Goal: Task Accomplishment & Management: Manage account settings

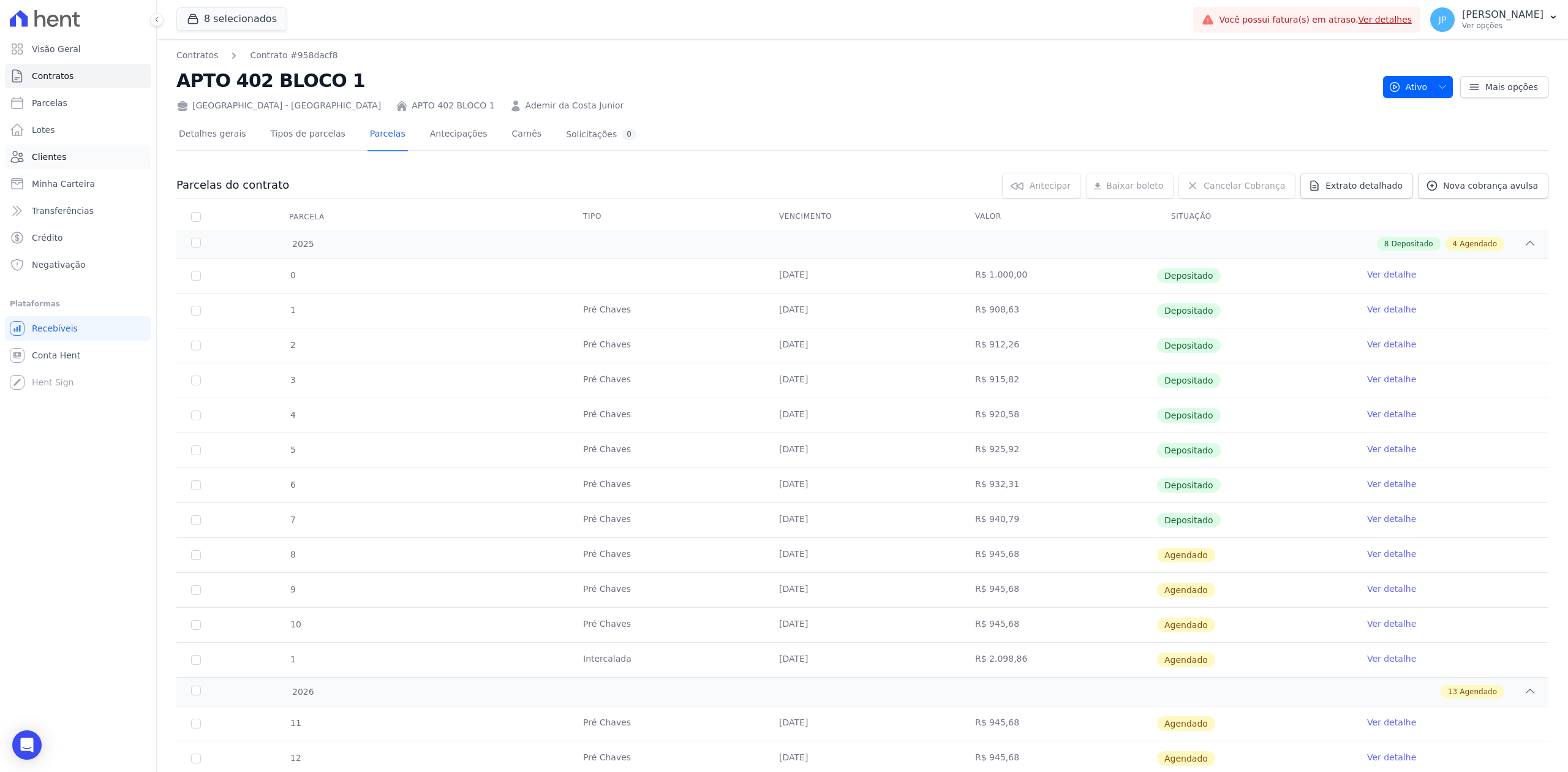
click at [37, 163] on link "Clientes" at bounding box center [79, 157] width 147 height 25
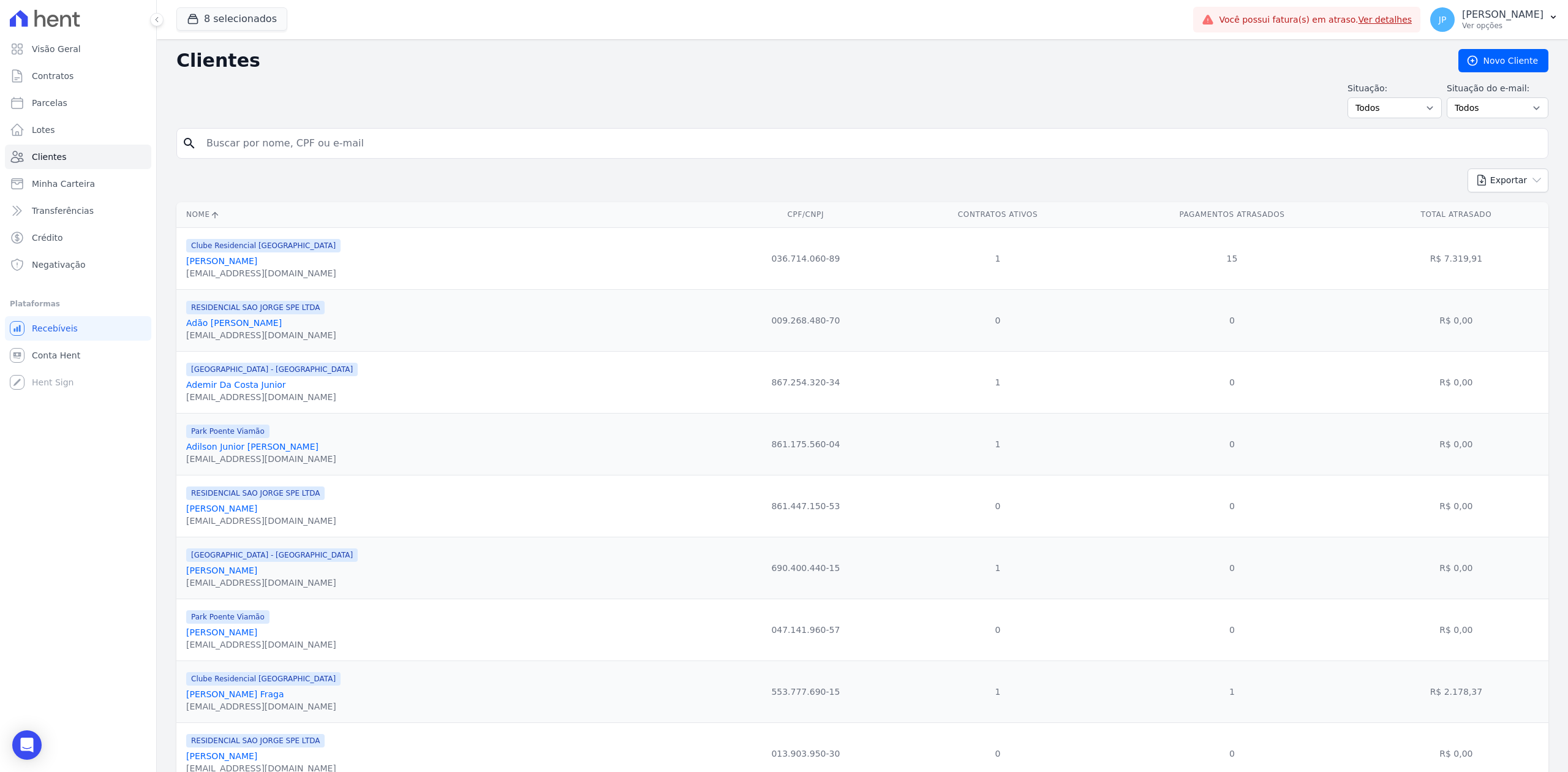
click at [301, 155] on input "search" at bounding box center [871, 143] width 1343 height 25
type input "[PERSON_NAME]"
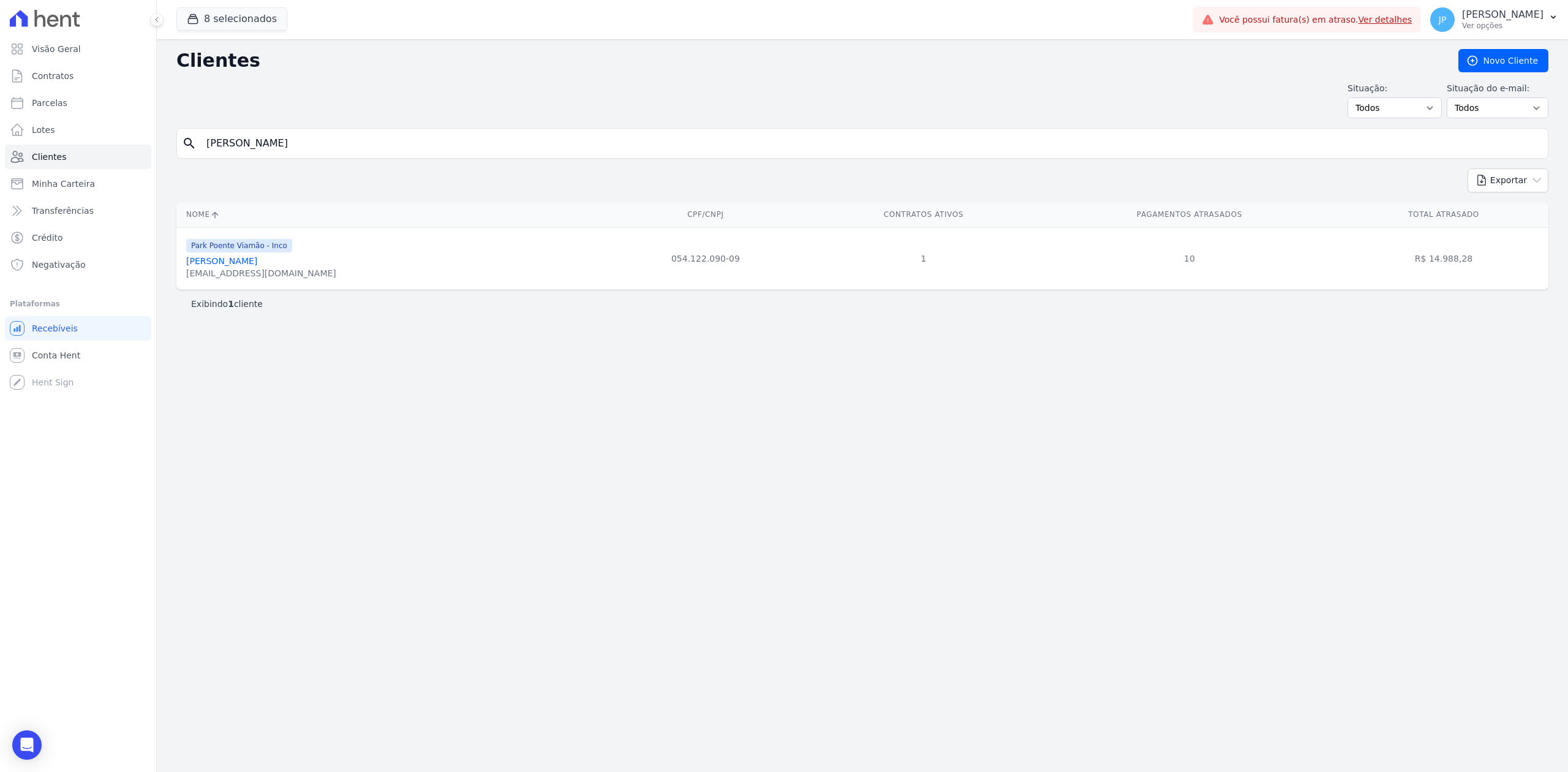
click at [257, 265] on link "[PERSON_NAME]" at bounding box center [222, 261] width 71 height 10
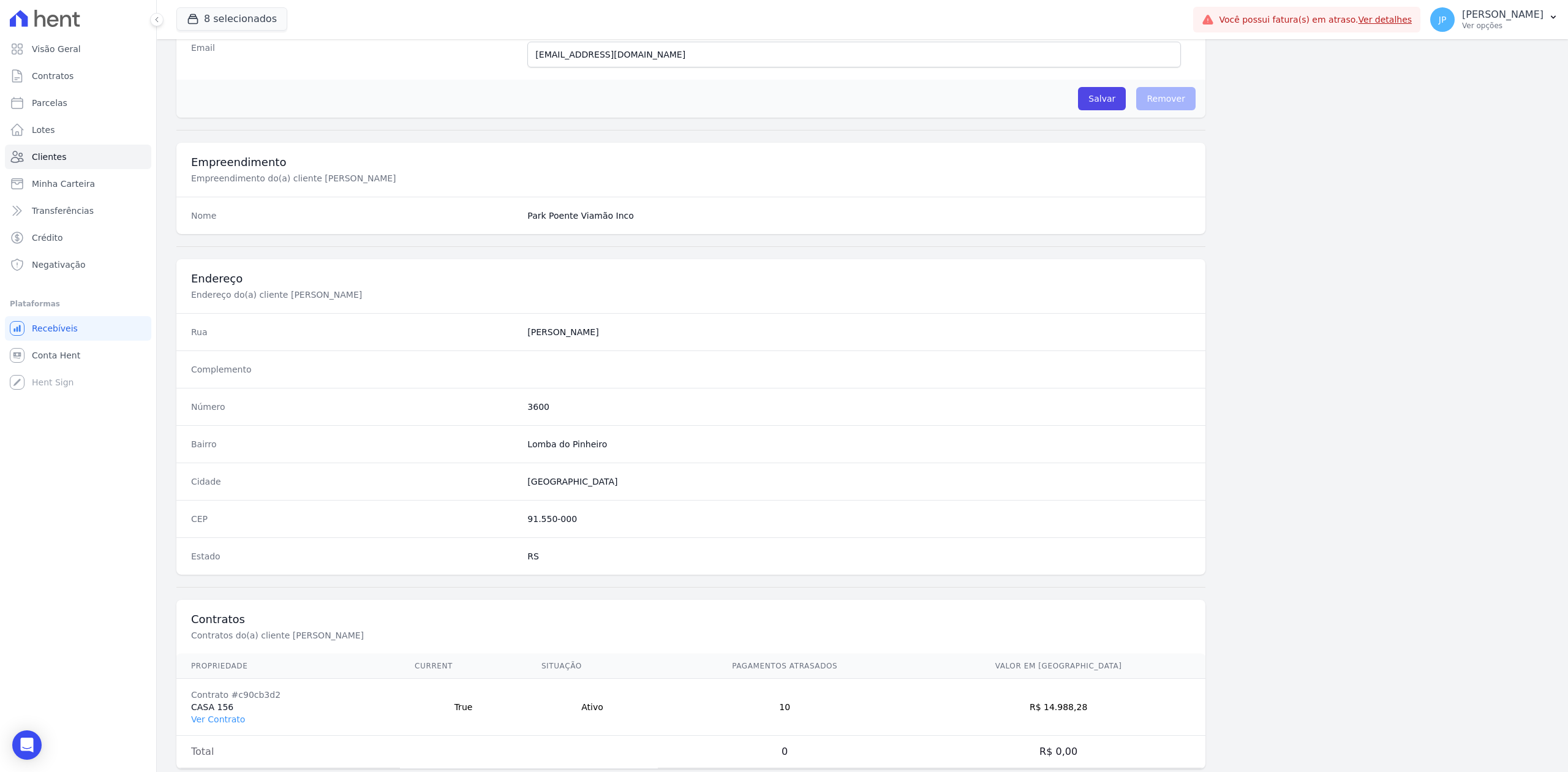
scroll to position [380, 0]
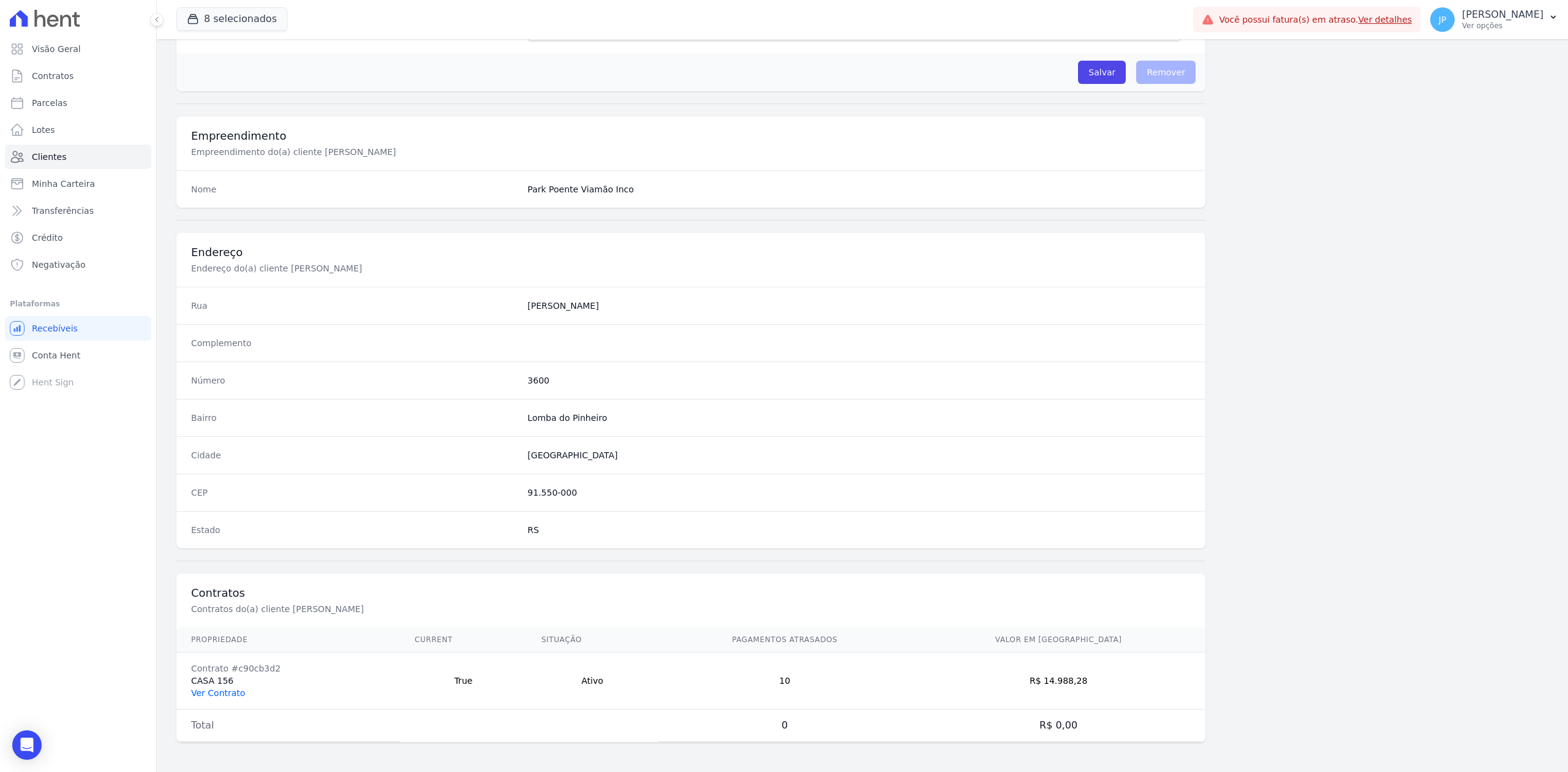
click at [231, 692] on link "Ver Contrato" at bounding box center [217, 692] width 54 height 10
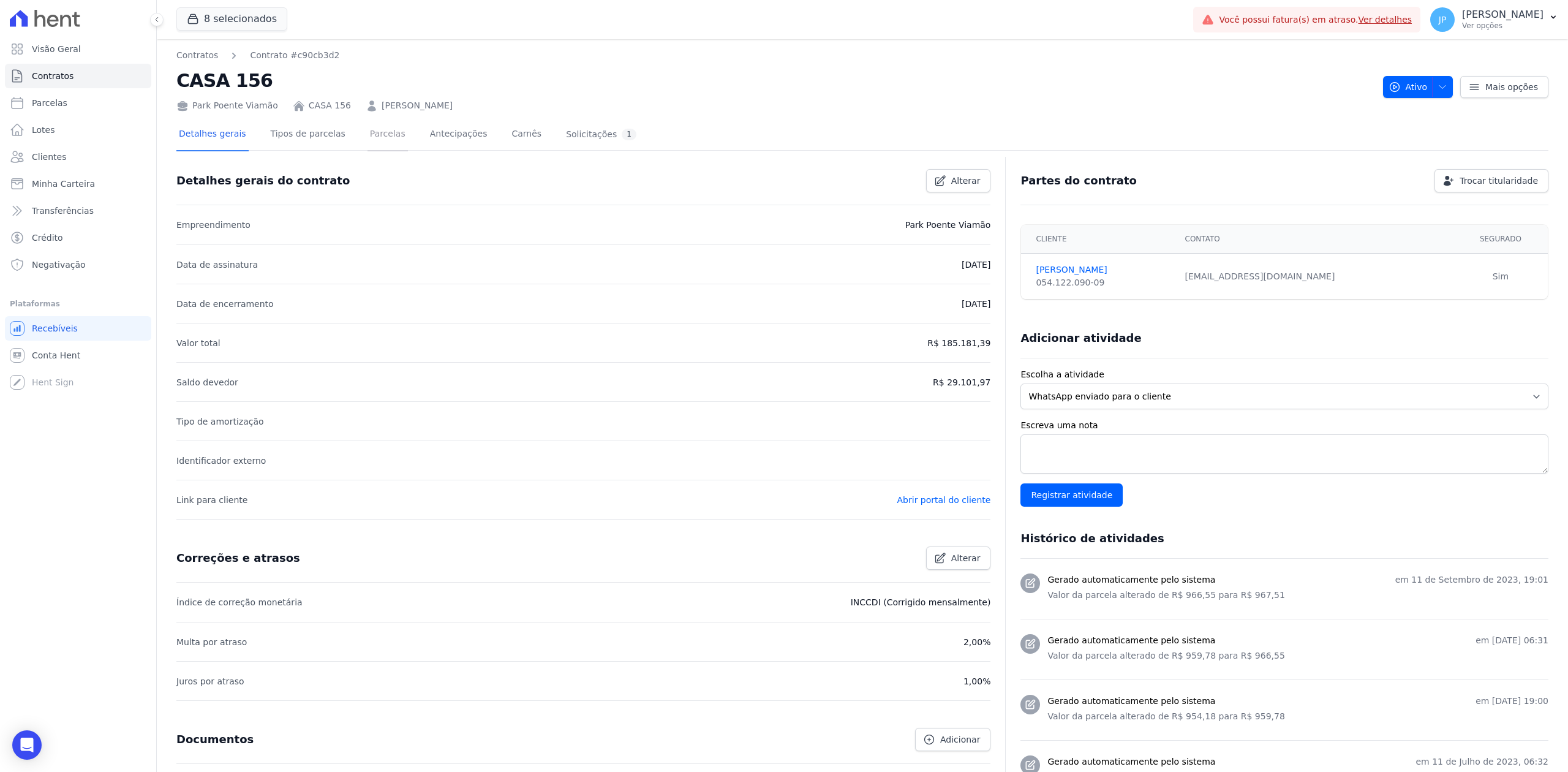
click at [368, 135] on link "Parcelas" at bounding box center [388, 134] width 41 height 33
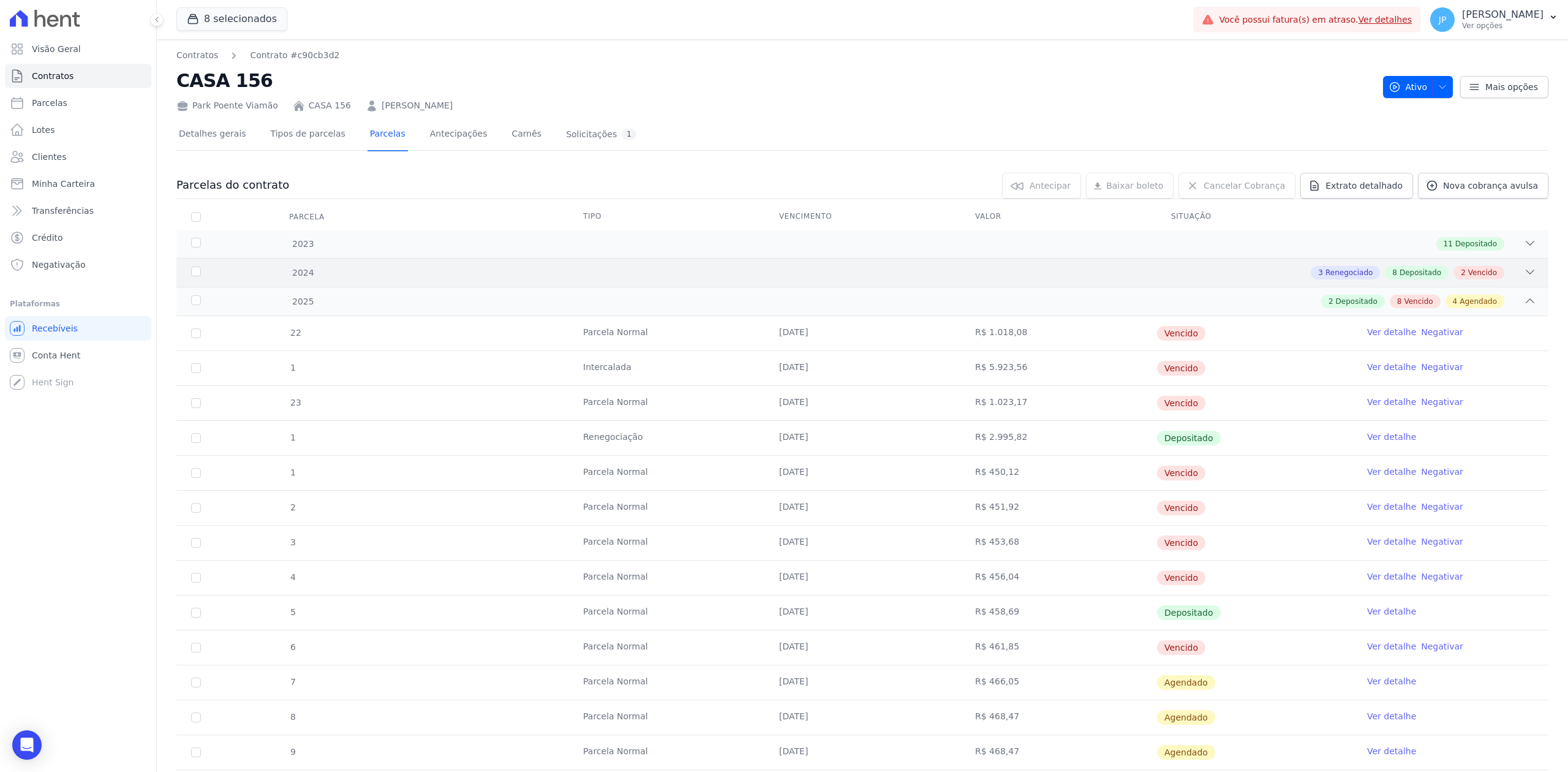
click at [1519, 265] on div "2024 3 Renegociado 8 Depositado 2 Vencido" at bounding box center [863, 272] width 1372 height 29
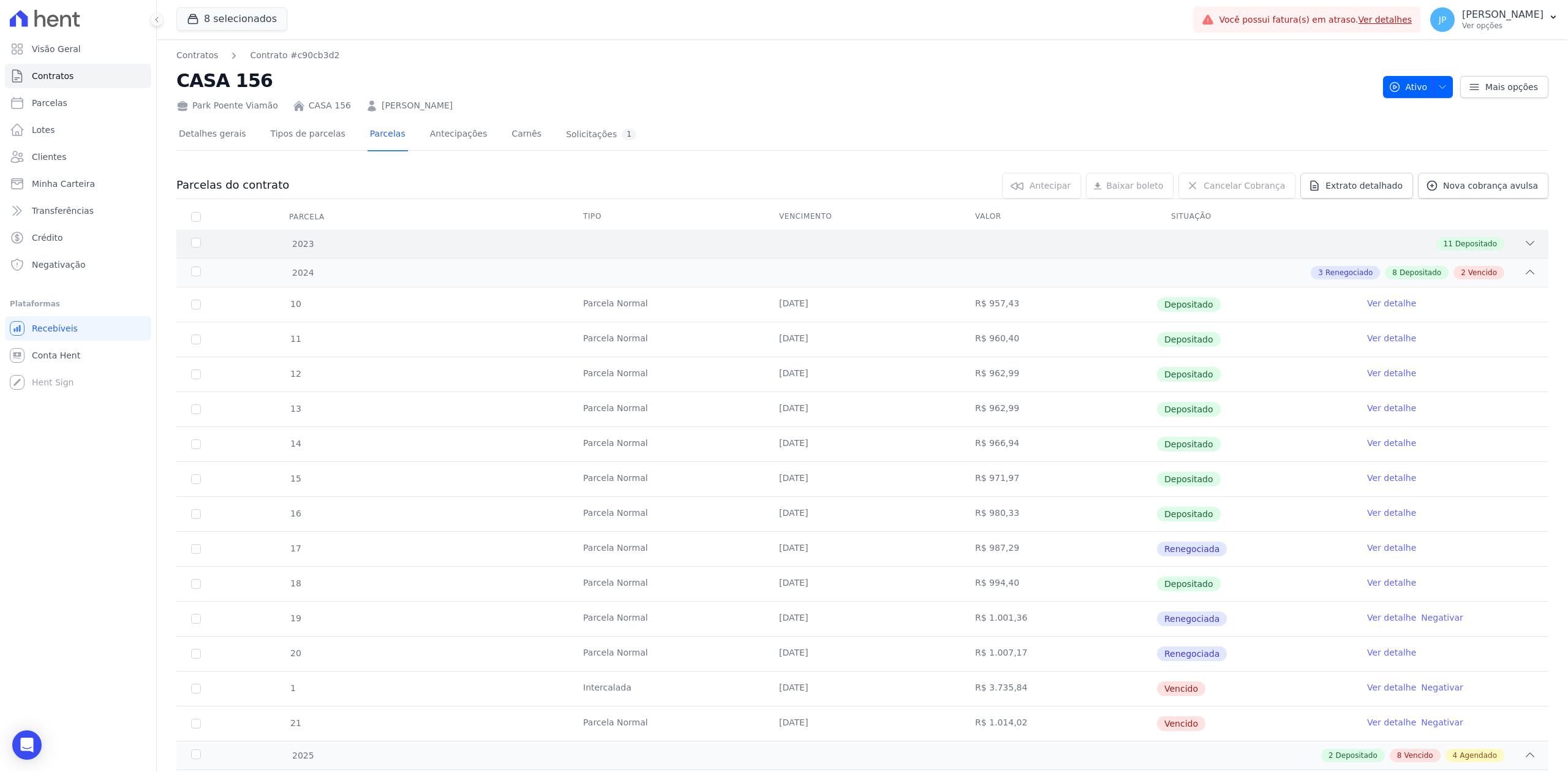
click at [1524, 248] on icon at bounding box center [1530, 243] width 12 height 12
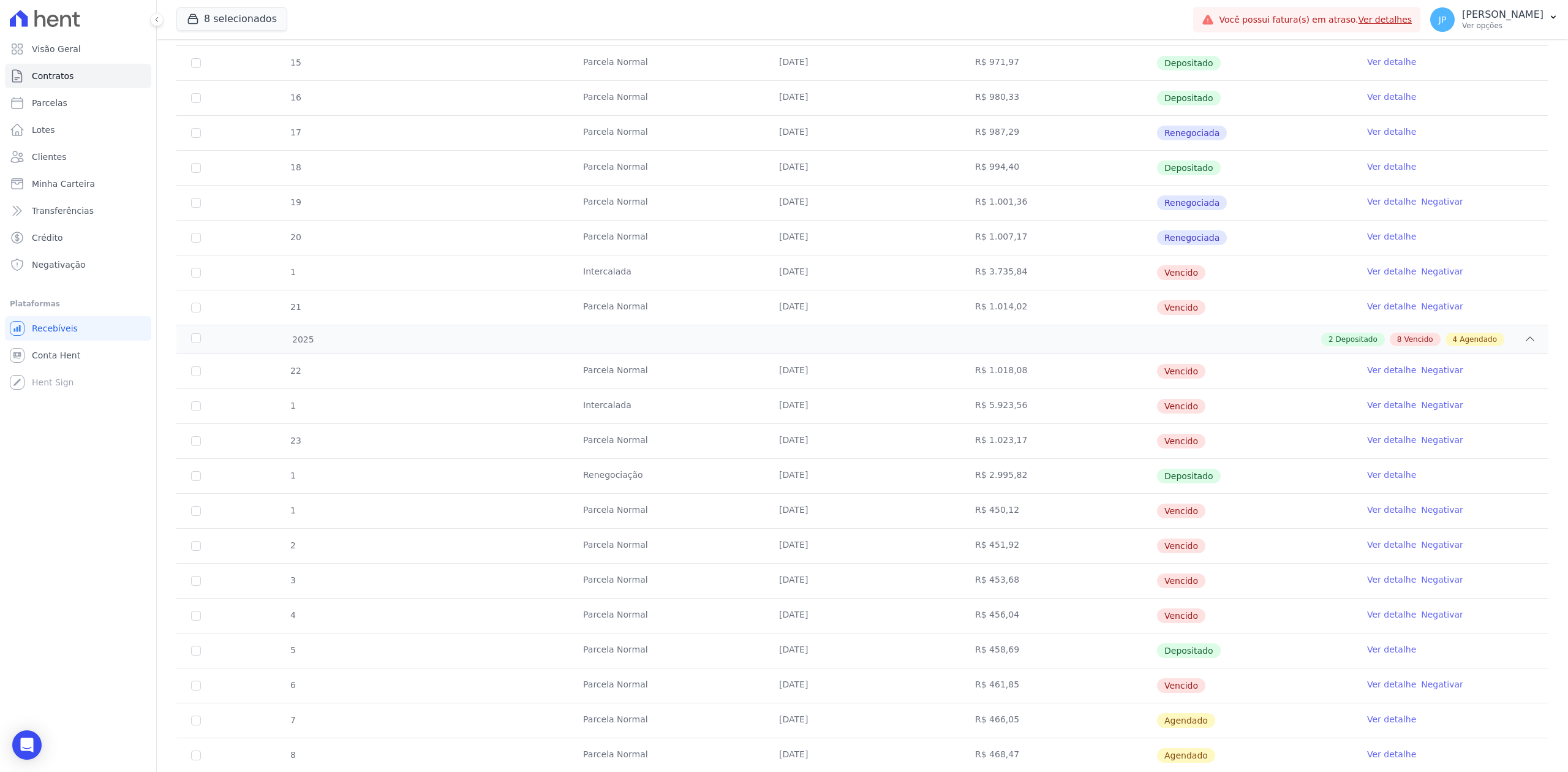
scroll to position [1003, 0]
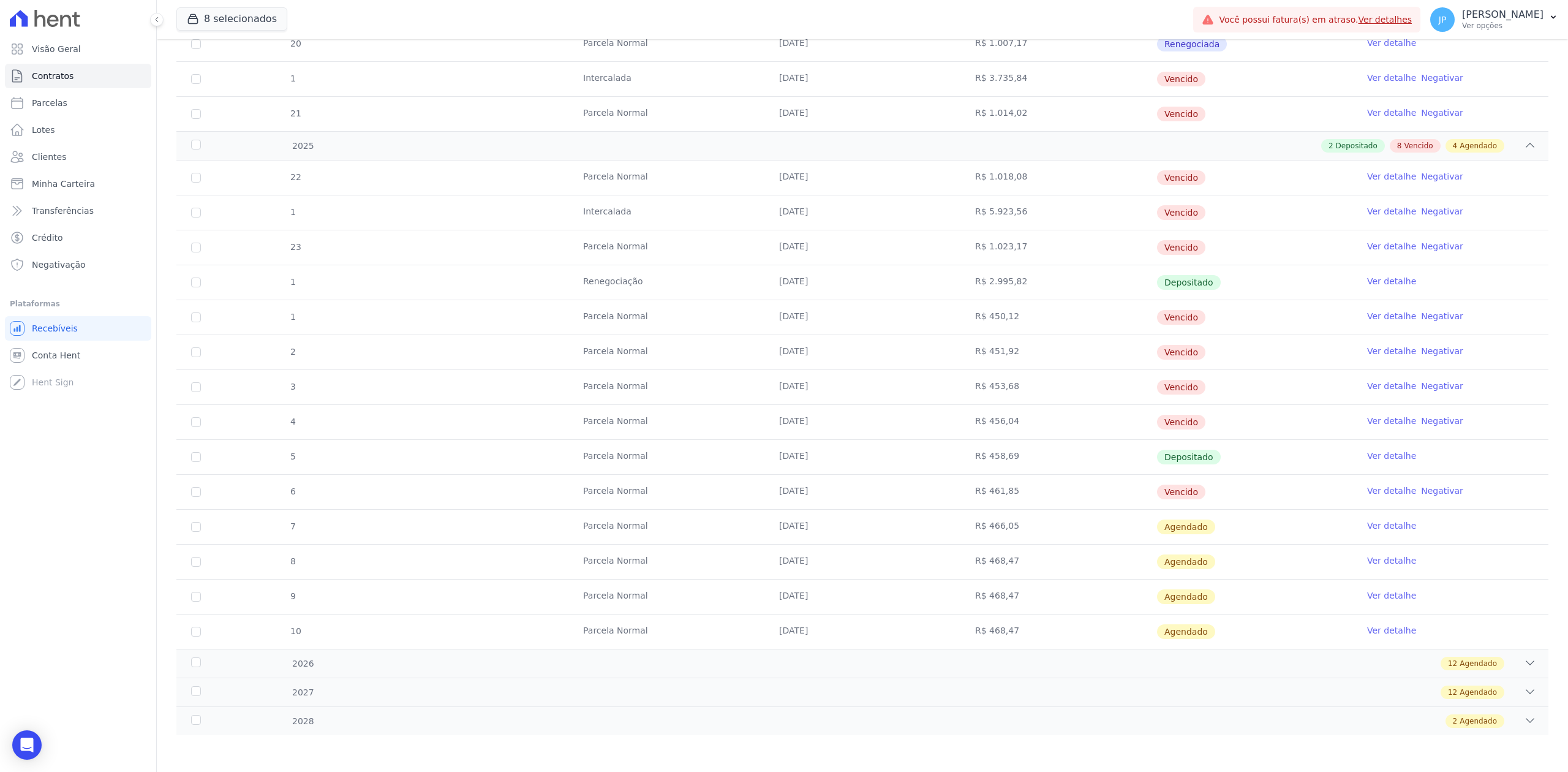
drag, startPoint x: 1032, startPoint y: 458, endPoint x: 1105, endPoint y: 457, distance: 73.0
click at [1105, 457] on tr "5 [GEOGRAPHIC_DATA] [DATE] R$ 458,69 Depositado Ver detalhe" at bounding box center [863, 456] width 1372 height 34
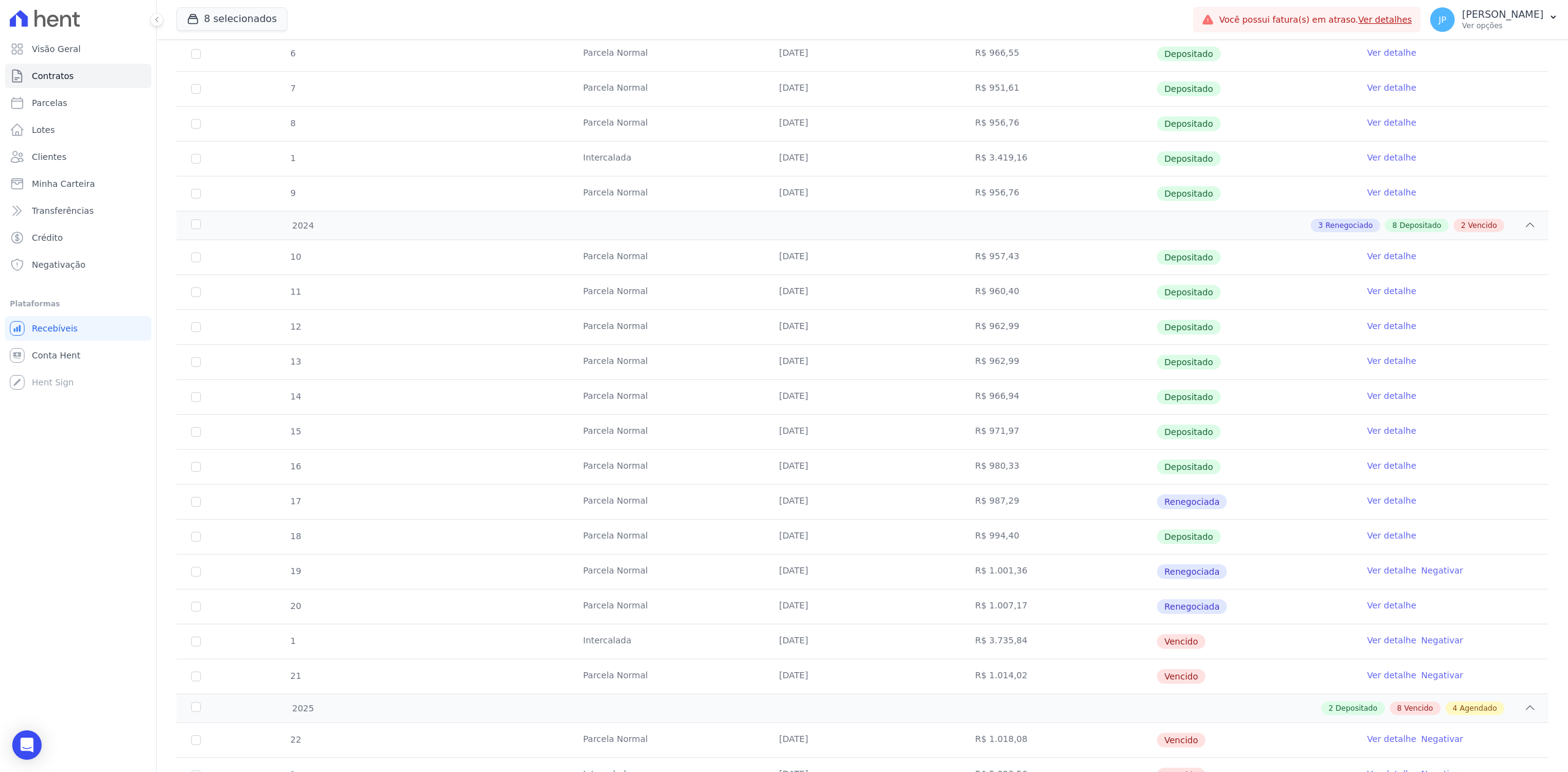
scroll to position [0, 0]
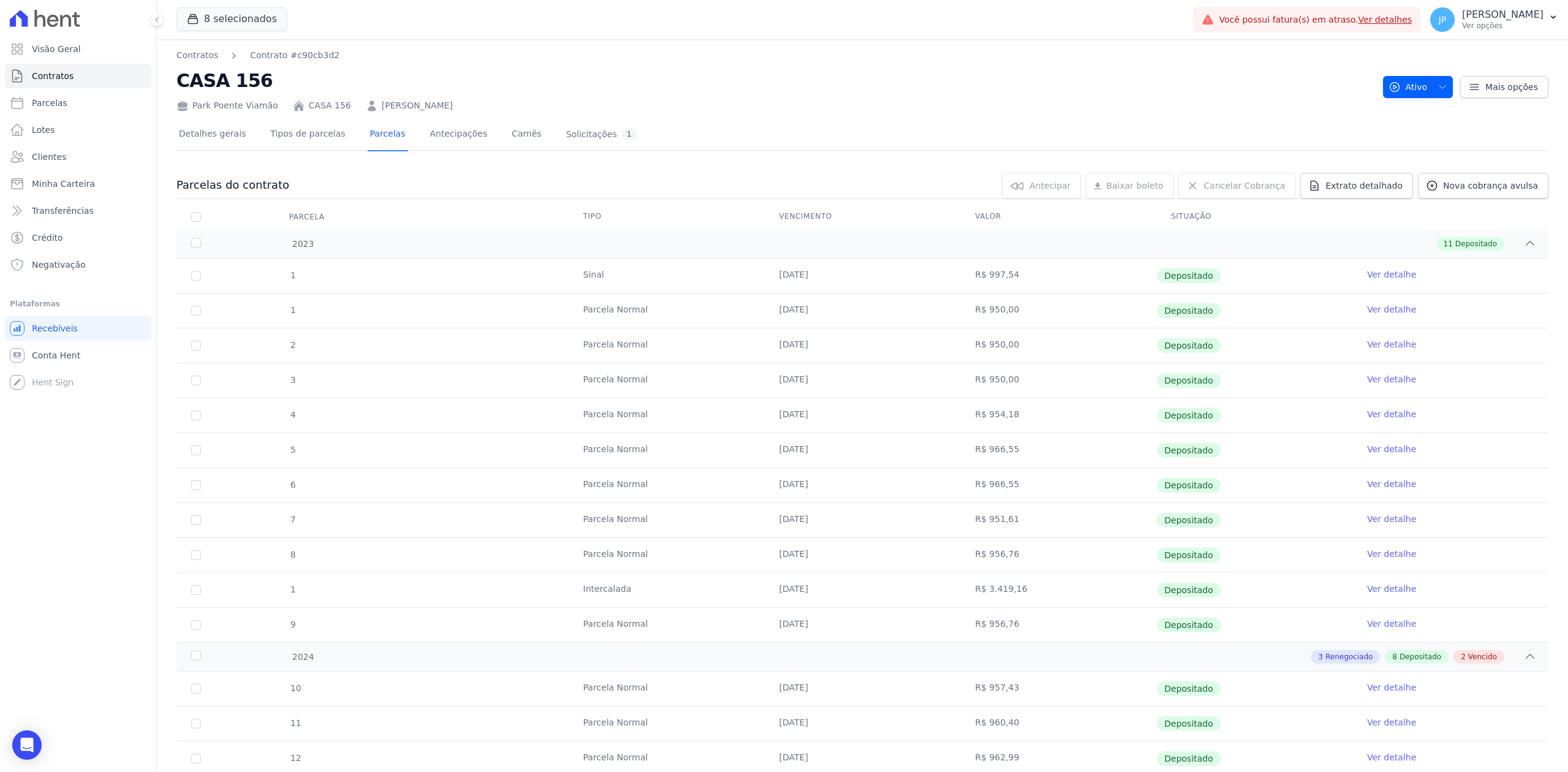
click at [450, 105] on link "[PERSON_NAME]" at bounding box center [417, 105] width 71 height 13
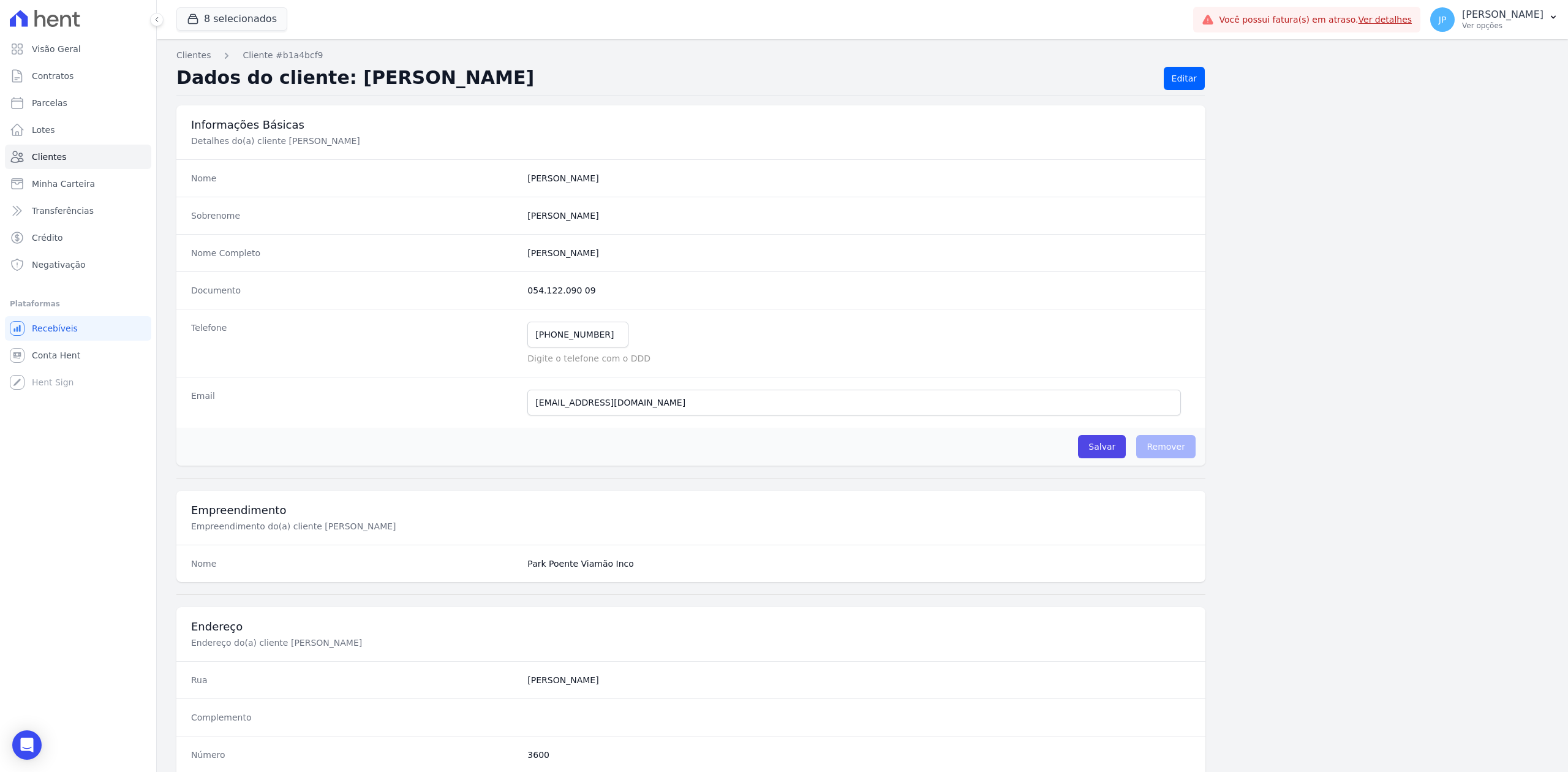
scroll to position [380, 0]
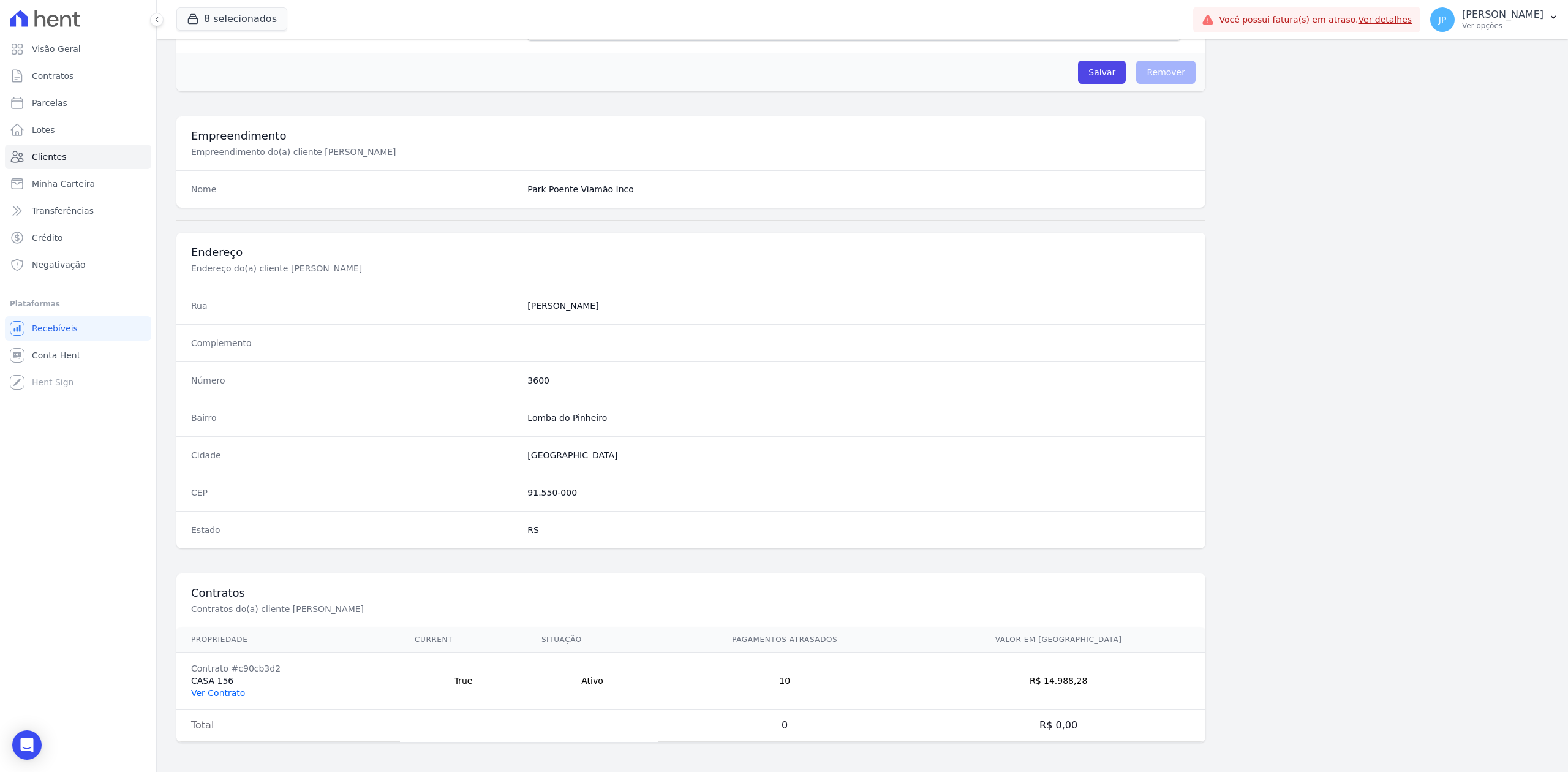
click at [224, 688] on link "Ver Contrato" at bounding box center [217, 692] width 54 height 10
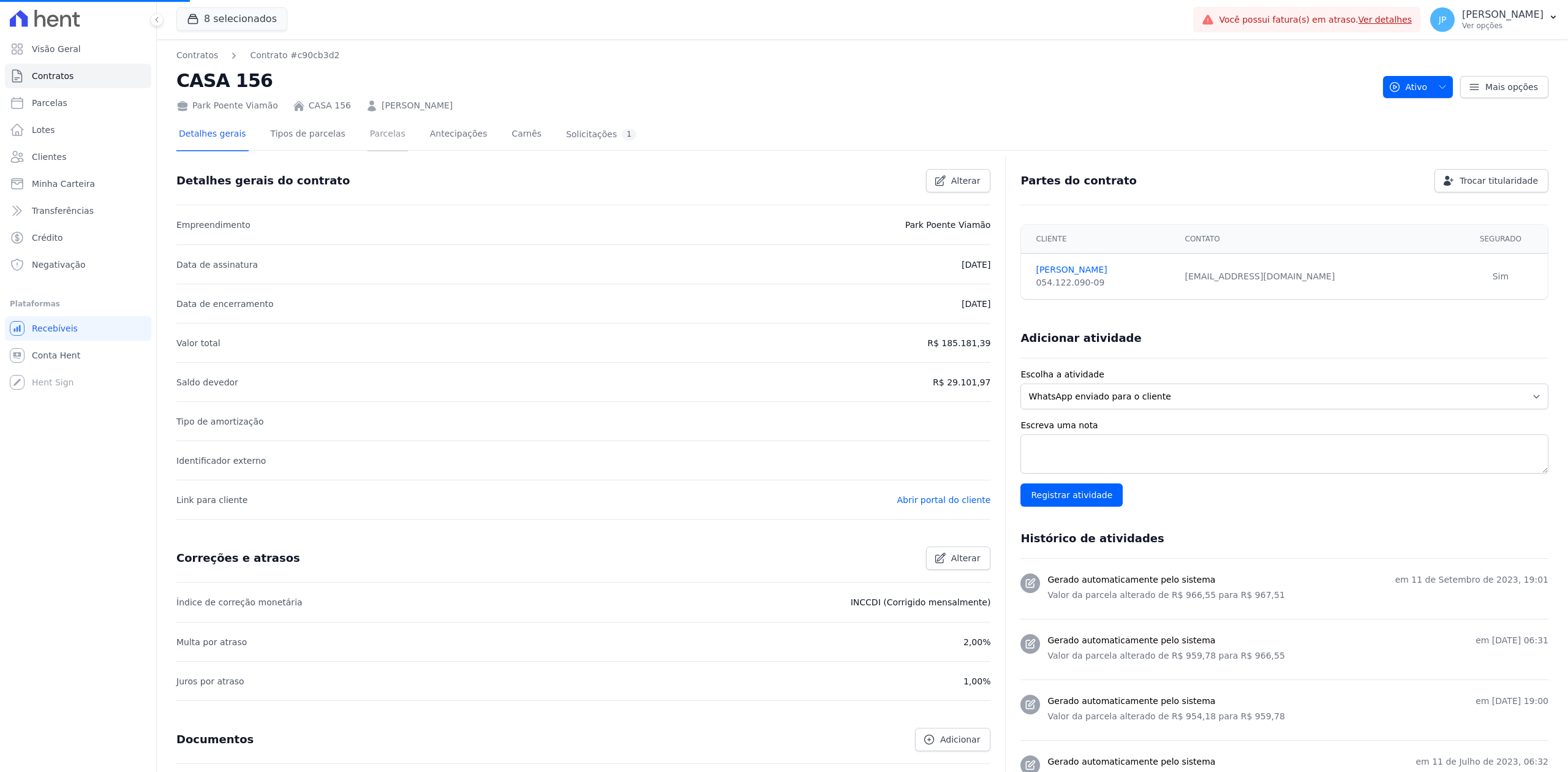
click at [372, 134] on link "Parcelas" at bounding box center [388, 134] width 41 height 33
click at [373, 133] on link "Parcelas" at bounding box center [388, 134] width 41 height 33
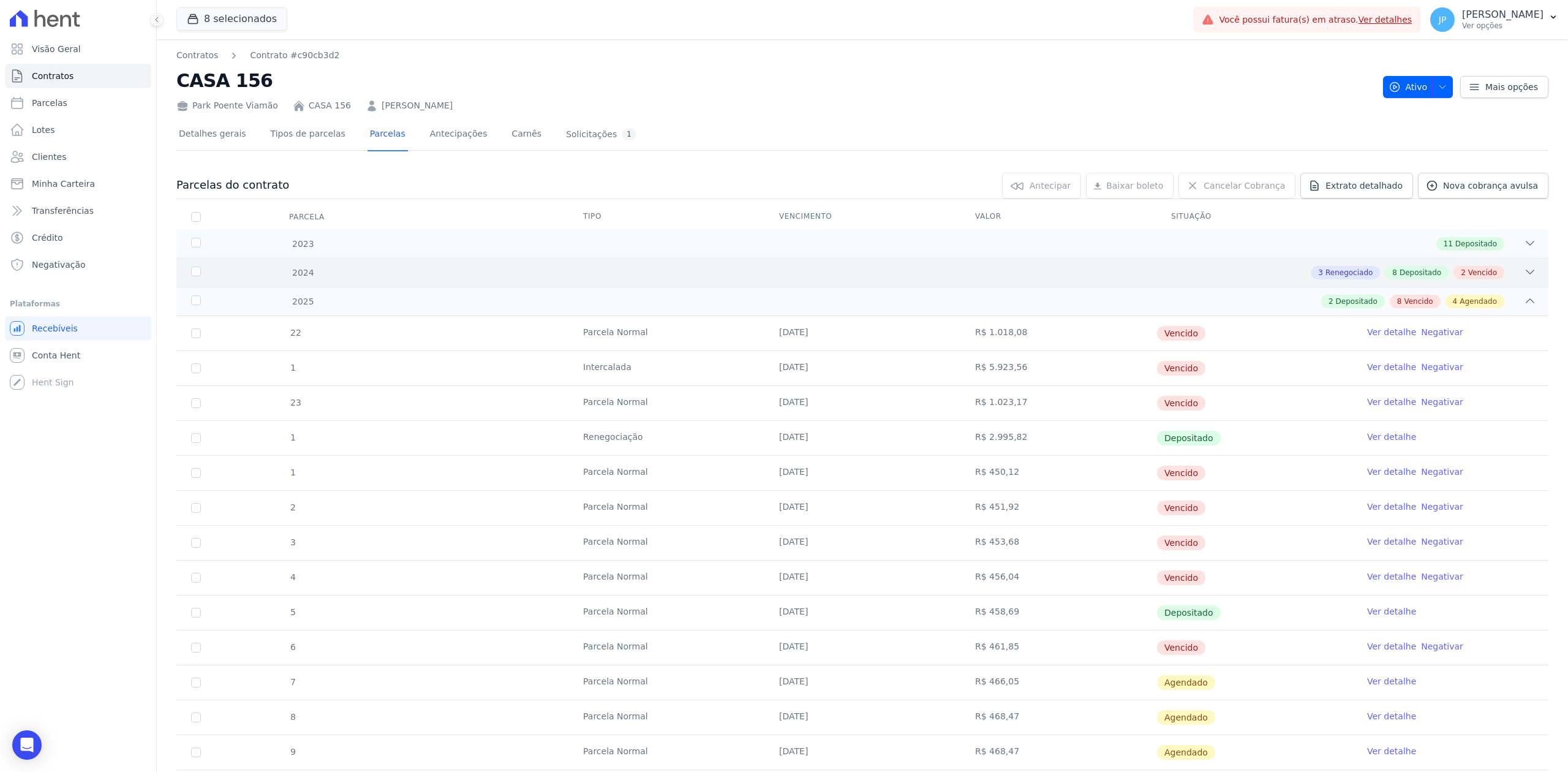
click at [1507, 280] on div "2024 3 Renegociado 8 Depositado 2 Vencido" at bounding box center [863, 272] width 1372 height 29
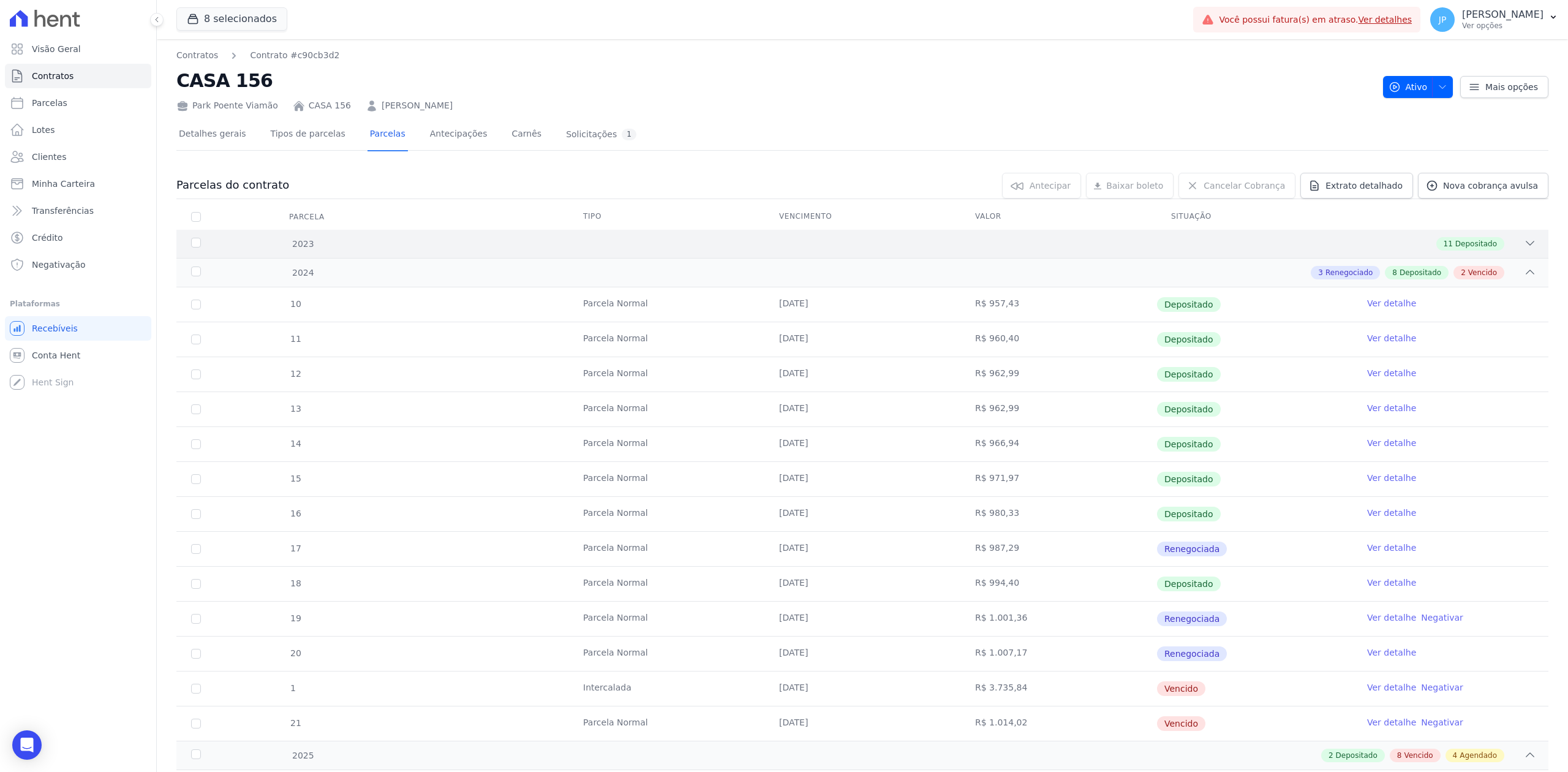
click at [1524, 244] on icon at bounding box center [1530, 243] width 12 height 12
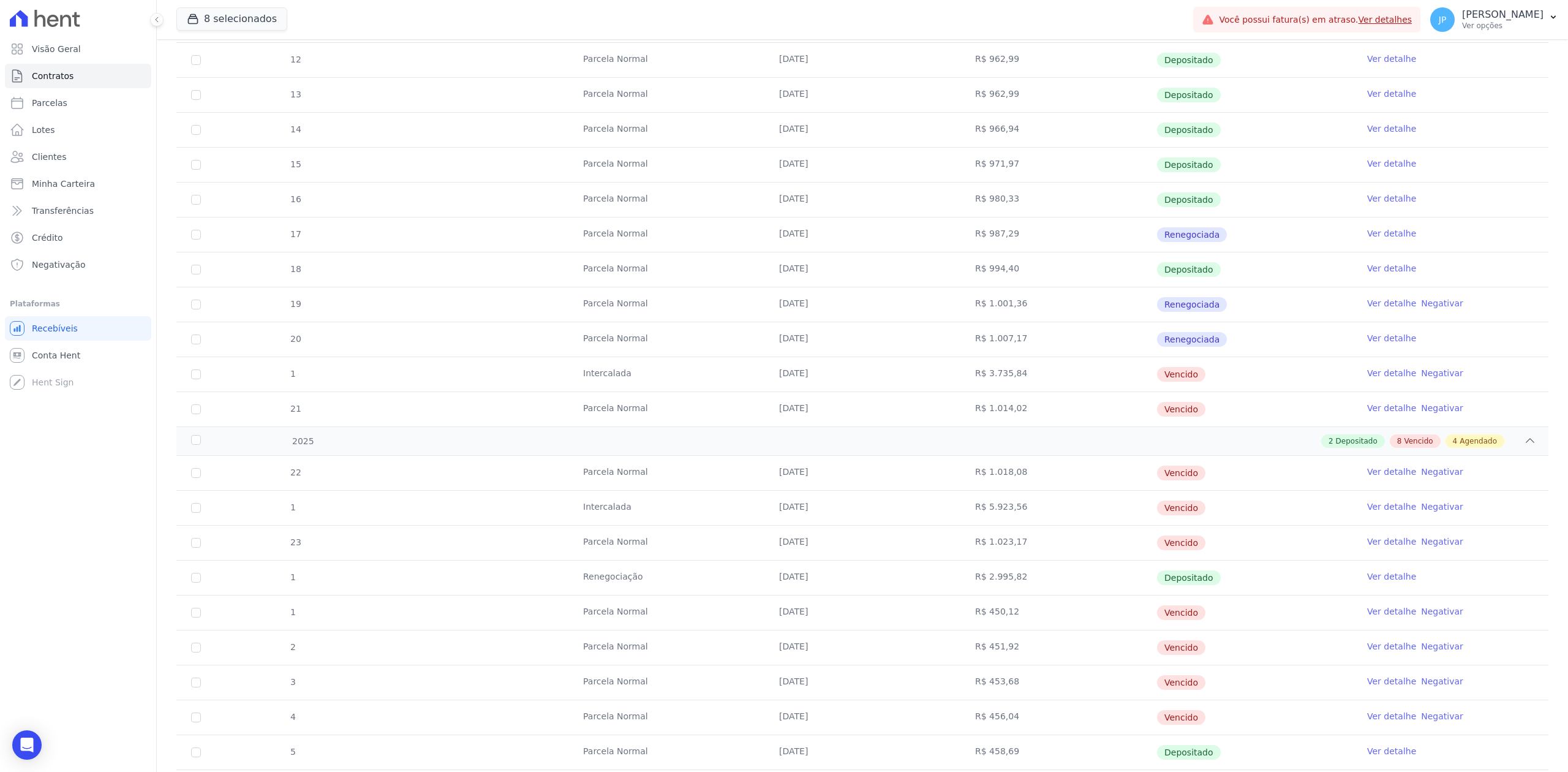
scroll to position [736, 0]
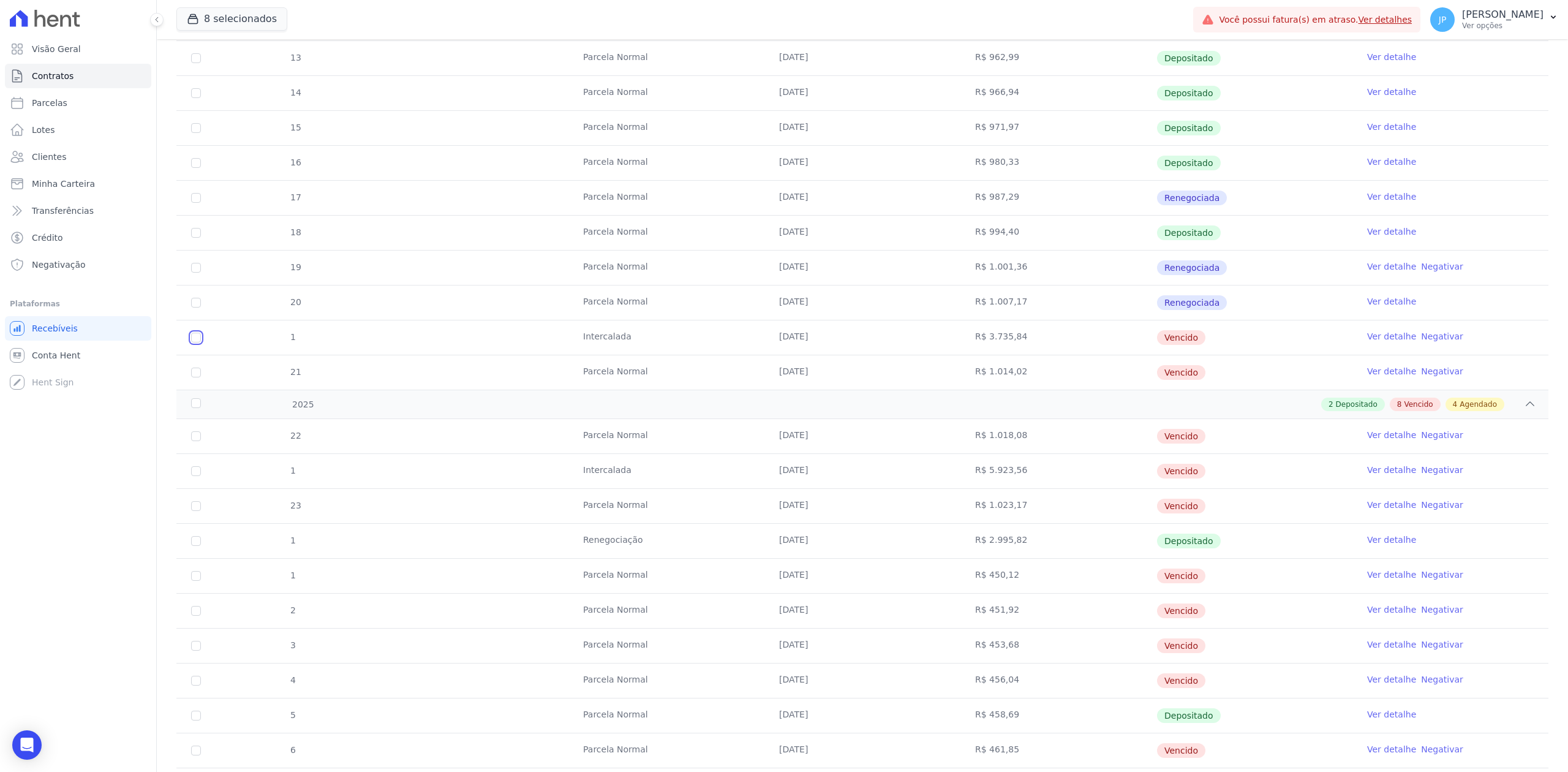
click at [199, 342] on input "checkbox" at bounding box center [195, 337] width 10 height 10
checkbox input "true"
click at [194, 378] on input "checkbox" at bounding box center [195, 372] width 10 height 10
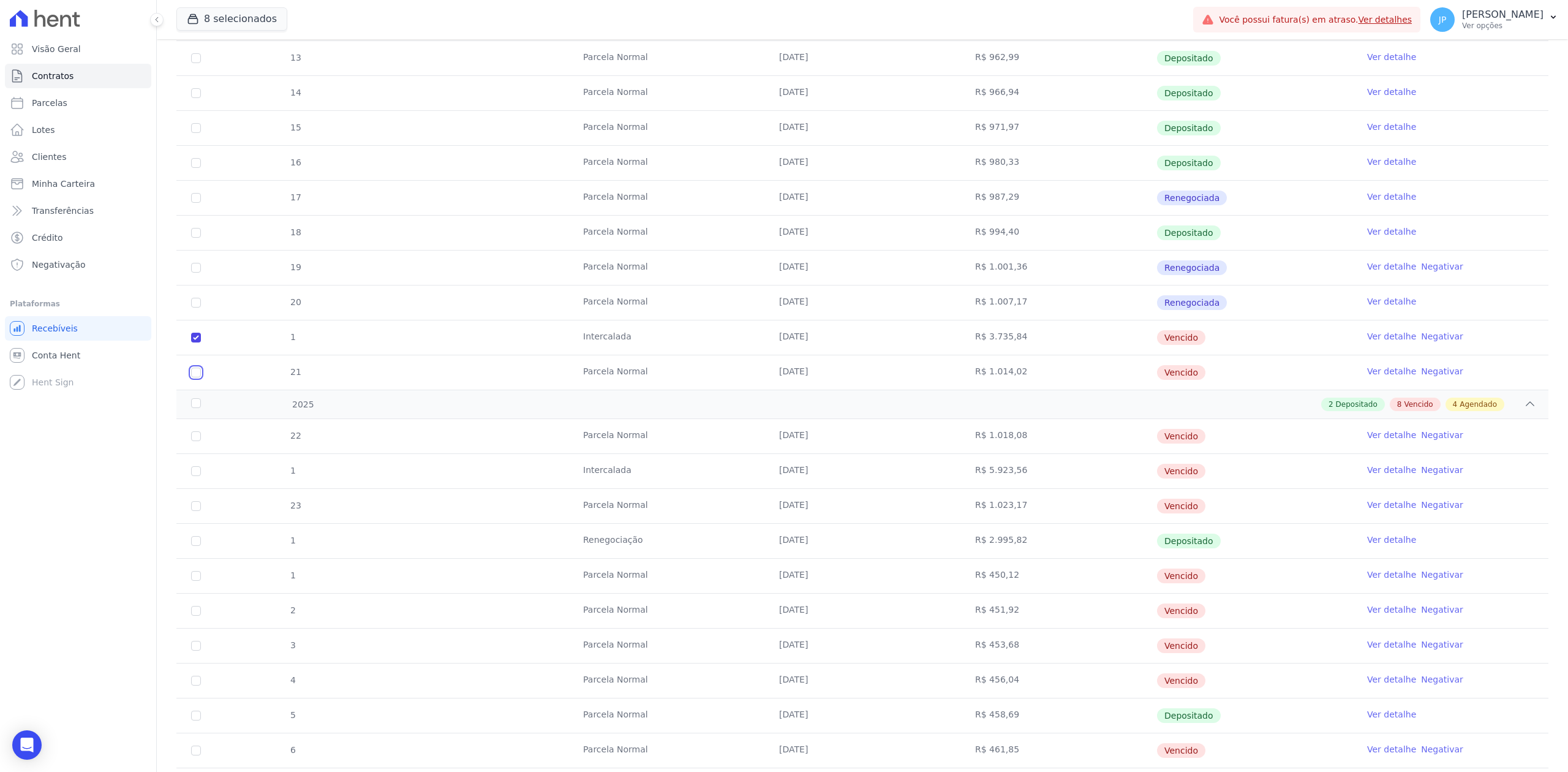
checkbox input "true"
click at [200, 440] on td "22" at bounding box center [196, 436] width 39 height 34
drag, startPoint x: 190, startPoint y: 448, endPoint x: 194, endPoint y: 440, distance: 8.9
click at [190, 445] on td "22" at bounding box center [196, 436] width 39 height 34
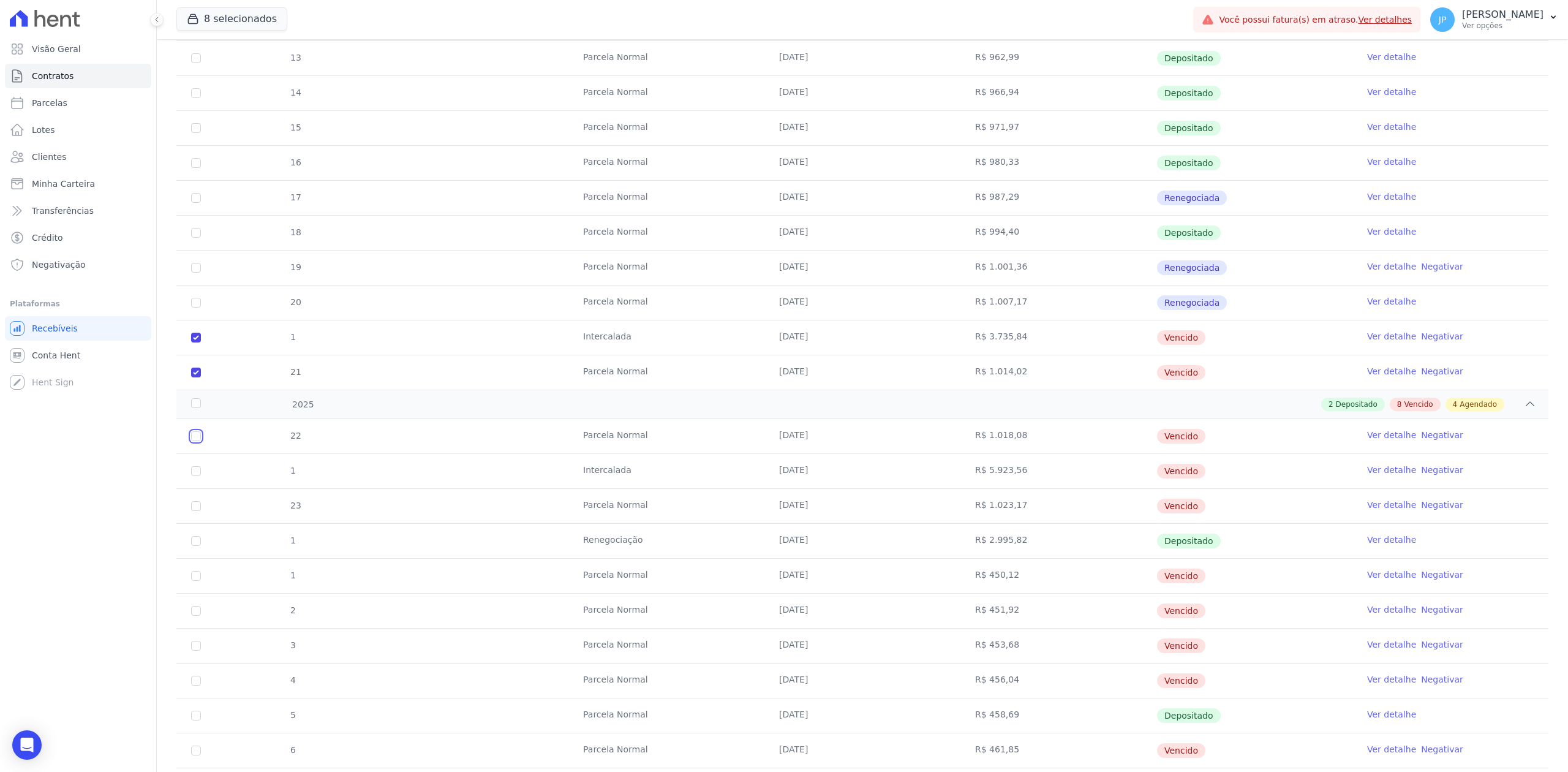
click at [194, 440] on input "checkbox" at bounding box center [195, 436] width 10 height 10
checkbox input "true"
click at [194, 476] on input "checkbox" at bounding box center [195, 470] width 10 height 10
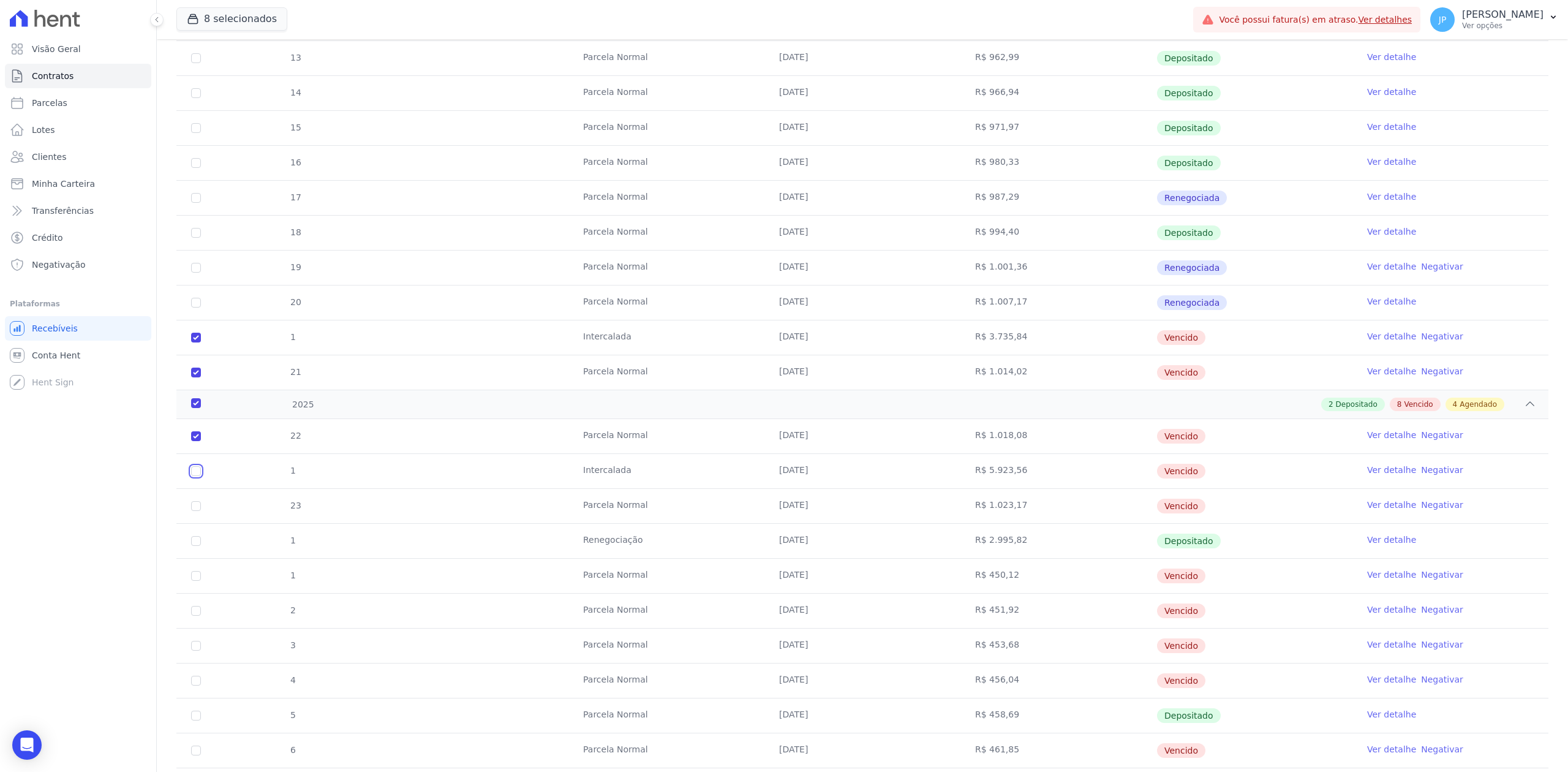
checkbox input "true"
click at [194, 511] on input "checkbox" at bounding box center [195, 506] width 10 height 10
checkbox input "true"
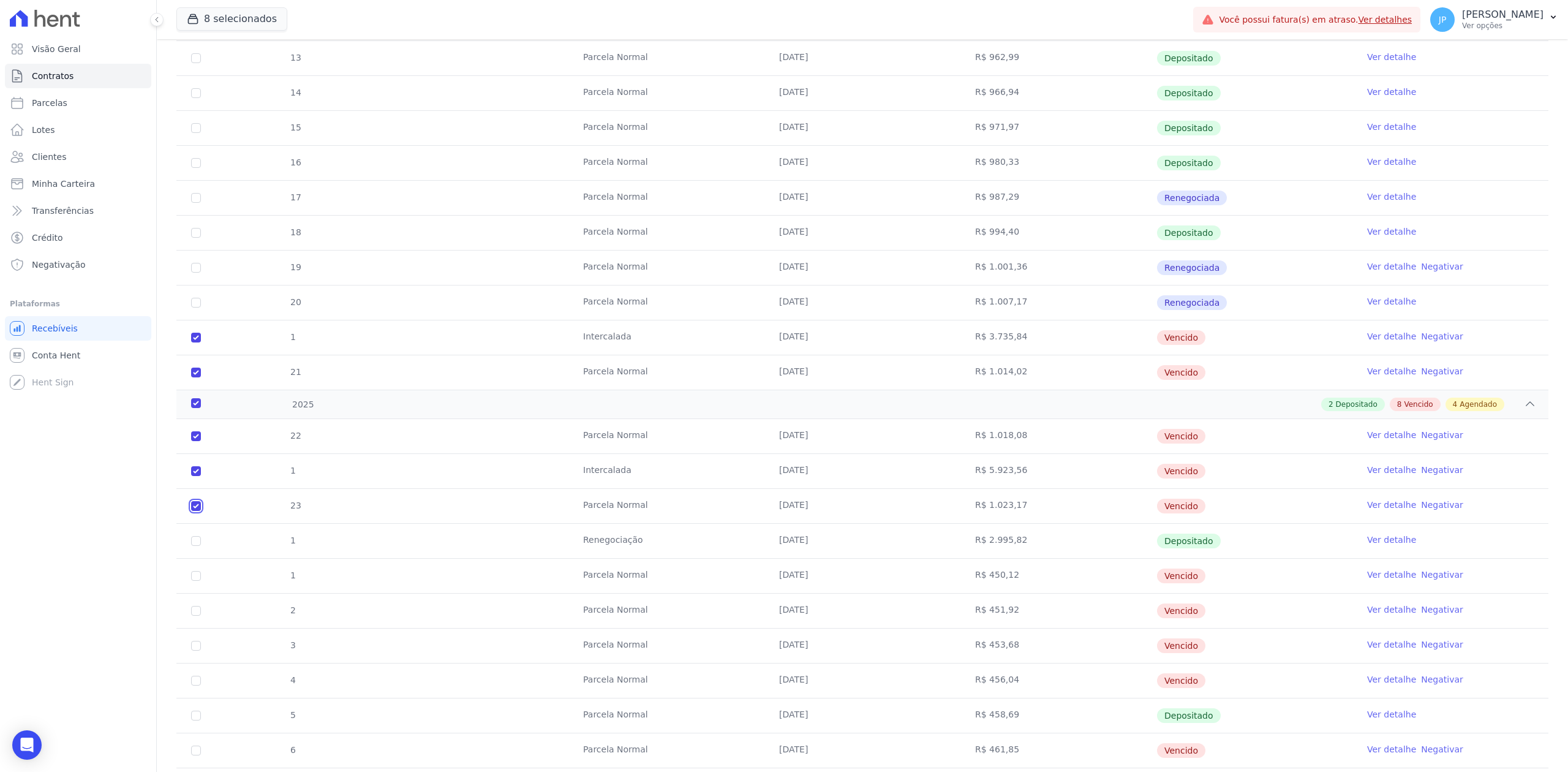
checkbox input "true"
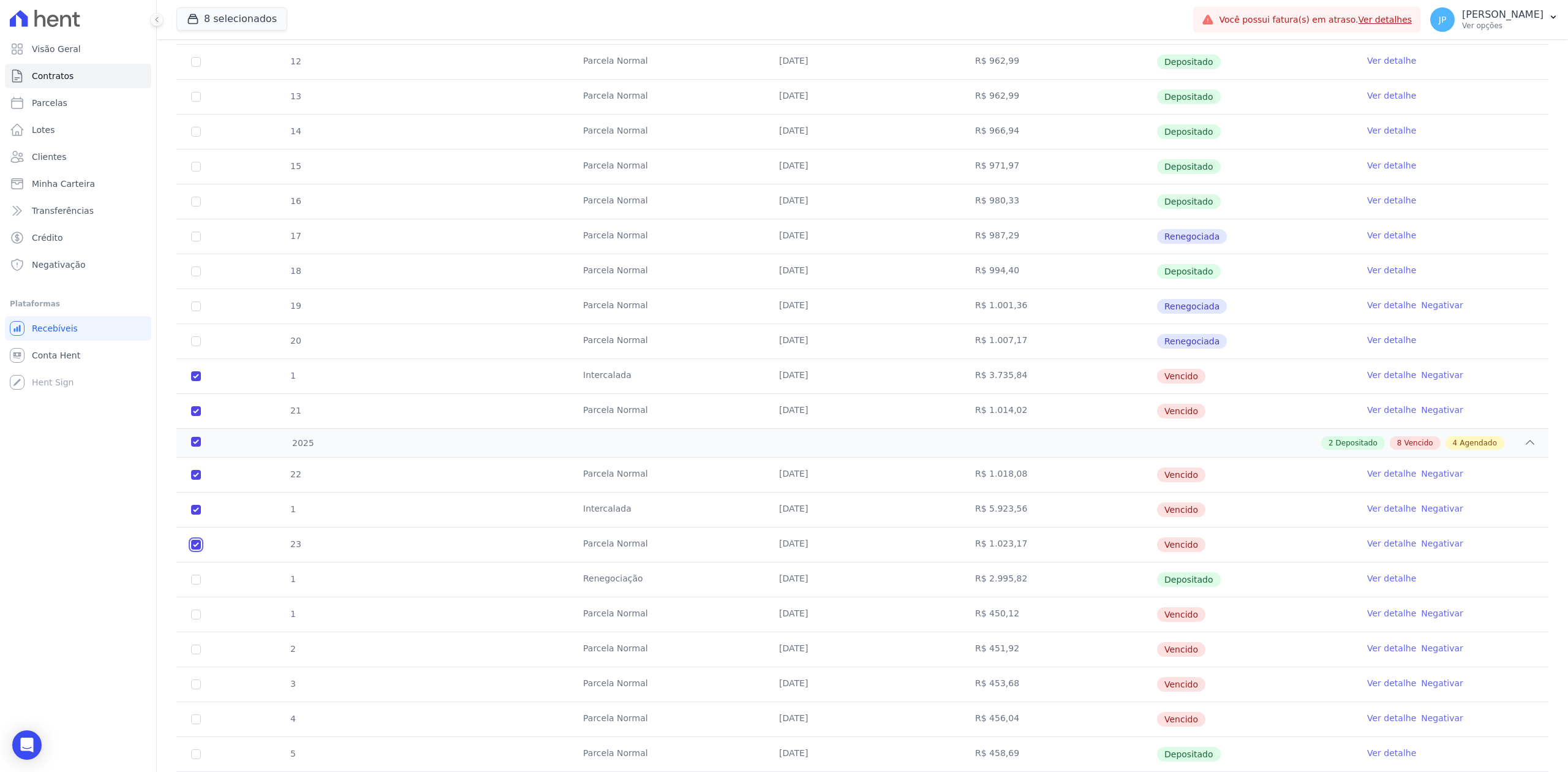
scroll to position [817, 0]
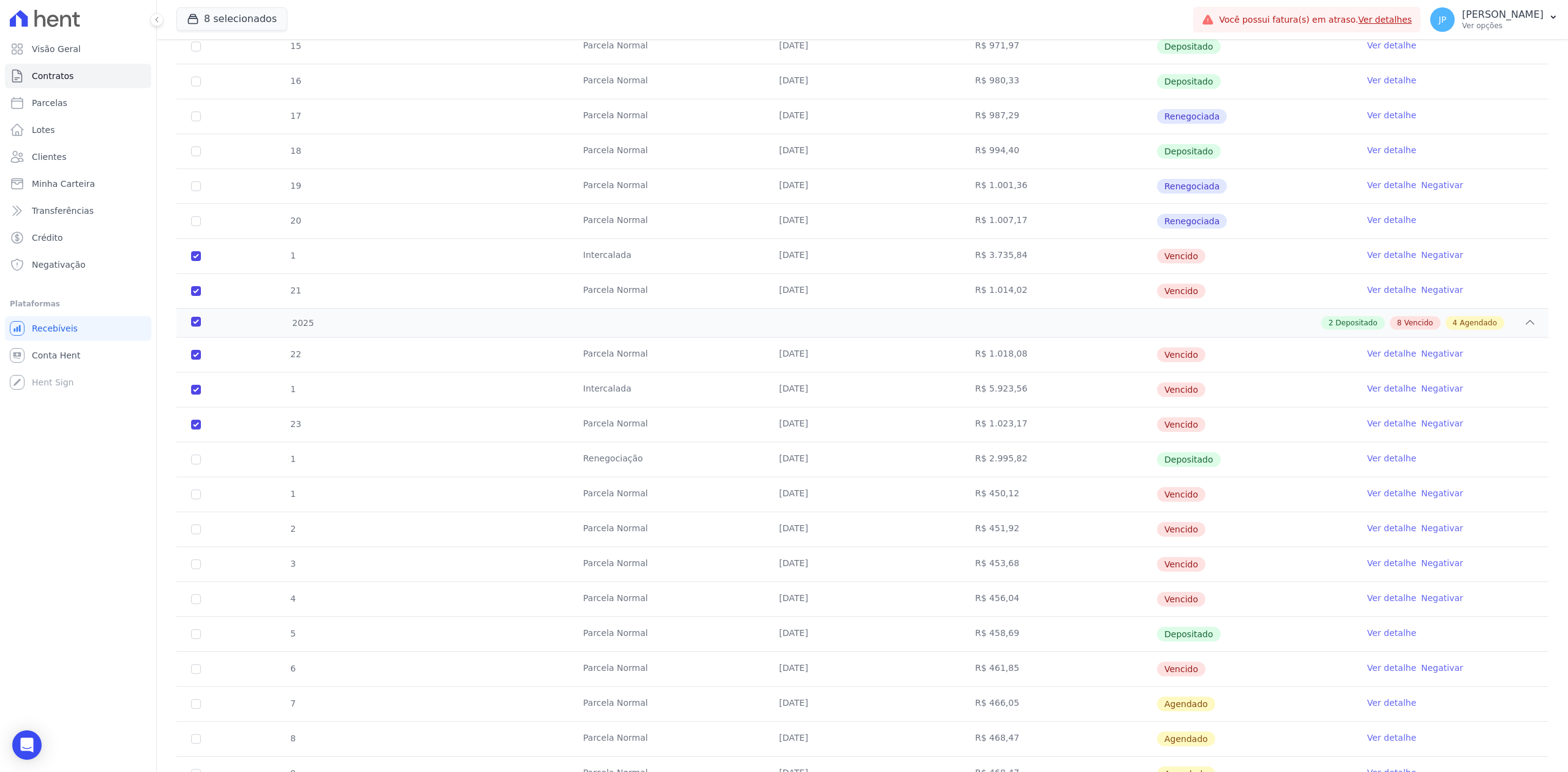
click at [187, 500] on td "1" at bounding box center [196, 494] width 39 height 34
click at [194, 500] on input "checkbox" at bounding box center [195, 494] width 10 height 10
checkbox input "true"
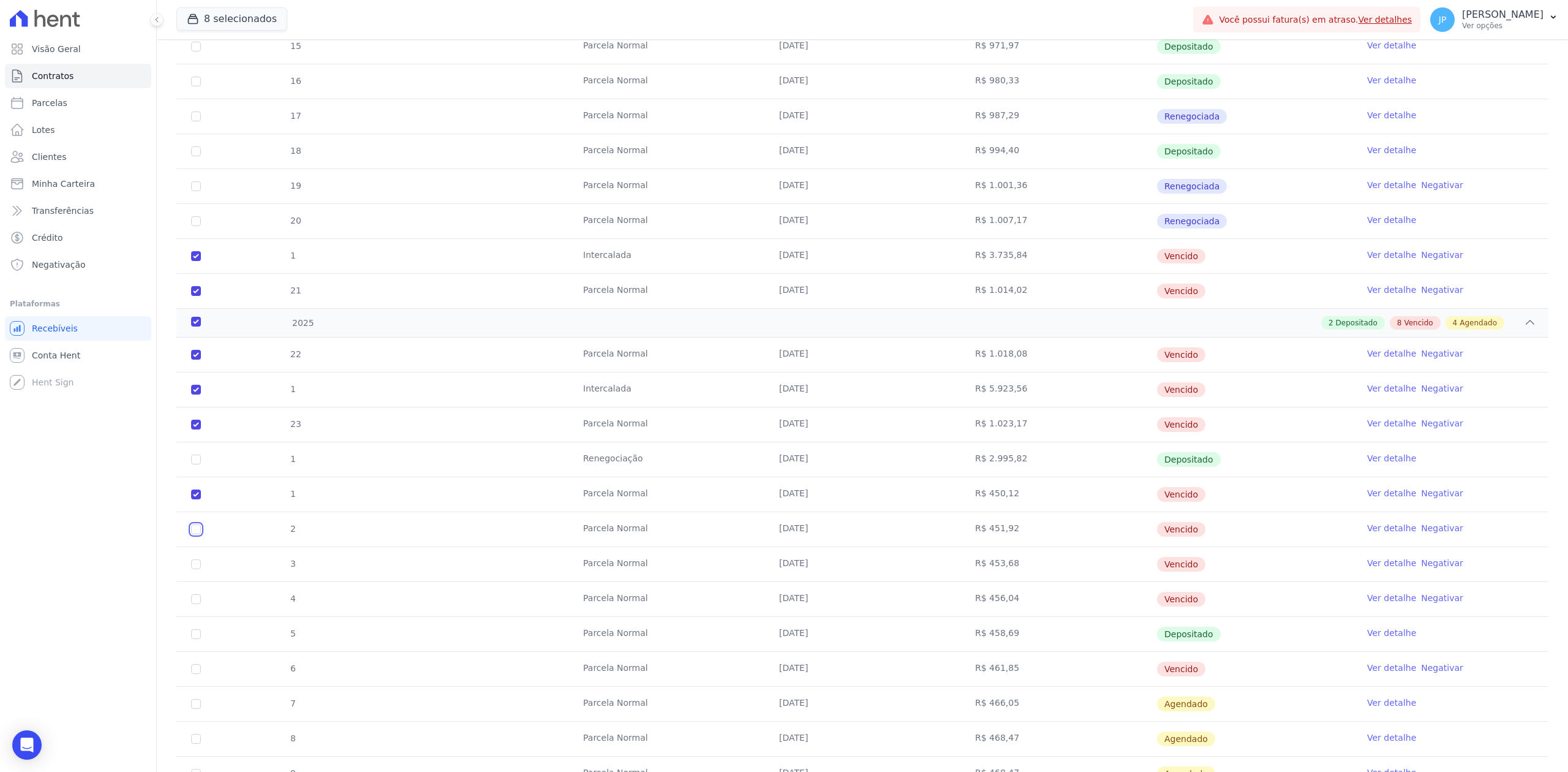
click at [196, 534] on input "checkbox" at bounding box center [195, 529] width 10 height 10
checkbox input "true"
click at [194, 569] on input "checkbox" at bounding box center [195, 564] width 10 height 10
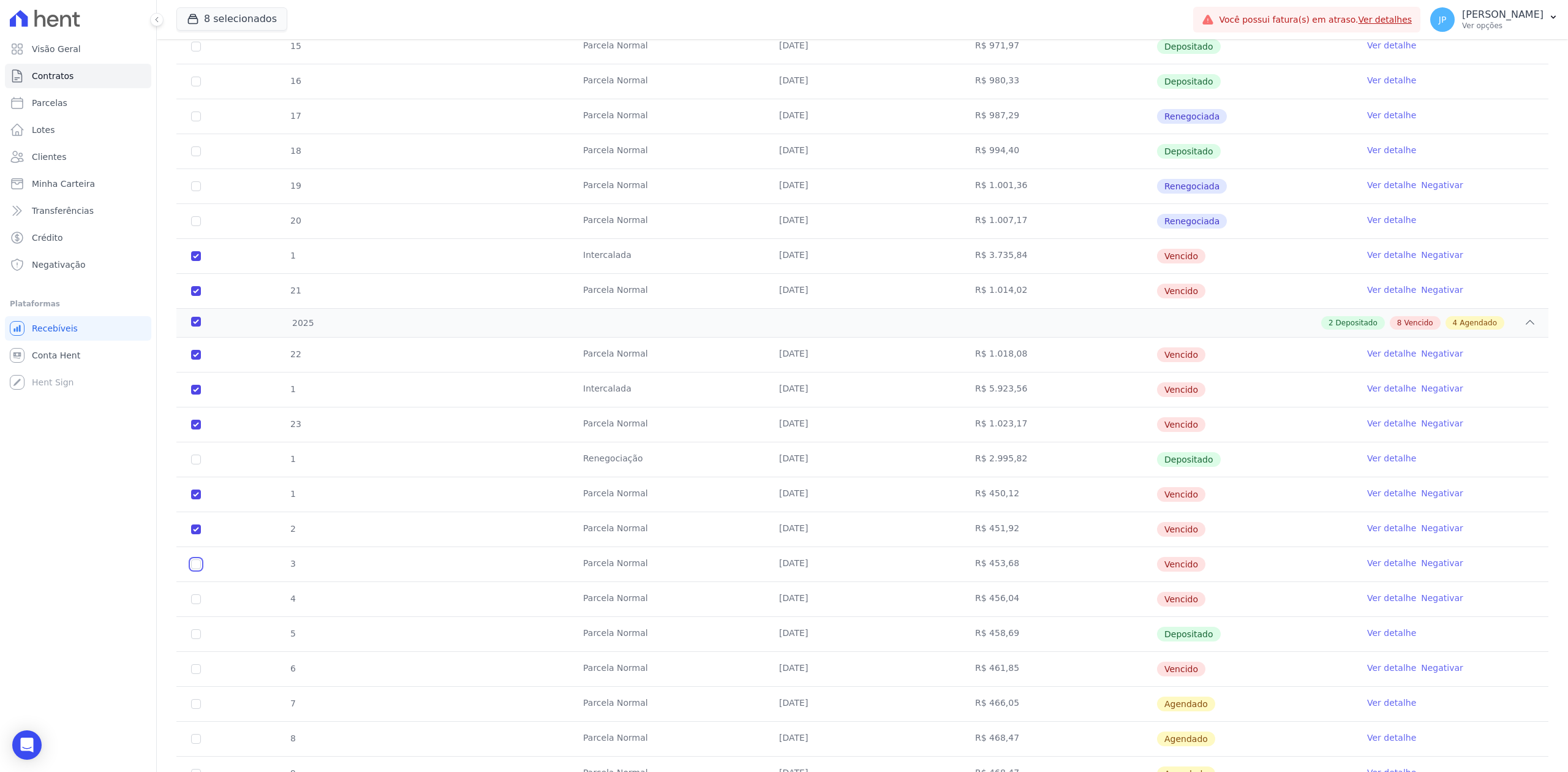
checkbox input "true"
click at [194, 604] on input "checkbox" at bounding box center [195, 599] width 10 height 10
checkbox input "true"
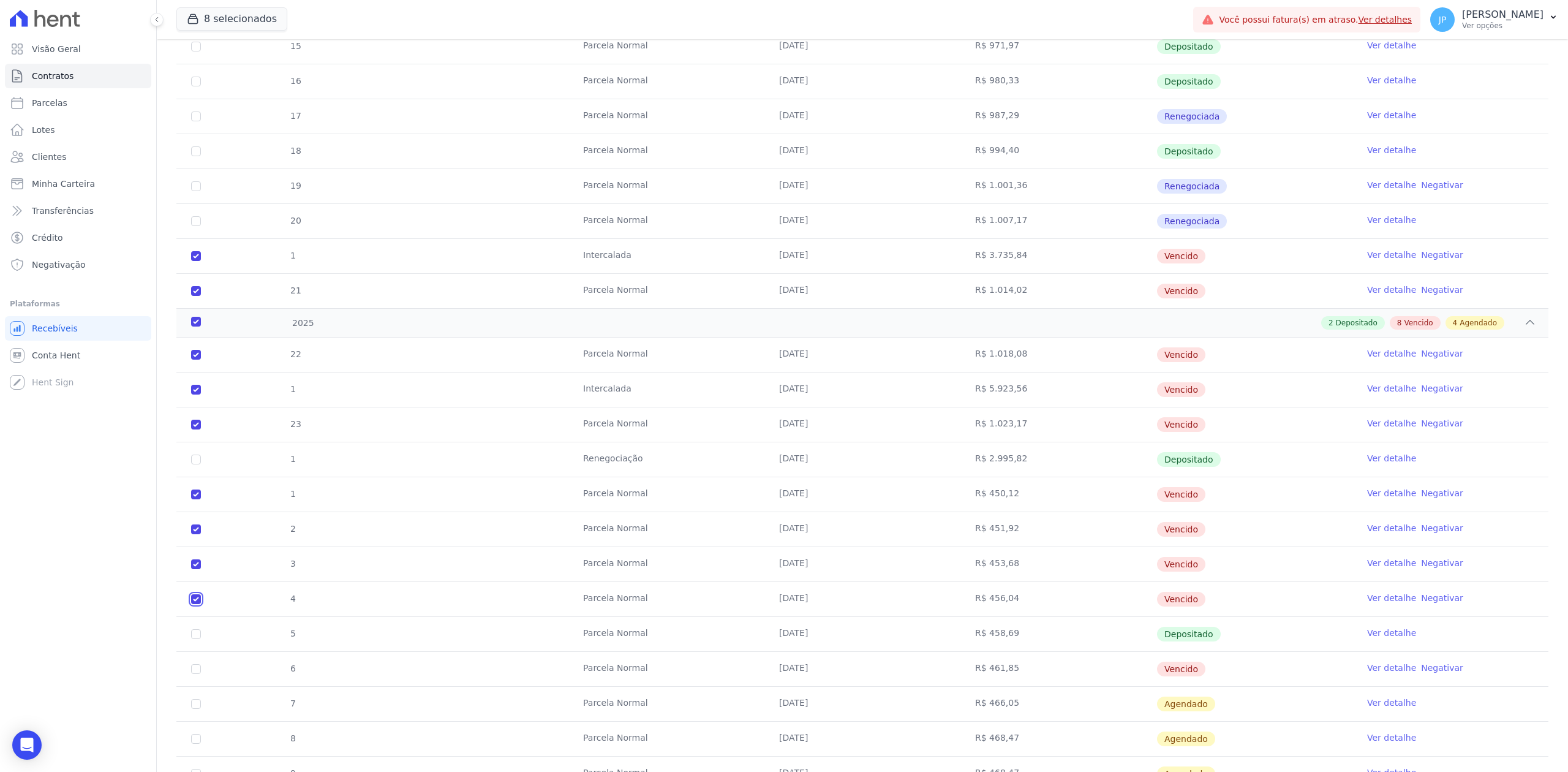
checkbox input "true"
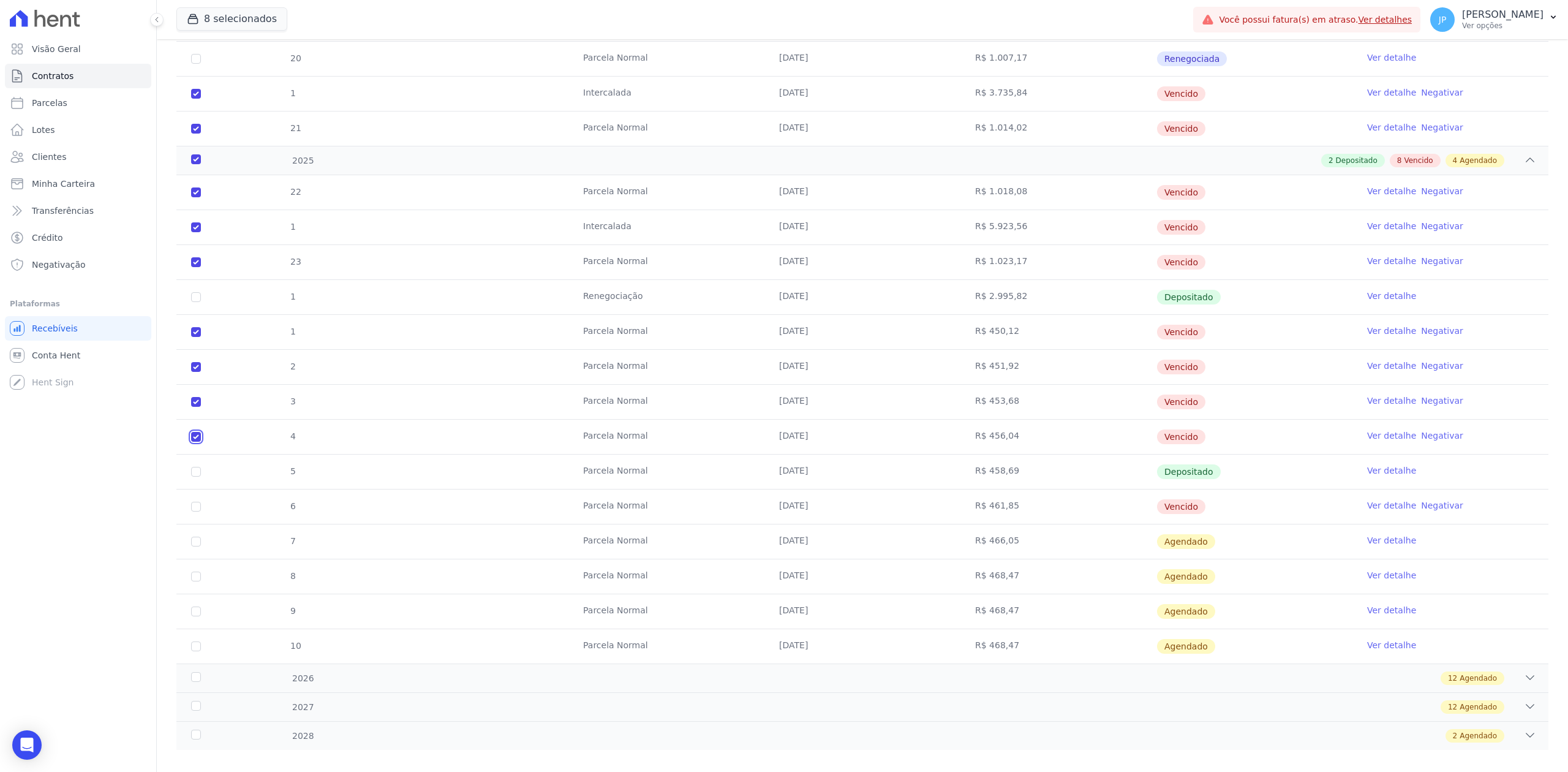
scroll to position [981, 0]
drag, startPoint x: 1212, startPoint y: 508, endPoint x: 207, endPoint y: 550, distance: 1005.9
click at [209, 547] on tbody "22 [GEOGRAPHIC_DATA] [DATE] R$ 1.018,08 [GEOGRAPHIC_DATA] Ver detalhe Negativar…" at bounding box center [863, 418] width 1372 height 488
click at [196, 546] on input "checkbox" at bounding box center [195, 540] width 10 height 10
checkbox input "true"
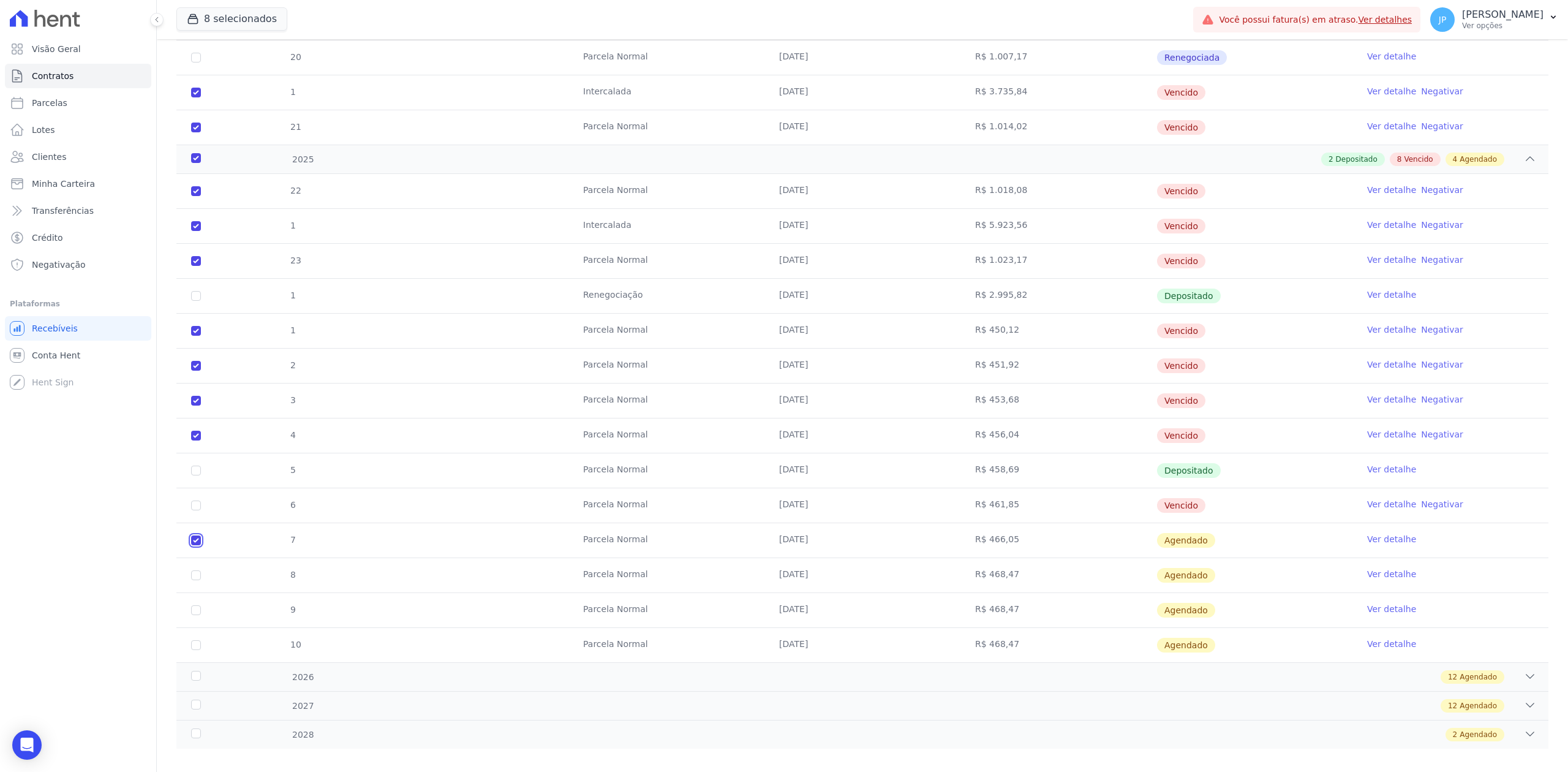
checkbox input "true"
click at [1108, 572] on td "R$ 468,47" at bounding box center [1059, 575] width 196 height 34
drag, startPoint x: 1181, startPoint y: 518, endPoint x: 194, endPoint y: 535, distance: 987.1
click at [201, 512] on tr "6 [GEOGRAPHIC_DATA] [DATE] R$ 461,85 [GEOGRAPHIC_DATA] Ver detalhe Negativar" at bounding box center [863, 505] width 1372 height 34
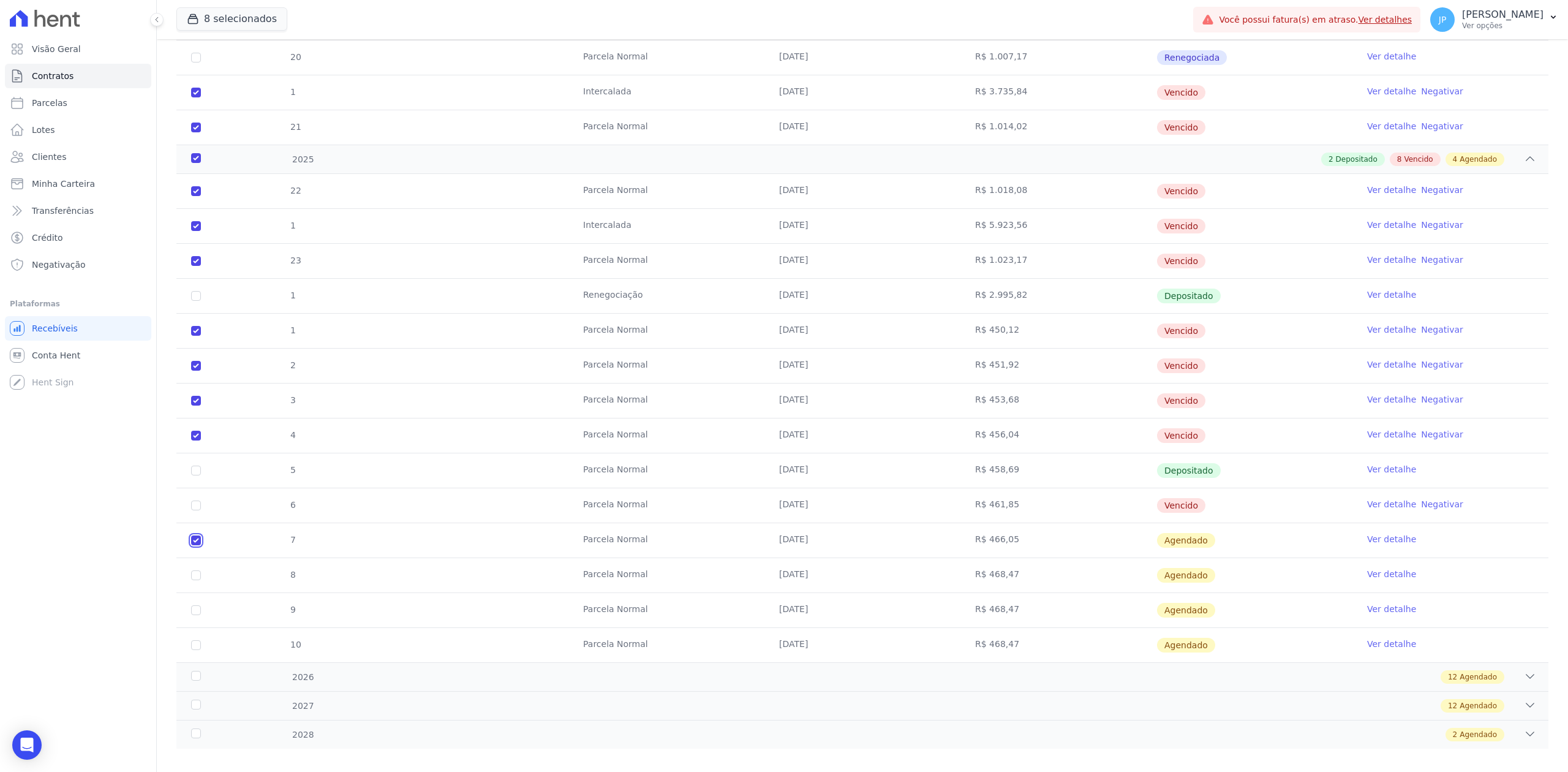
click at [194, 546] on input "checkbox" at bounding box center [195, 540] width 10 height 10
checkbox input "false"
checkbox input "true"
click at [192, 510] on input "checkbox" at bounding box center [195, 505] width 10 height 10
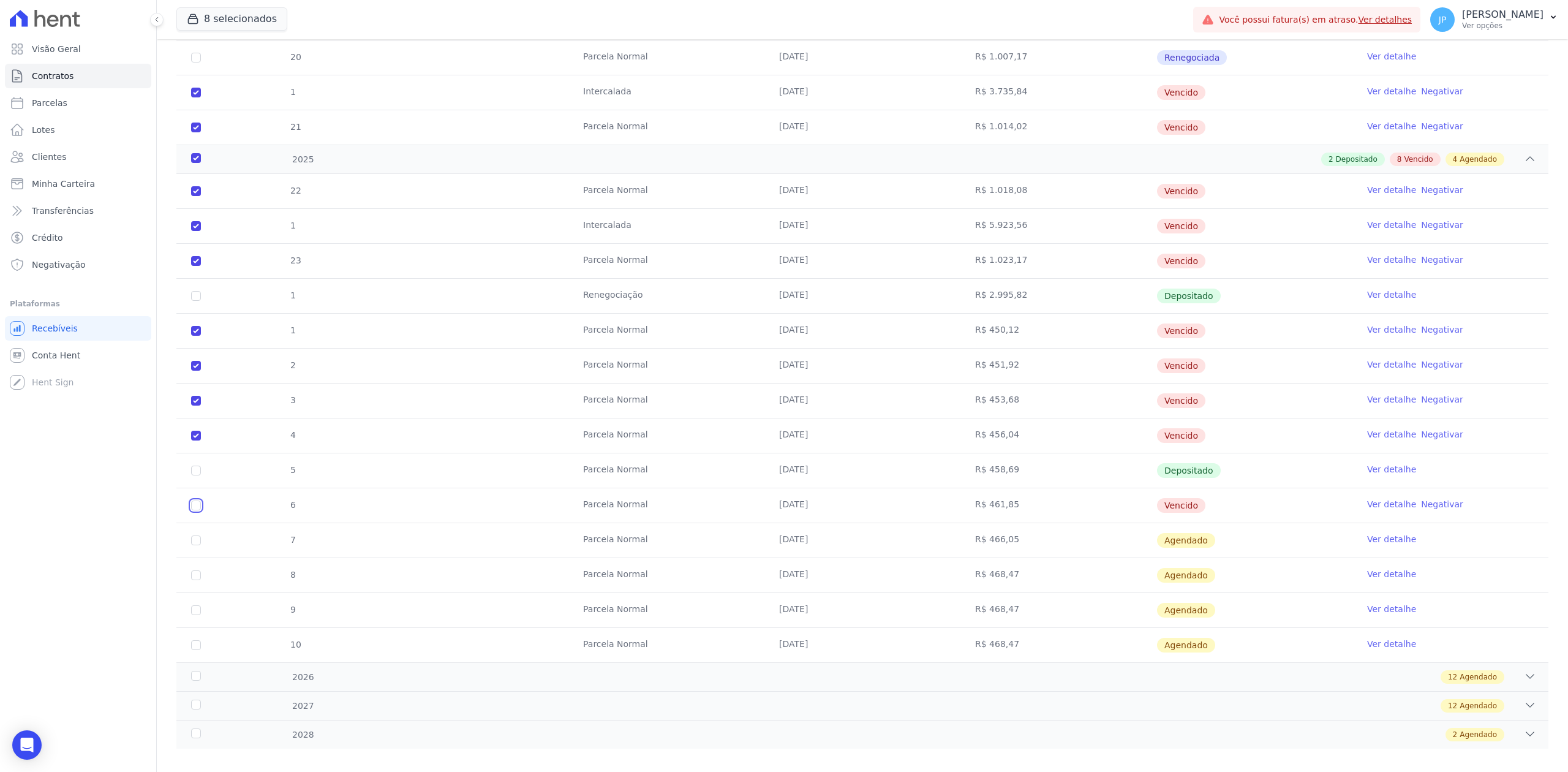
checkbox input "true"
click at [1214, 496] on td "Vencido" at bounding box center [1254, 505] width 196 height 34
click at [1233, 512] on td "Vencido" at bounding box center [1254, 505] width 196 height 34
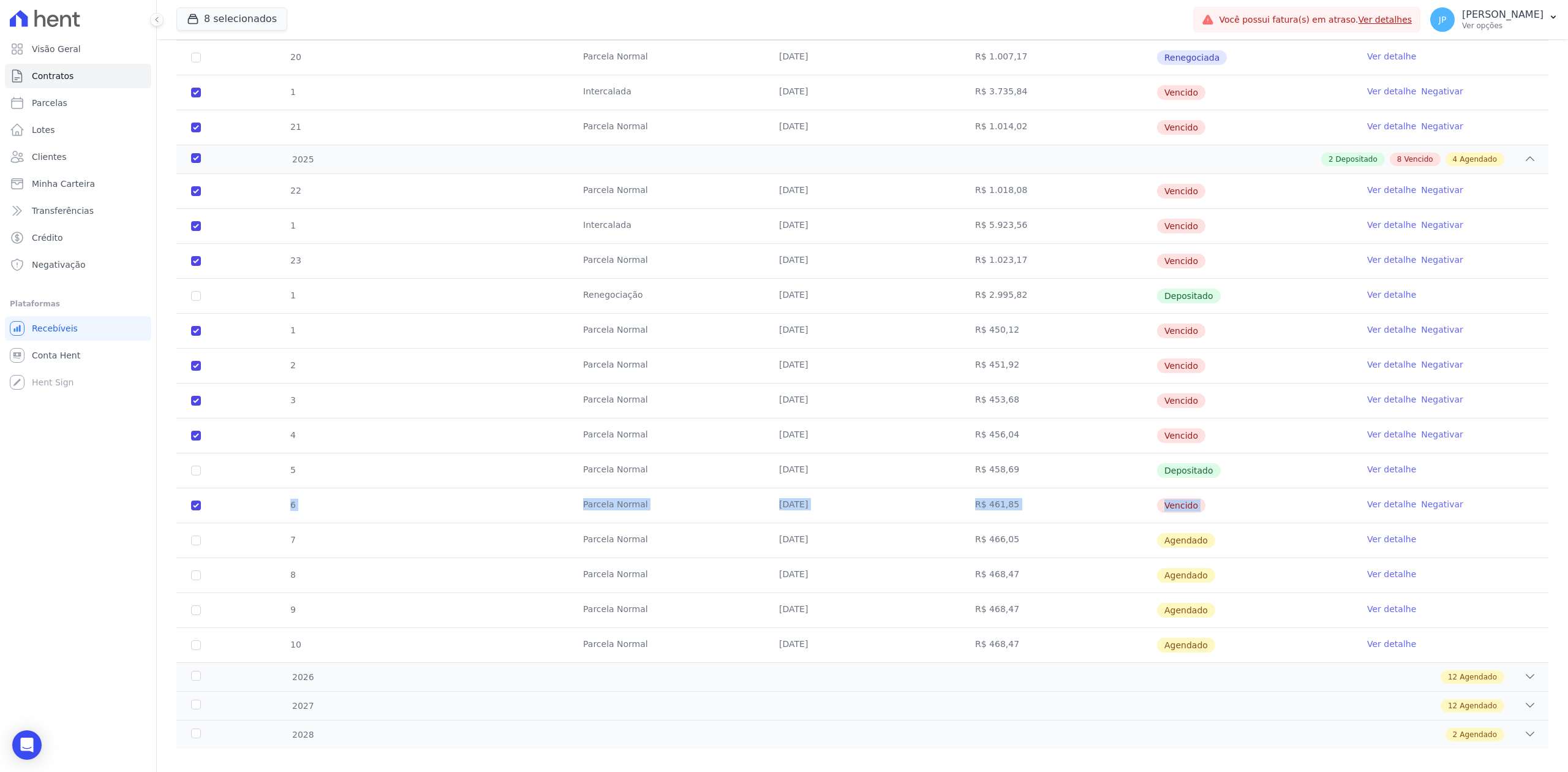
drag, startPoint x: 1218, startPoint y: 515, endPoint x: 354, endPoint y: 482, distance: 864.6
click at [207, 511] on tr "6 [GEOGRAPHIC_DATA] [DATE] R$ 461,85 [GEOGRAPHIC_DATA] Ver detalhe Negativar" at bounding box center [863, 505] width 1372 height 34
drag, startPoint x: 1178, startPoint y: 447, endPoint x: 226, endPoint y: 341, distance: 957.9
click at [226, 341] on tbody "22 [GEOGRAPHIC_DATA] [DATE] R$ 1.018,08 [GEOGRAPHIC_DATA] Ver detalhe Negativar…" at bounding box center [863, 418] width 1372 height 488
drag, startPoint x: 1245, startPoint y: 256, endPoint x: 936, endPoint y: 203, distance: 313.5
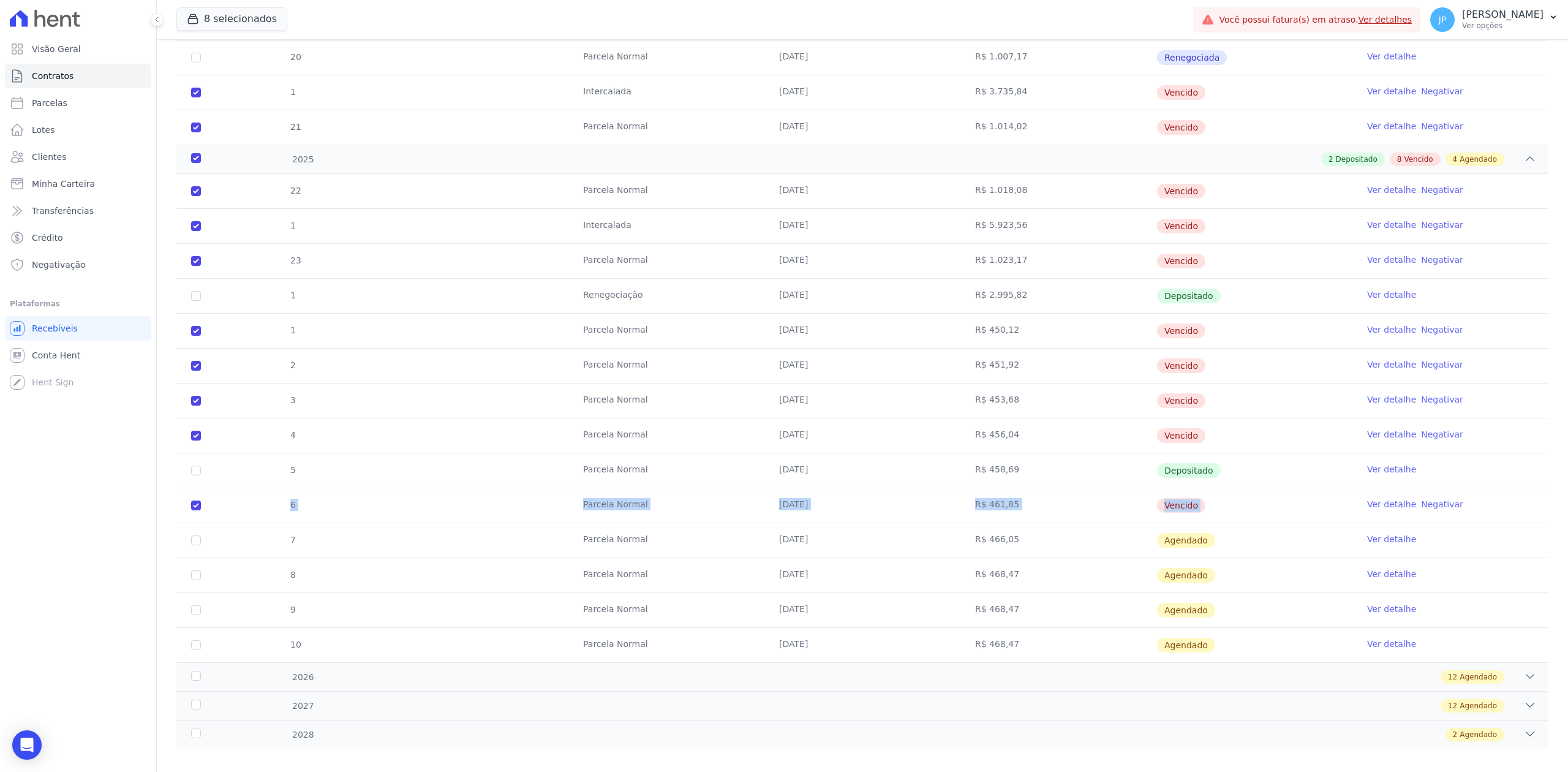
click at [936, 203] on tbody "22 [GEOGRAPHIC_DATA] [DATE] R$ 1.018,08 [GEOGRAPHIC_DATA] Ver detalhe Negativar…" at bounding box center [863, 418] width 1372 height 488
drag, startPoint x: 1257, startPoint y: 139, endPoint x: 1072, endPoint y: 106, distance: 187.9
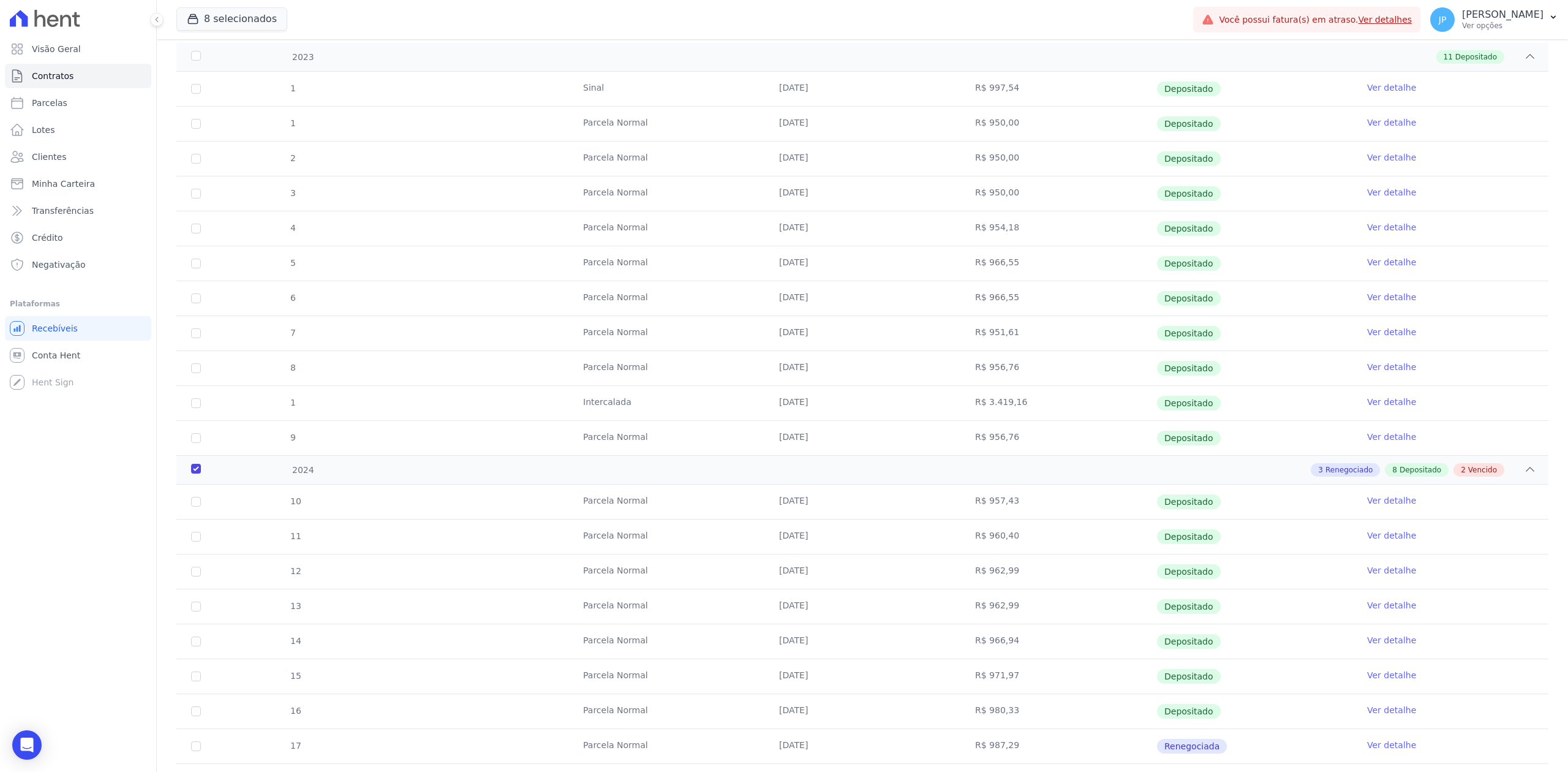
scroll to position [0, 0]
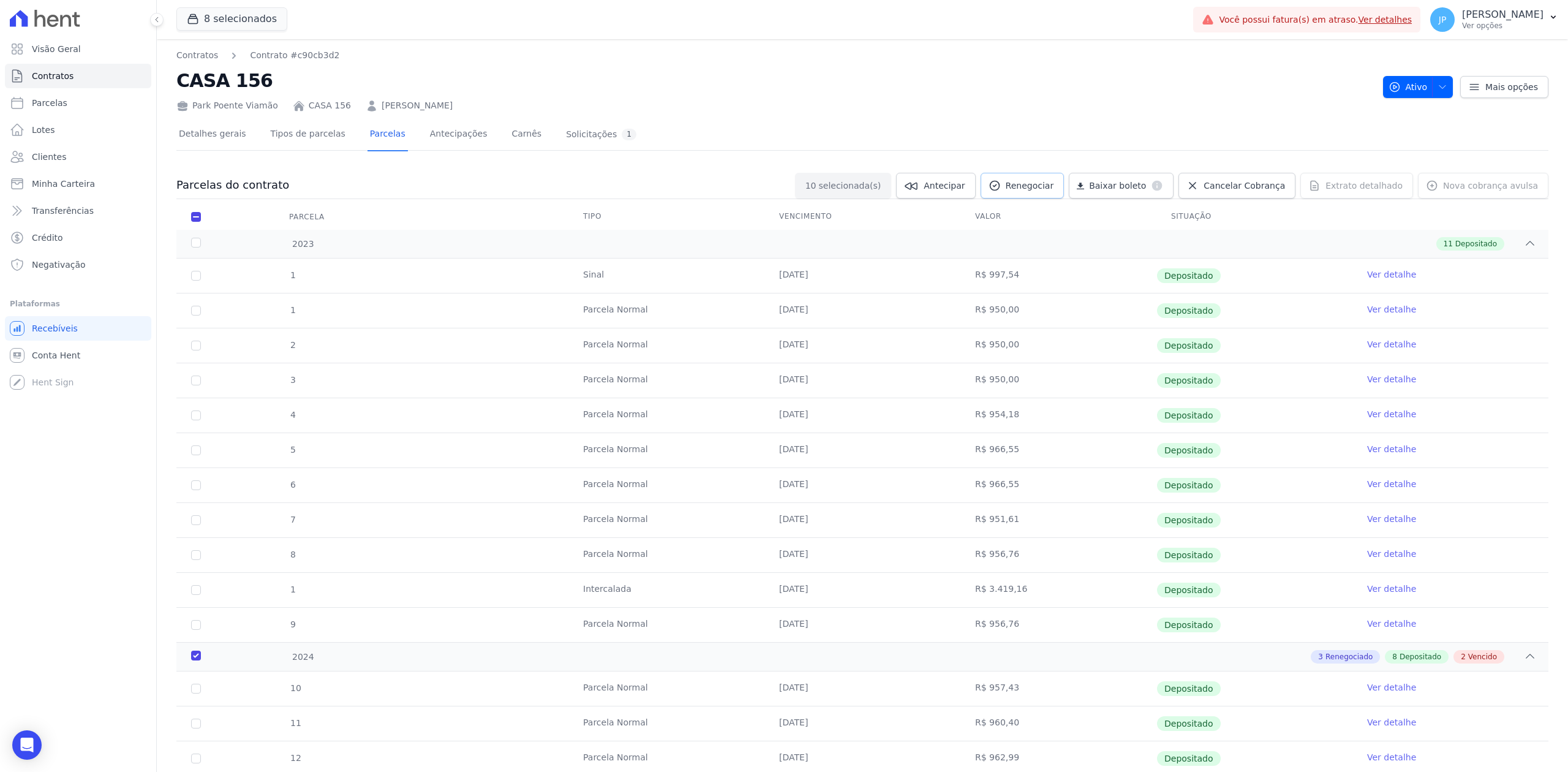
click at [1034, 189] on span "Renegociar" at bounding box center [1030, 186] width 49 height 12
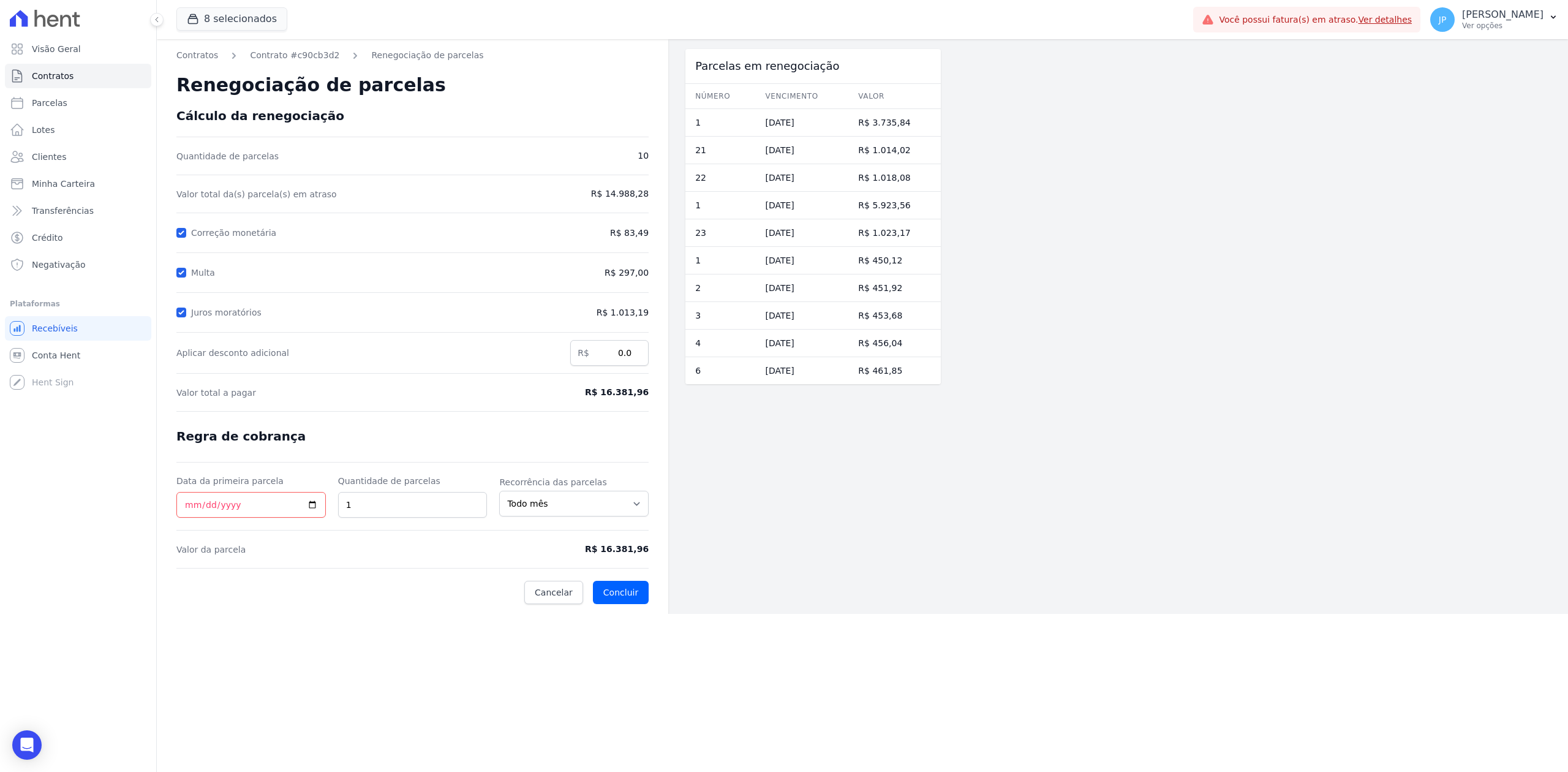
click at [180, 265] on div "Multa" at bounding box center [352, 272] width 351 height 15
click at [182, 270] on input "Multa" at bounding box center [181, 272] width 10 height 10
checkbox input "false"
click at [180, 310] on input "Juros moratórios" at bounding box center [181, 312] width 10 height 10
checkbox input "false"
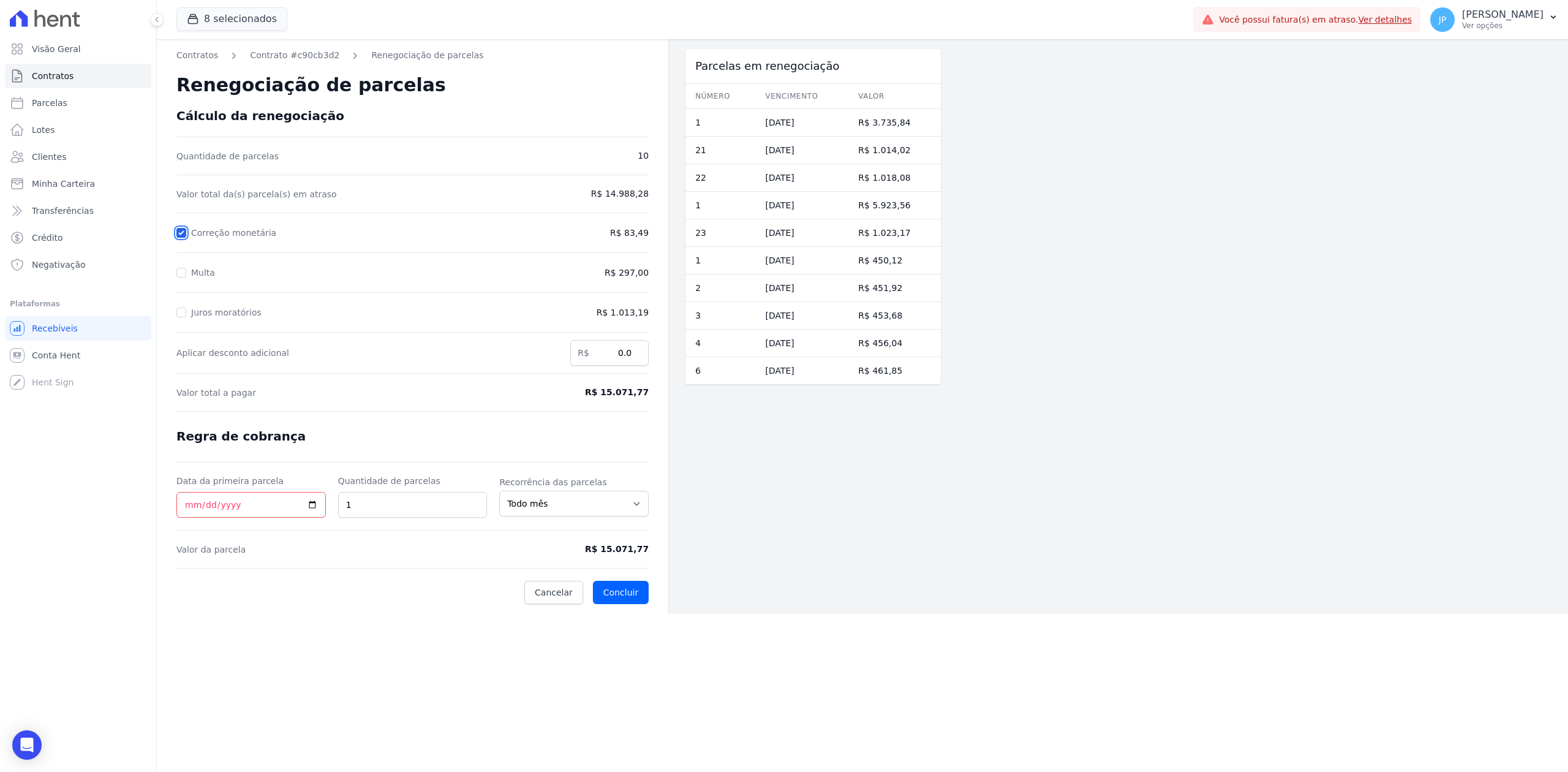
click at [179, 229] on input "Correção monetária" at bounding box center [181, 233] width 10 height 10
click at [181, 234] on input "Correção monetária" at bounding box center [181, 233] width 10 height 10
checkbox input "true"
click at [181, 270] on input "Multa" at bounding box center [181, 272] width 10 height 10
click at [179, 272] on input "Multa" at bounding box center [181, 272] width 10 height 10
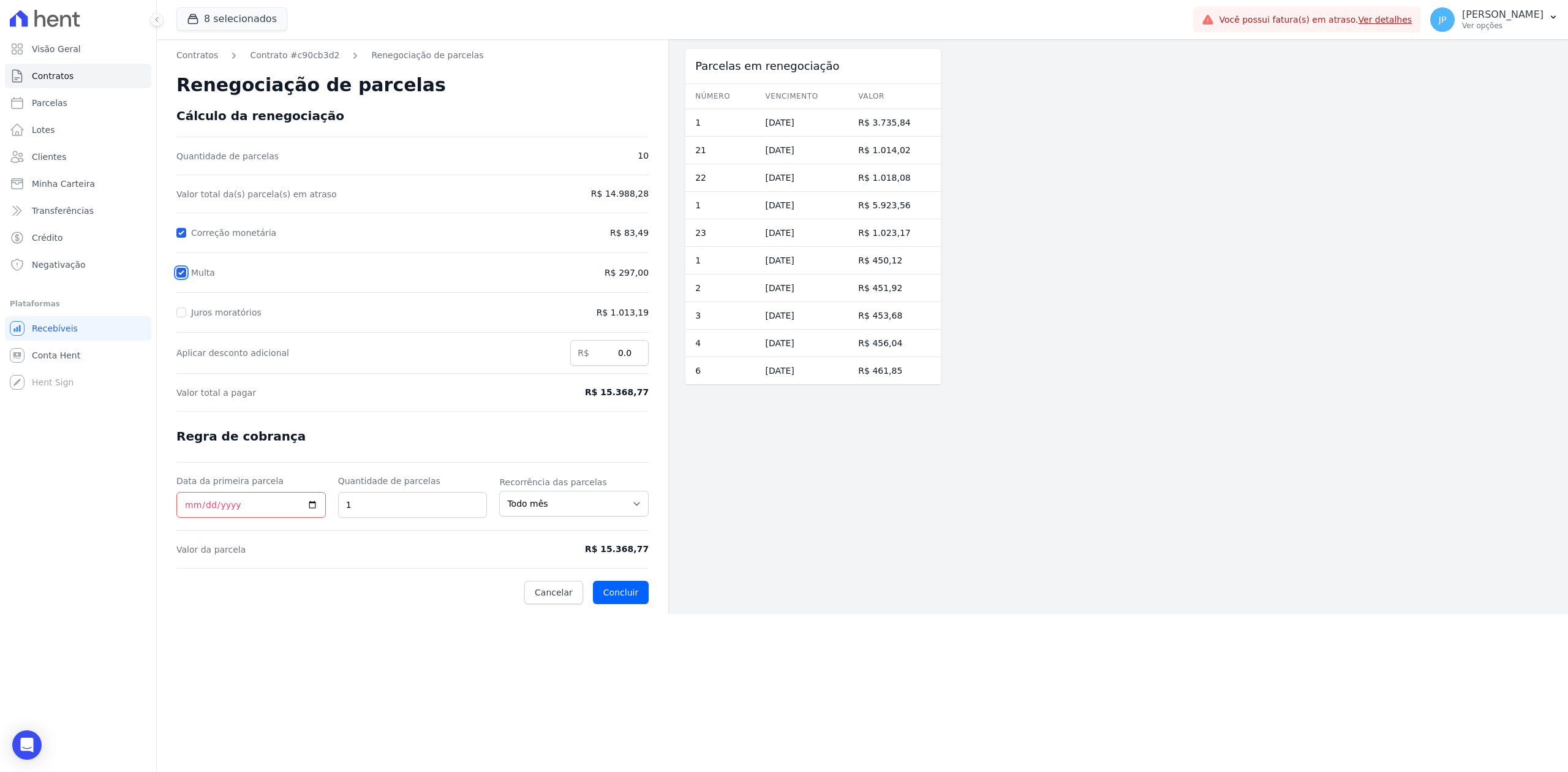
checkbox input "false"
click at [179, 308] on input "Juros moratórios" at bounding box center [181, 312] width 10 height 10
checkbox input "true"
click at [181, 231] on input "Correção monetária" at bounding box center [181, 233] width 10 height 10
checkbox input "false"
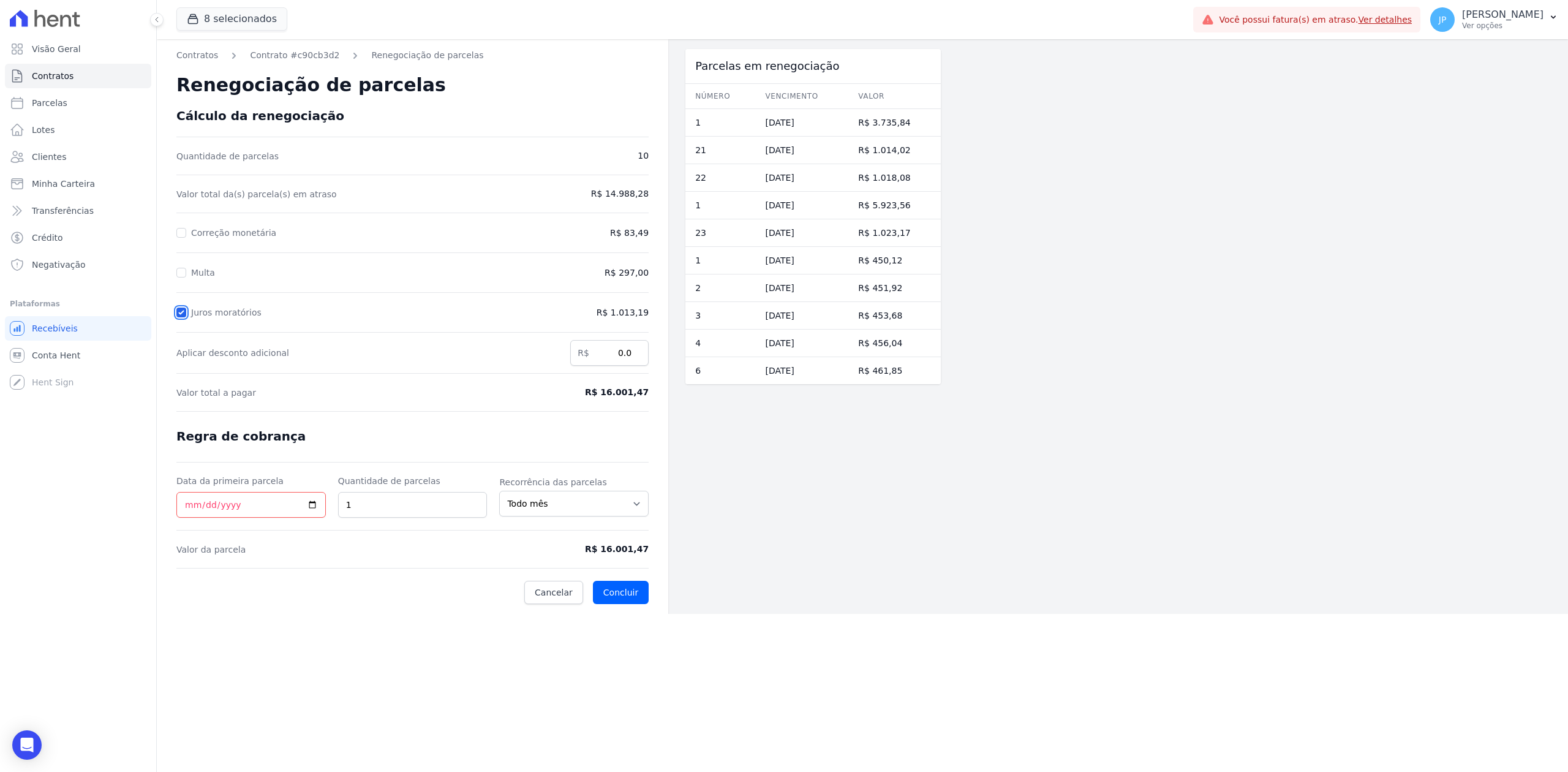
click at [184, 310] on input "Juros moratórios" at bounding box center [181, 312] width 10 height 10
checkbox input "false"
click at [182, 267] on div at bounding box center [181, 272] width 10 height 12
click at [178, 232] on input "Correção monetária" at bounding box center [181, 233] width 10 height 10
checkbox input "true"
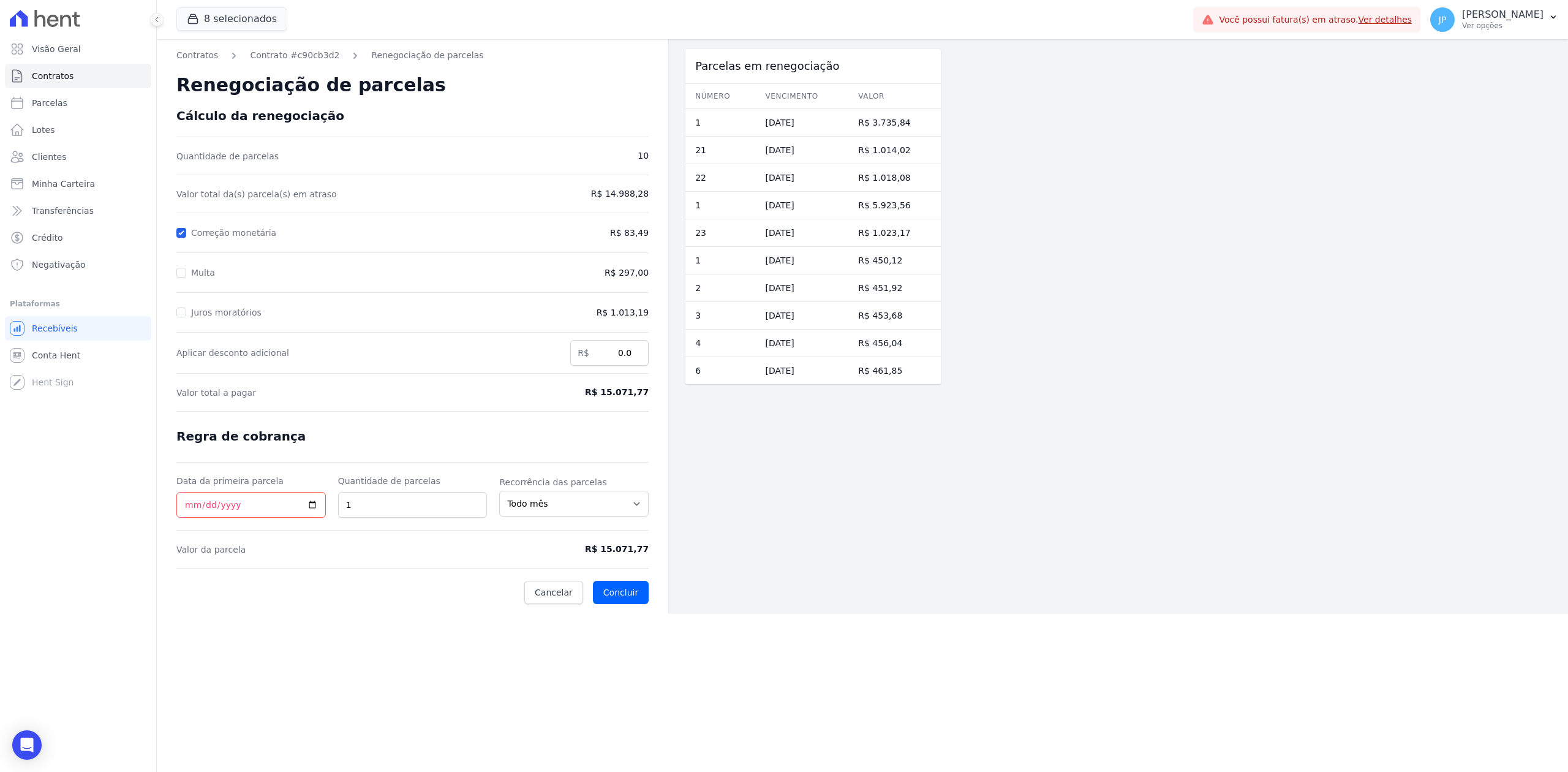
click at [178, 264] on form "Cálculo da renegociação Quantidade de parcelas 10 Valor total da(s) parcela(s) …" at bounding box center [413, 356] width 472 height 496
click at [179, 275] on input "Multa" at bounding box center [181, 272] width 10 height 10
click at [177, 270] on input "Multa" at bounding box center [181, 272] width 10 height 10
drag, startPoint x: 188, startPoint y: 275, endPoint x: 182, endPoint y: 272, distance: 6.7
click at [187, 274] on div "Multa" at bounding box center [352, 272] width 351 height 15
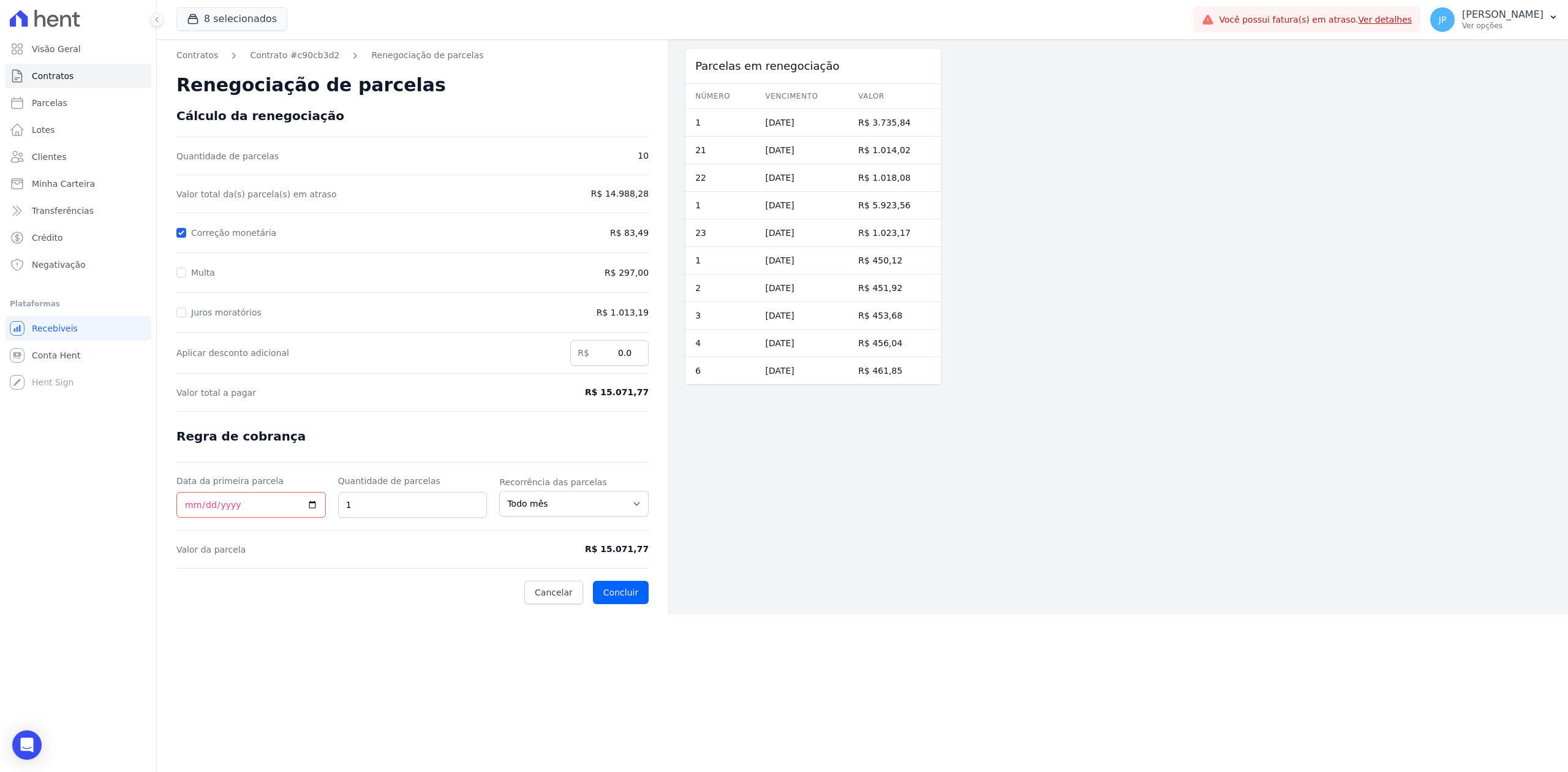
click at [180, 272] on input "Multa" at bounding box center [181, 272] width 10 height 10
checkbox input "true"
click at [185, 315] on input "Juros moratórios" at bounding box center [181, 312] width 10 height 10
checkbox input "true"
click at [613, 361] on input "0.0" at bounding box center [609, 353] width 79 height 26
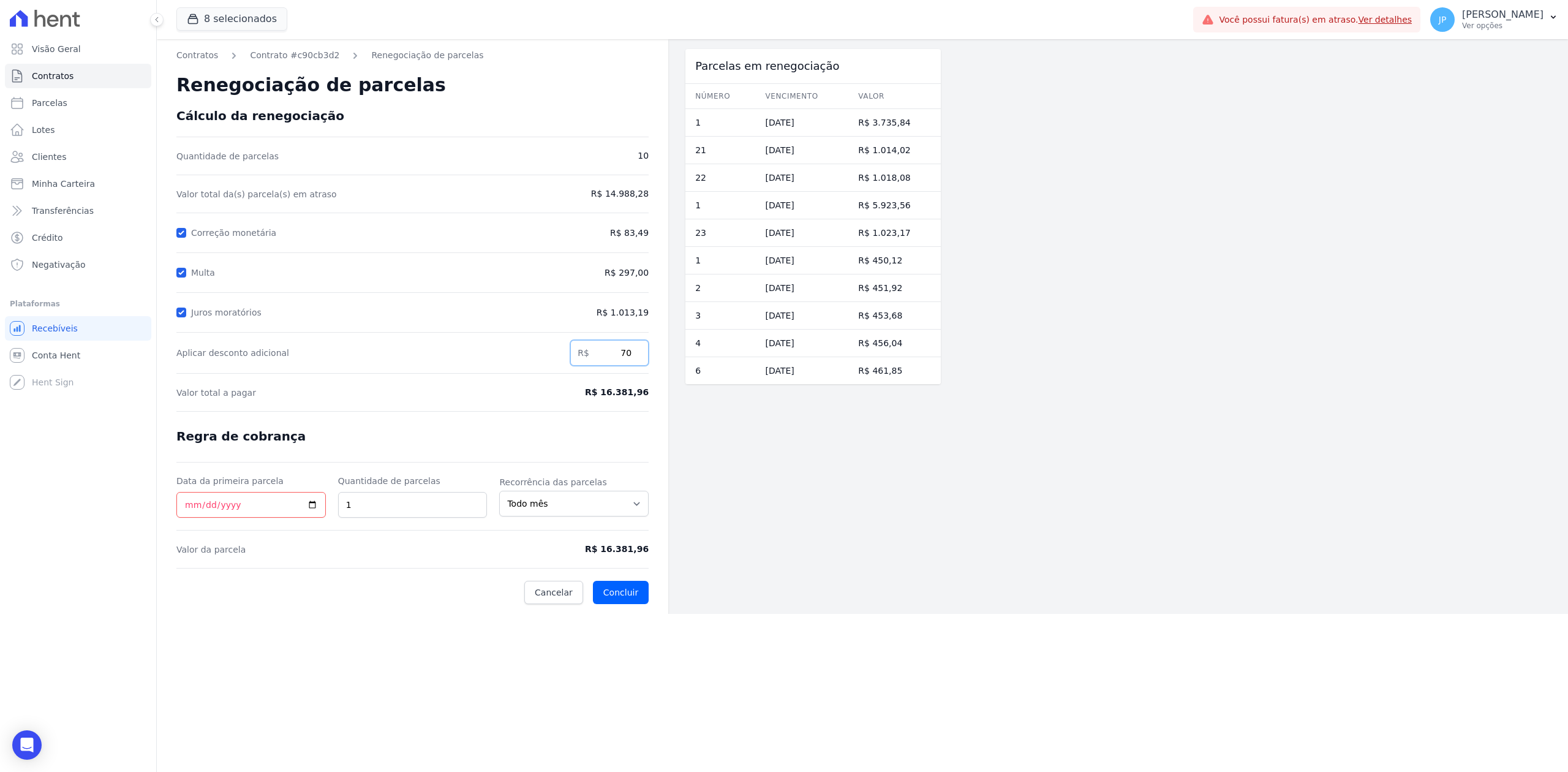
type input "7"
type input "713.42"
click at [593, 581] on button "Concluir" at bounding box center [620, 592] width 56 height 23
click at [278, 581] on form "Cálculo da renegociação Quantidade de parcelas 10 Valor total da(s) parcela(s) …" at bounding box center [413, 356] width 472 height 496
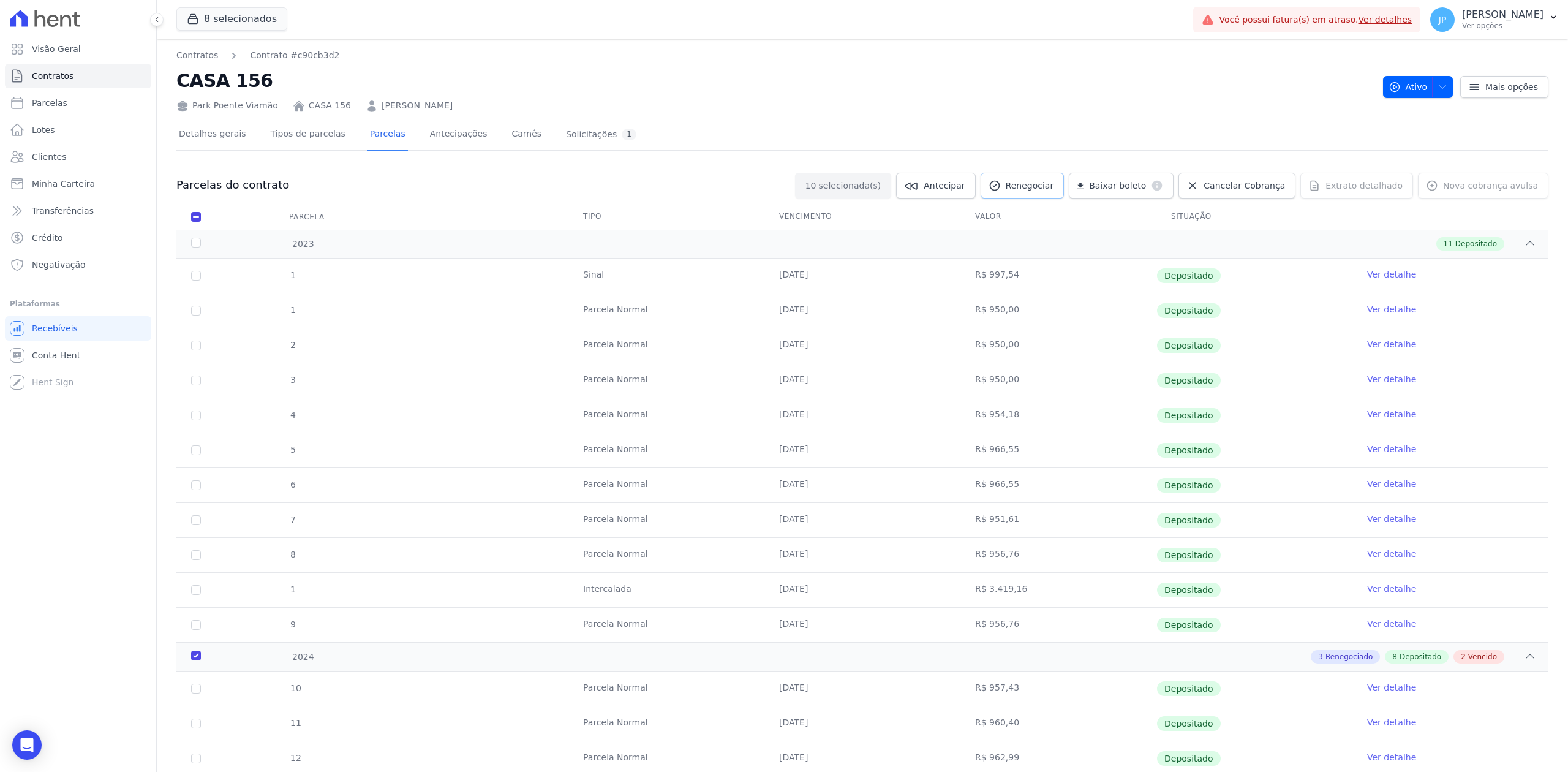
click at [1054, 187] on span "Renegociar" at bounding box center [1030, 186] width 49 height 12
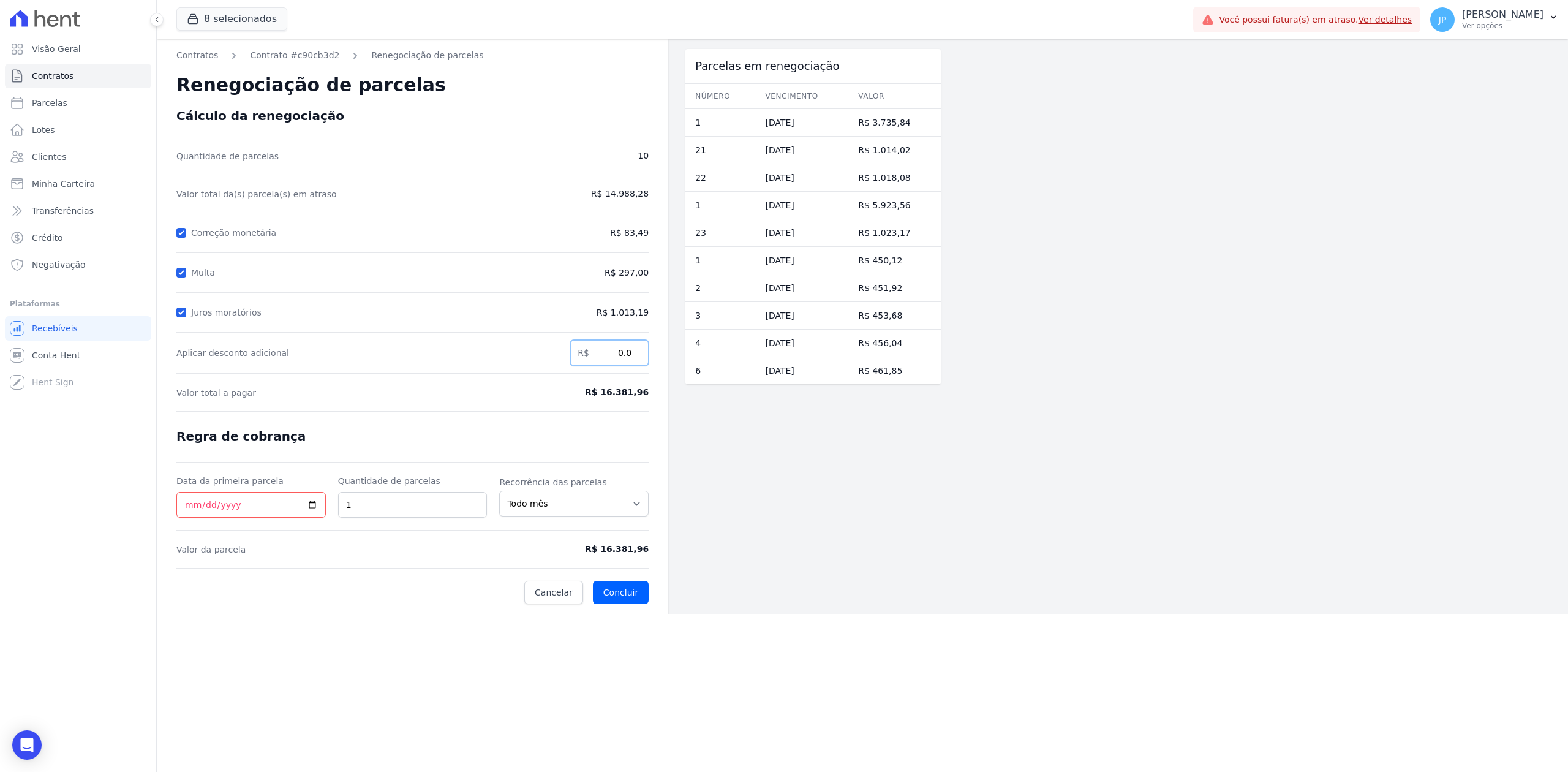
click at [623, 355] on input "0.0" at bounding box center [609, 353] width 79 height 26
click at [628, 353] on input "0.0" at bounding box center [609, 353] width 79 height 26
click at [204, 47] on div "Contratos Contrato #c90cb3d2 Renegociação de parcelas Renegociação de parcelas …" at bounding box center [412, 326] width 512 height 575
click at [204, 49] on link "Contratos" at bounding box center [197, 55] width 42 height 13
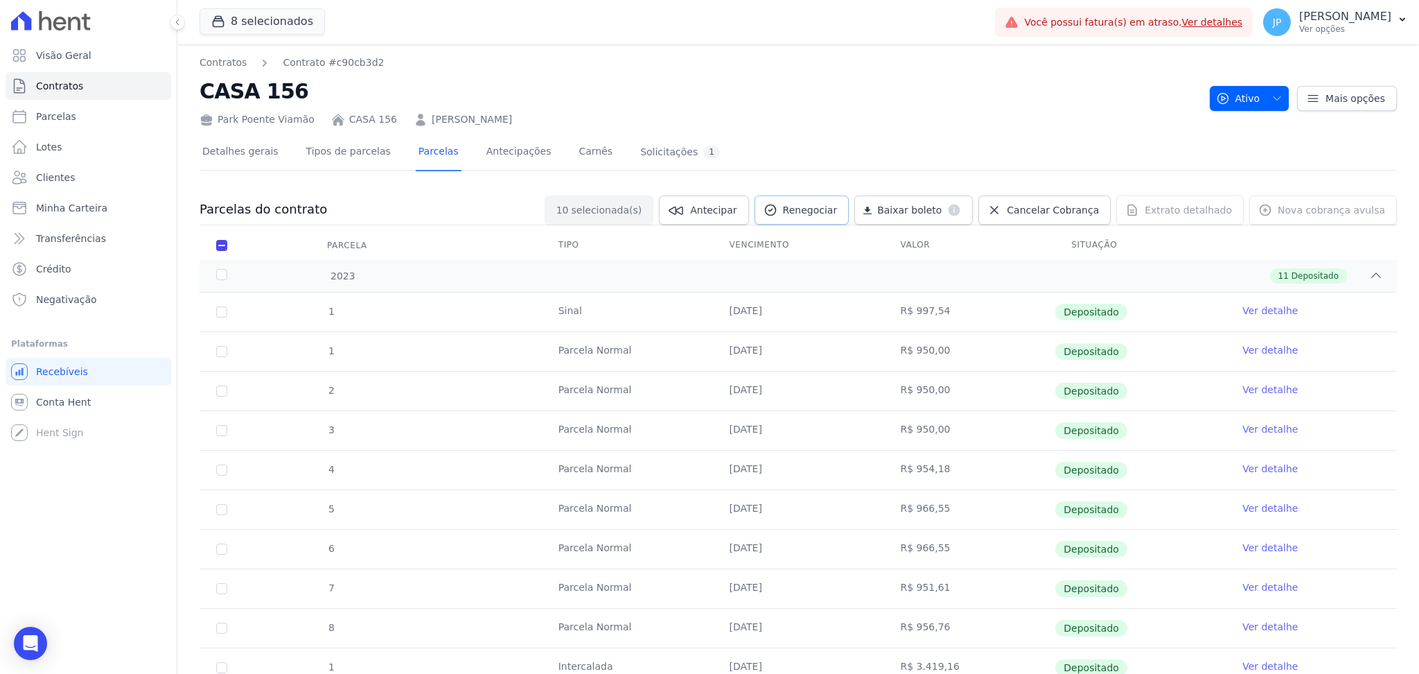
click at [826, 206] on span "Renegociar" at bounding box center [810, 210] width 55 height 14
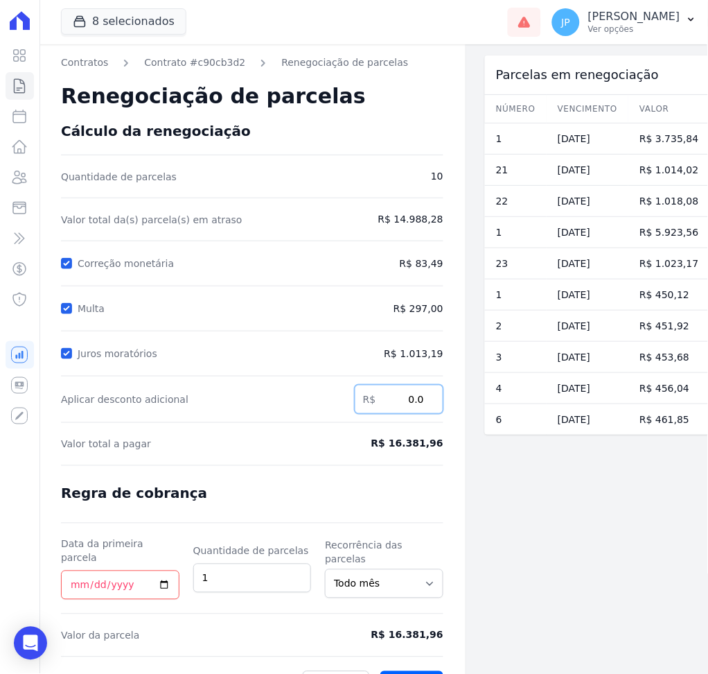
click at [404, 406] on input "0.0" at bounding box center [399, 399] width 89 height 29
type input "946.23"
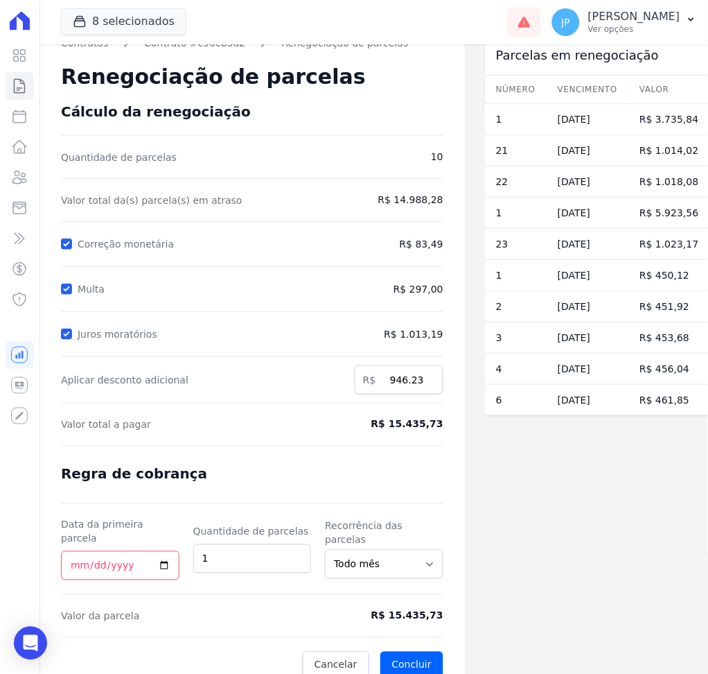
click at [591, 539] on div "Parcelas em renegociação Número Vencimento [GEOGRAPHIC_DATA] 1 [DATE] R$ 3.735,…" at bounding box center [596, 357] width 223 height 664
click at [297, 544] on input "2" at bounding box center [252, 558] width 118 height 29
click at [297, 544] on input "3" at bounding box center [252, 558] width 118 height 29
click at [297, 544] on input "4" at bounding box center [252, 558] width 118 height 29
click at [297, 544] on input "5" at bounding box center [252, 558] width 118 height 29
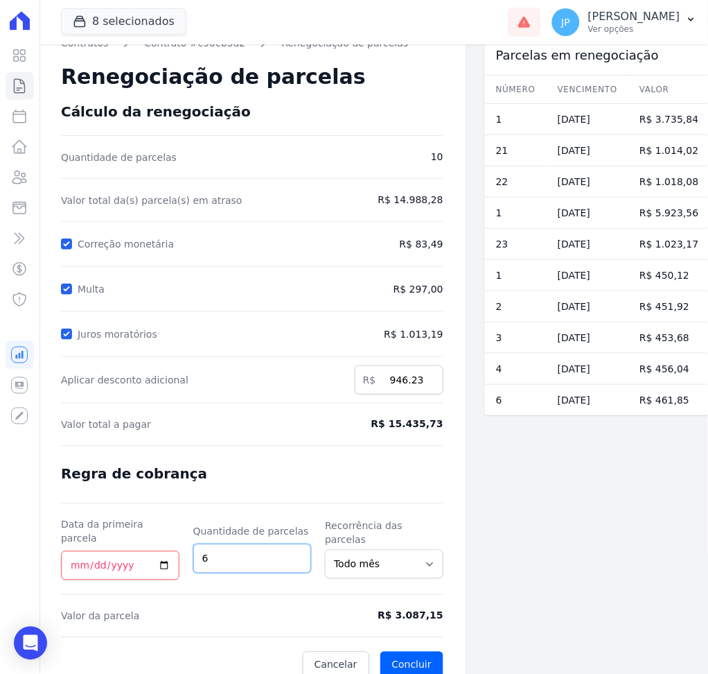
type input "6"
click at [297, 544] on input "6" at bounding box center [252, 558] width 118 height 29
click at [152, 551] on input "Data da primeira parcela" at bounding box center [120, 565] width 118 height 29
click at [163, 551] on input "Data da primeira parcela" at bounding box center [120, 565] width 118 height 29
type input "[DATE]"
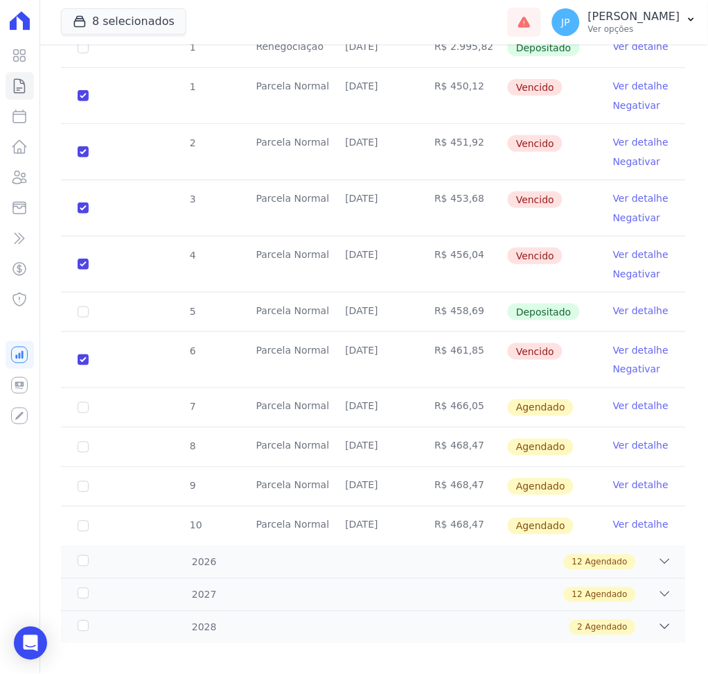
scroll to position [1600, 0]
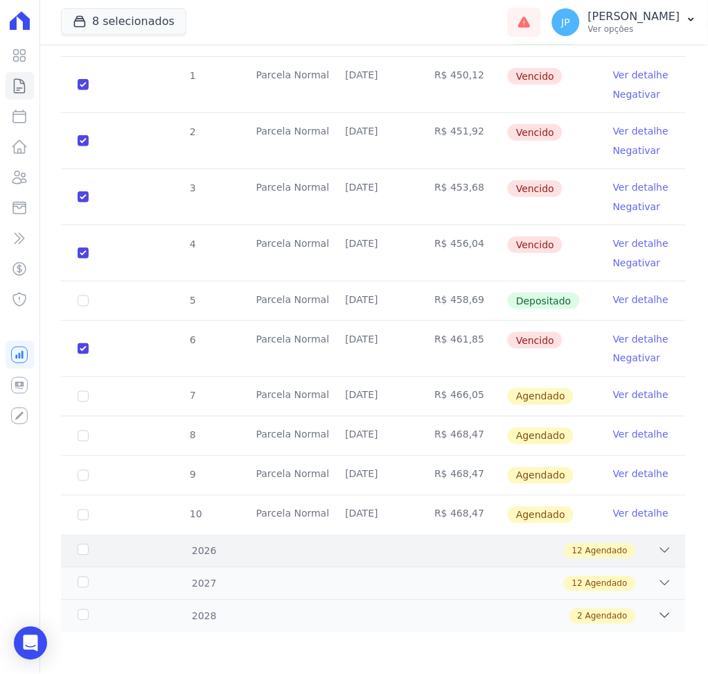
click at [665, 546] on div "2026 12 Agendado" at bounding box center [373, 550] width 625 height 33
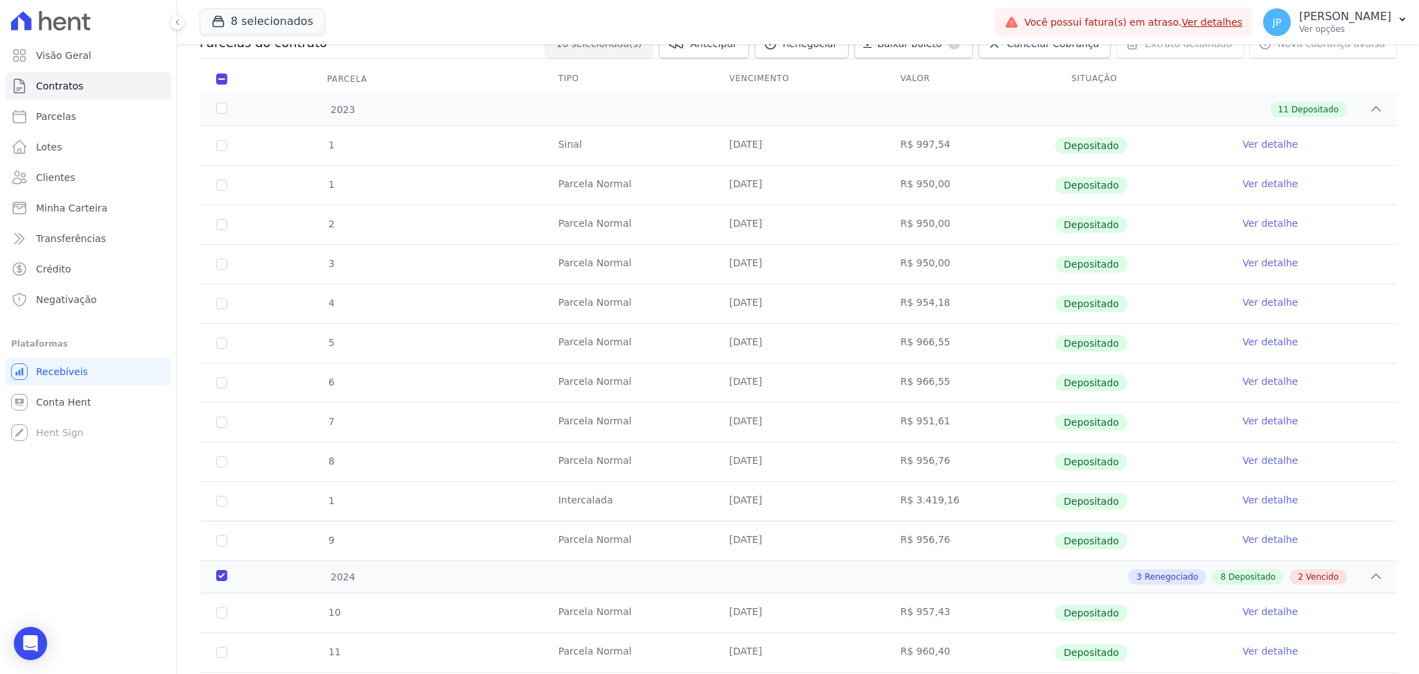
scroll to position [0, 0]
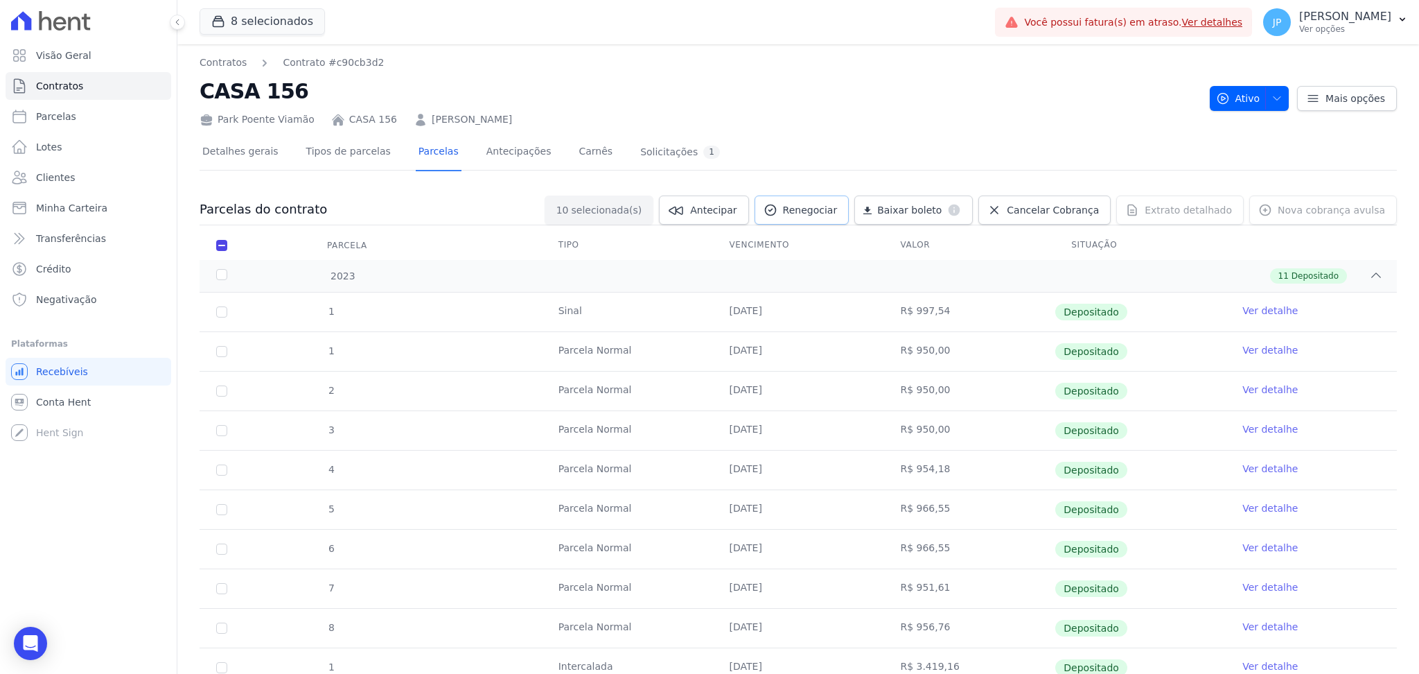
click at [832, 209] on span "Renegociar" at bounding box center [810, 210] width 55 height 14
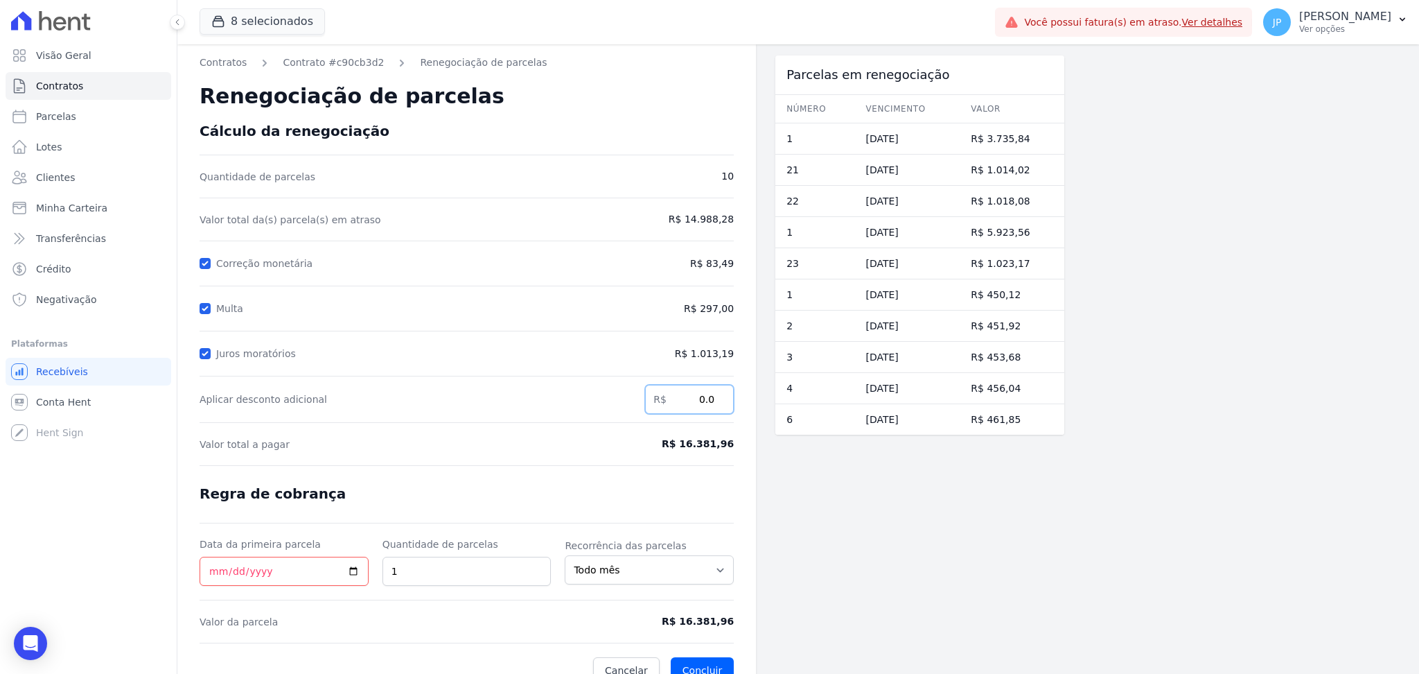
click at [712, 397] on input "0.0" at bounding box center [689, 399] width 89 height 29
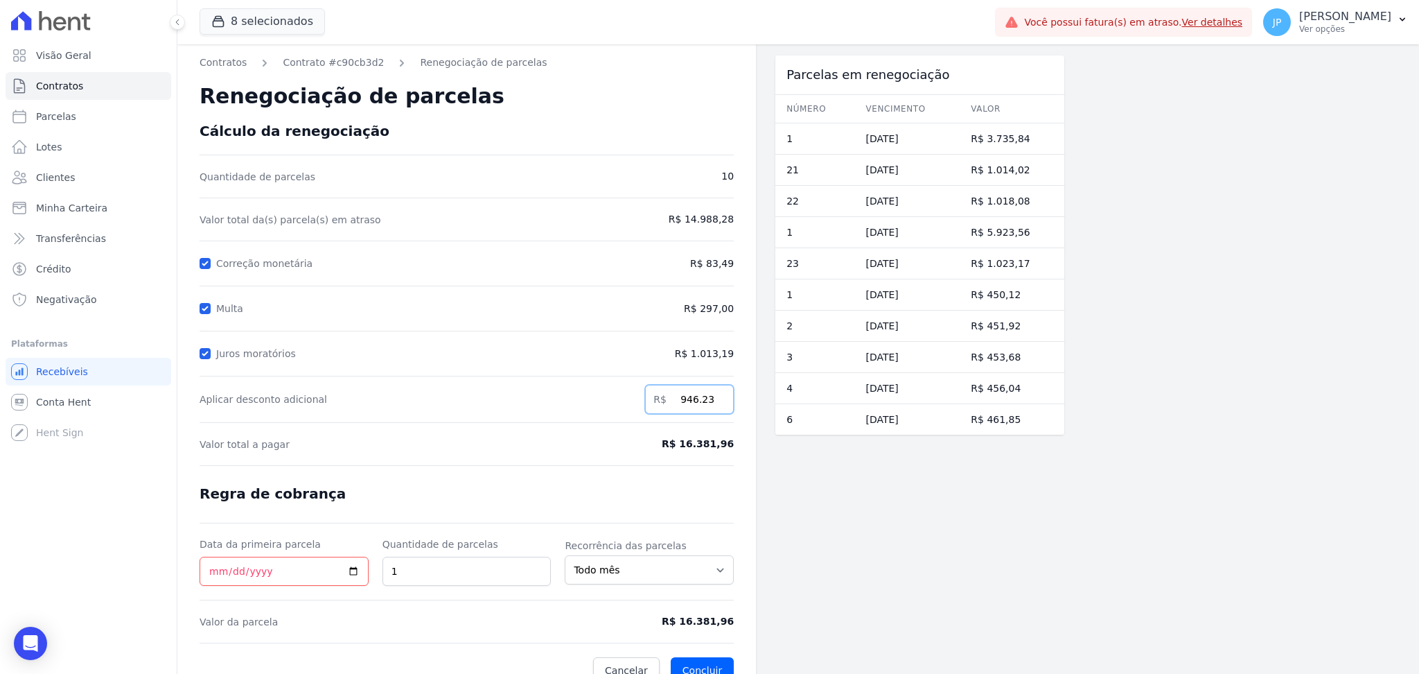
type input "946.23"
click at [538, 567] on input "2" at bounding box center [467, 570] width 169 height 29
click at [538, 567] on input "3" at bounding box center [467, 570] width 169 height 29
click at [538, 567] on input "4" at bounding box center [467, 570] width 169 height 29
click at [538, 567] on input "5" at bounding box center [467, 570] width 169 height 29
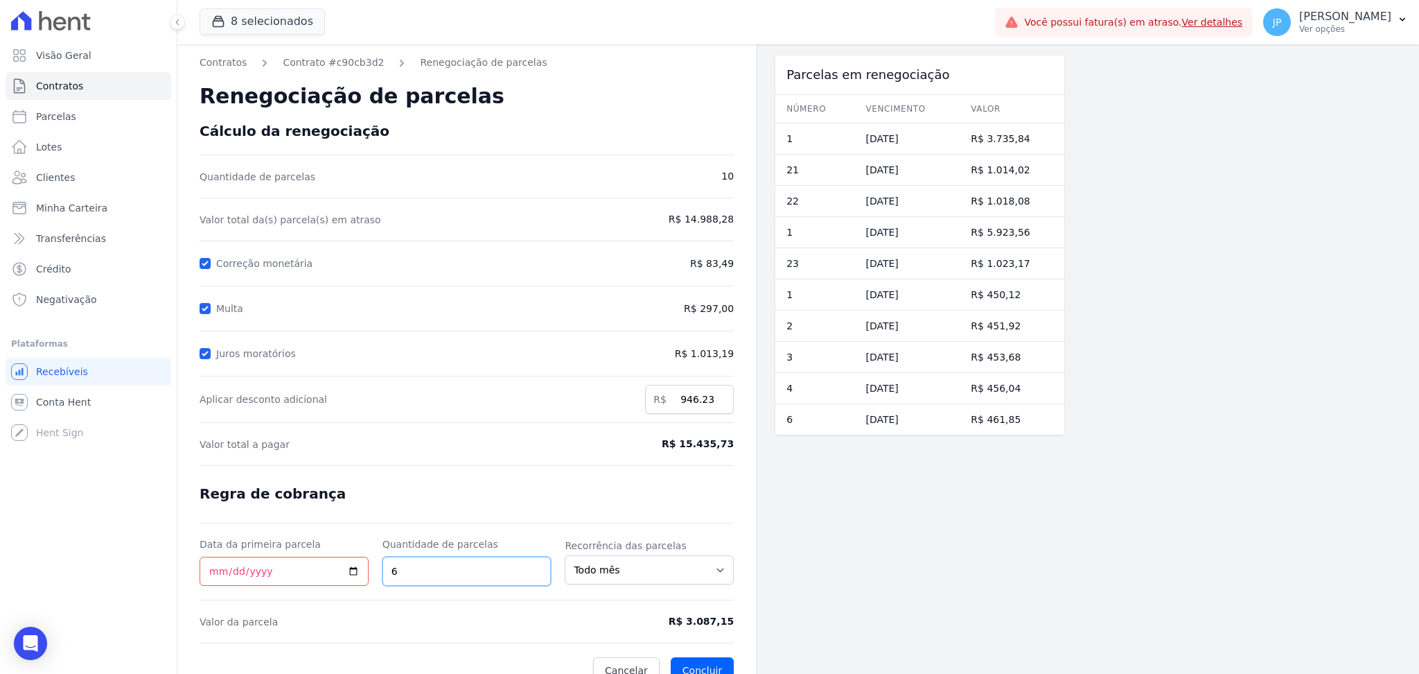
type input "6"
click at [538, 567] on input "6" at bounding box center [467, 570] width 169 height 29
click at [351, 570] on input "Data da primeira parcela" at bounding box center [284, 570] width 169 height 29
type input "[DATE]"
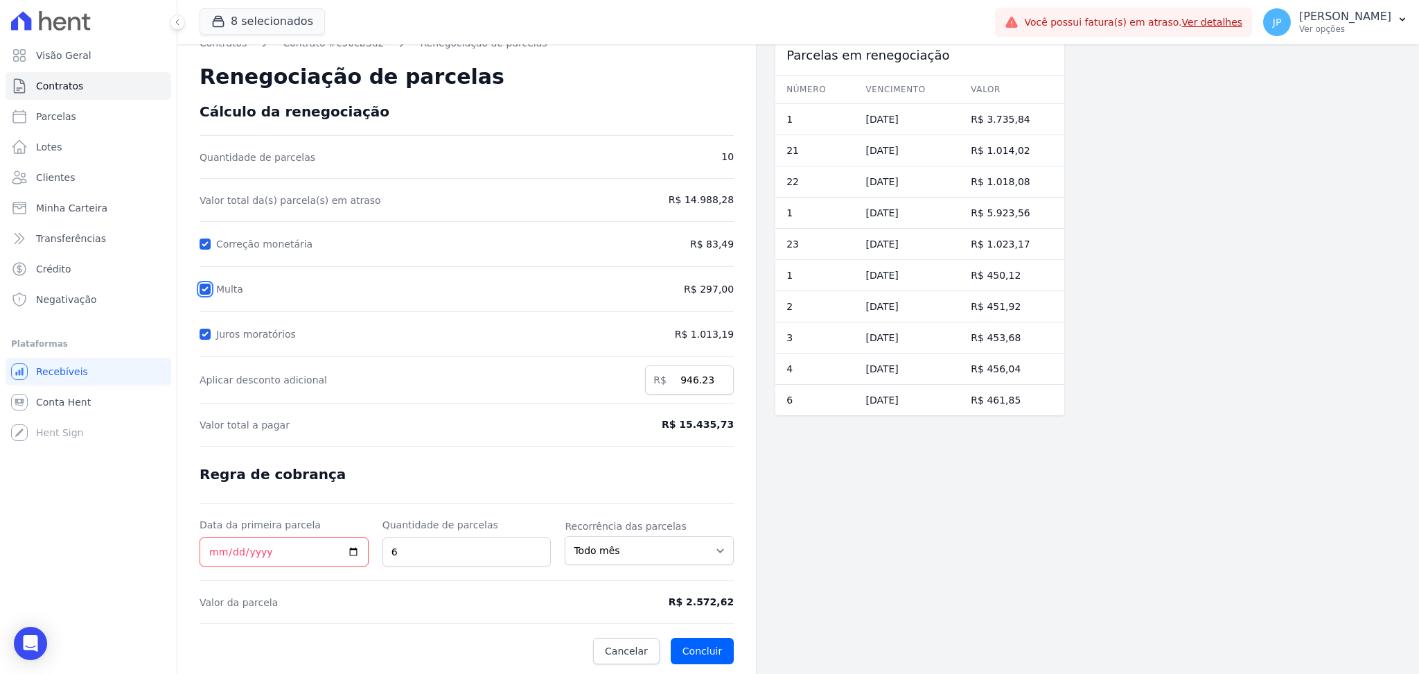
click at [204, 285] on input "Multa" at bounding box center [205, 288] width 11 height 11
checkbox input "false"
click at [708, 643] on button "Concluir" at bounding box center [702, 651] width 63 height 26
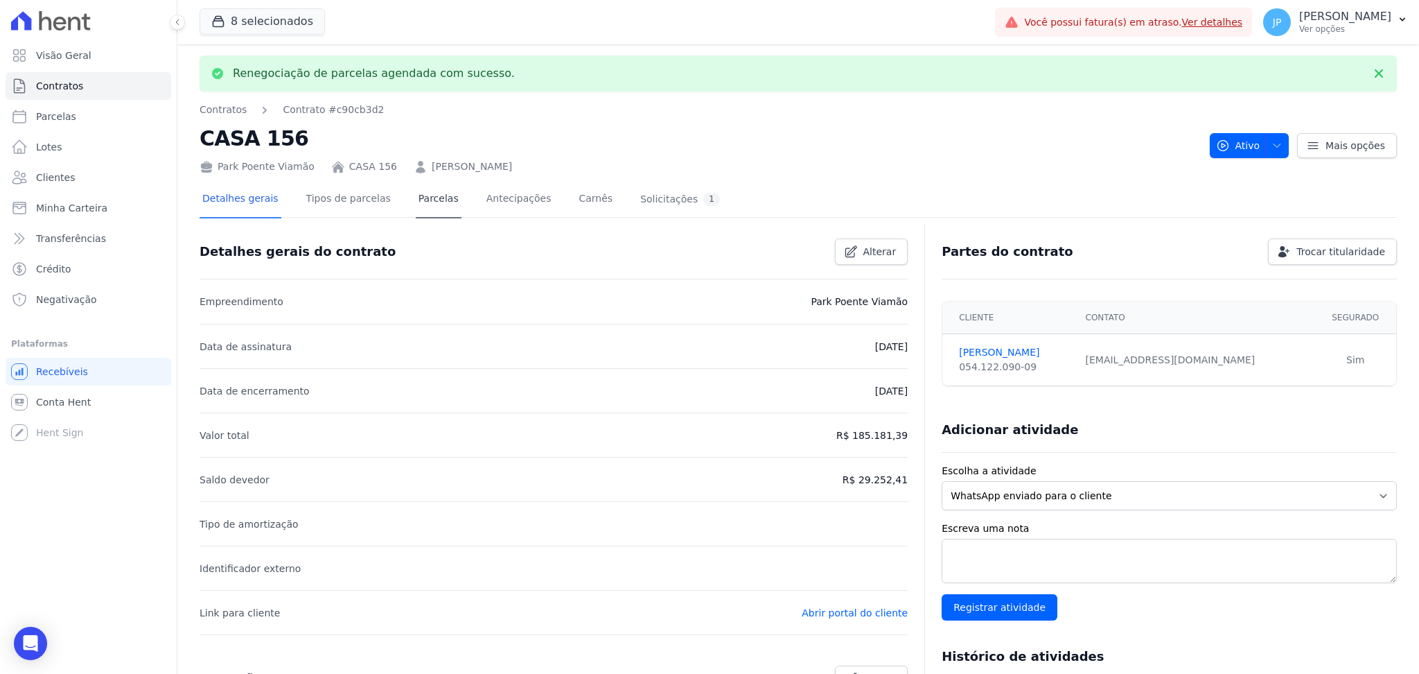
drag, startPoint x: 708, startPoint y: 643, endPoint x: 430, endPoint y: 202, distance: 522.0
click at [430, 202] on link "Parcelas" at bounding box center [439, 200] width 46 height 37
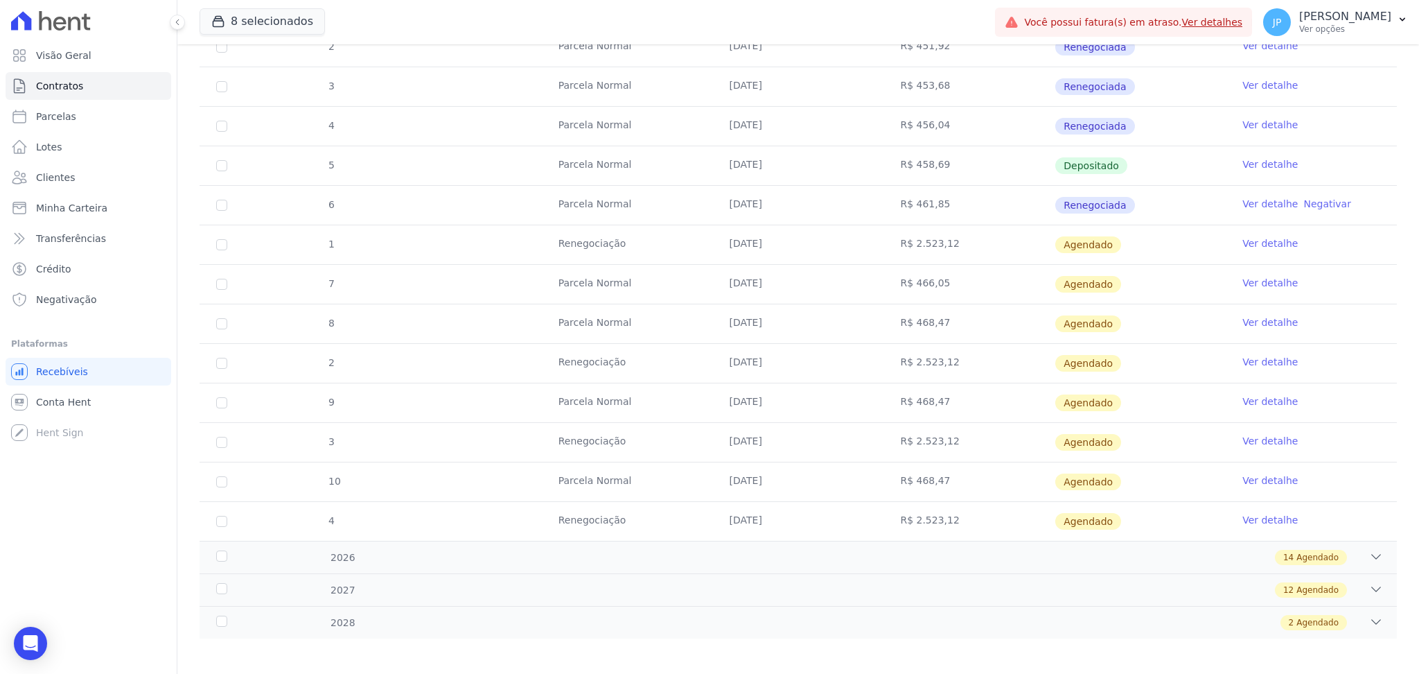
scroll to position [534, 0]
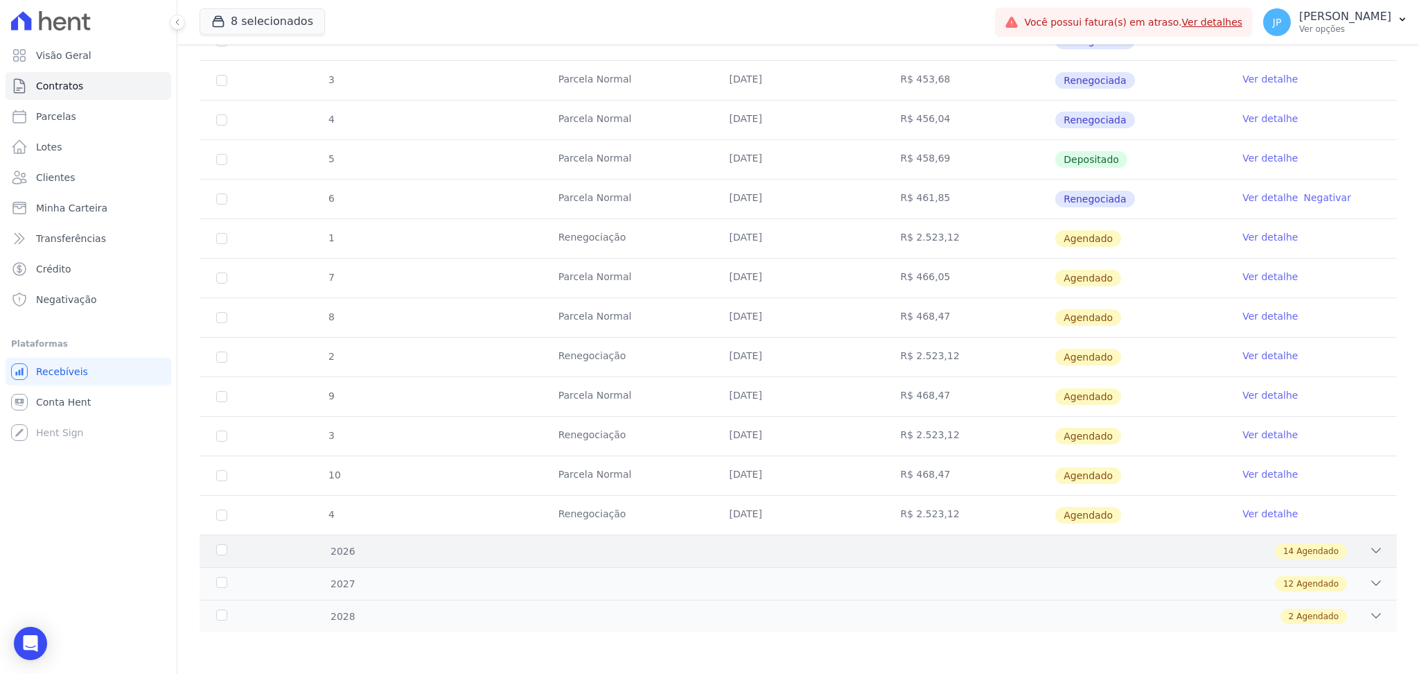
click at [1366, 541] on div "2026 14 Agendado" at bounding box center [798, 550] width 1197 height 33
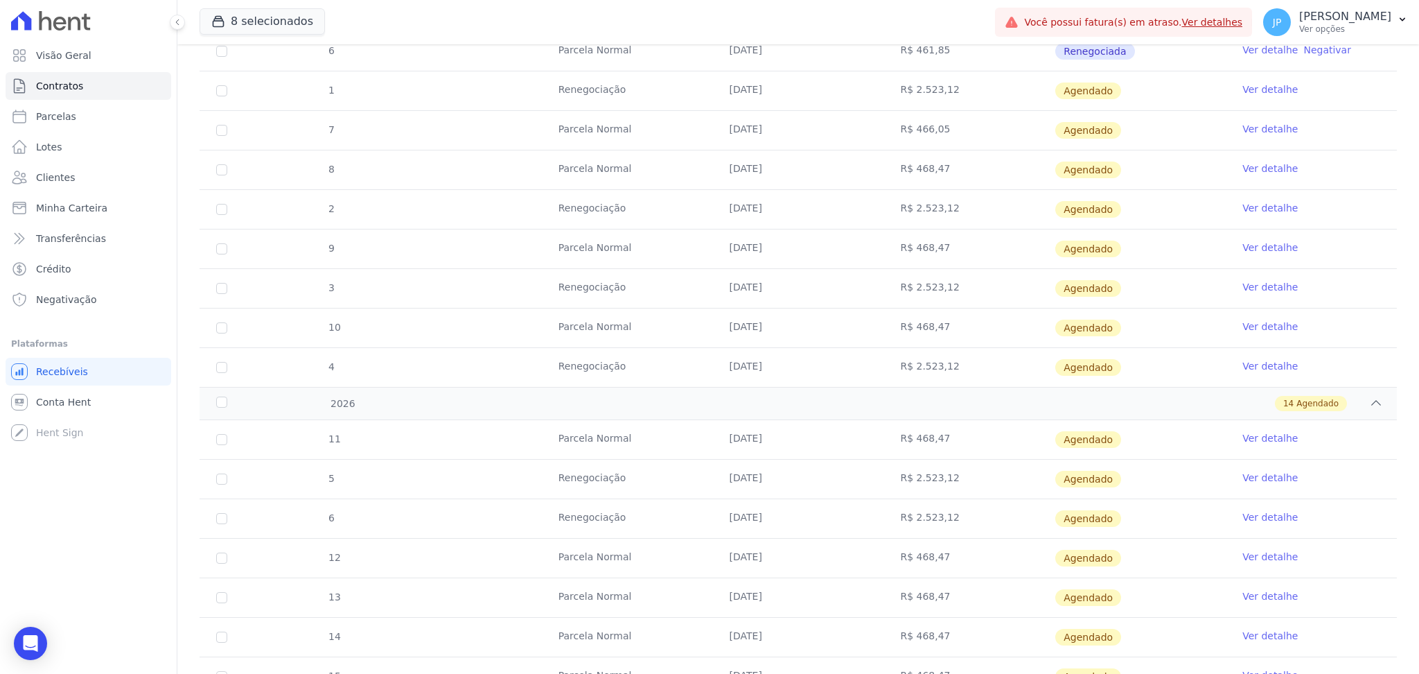
scroll to position [685, 0]
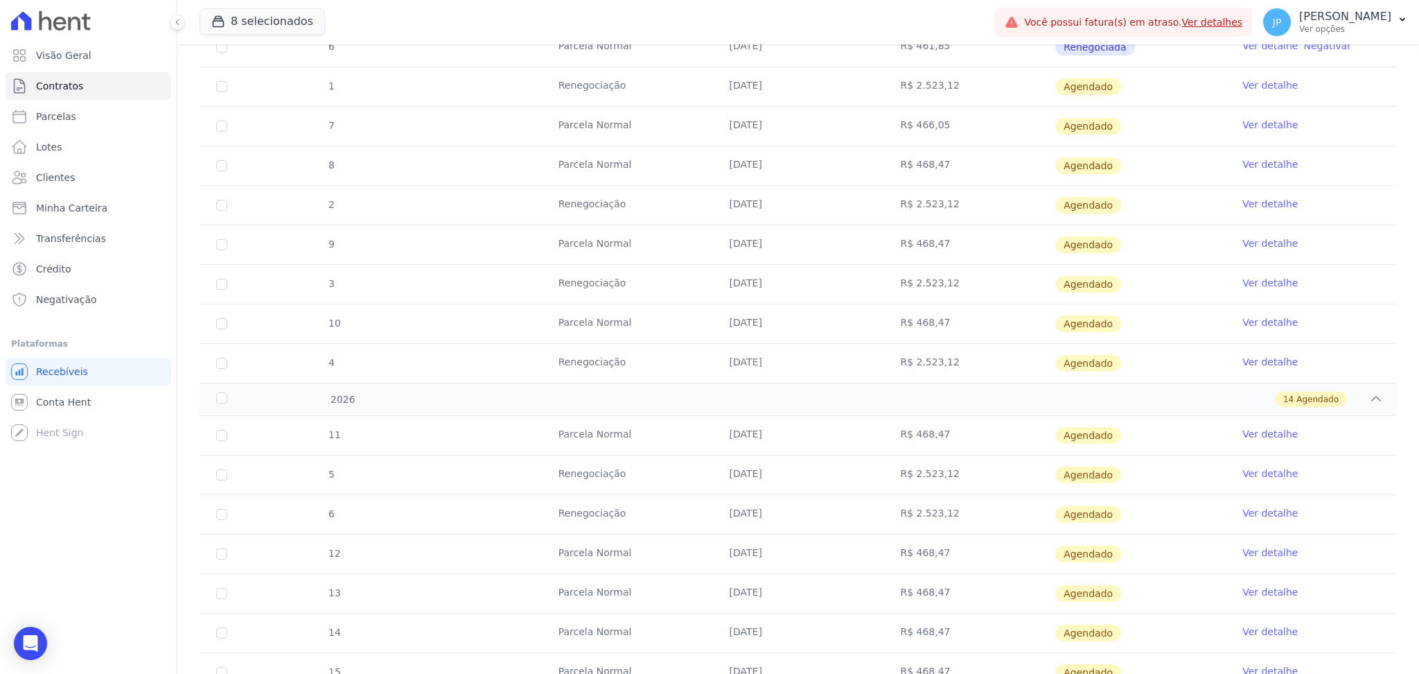
click at [1247, 89] on link "Ver detalhe" at bounding box center [1269, 85] width 55 height 14
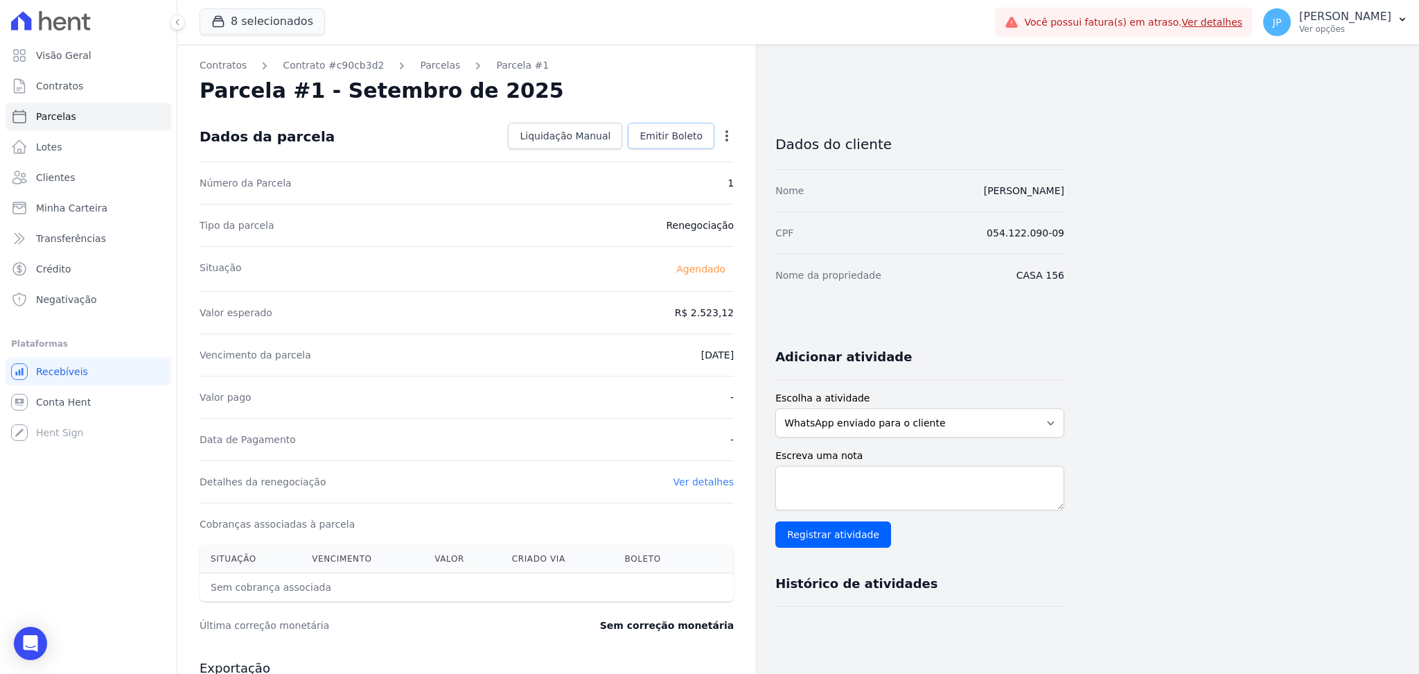
click at [689, 129] on span "Emitir Boleto" at bounding box center [671, 136] width 63 height 14
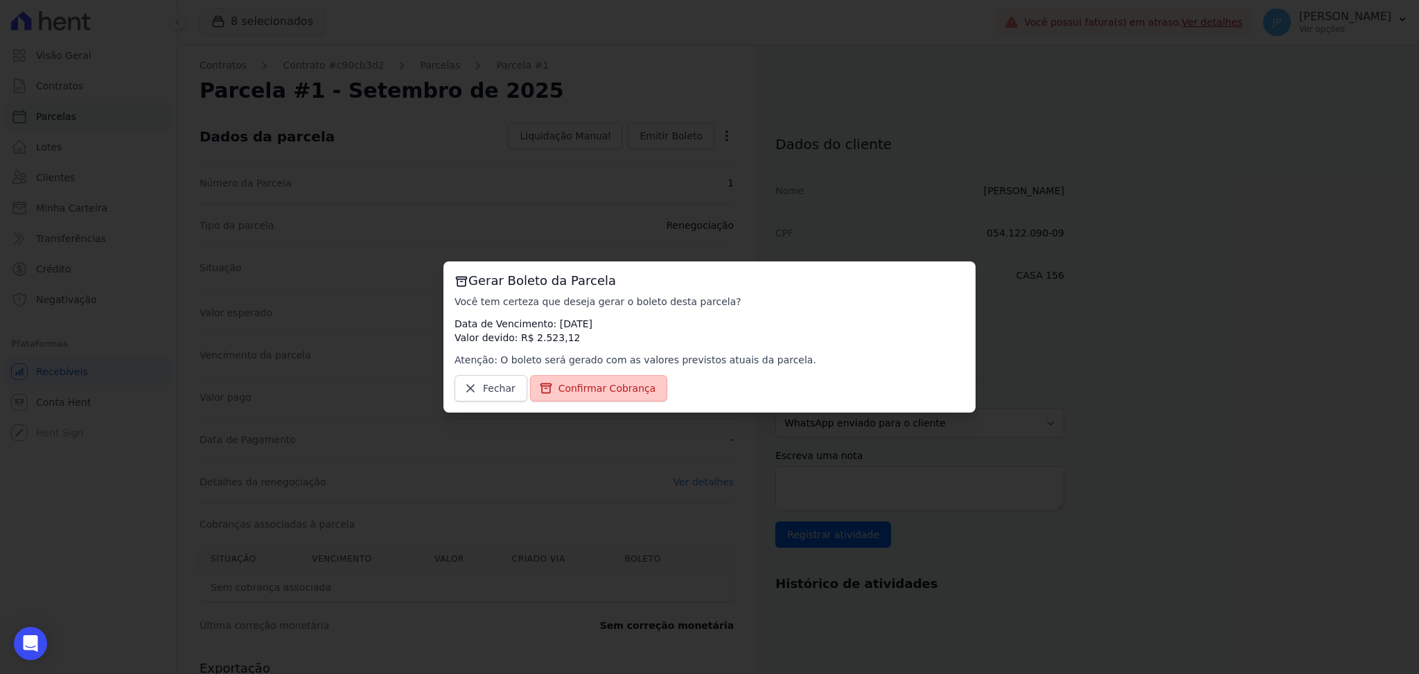
click at [626, 383] on span "Confirmar Cobrança" at bounding box center [608, 388] width 98 height 14
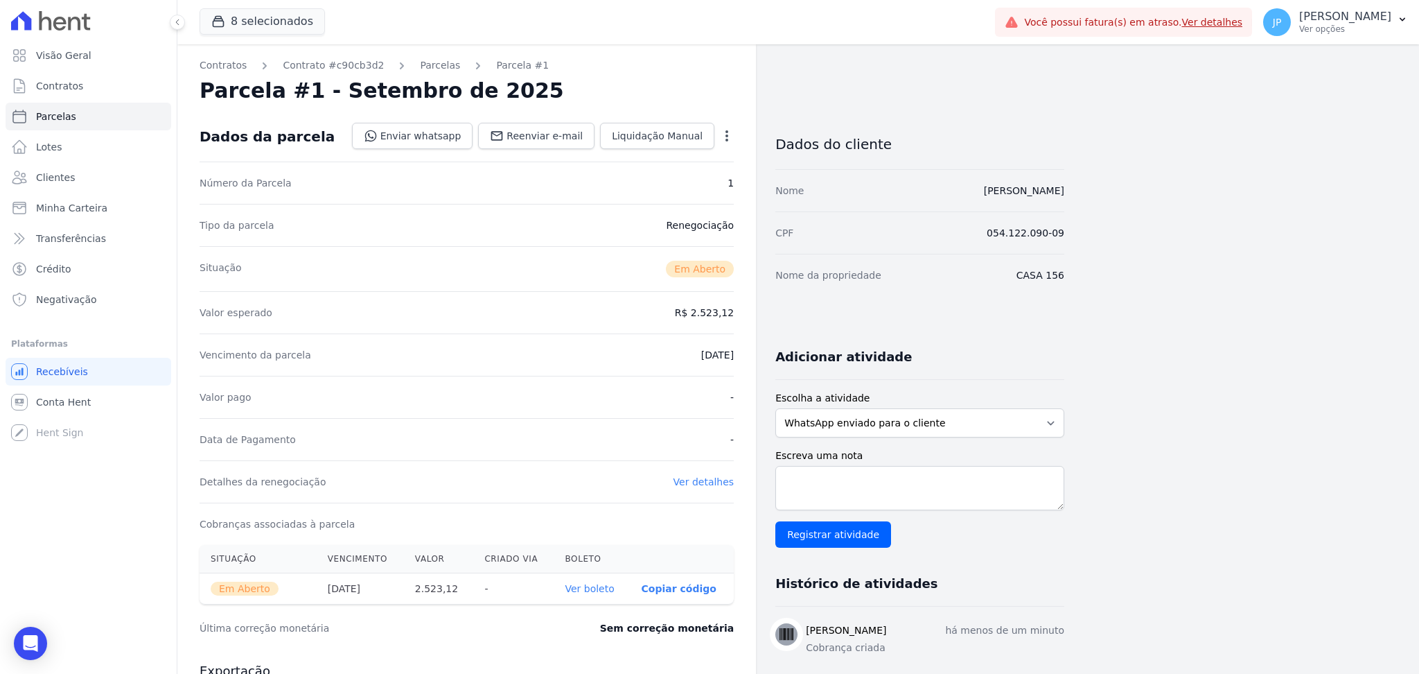
click at [595, 589] on link "Ver boleto" at bounding box center [589, 588] width 49 height 11
click at [432, 71] on link "Parcelas" at bounding box center [440, 65] width 40 height 15
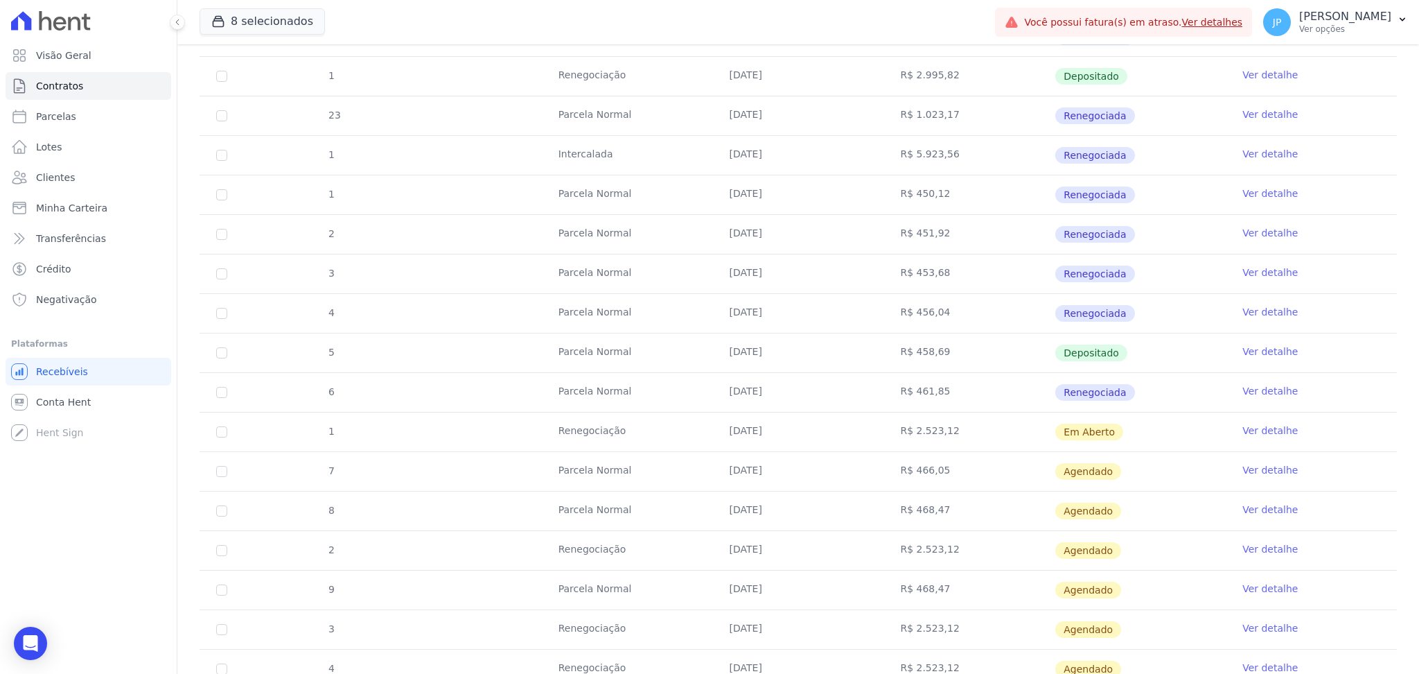
scroll to position [344, 0]
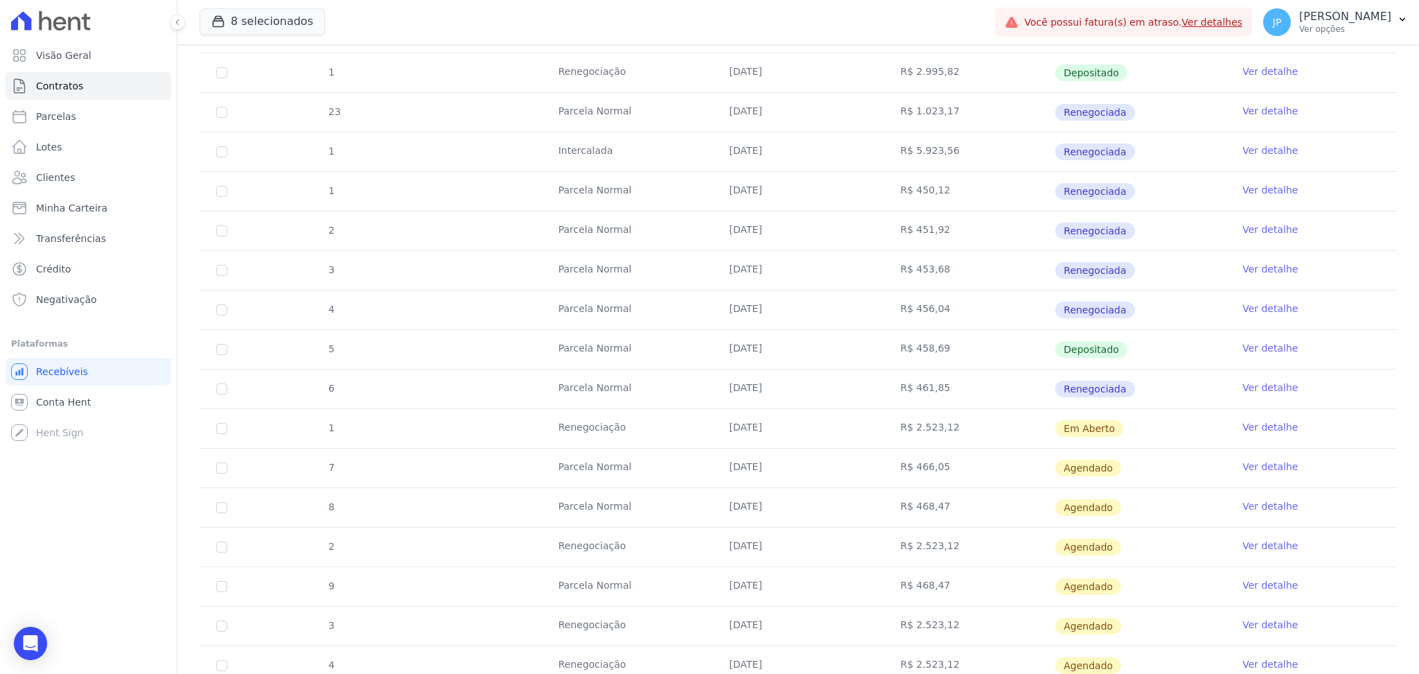
click at [1242, 461] on link "Ver detalhe" at bounding box center [1269, 466] width 55 height 14
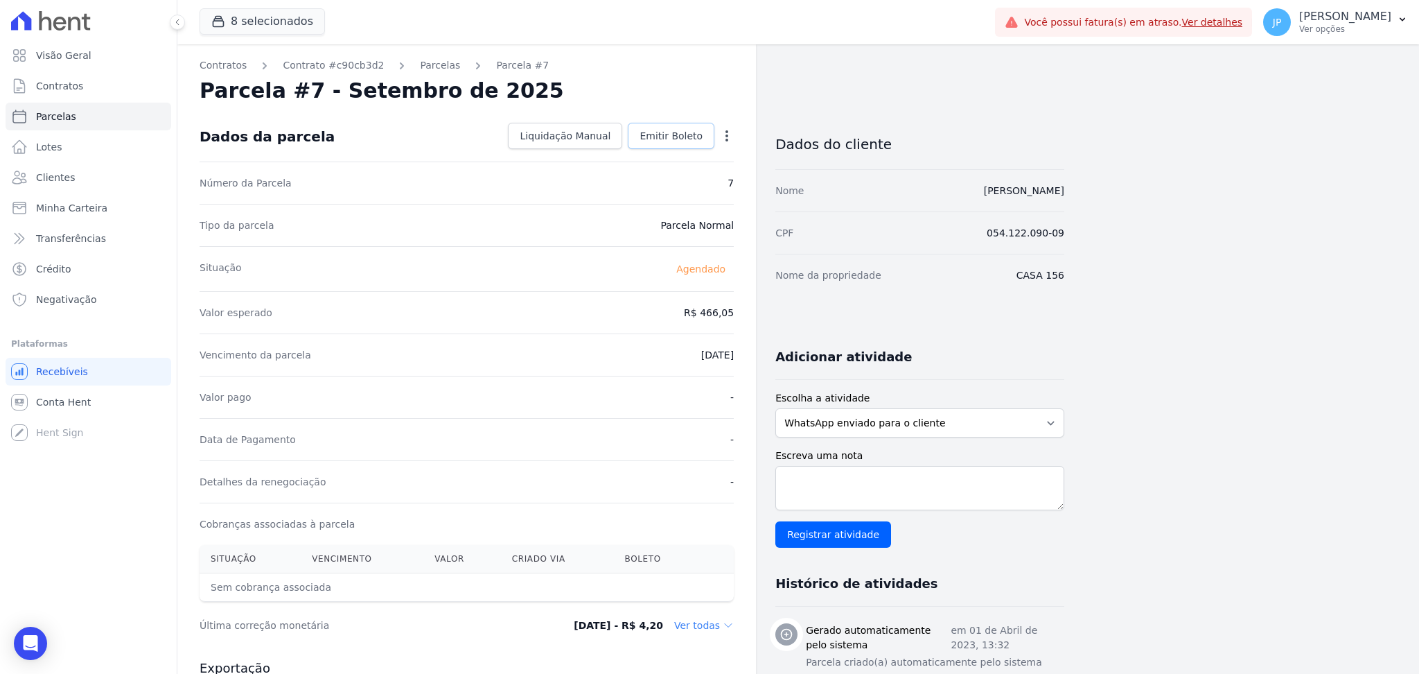
click at [667, 136] on span "Emitir Boleto" at bounding box center [671, 136] width 63 height 14
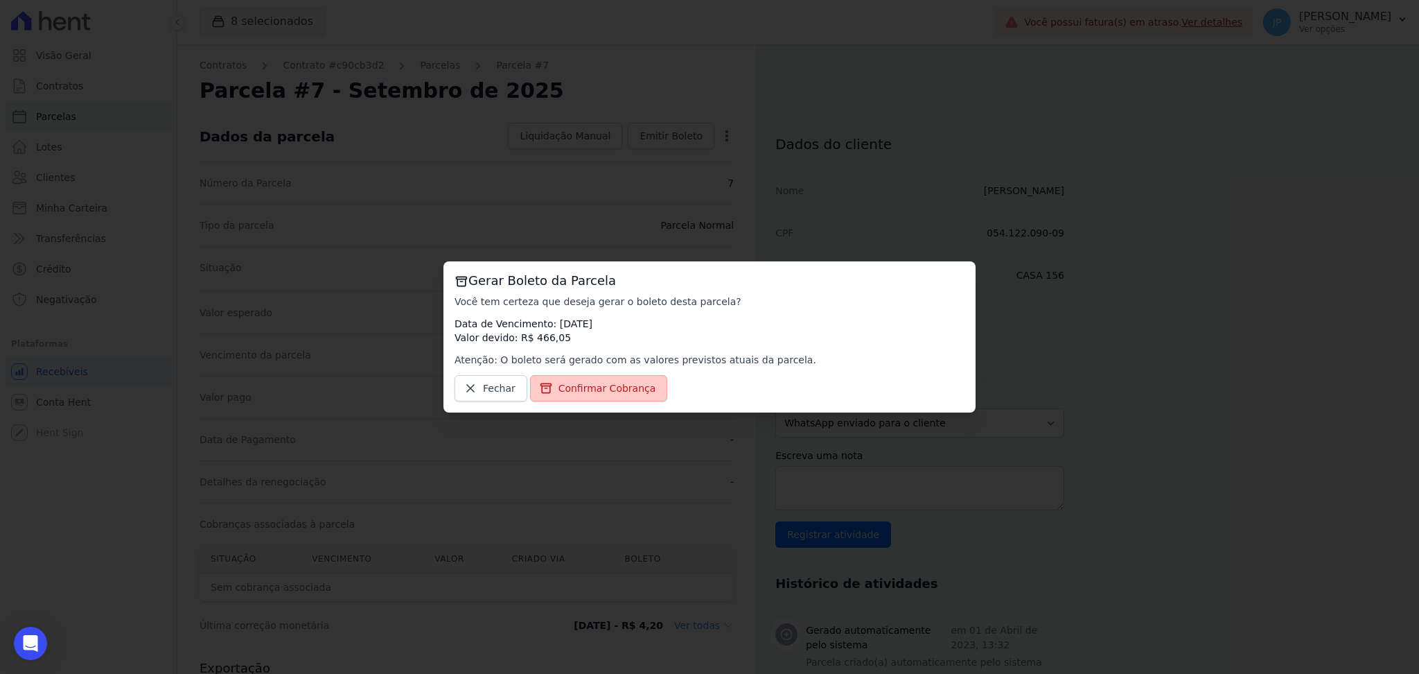
click at [621, 391] on span "Confirmar Cobrança" at bounding box center [608, 388] width 98 height 14
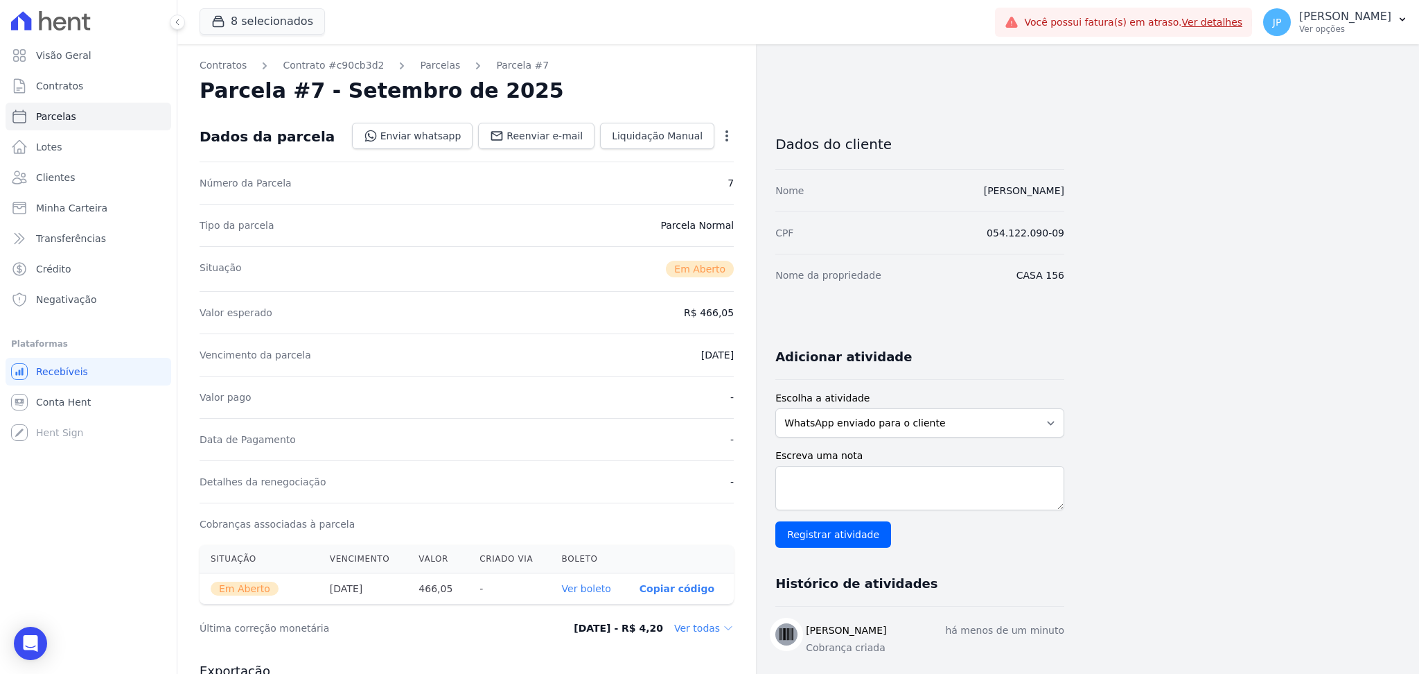
click at [594, 591] on link "Ver boleto" at bounding box center [586, 588] width 49 height 11
click at [420, 64] on link "Parcelas" at bounding box center [440, 65] width 40 height 15
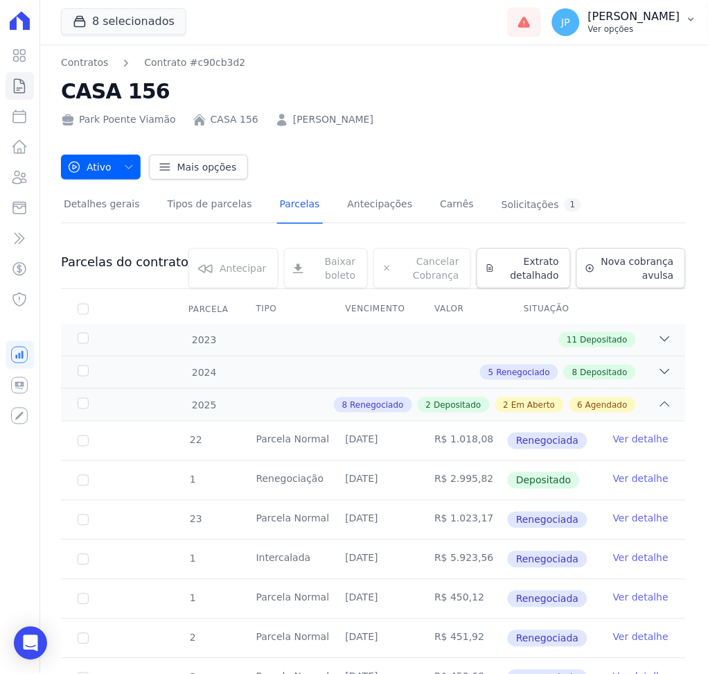
drag, startPoint x: 707, startPoint y: 294, endPoint x: 707, endPoint y: 20, distance: 273.7
click at [707, 20] on div "8 selecionados Apice Incorporadora [GEOGRAPHIC_DATA] - [GEOGRAPHIC_DATA] [GEOGR…" at bounding box center [354, 337] width 708 height 674
click at [17, 184] on icon at bounding box center [19, 177] width 17 height 17
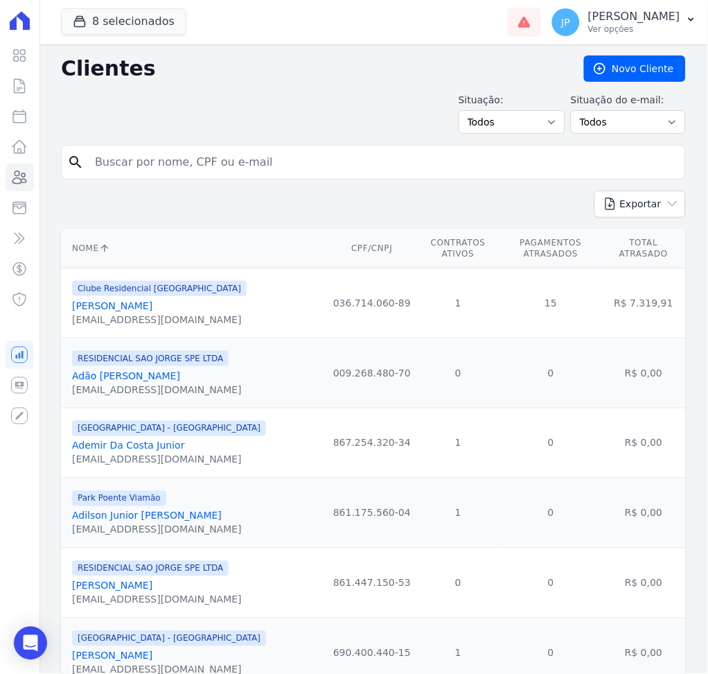
click at [152, 168] on input "search" at bounding box center [383, 162] width 593 height 28
type input "n"
type input "[PERSON_NAME]"
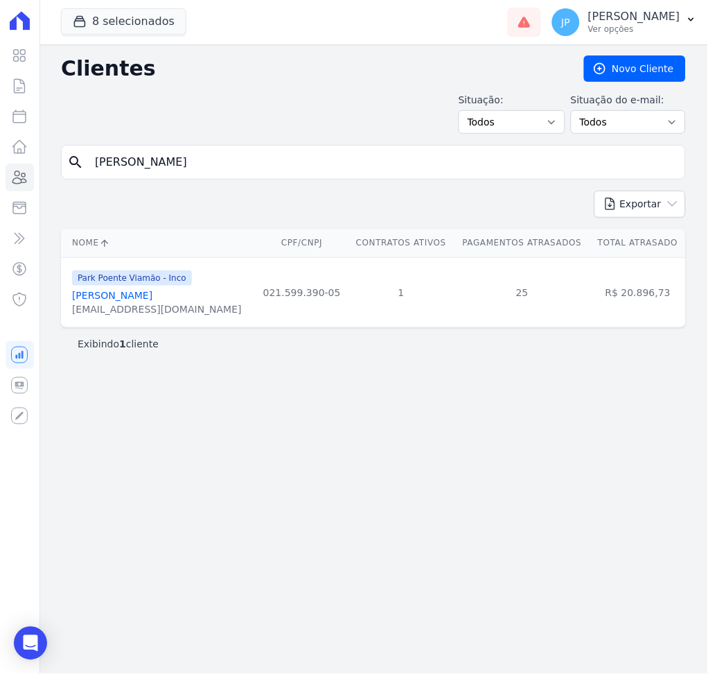
click at [118, 299] on link "[PERSON_NAME]" at bounding box center [112, 295] width 80 height 11
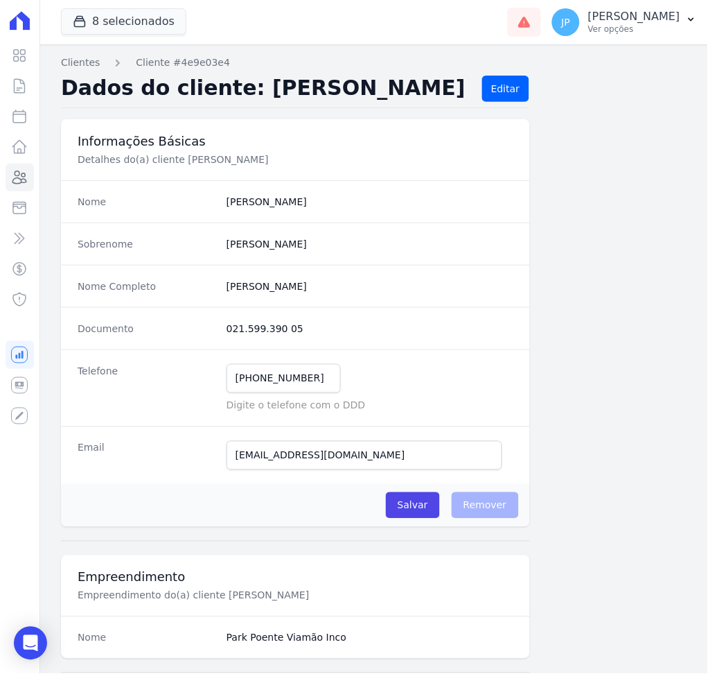
drag, startPoint x: 707, startPoint y: 88, endPoint x: 696, endPoint y: 81, distance: 13.7
click at [696, 81] on main "Clientes Cliente #4e9e03e4 Dados do cliente: [PERSON_NAME] Editar Informações B…" at bounding box center [373, 358] width 669 height 629
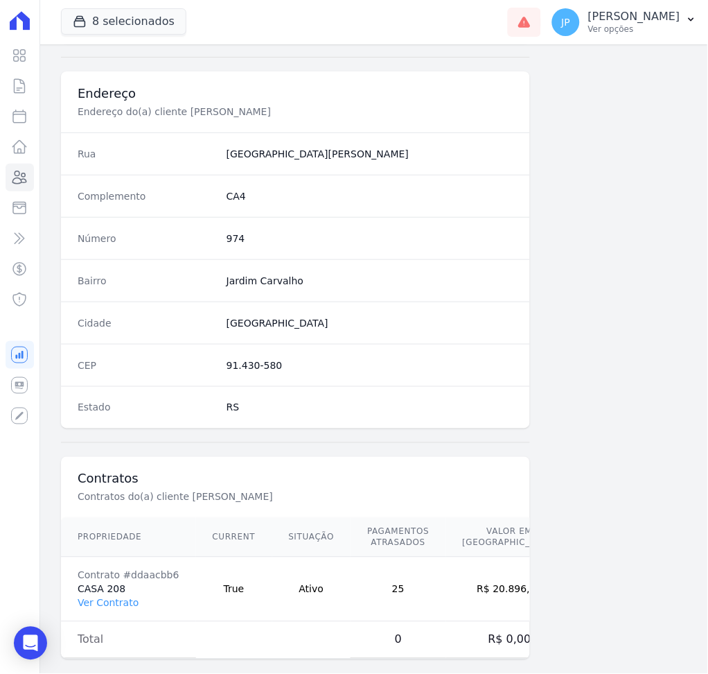
scroll to position [635, 0]
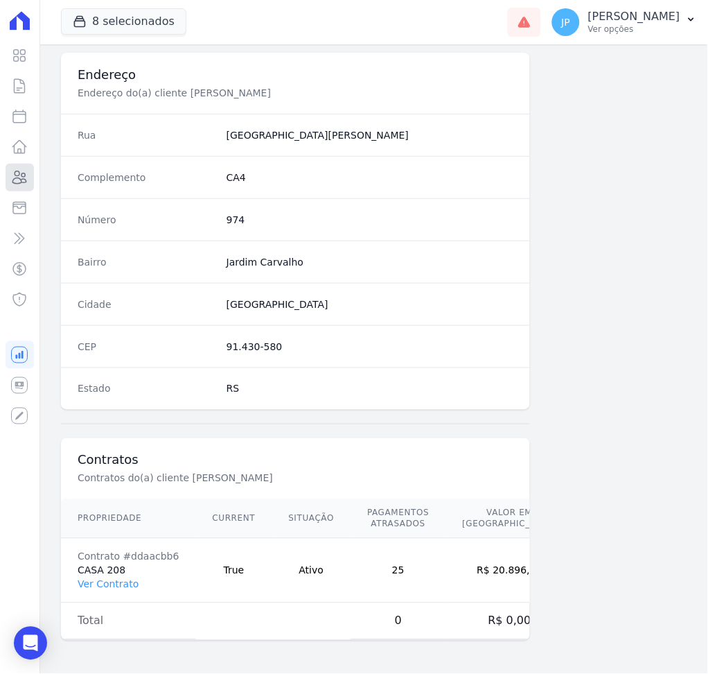
click at [16, 177] on icon at bounding box center [19, 177] width 14 height 12
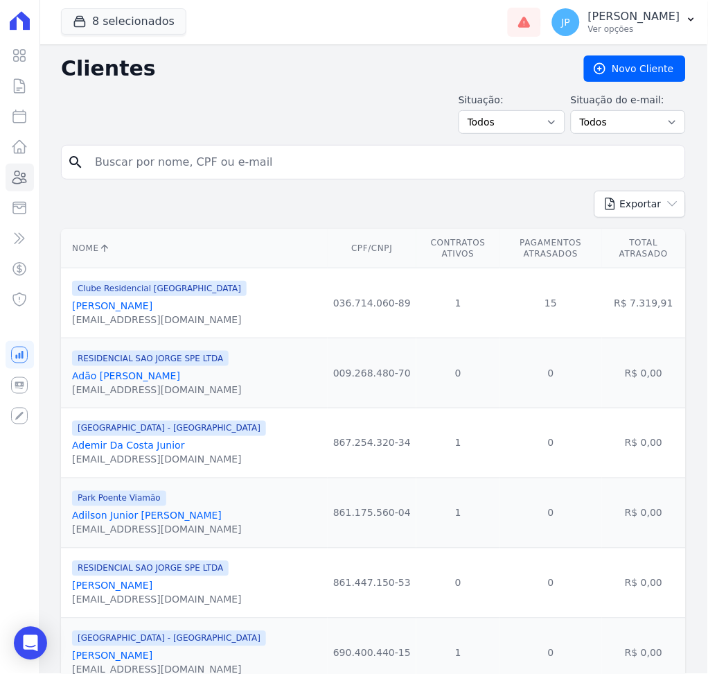
click at [156, 161] on input "search" at bounding box center [383, 162] width 593 height 28
paste input "[PERSON_NAME][DEMOGRAPHIC_DATA]"
type input "[PERSON_NAME][DEMOGRAPHIC_DATA]"
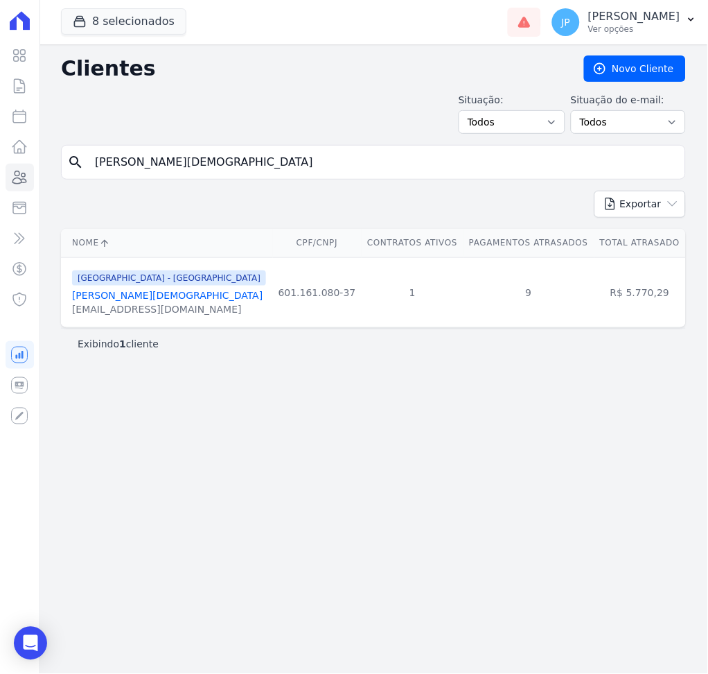
click at [150, 299] on link "[PERSON_NAME][DEMOGRAPHIC_DATA]" at bounding box center [167, 295] width 191 height 11
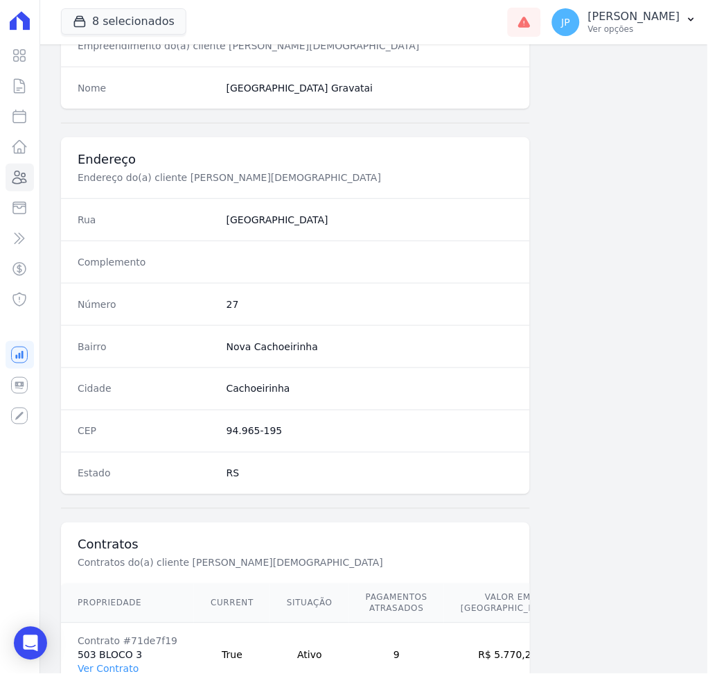
scroll to position [635, 0]
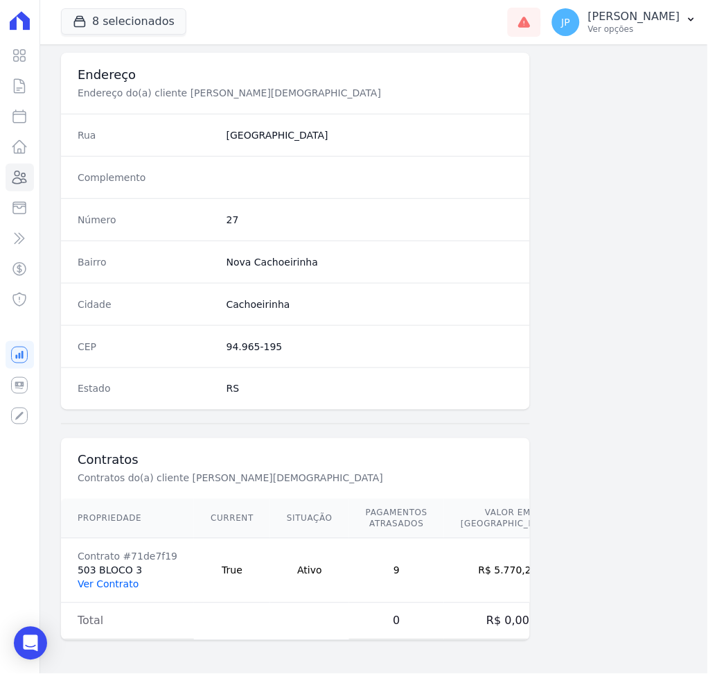
click at [109, 583] on link "Ver Contrato" at bounding box center [108, 584] width 61 height 11
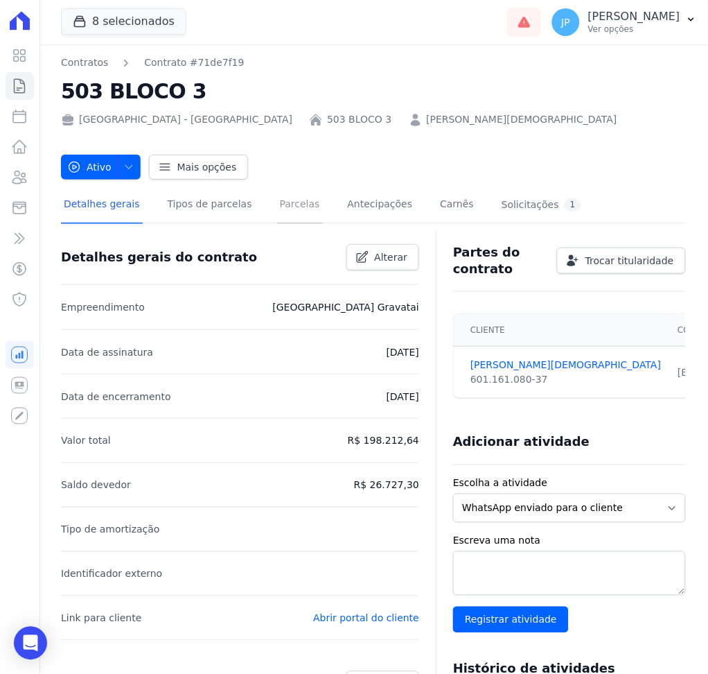
click at [277, 203] on link "Parcelas" at bounding box center [300, 205] width 46 height 37
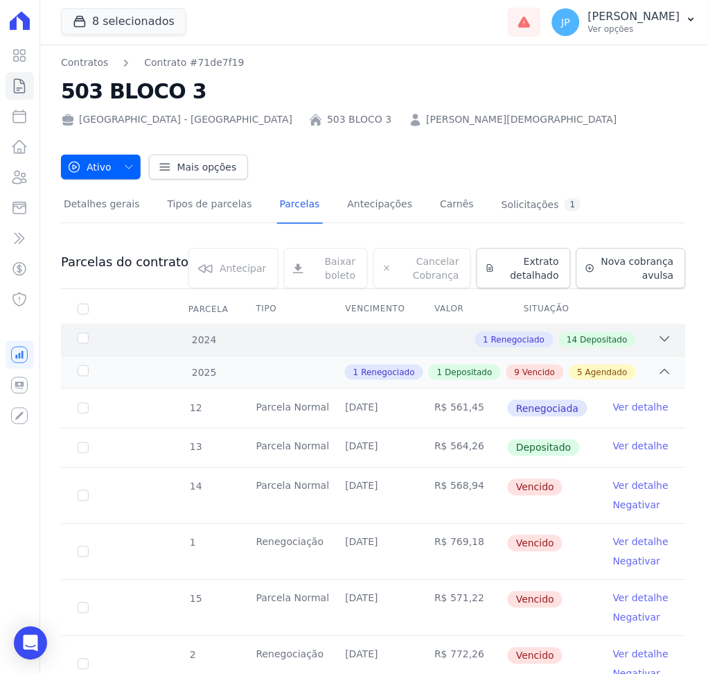
click at [658, 342] on icon at bounding box center [665, 339] width 14 height 14
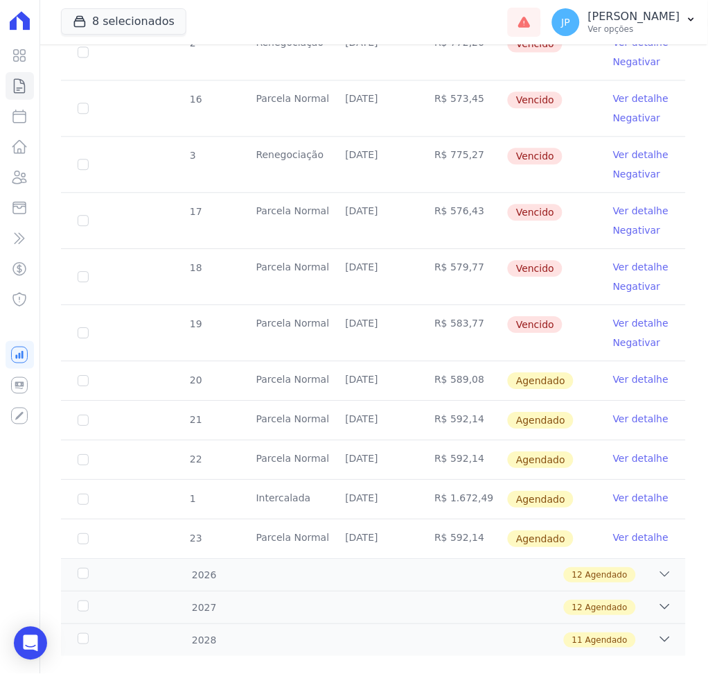
scroll to position [1206, 0]
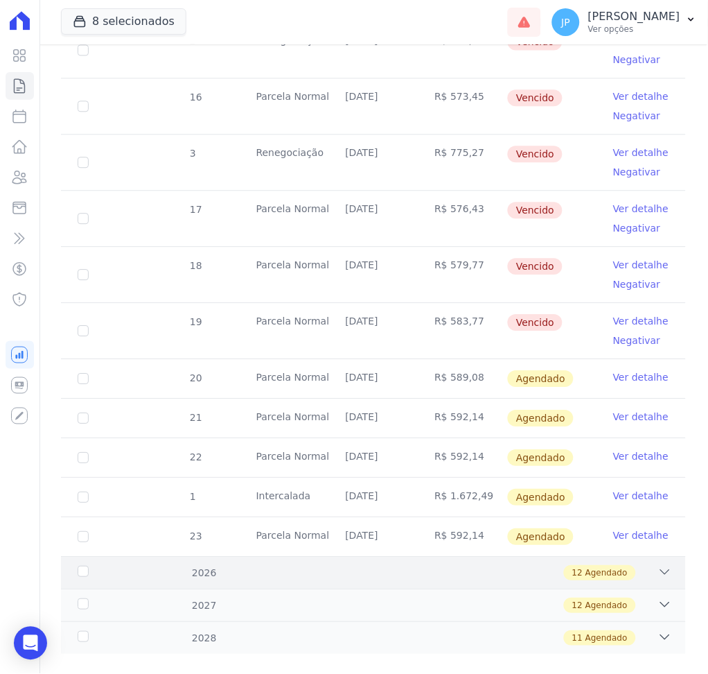
click at [651, 581] on div "2026 12 Agendado" at bounding box center [373, 572] width 625 height 33
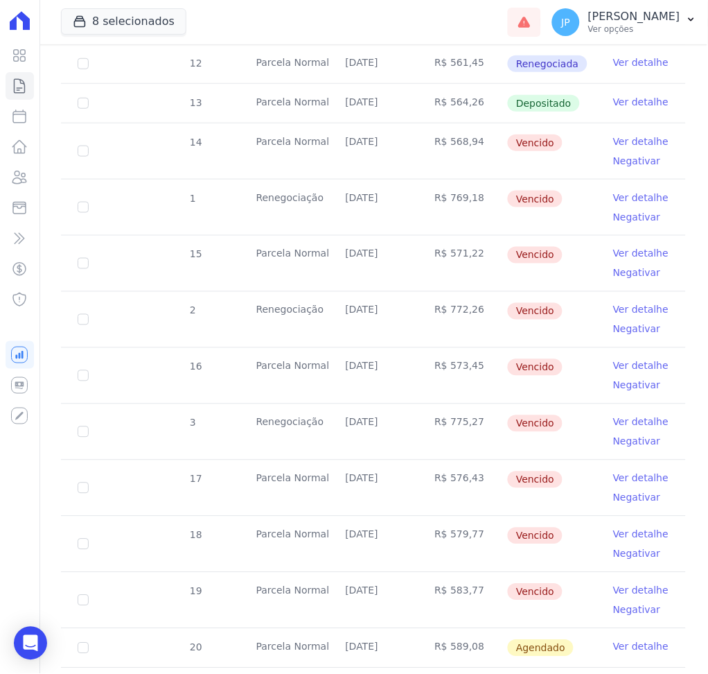
scroll to position [946, 0]
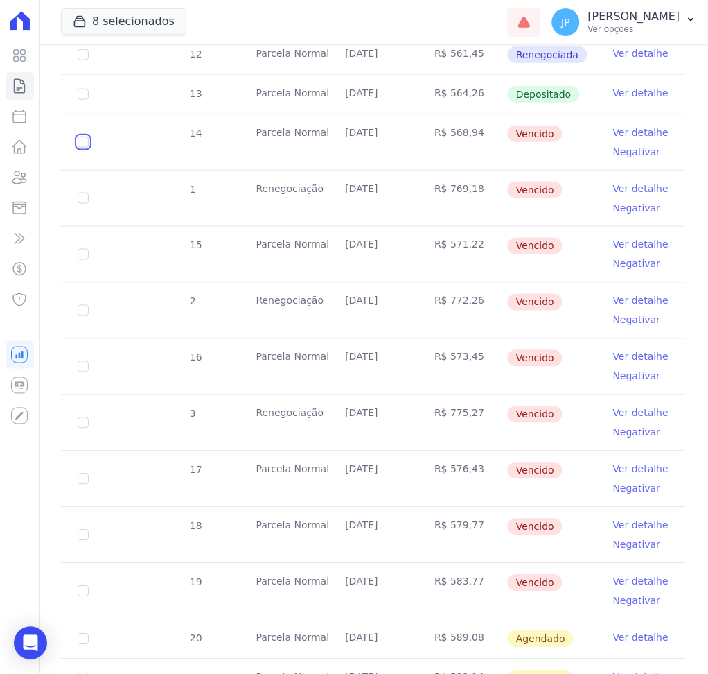
click at [85, 139] on input "checkbox" at bounding box center [83, 142] width 11 height 11
checkbox input "true"
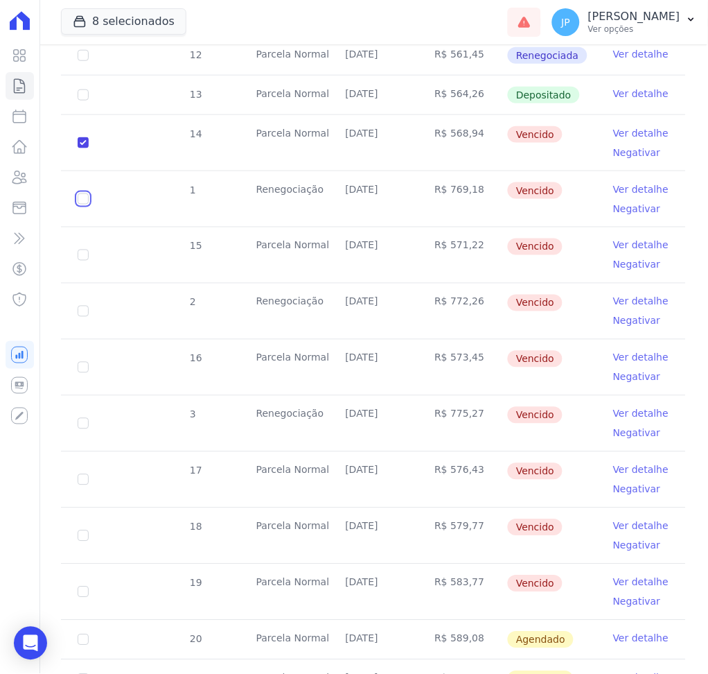
click at [81, 195] on input "checkbox" at bounding box center [83, 198] width 11 height 11
checkbox input "true"
click at [81, 255] on input "checkbox" at bounding box center [83, 254] width 11 height 11
checkbox input "true"
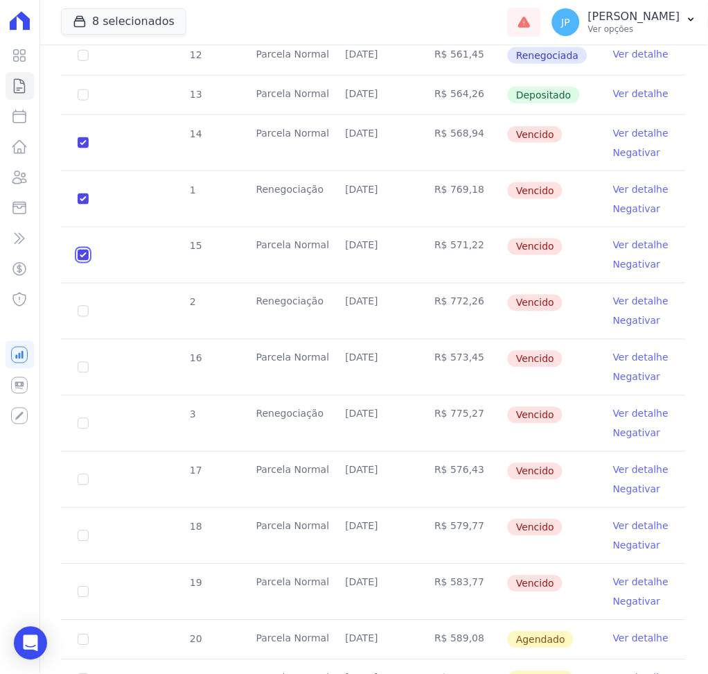
checkbox input "true"
click at [81, 255] on input "checkbox" at bounding box center [83, 254] width 11 height 11
checkbox input "false"
checkbox input "true"
click at [85, 253] on input "checkbox" at bounding box center [83, 254] width 11 height 11
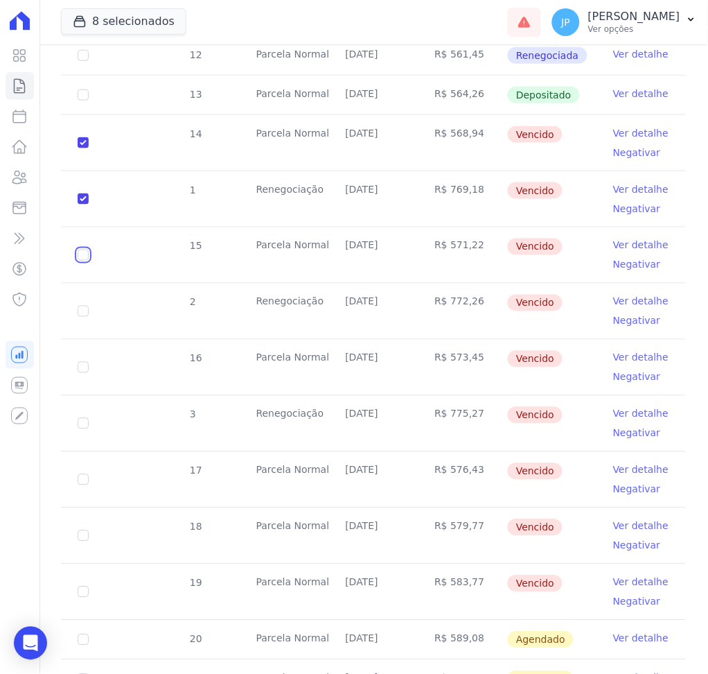
checkbox input "true"
click at [85, 253] on input "checkbox" at bounding box center [83, 254] width 11 height 11
checkbox input "false"
checkbox input "true"
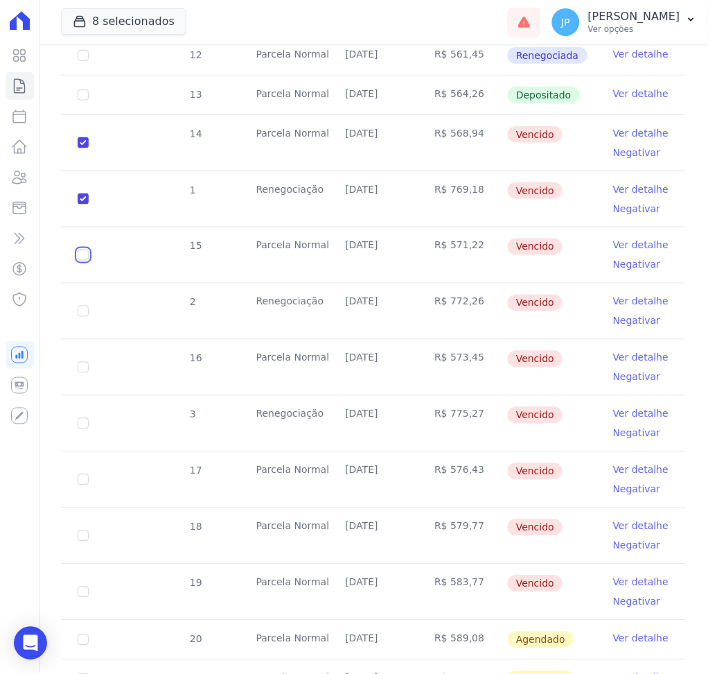
click at [85, 253] on input "checkbox" at bounding box center [83, 254] width 11 height 11
checkbox input "true"
click at [81, 312] on input "checkbox" at bounding box center [83, 311] width 11 height 11
checkbox input "true"
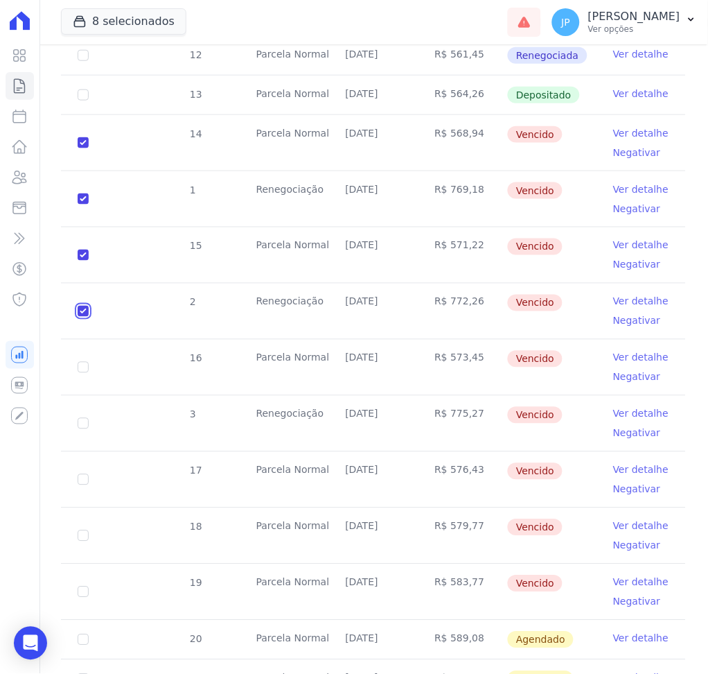
checkbox input "true"
click at [80, 369] on input "checkbox" at bounding box center [83, 367] width 11 height 11
checkbox input "true"
click at [82, 420] on input "checkbox" at bounding box center [83, 423] width 11 height 11
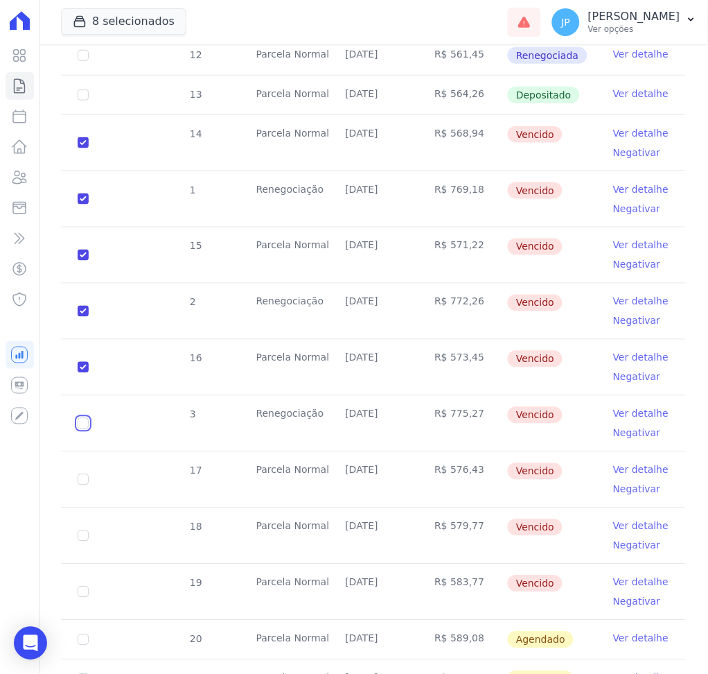
checkbox input "true"
click at [85, 472] on td "17" at bounding box center [83, 479] width 44 height 55
click at [85, 473] on td "17" at bounding box center [83, 479] width 44 height 55
click at [78, 486] on td "17" at bounding box center [83, 479] width 44 height 55
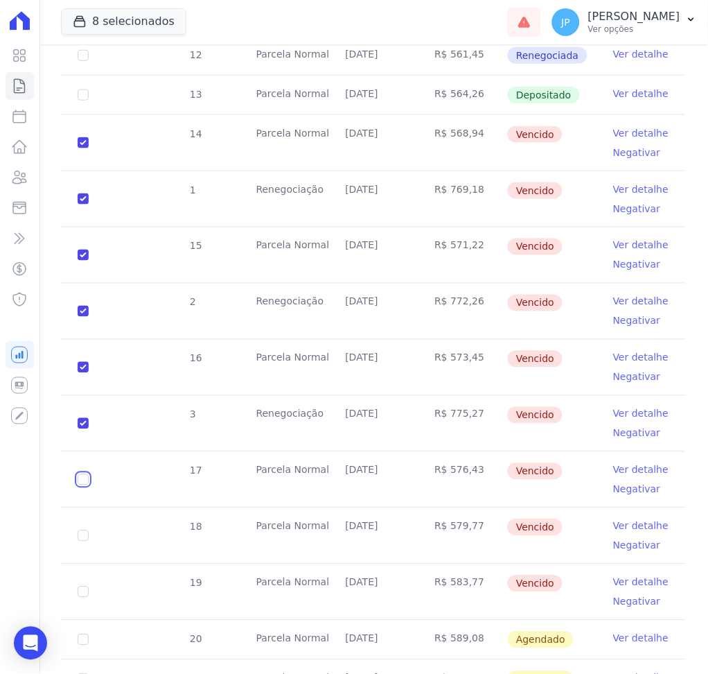
click at [84, 477] on input "checkbox" at bounding box center [83, 479] width 11 height 11
checkbox input "true"
click at [85, 532] on input "checkbox" at bounding box center [83, 535] width 11 height 11
checkbox input "true"
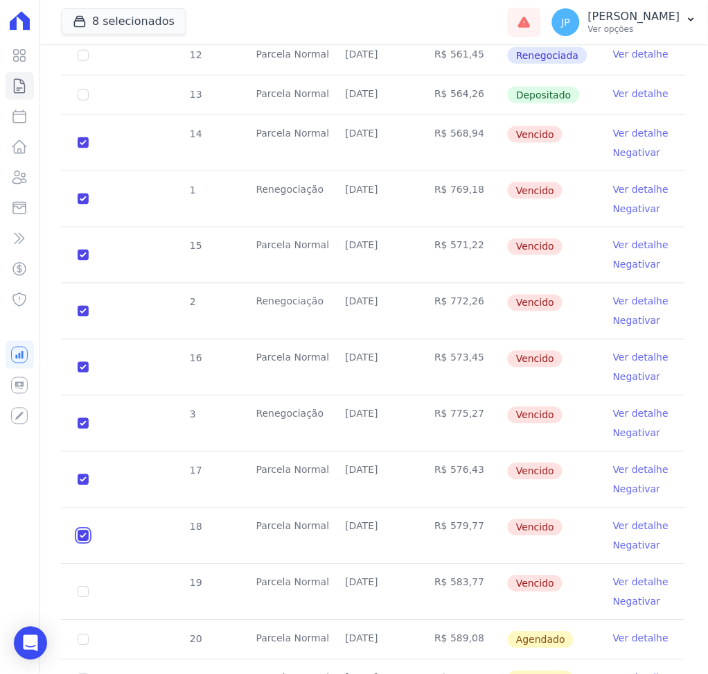
checkbox input "true"
click at [80, 592] on input "checkbox" at bounding box center [83, 591] width 11 height 11
checkbox input "true"
drag, startPoint x: 563, startPoint y: 575, endPoint x: 103, endPoint y: 120, distance: 647.3
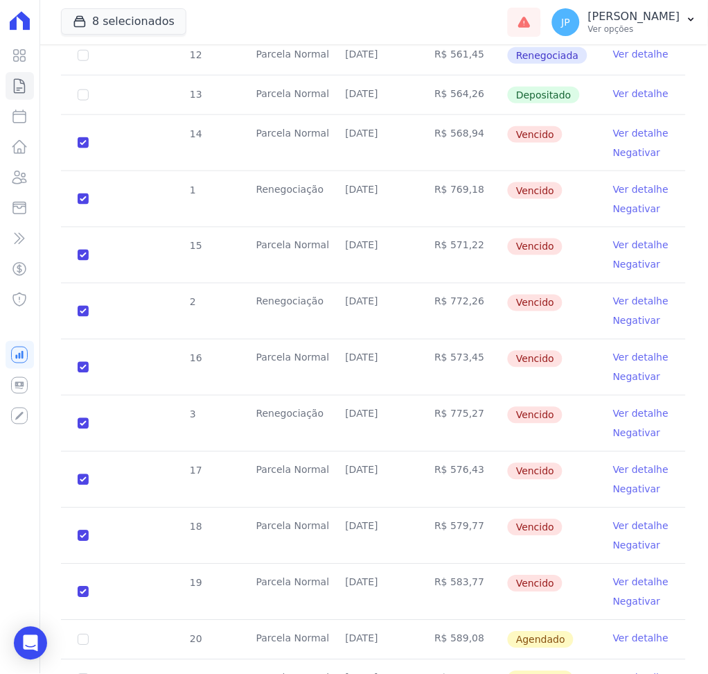
click at [103, 120] on tbody "12 [GEOGRAPHIC_DATA] [DATE] R$ 561,45 Renegociada Ver detalhe 13 [GEOGRAPHIC_DA…" at bounding box center [373, 426] width 625 height 781
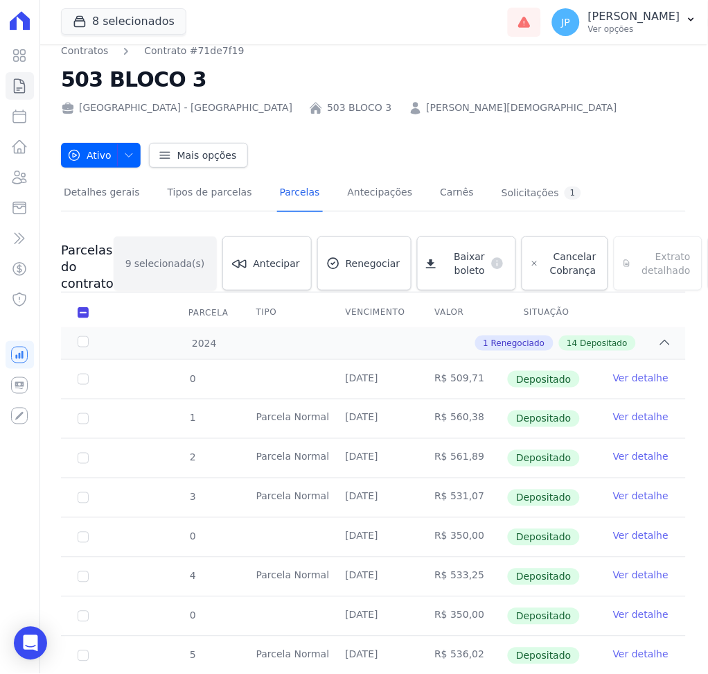
scroll to position [0, 0]
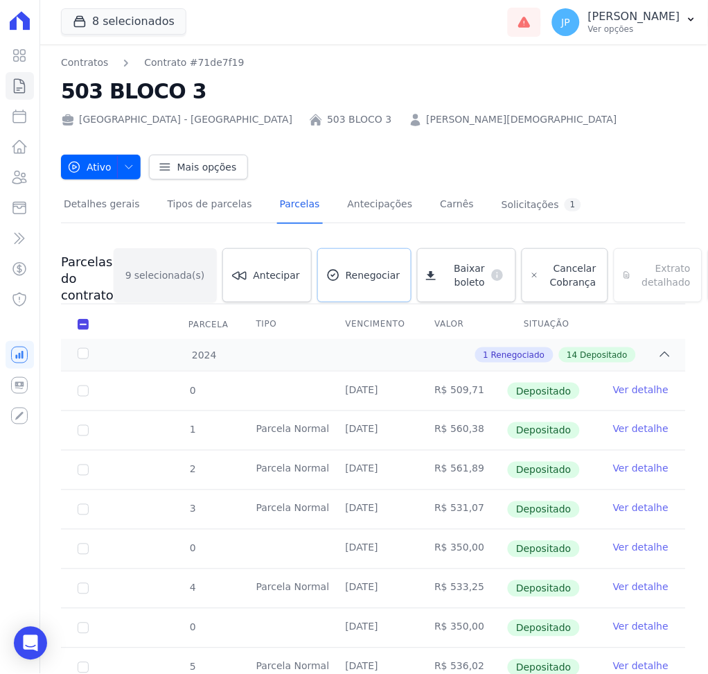
click at [351, 273] on span "Renegociar" at bounding box center [373, 275] width 55 height 14
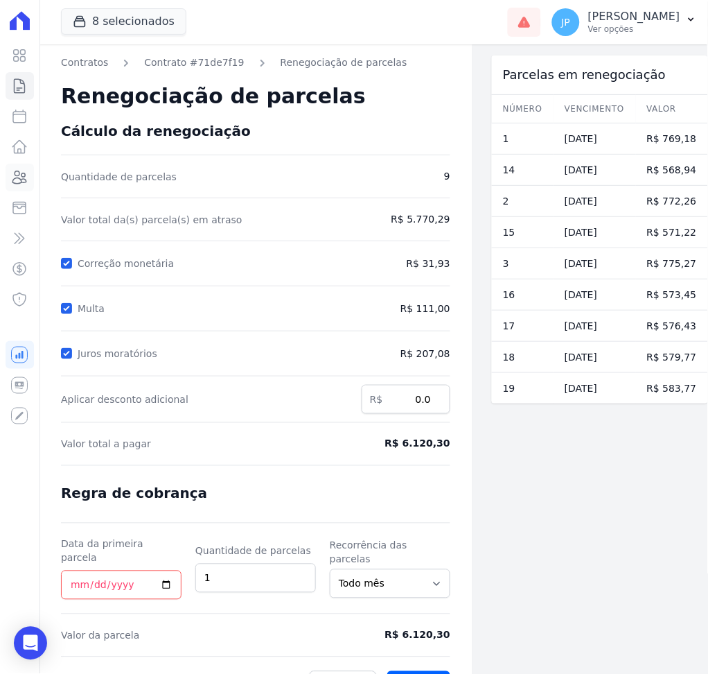
click at [20, 175] on icon at bounding box center [19, 177] width 17 height 17
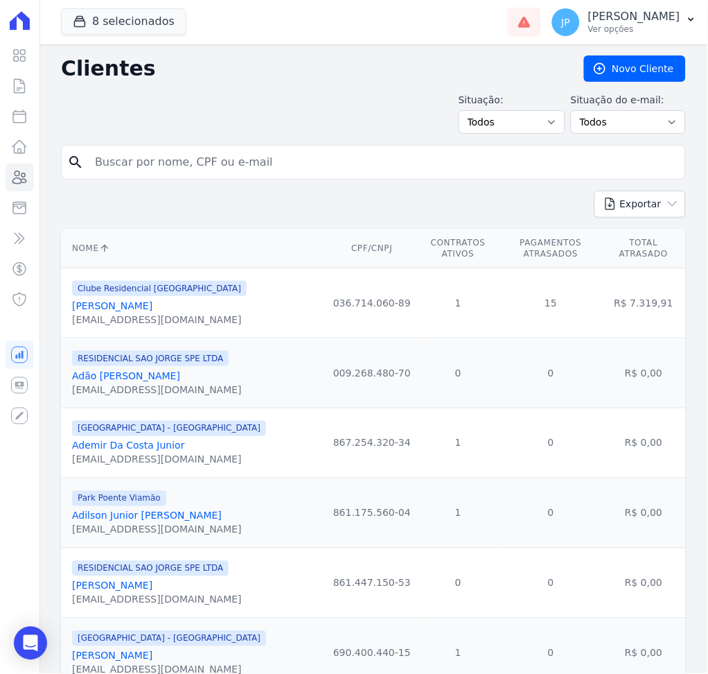
paste input "[PERSON_NAME]"
click at [213, 168] on input "search" at bounding box center [383, 162] width 593 height 28
type input "[PERSON_NAME]"
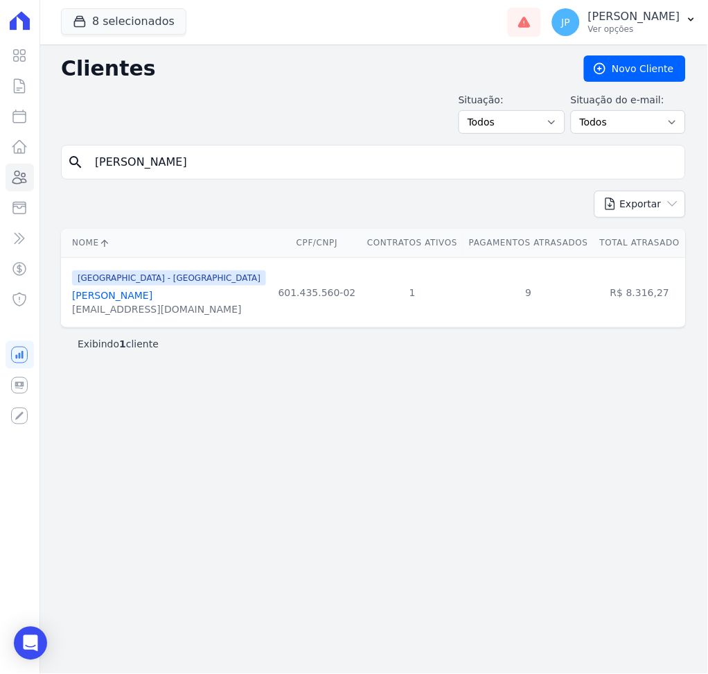
click at [119, 295] on link "[PERSON_NAME]" at bounding box center [112, 295] width 80 height 11
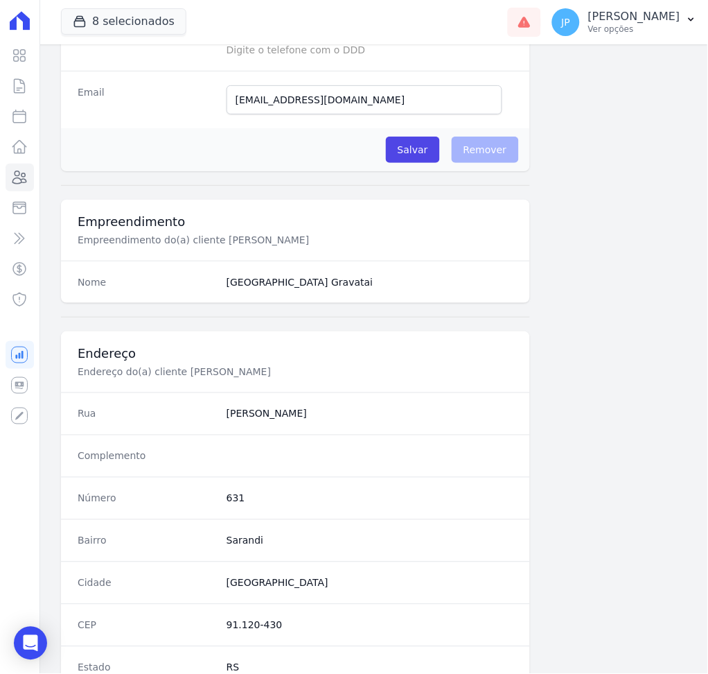
scroll to position [635, 0]
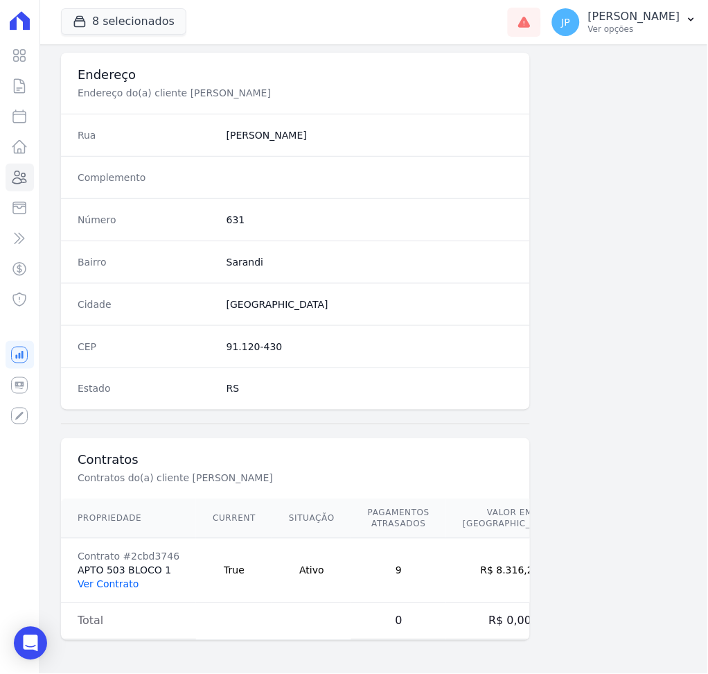
click at [125, 588] on link "Ver Contrato" at bounding box center [108, 584] width 61 height 11
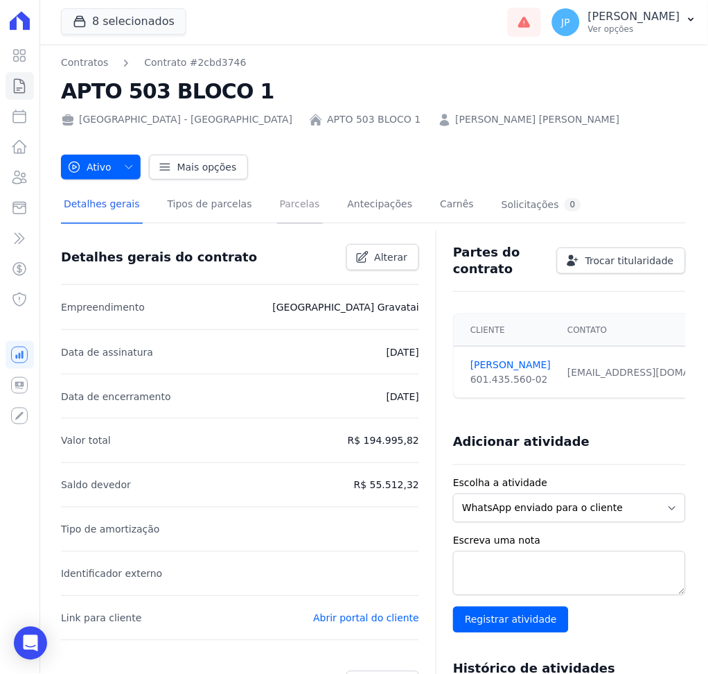
click at [278, 208] on link "Parcelas" at bounding box center [300, 205] width 46 height 37
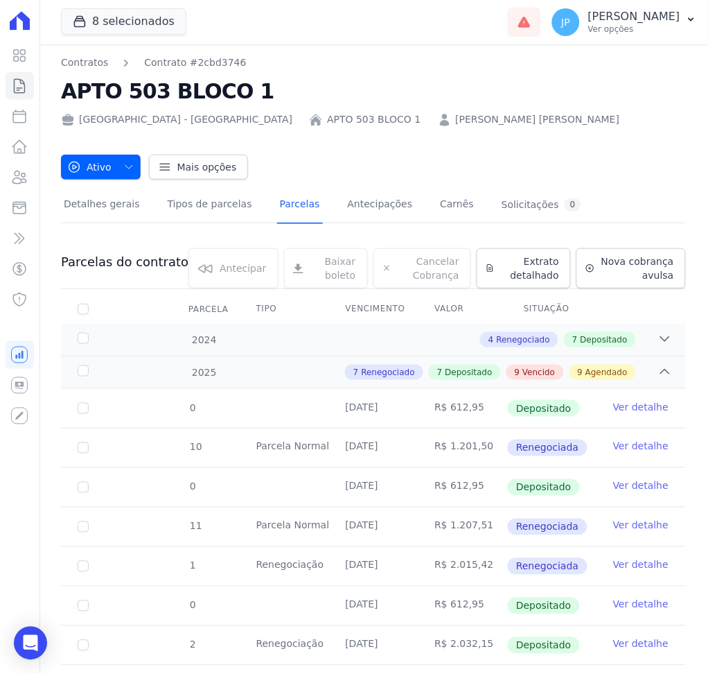
scroll to position [128, 0]
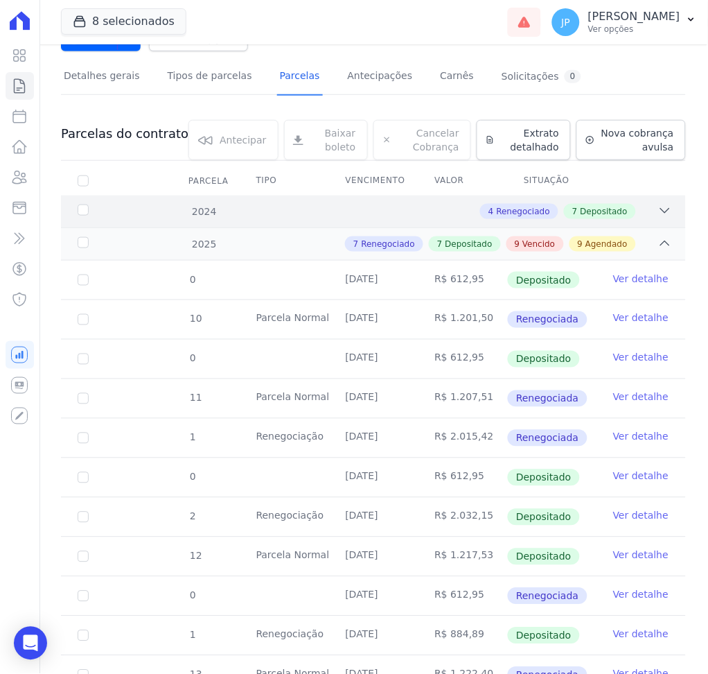
click at [662, 217] on div "2024 4 Renegociado 7 Depositado" at bounding box center [373, 211] width 625 height 32
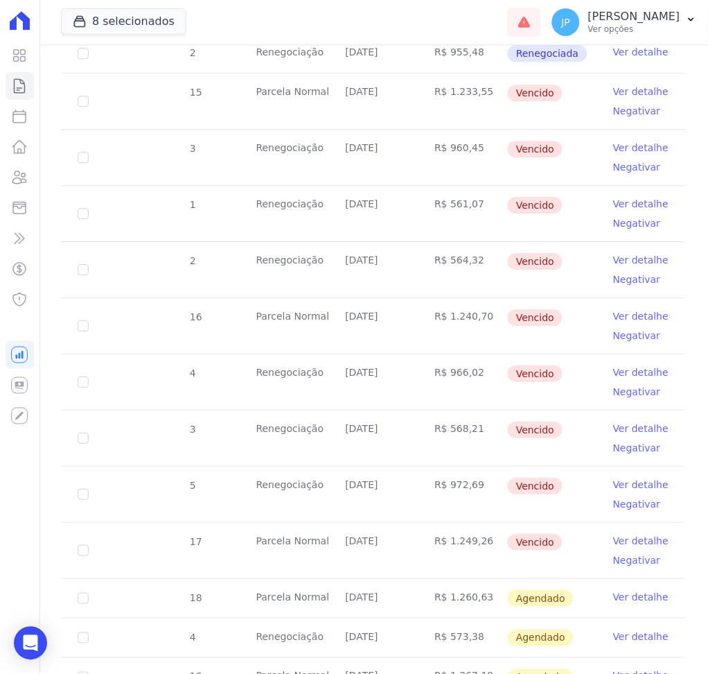
scroll to position [1276, 0]
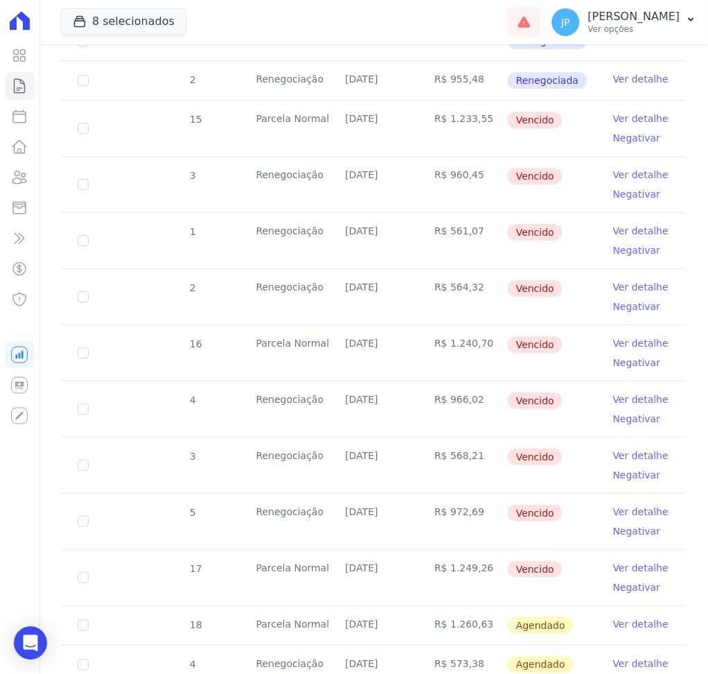
click at [76, 579] on td "17" at bounding box center [83, 577] width 44 height 55
click at [82, 579] on input "checkbox" at bounding box center [83, 577] width 11 height 11
checkbox input "true"
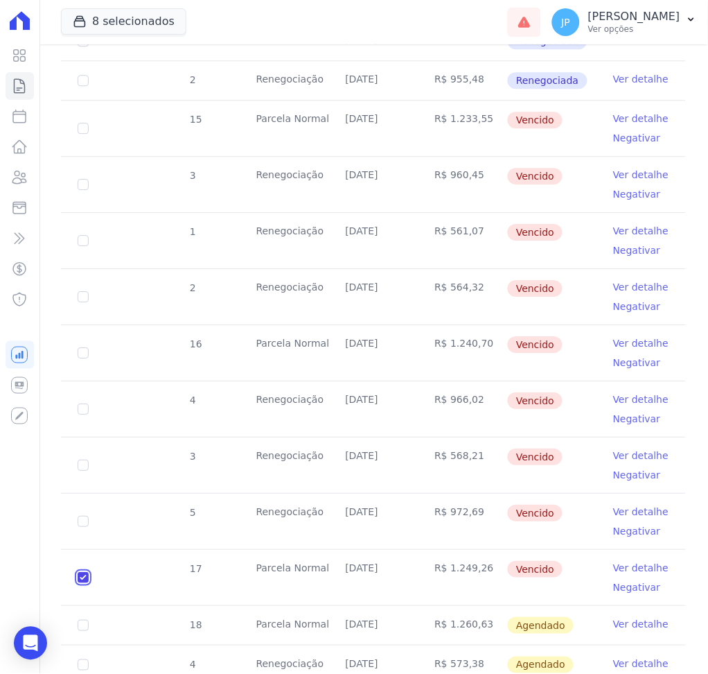
scroll to position [1290, 0]
click at [82, 520] on input "checkbox" at bounding box center [83, 521] width 11 height 11
checkbox input "true"
click at [82, 520] on input "checkbox" at bounding box center [83, 521] width 11 height 11
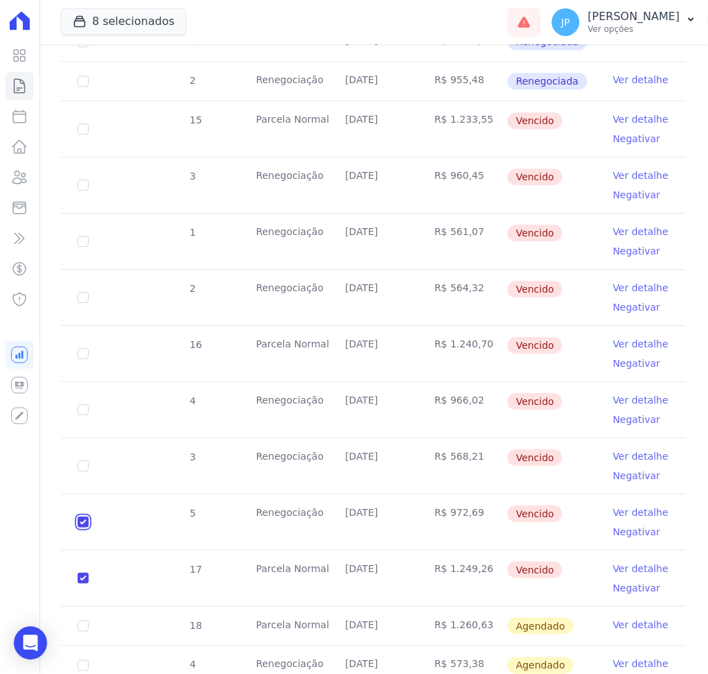
checkbox input "false"
checkbox input "true"
click at [82, 520] on input "checkbox" at bounding box center [83, 521] width 11 height 11
checkbox input "true"
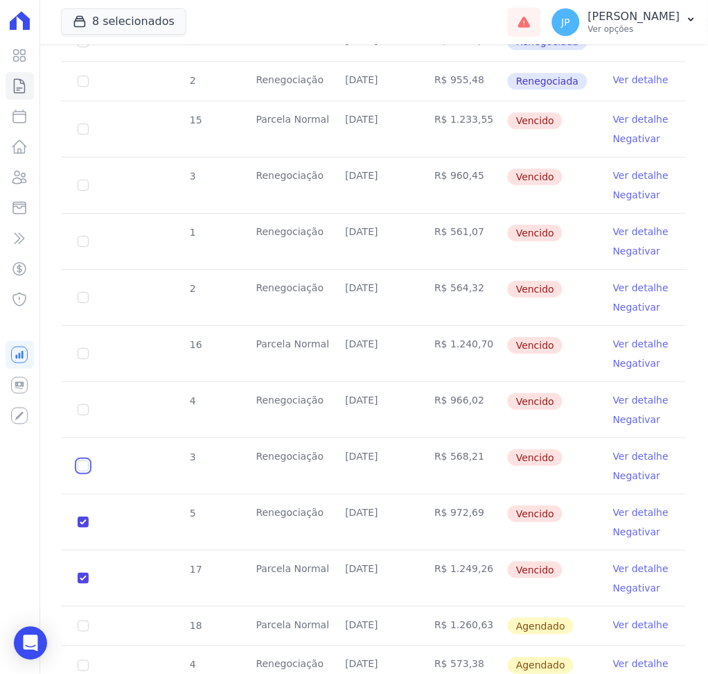
click at [82, 466] on input "checkbox" at bounding box center [83, 465] width 11 height 11
checkbox input "true"
click at [82, 466] on input "checkbox" at bounding box center [83, 465] width 11 height 11
checkbox input "false"
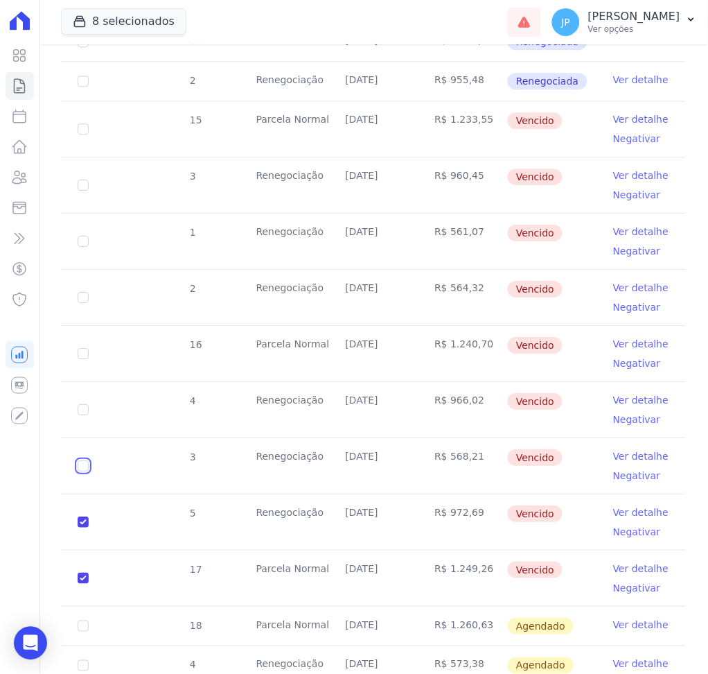
checkbox input "true"
click at [82, 466] on input "checkbox" at bounding box center [83, 465] width 11 height 11
checkbox input "true"
click at [82, 407] on input "checkbox" at bounding box center [83, 409] width 11 height 11
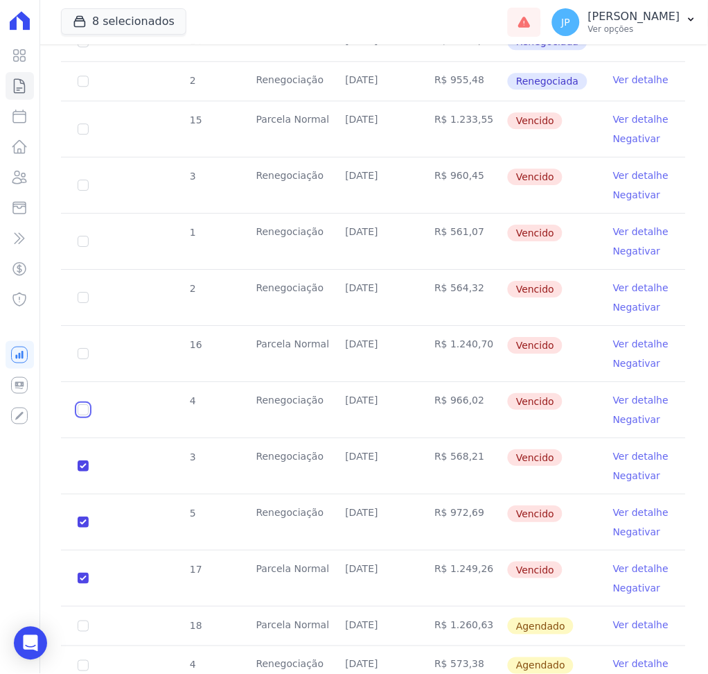
checkbox input "true"
click at [81, 351] on input "checkbox" at bounding box center [83, 353] width 11 height 11
checkbox input "true"
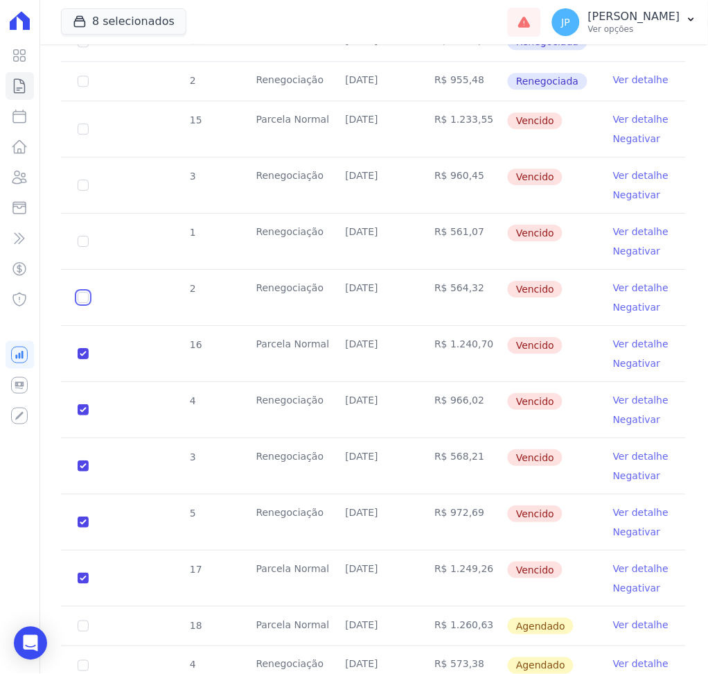
click at [83, 292] on input "checkbox" at bounding box center [83, 297] width 11 height 11
checkbox input "true"
click at [83, 244] on input "checkbox" at bounding box center [83, 241] width 11 height 11
checkbox input "true"
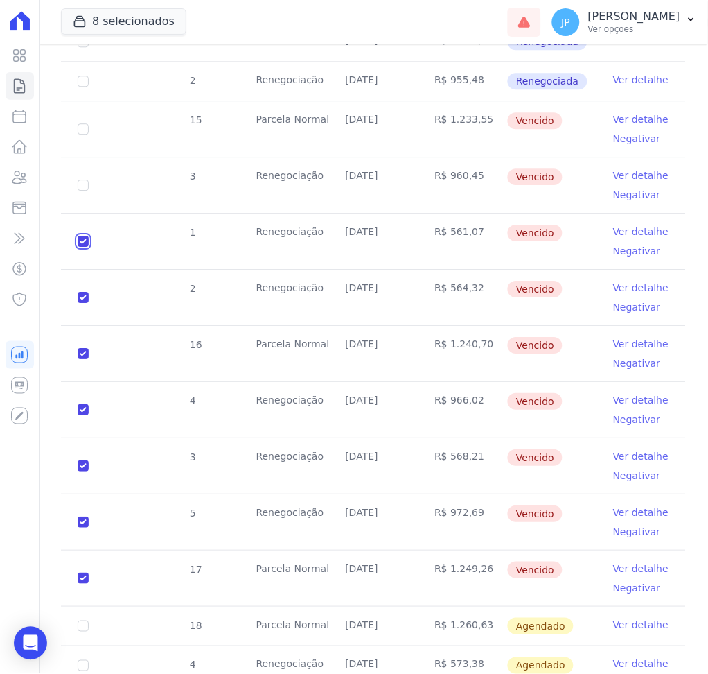
checkbox input "true"
click at [84, 188] on input "checkbox" at bounding box center [83, 184] width 11 height 11
checkbox input "true"
click at [81, 128] on input "checkbox" at bounding box center [83, 128] width 11 height 11
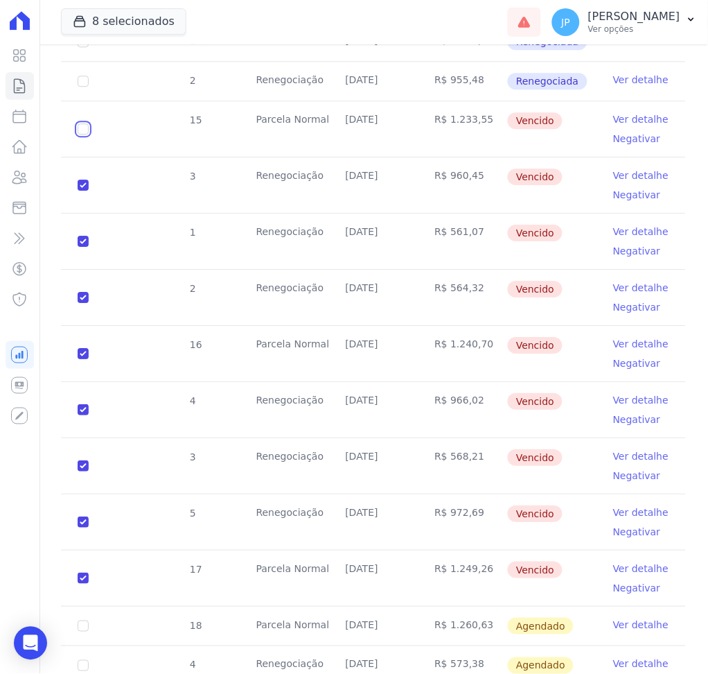
checkbox input "true"
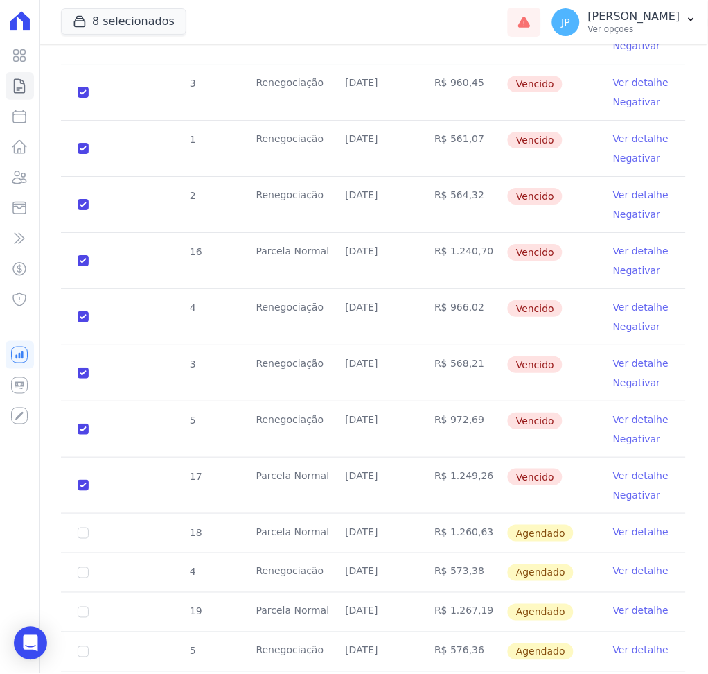
scroll to position [1797, 0]
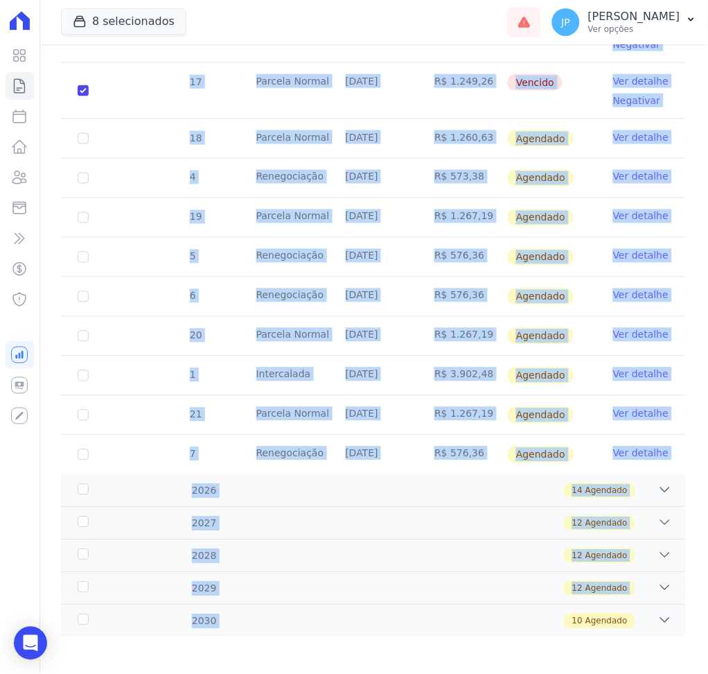
drag, startPoint x: 162, startPoint y: 190, endPoint x: 543, endPoint y: 710, distance: 644.5
click at [543, 674] on html "Visão Geral Contratos [GEOGRAPHIC_DATA] Lotes Clientes Minha Carteira Transferê…" at bounding box center [354, 337] width 708 height 674
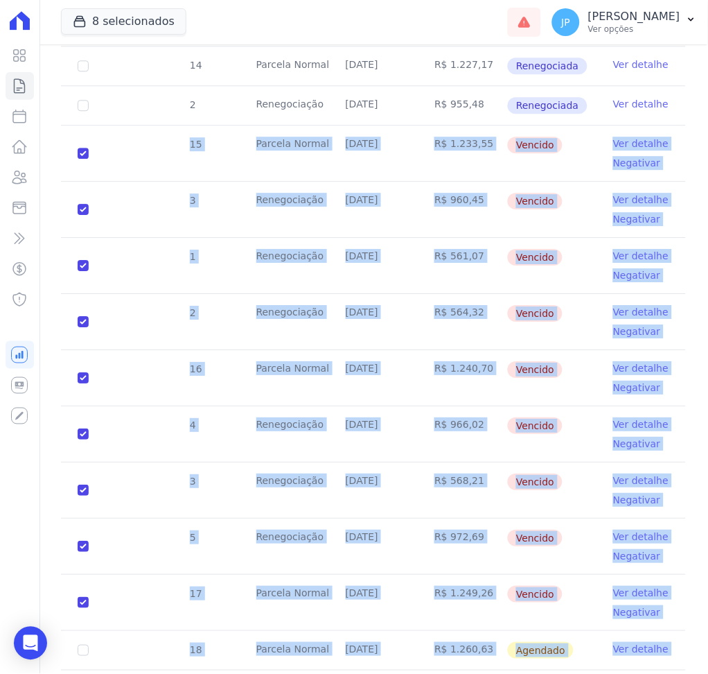
scroll to position [1113, 0]
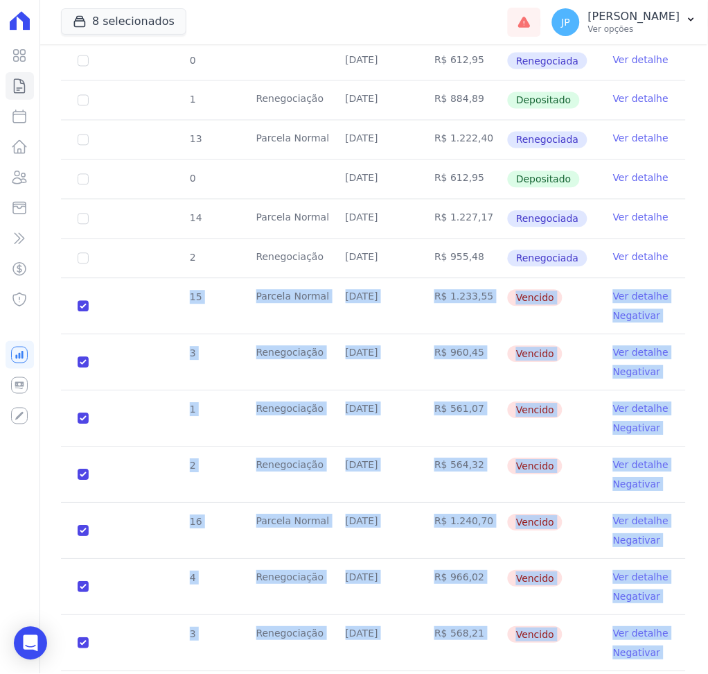
click at [557, 308] on td "Vencido" at bounding box center [551, 306] width 89 height 55
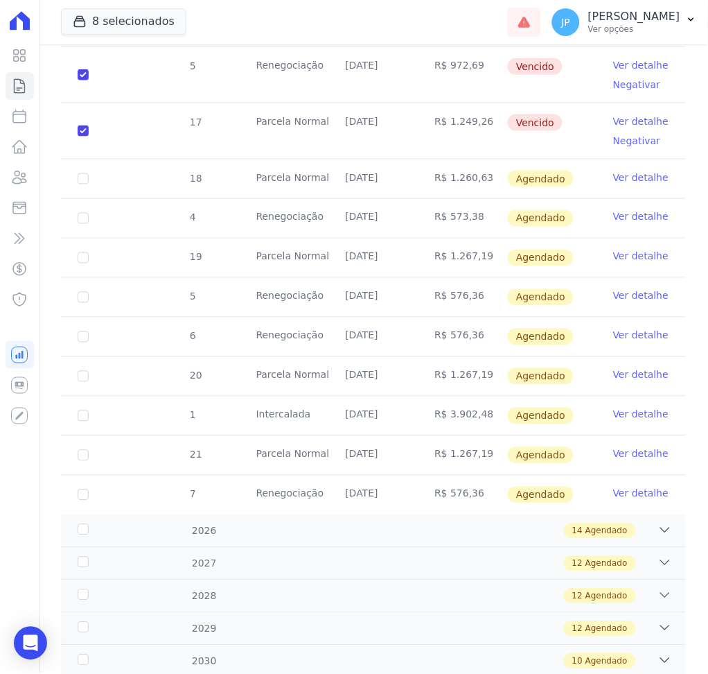
scroll to position [1732, 0]
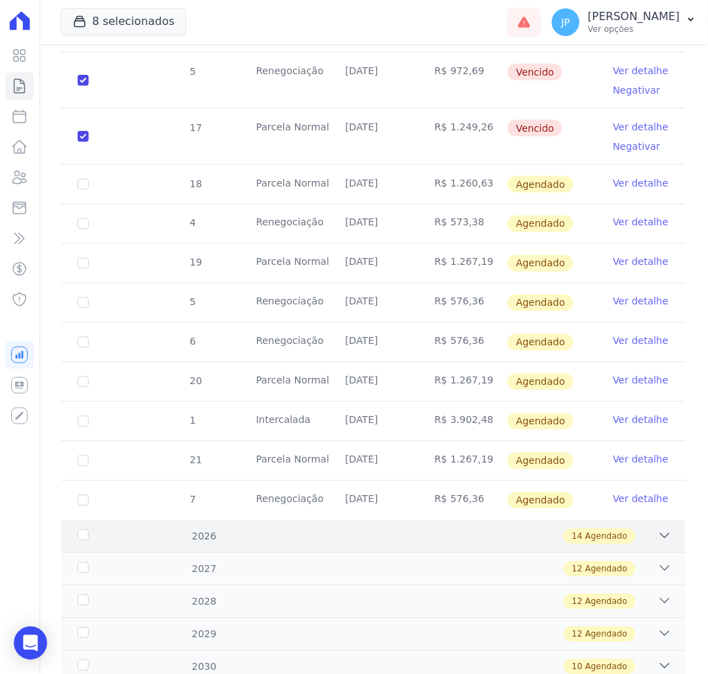
click at [658, 534] on icon at bounding box center [665, 536] width 14 height 14
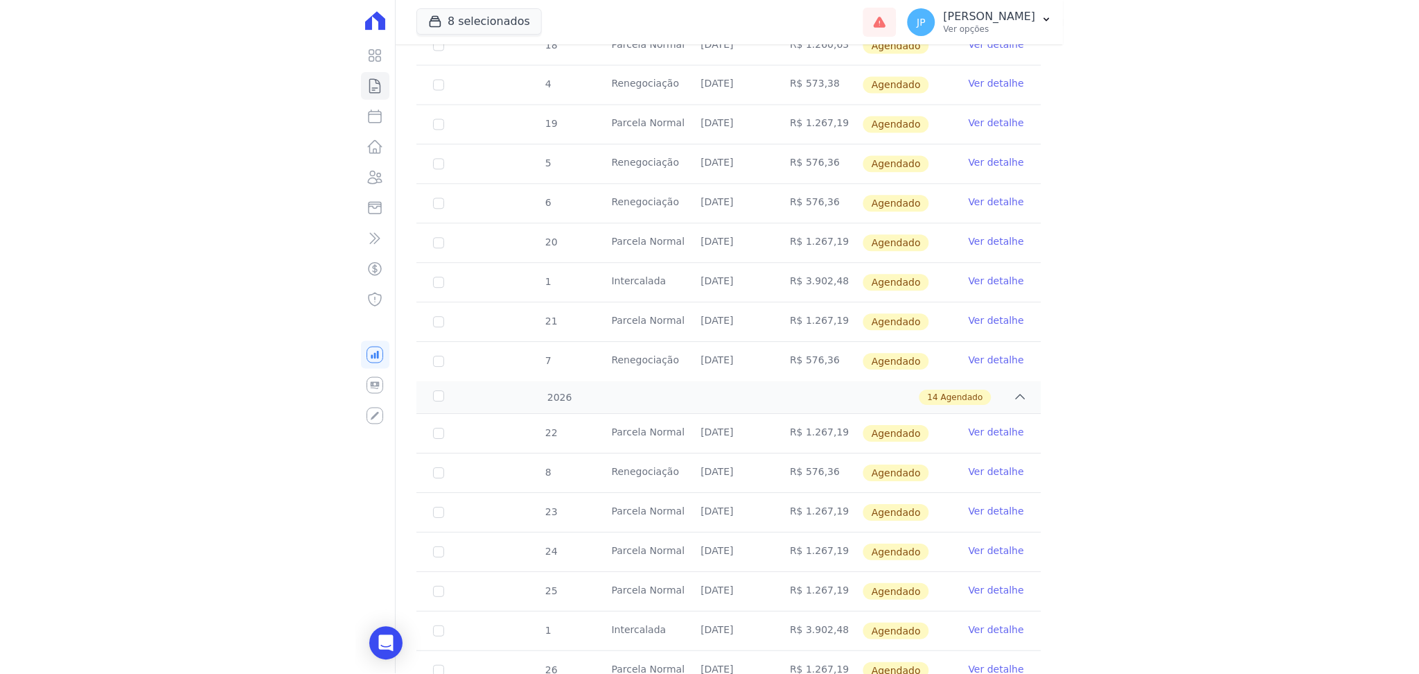
scroll to position [1874, 0]
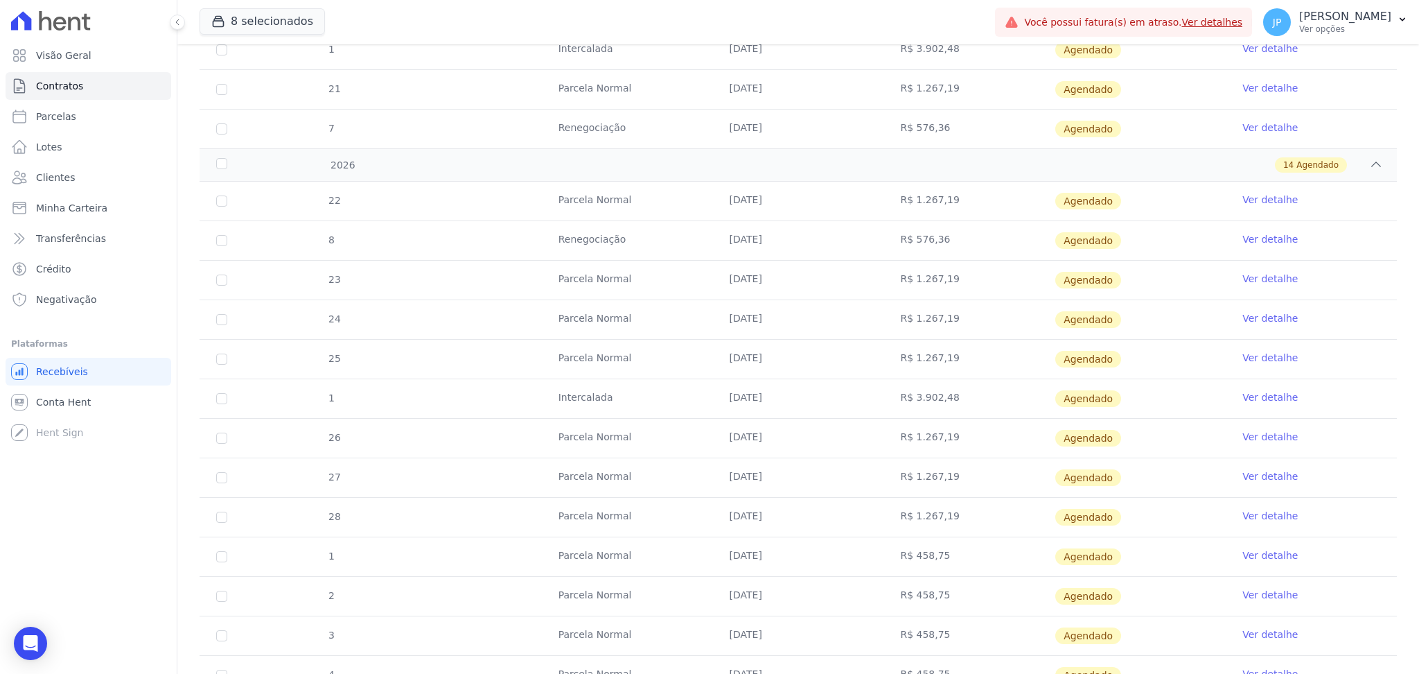
drag, startPoint x: 496, startPoint y: 42, endPoint x: 626, endPoint y: 26, distance: 131.2
click at [486, 45] on div "8 selecionados Apice Incorporadora [GEOGRAPHIC_DATA] - [GEOGRAPHIC_DATA] [GEOGR…" at bounding box center [798, 337] width 1242 height 674
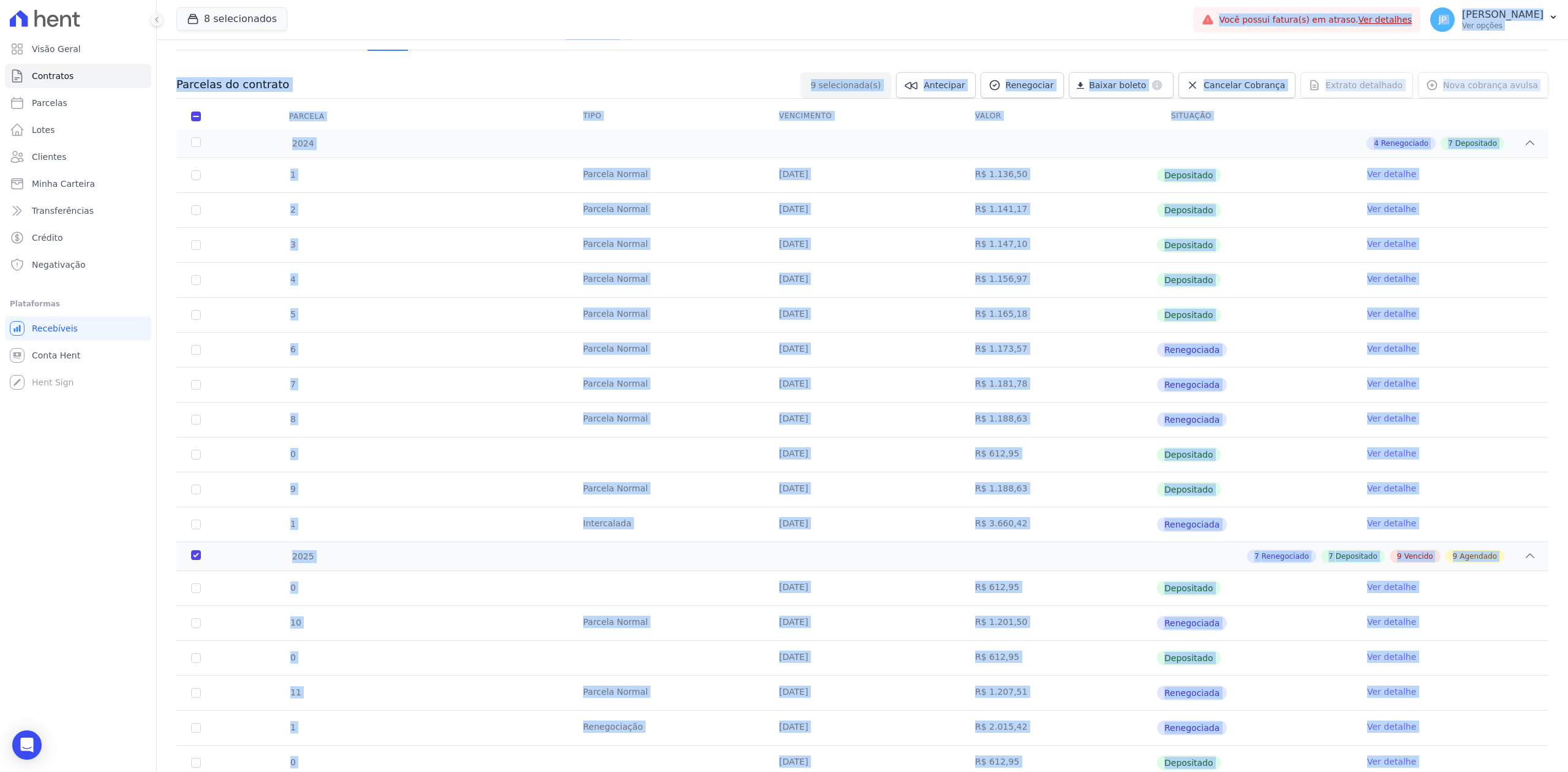
scroll to position [0, 0]
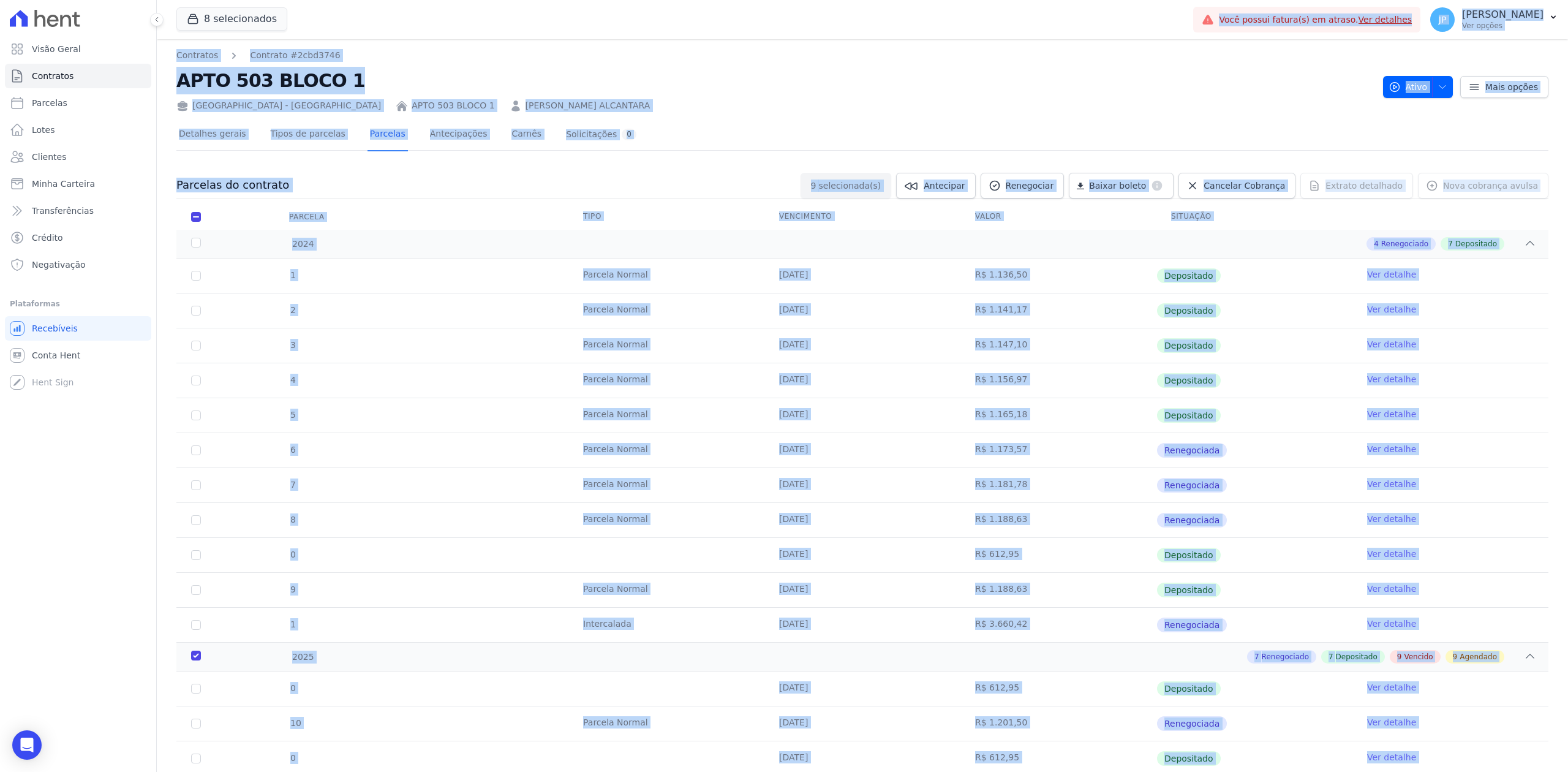
click at [593, 105] on div "[GEOGRAPHIC_DATA] - [GEOGRAPHIC_DATA] APTO 503 BLOCO 1 [PERSON_NAME]" at bounding box center [775, 103] width 1197 height 18
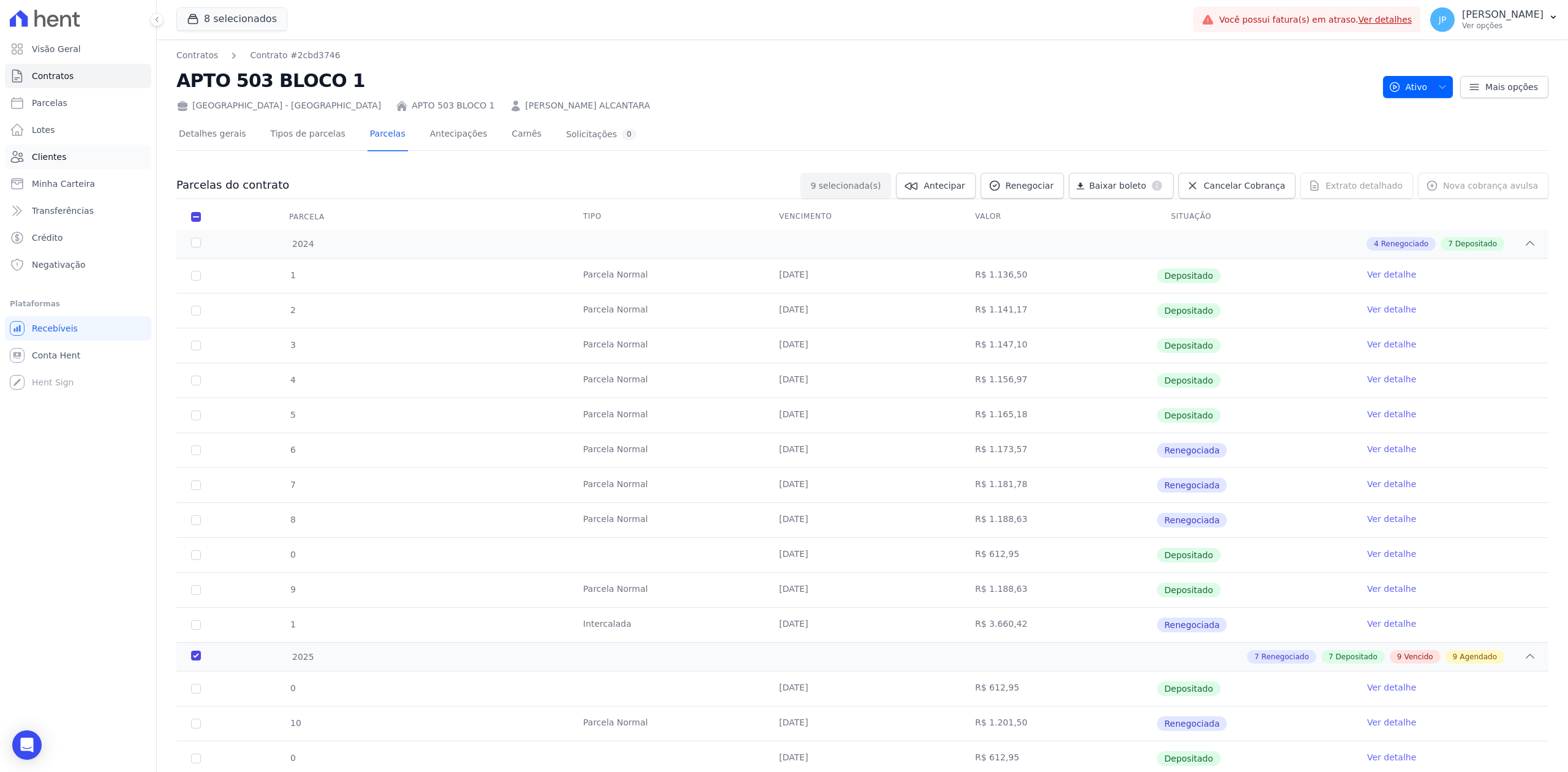
click at [48, 157] on span "Clientes" at bounding box center [49, 157] width 34 height 12
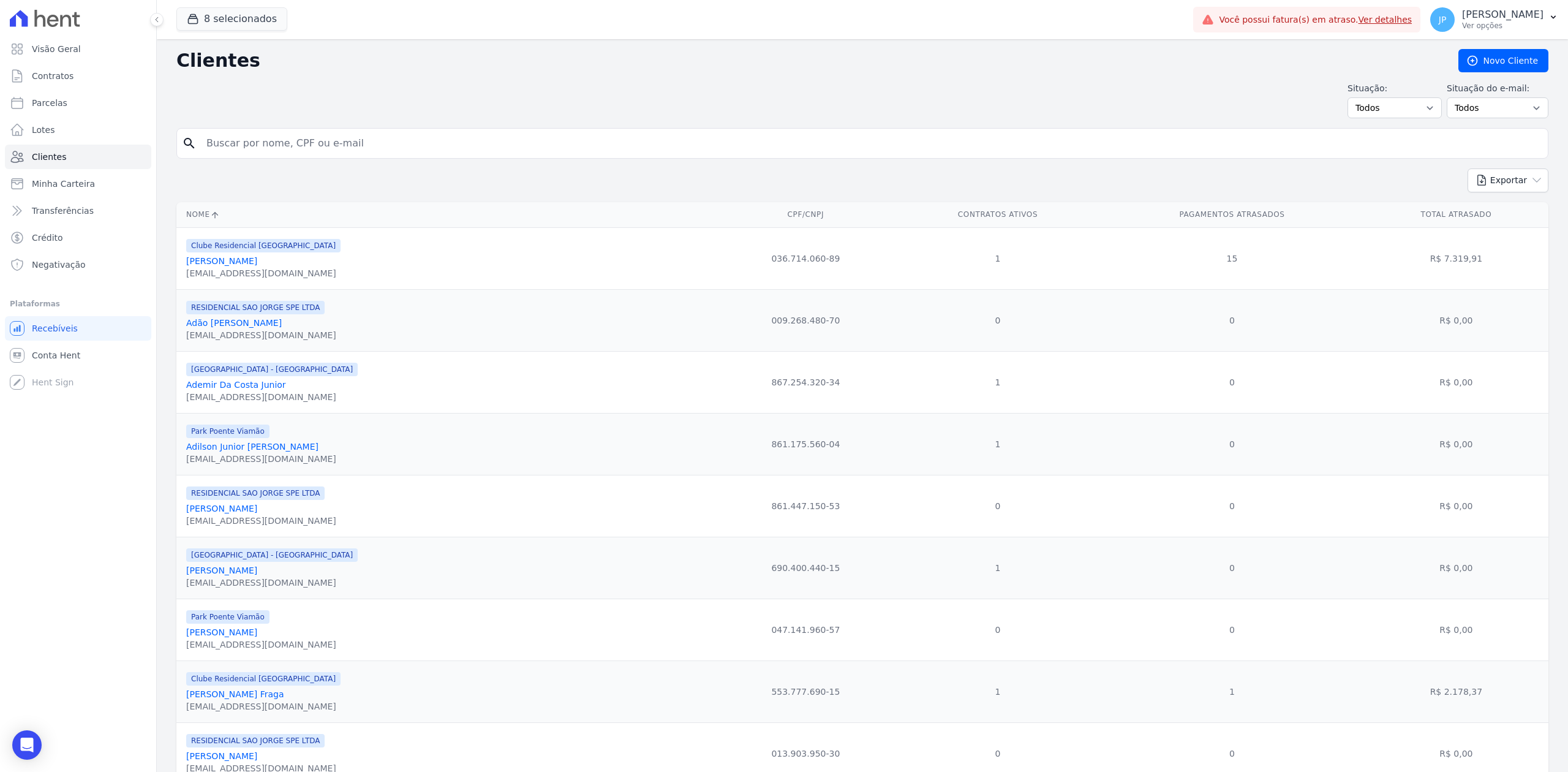
click at [314, 150] on input "search" at bounding box center [871, 143] width 1343 height 25
type input "[PERSON_NAME]"
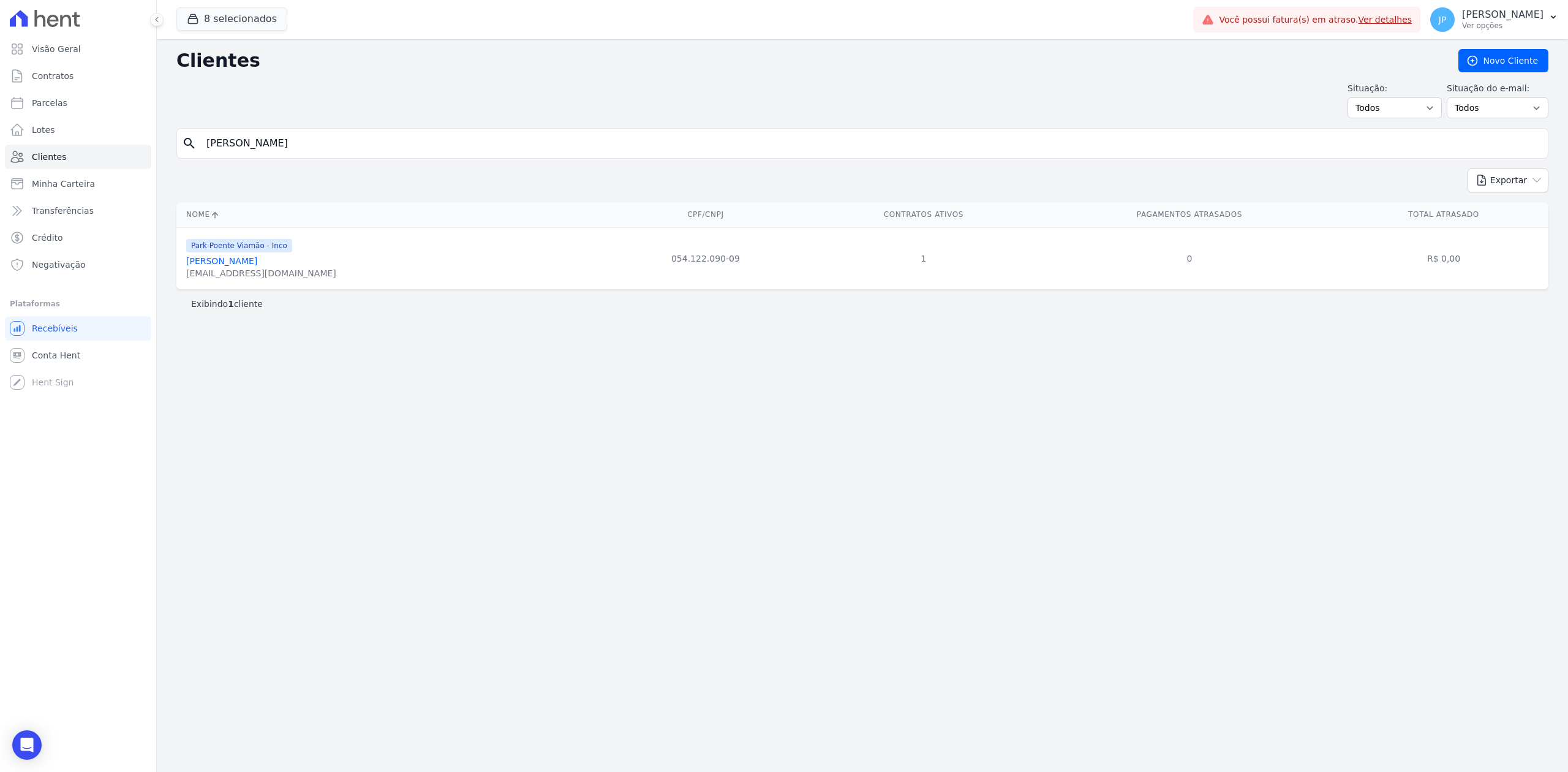
click at [250, 264] on link "[PERSON_NAME]" at bounding box center [222, 261] width 71 height 10
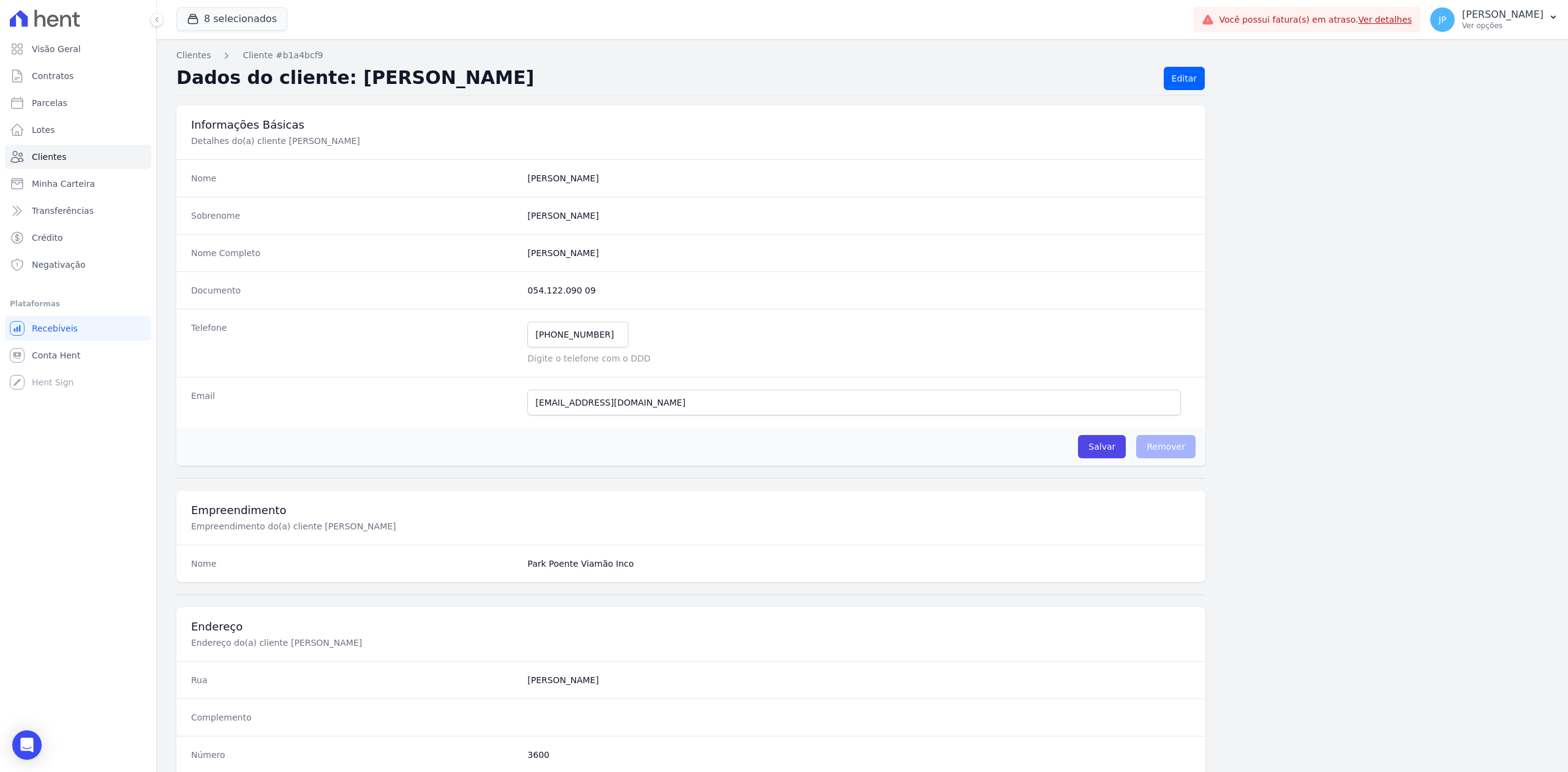
drag, startPoint x: 642, startPoint y: 254, endPoint x: 477, endPoint y: 254, distance: 165.0
click at [477, 254] on div "Nome Completo [PERSON_NAME]" at bounding box center [691, 253] width 1029 height 37
copy div "[PERSON_NAME]"
drag, startPoint x: 537, startPoint y: 293, endPoint x: 493, endPoint y: 304, distance: 45.4
click at [493, 304] on div "Documento 054.122.090 09" at bounding box center [691, 290] width 1029 height 37
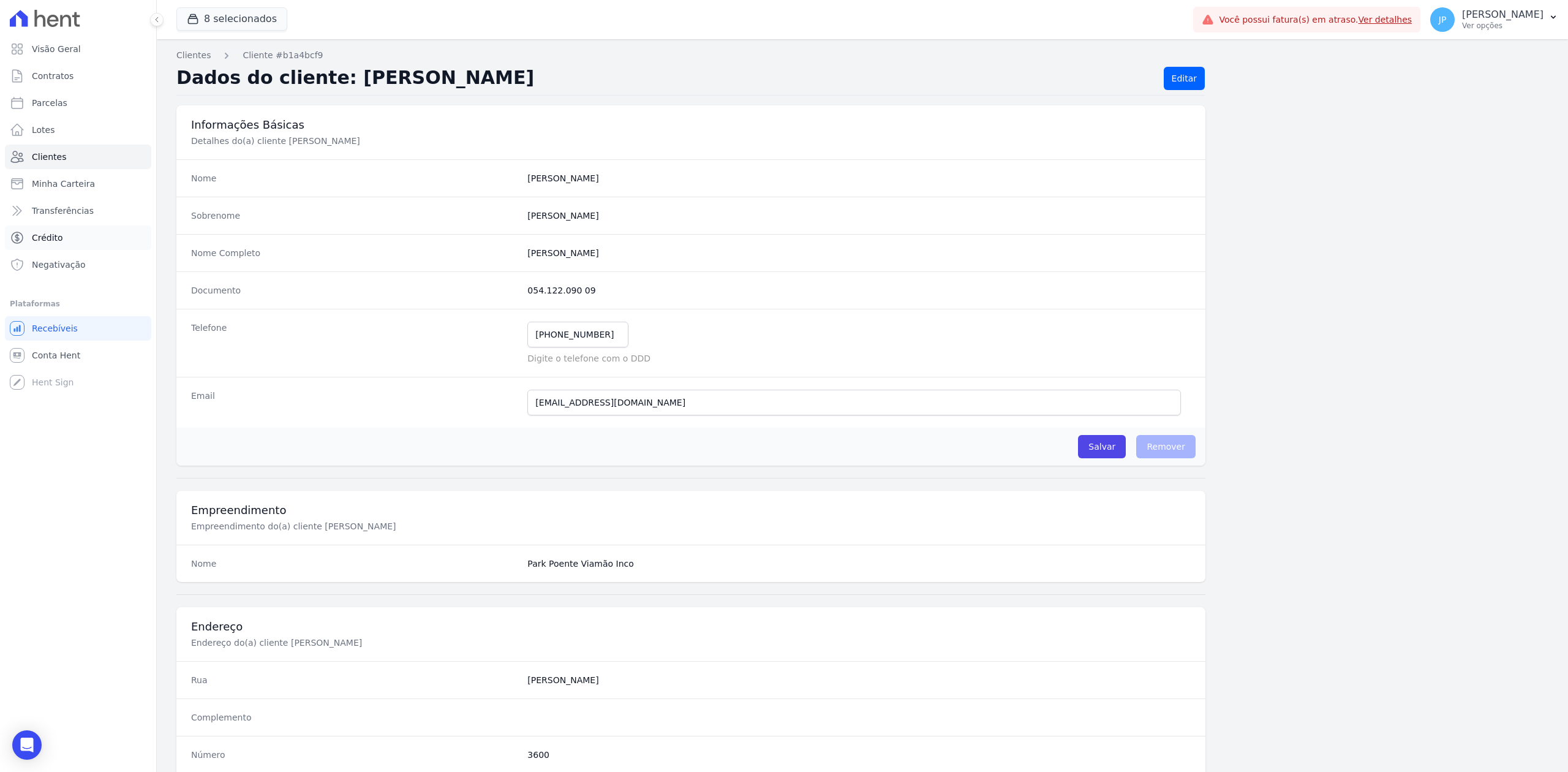
copy div "054.122.090 09"
click at [60, 156] on span "Clientes" at bounding box center [49, 157] width 34 height 12
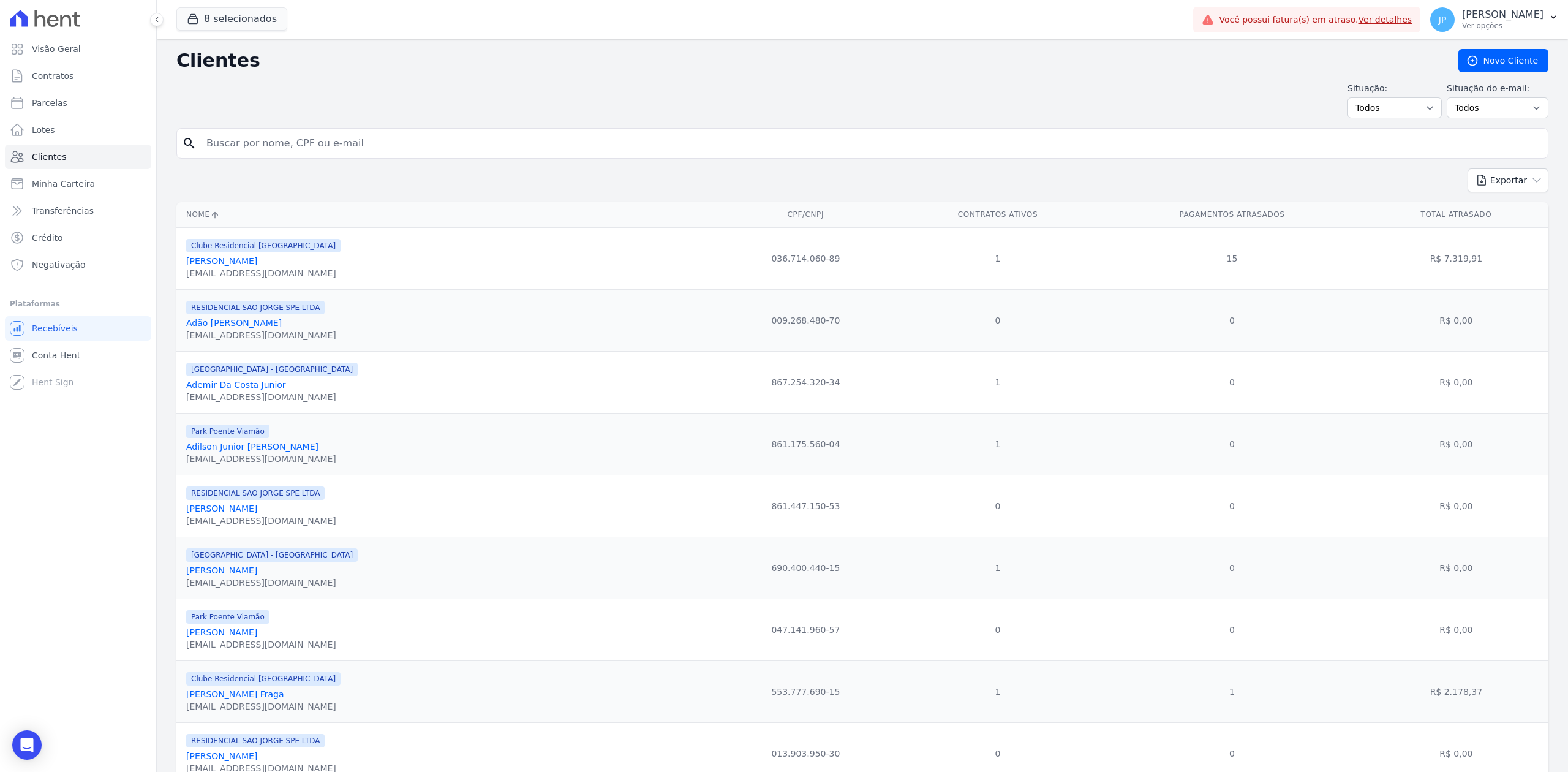
click at [290, 145] on input "search" at bounding box center [871, 143] width 1343 height 25
type input "[PERSON_NAME][DEMOGRAPHIC_DATA]"
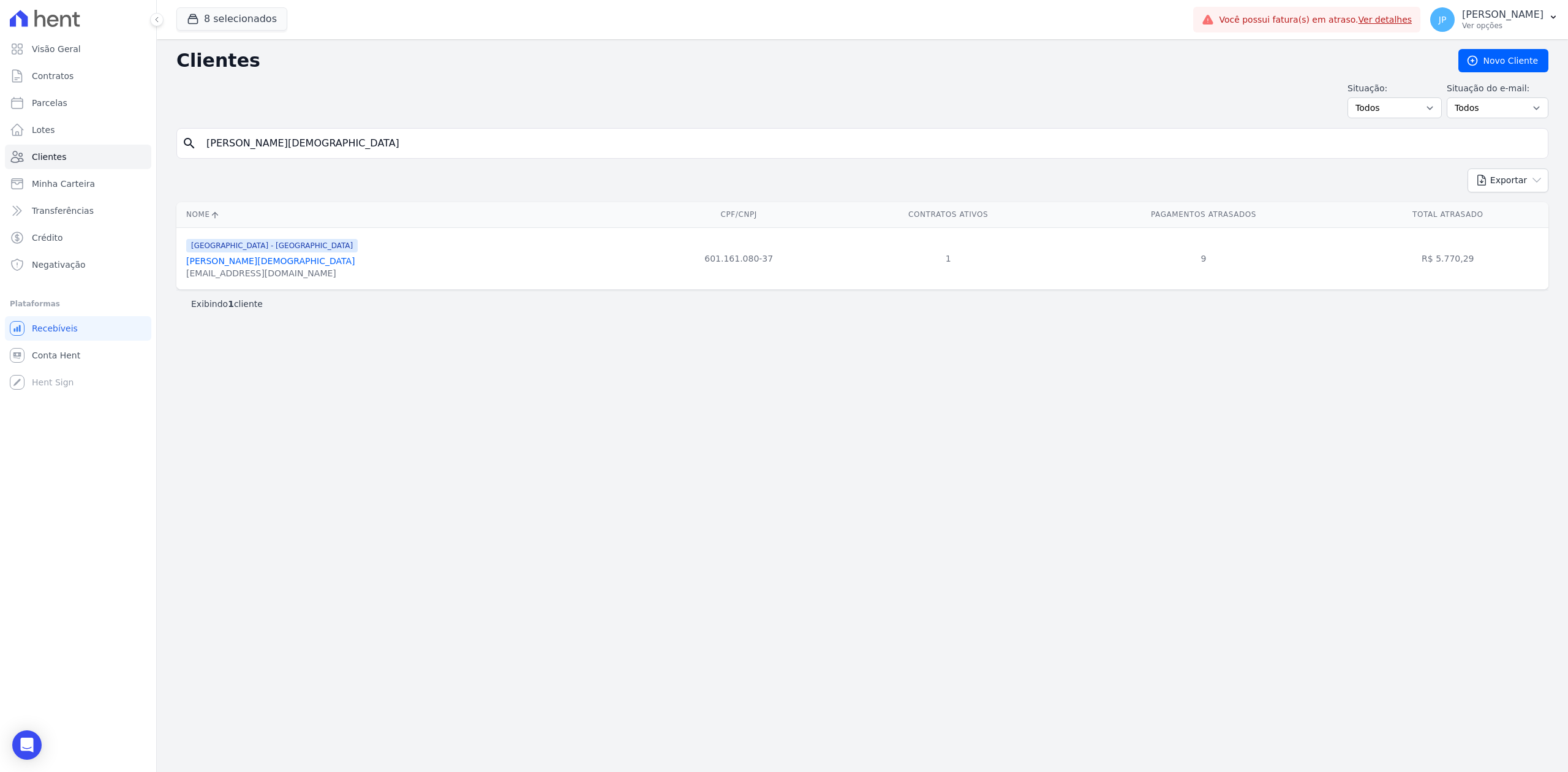
click at [251, 266] on link "[PERSON_NAME][DEMOGRAPHIC_DATA]" at bounding box center [270, 261] width 169 height 10
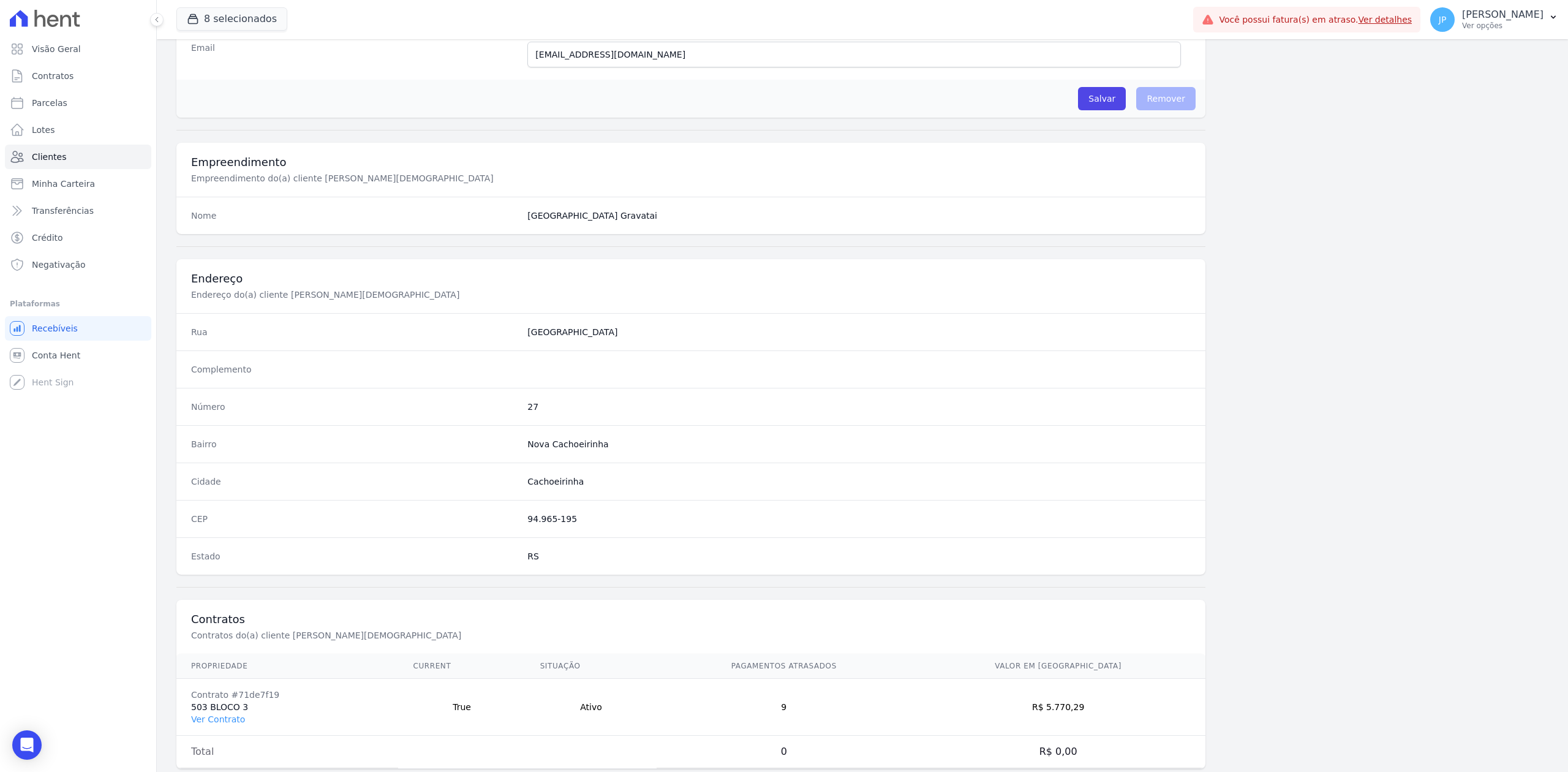
scroll to position [380, 0]
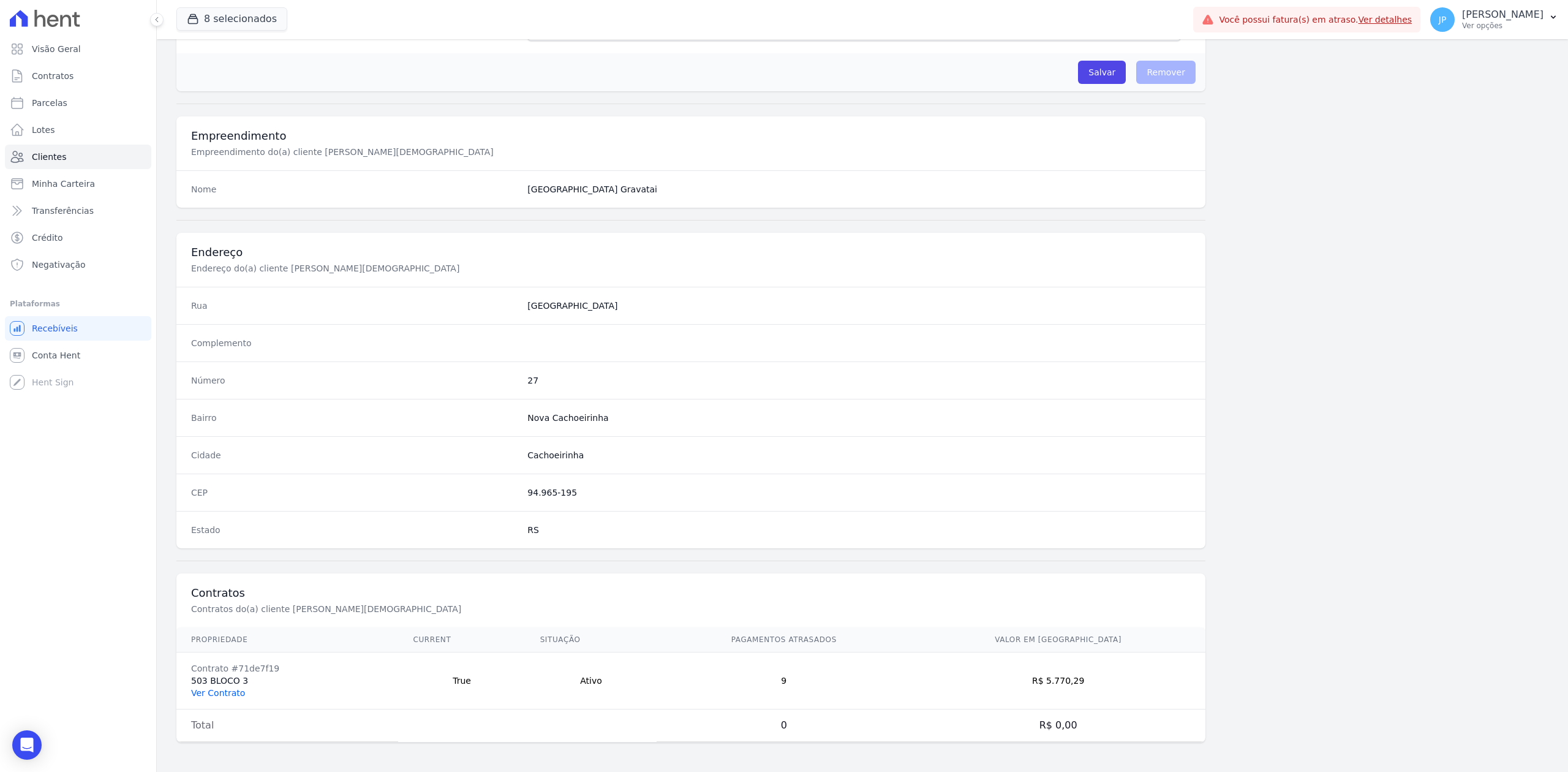
click at [214, 692] on link "Ver Contrato" at bounding box center [217, 692] width 54 height 10
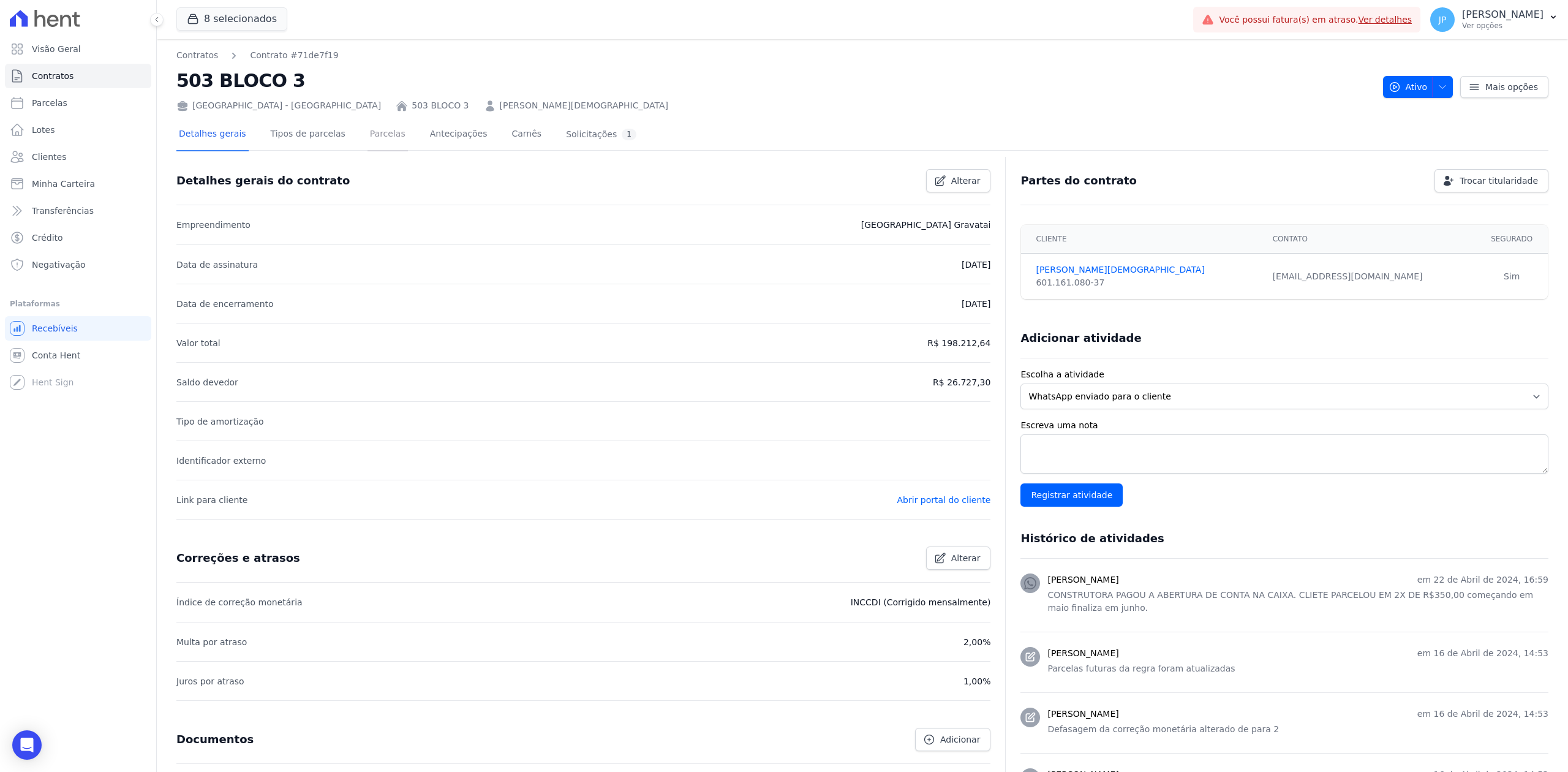
click at [378, 133] on link "Parcelas" at bounding box center [388, 134] width 41 height 33
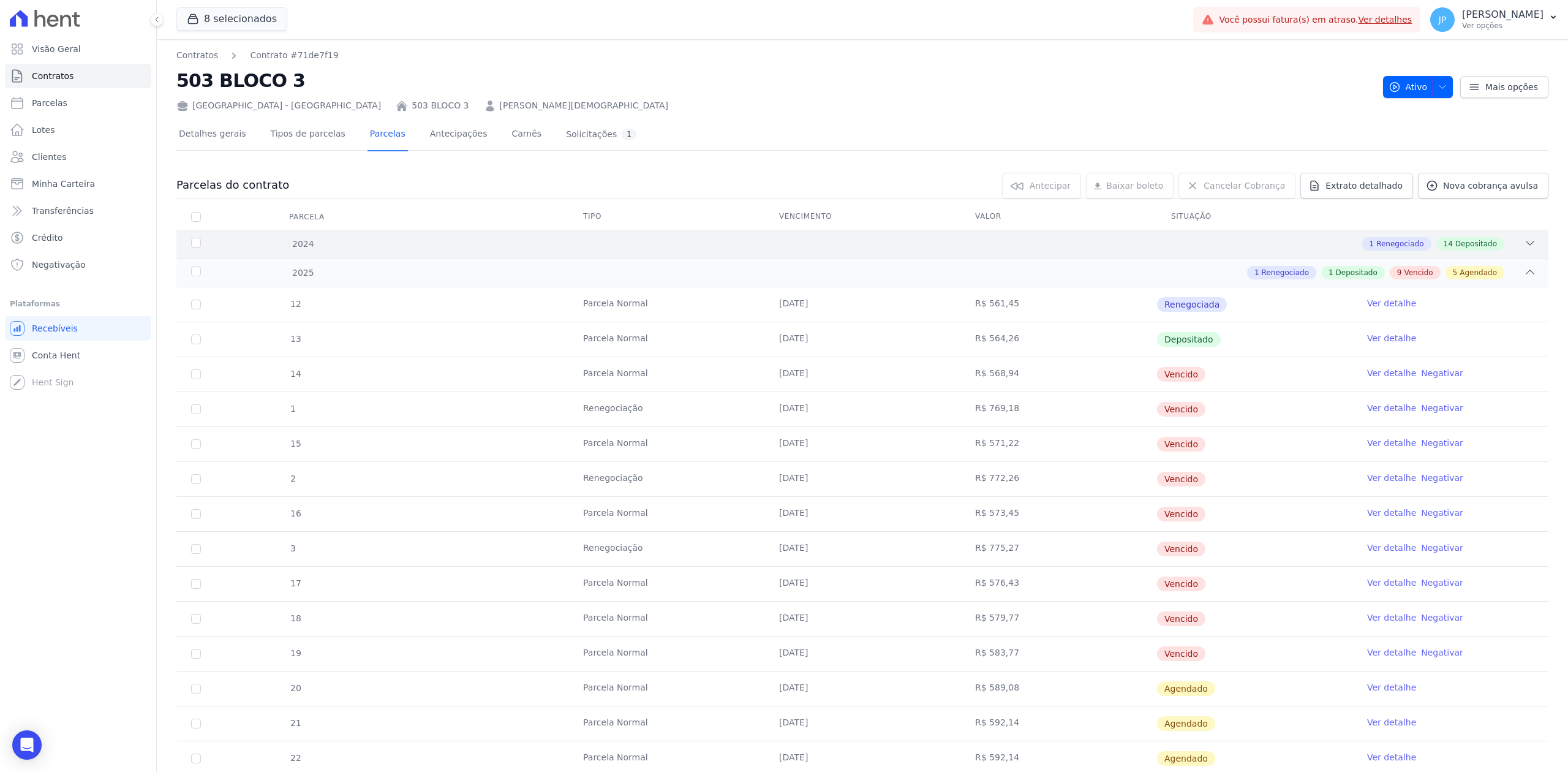
click at [1526, 244] on icon at bounding box center [1530, 243] width 8 height 4
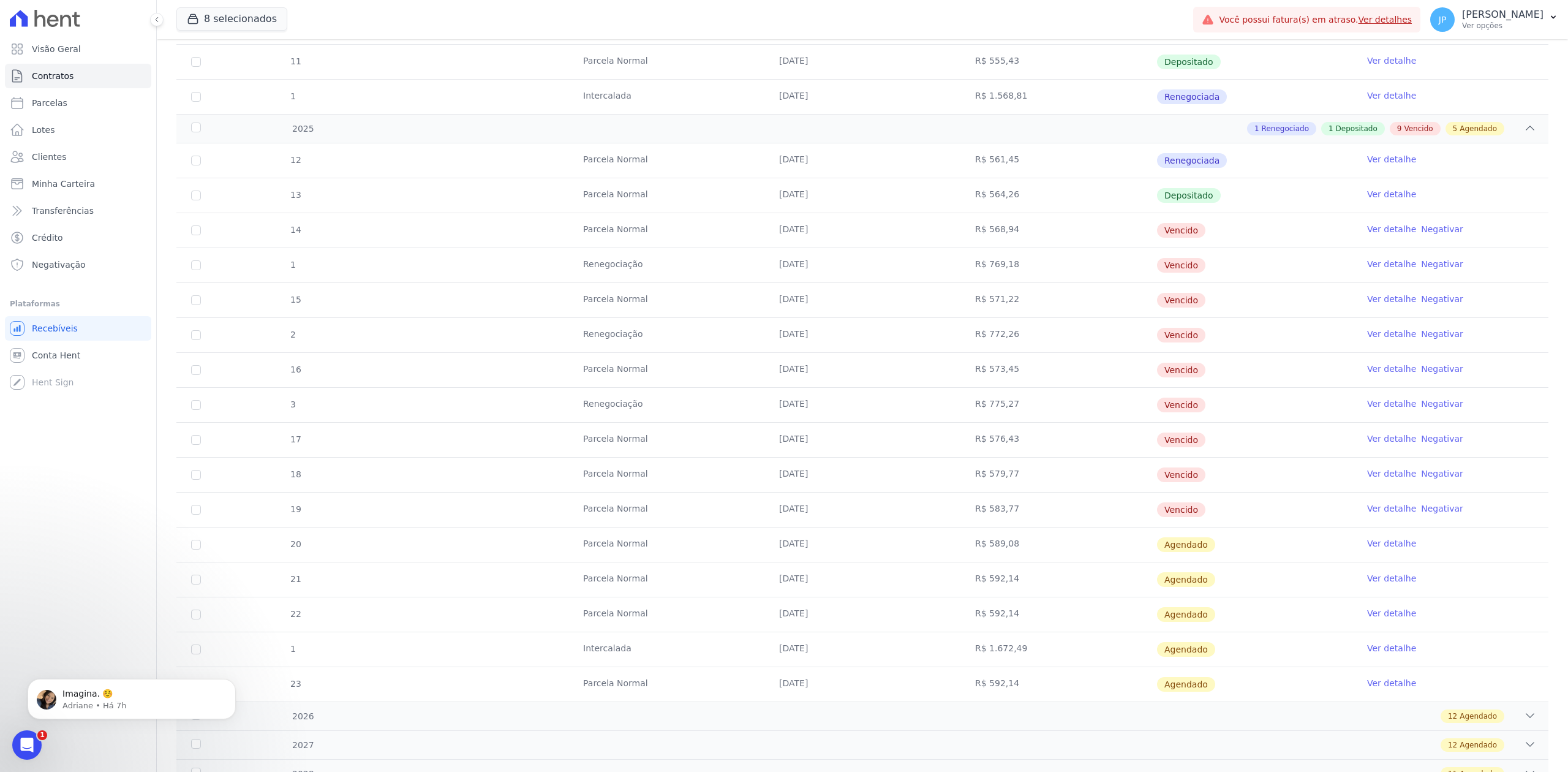
scroll to position [728, 0]
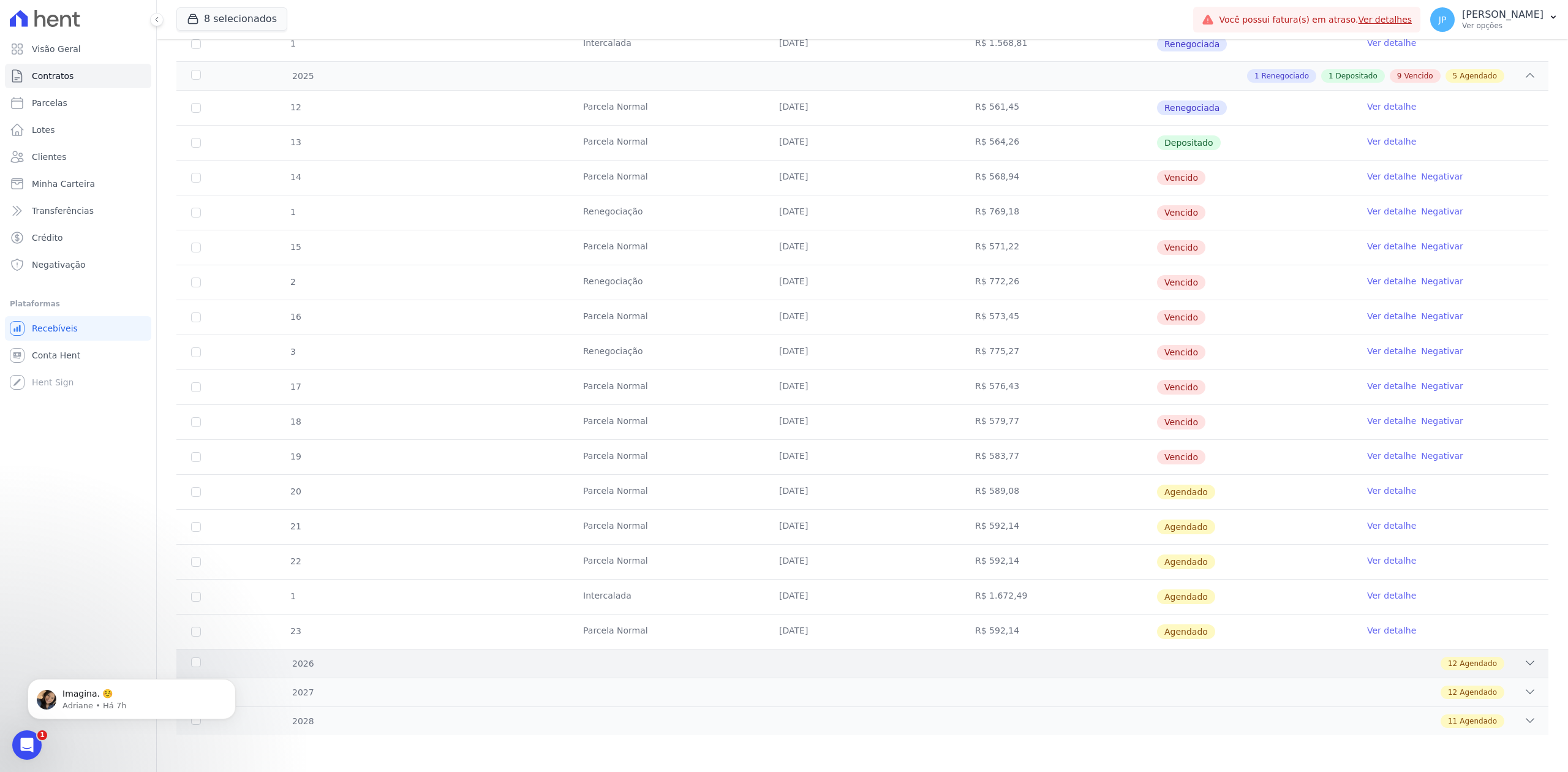
click at [1524, 665] on icon at bounding box center [1530, 663] width 12 height 12
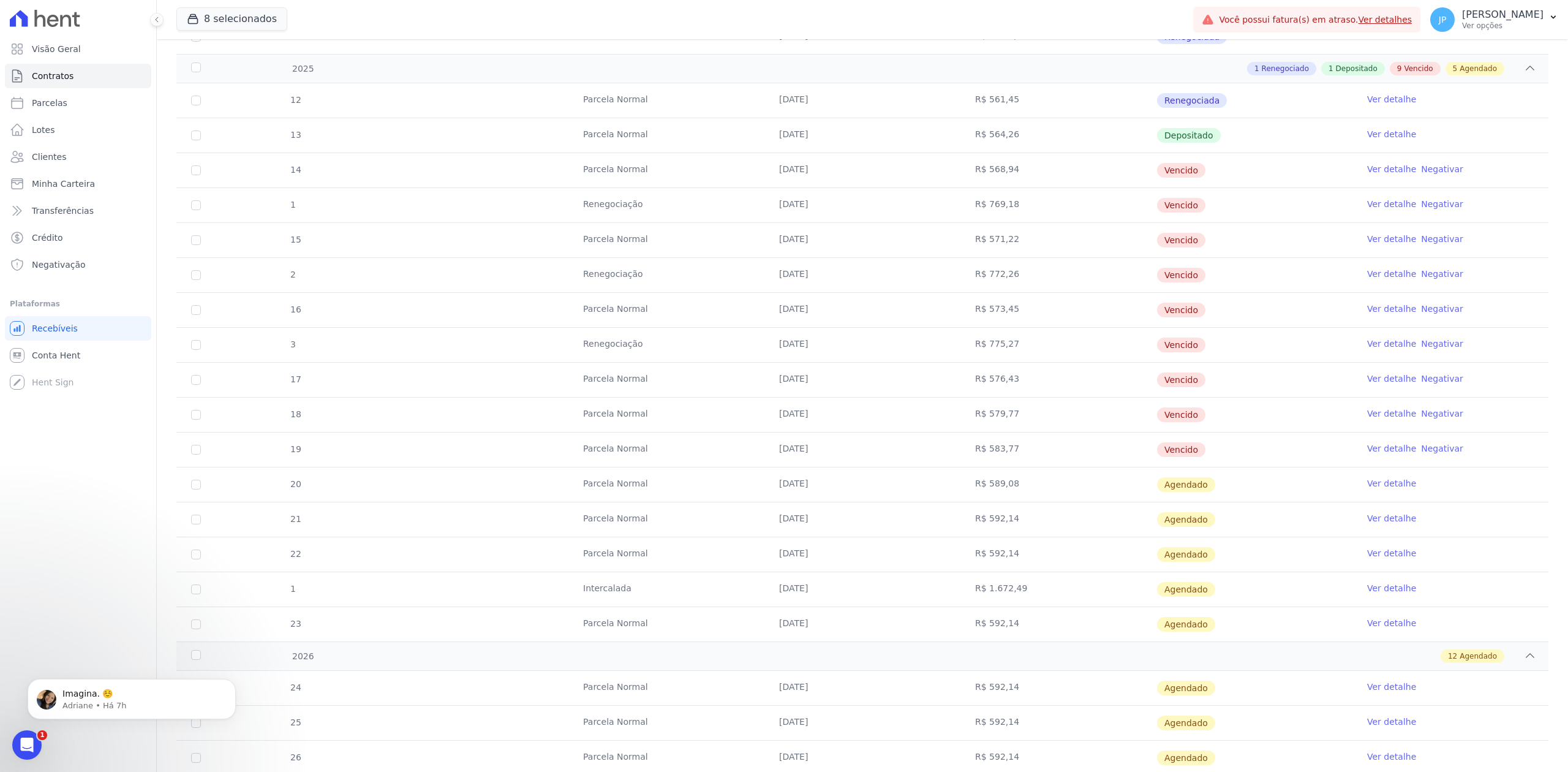
scroll to position [1150, 0]
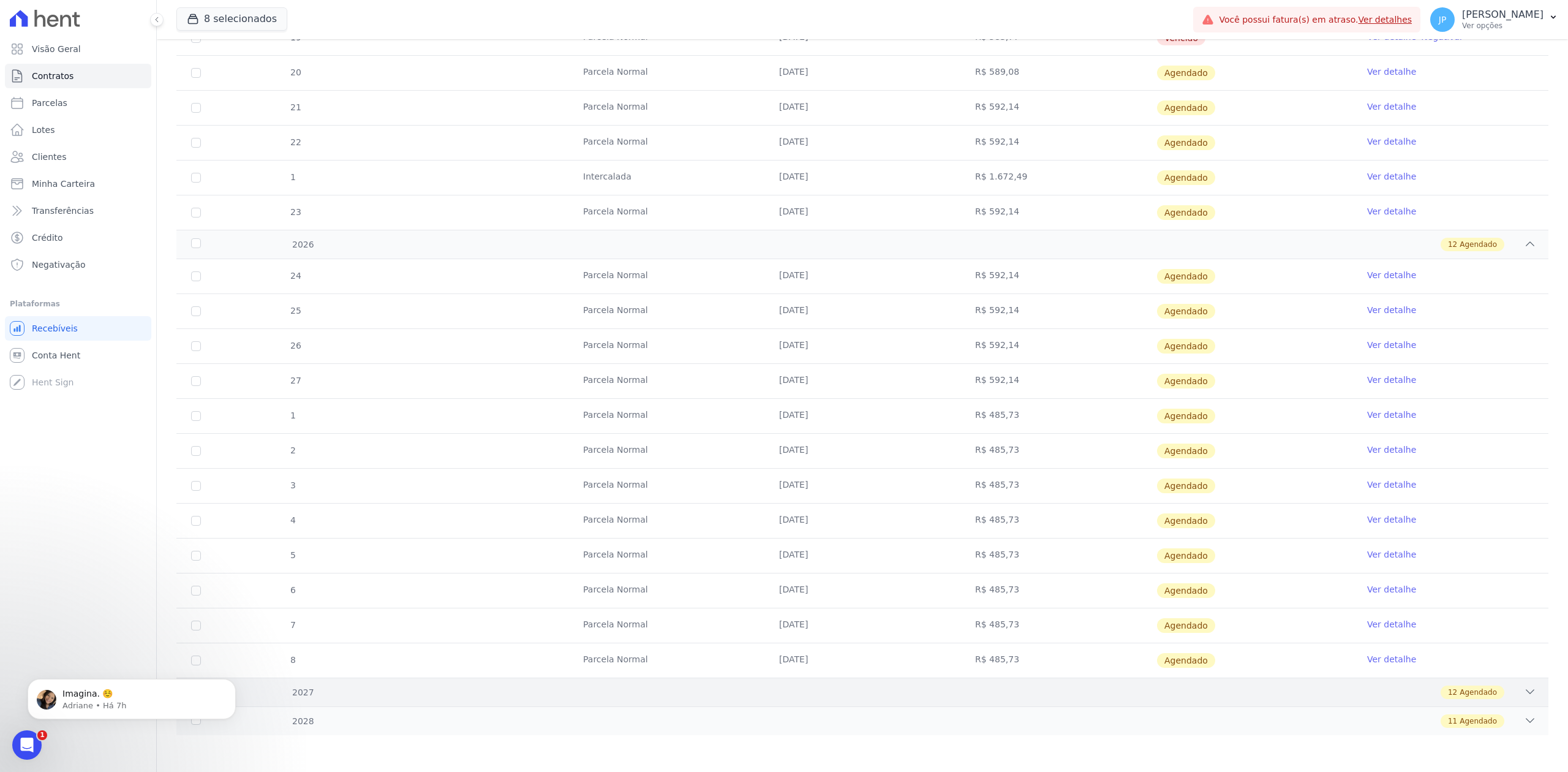
click at [1524, 696] on icon at bounding box center [1530, 692] width 12 height 12
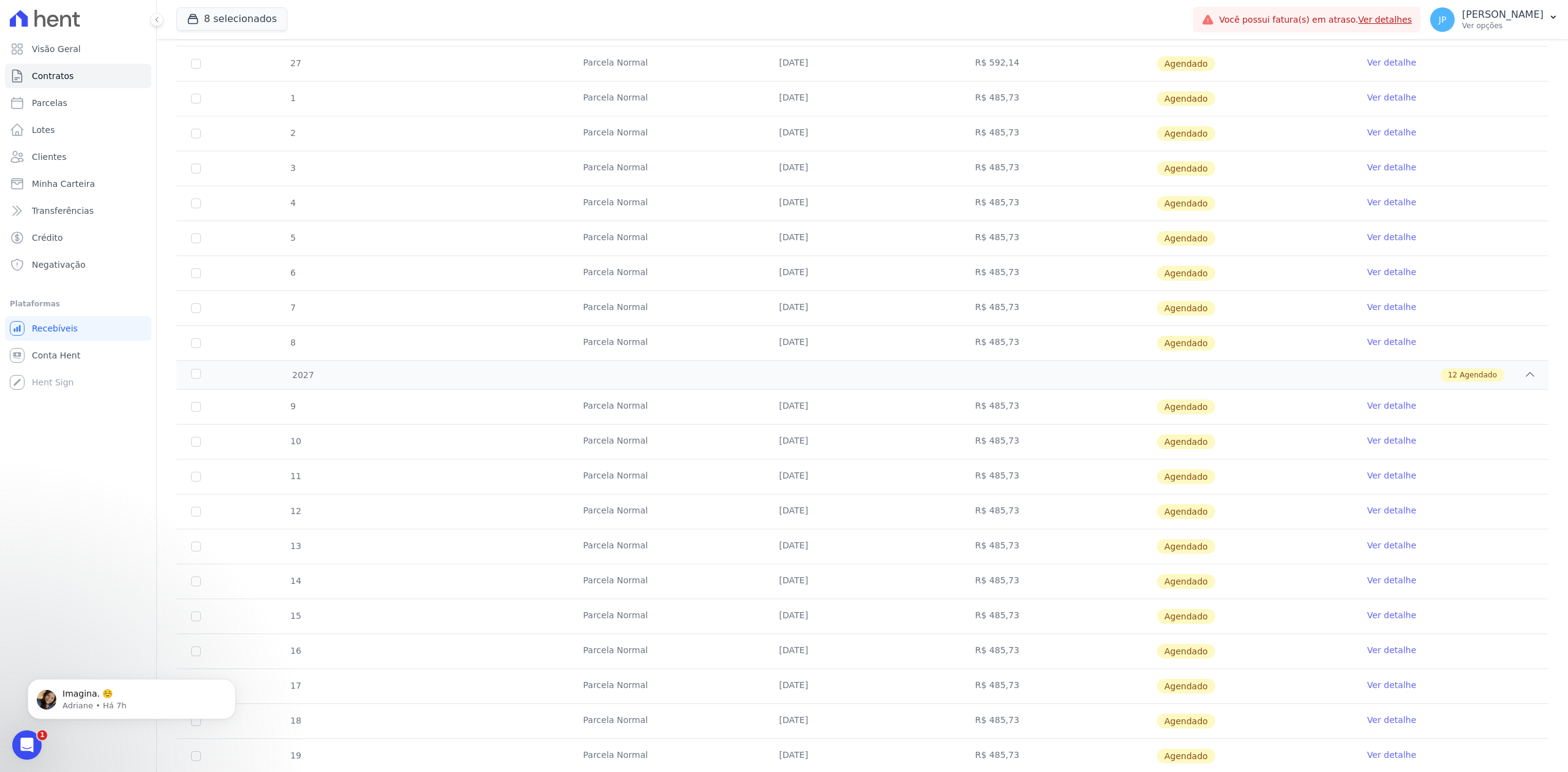
scroll to position [1571, 0]
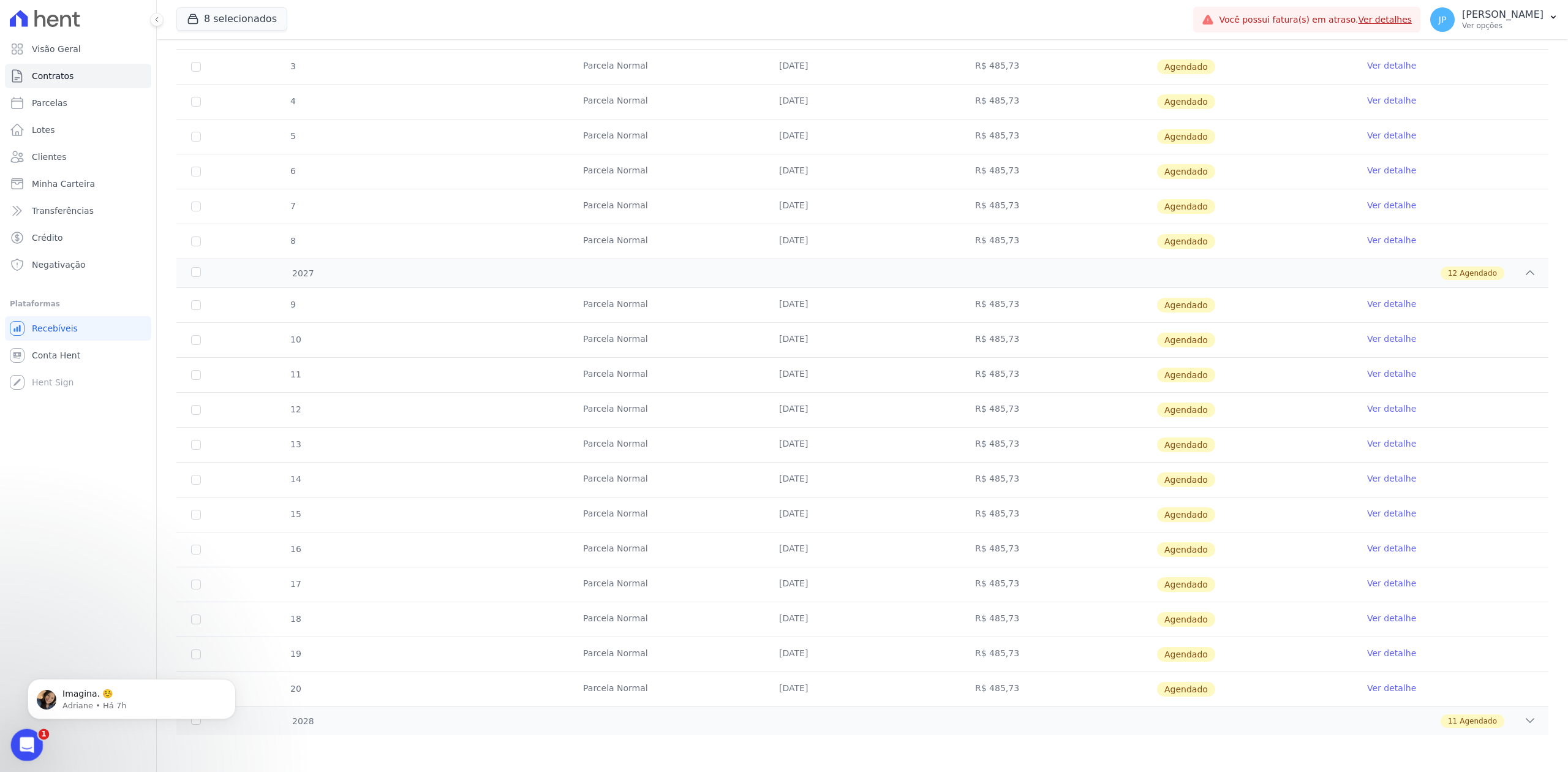
click at [24, 745] on icon "Abertura do Messenger da Intercom" at bounding box center [26, 743] width 9 height 10
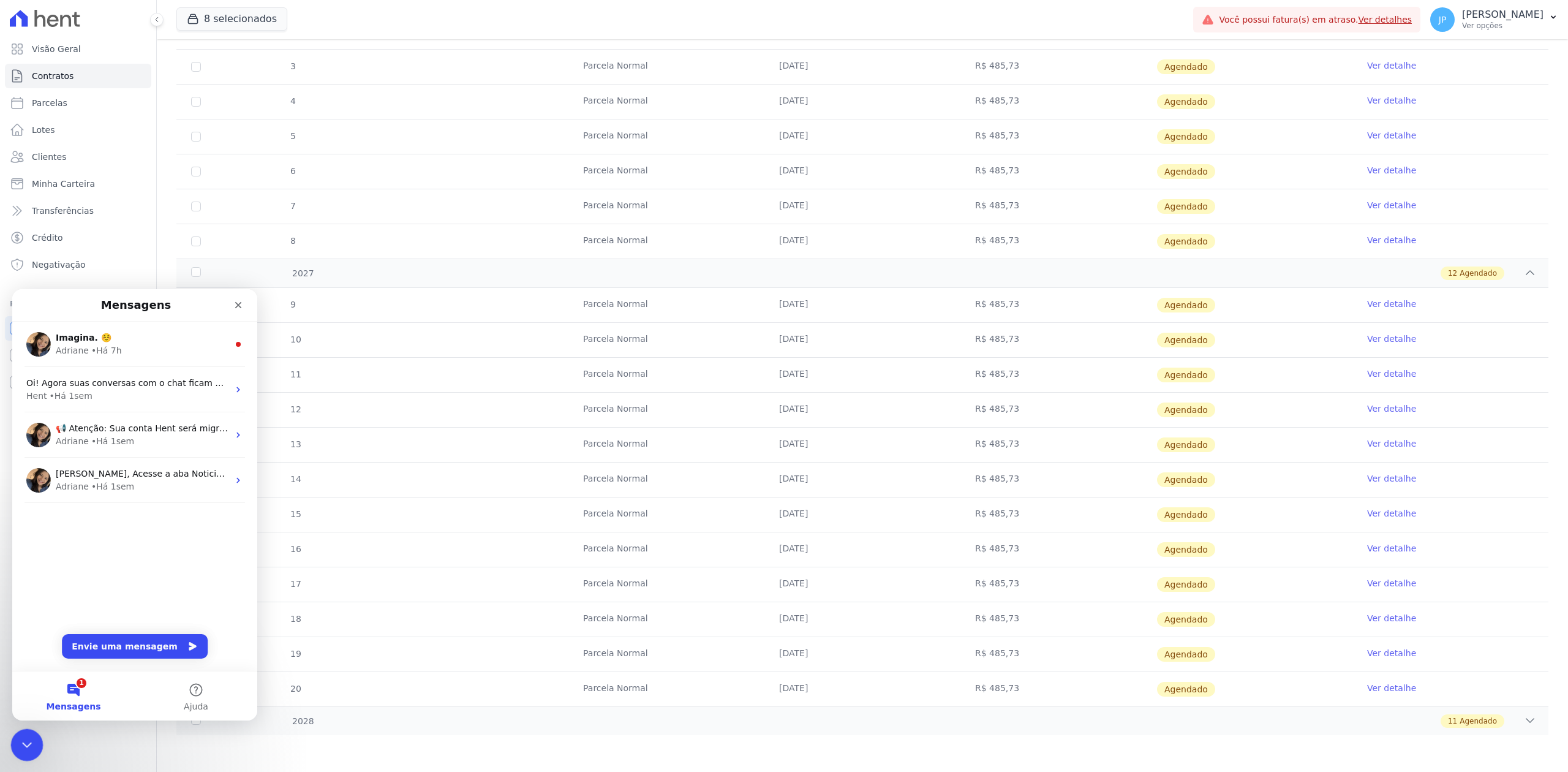
scroll to position [0, 0]
click at [142, 341] on div "Imagina. ☺️" at bounding box center [141, 338] width 172 height 13
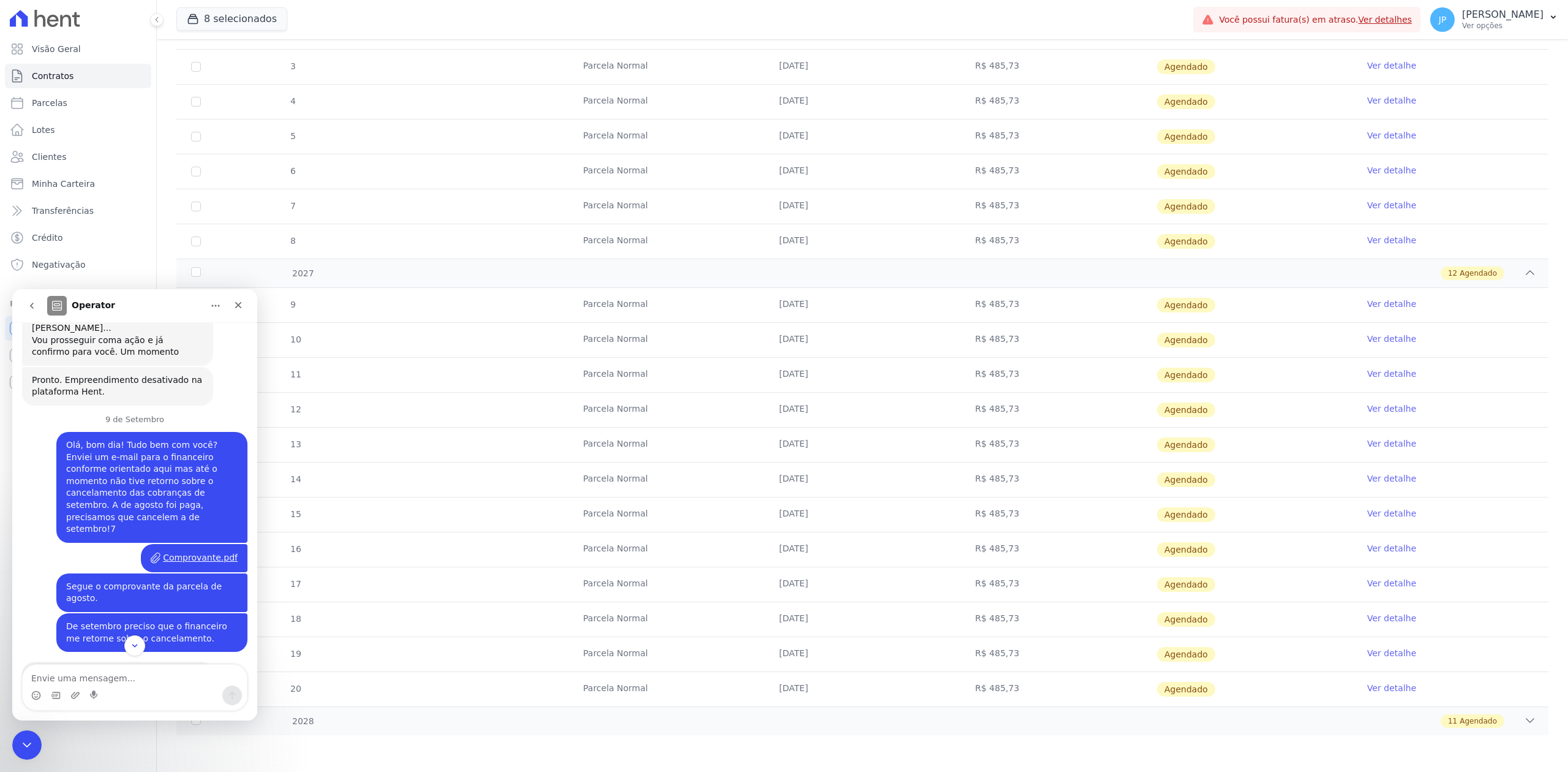
scroll to position [1811, 0]
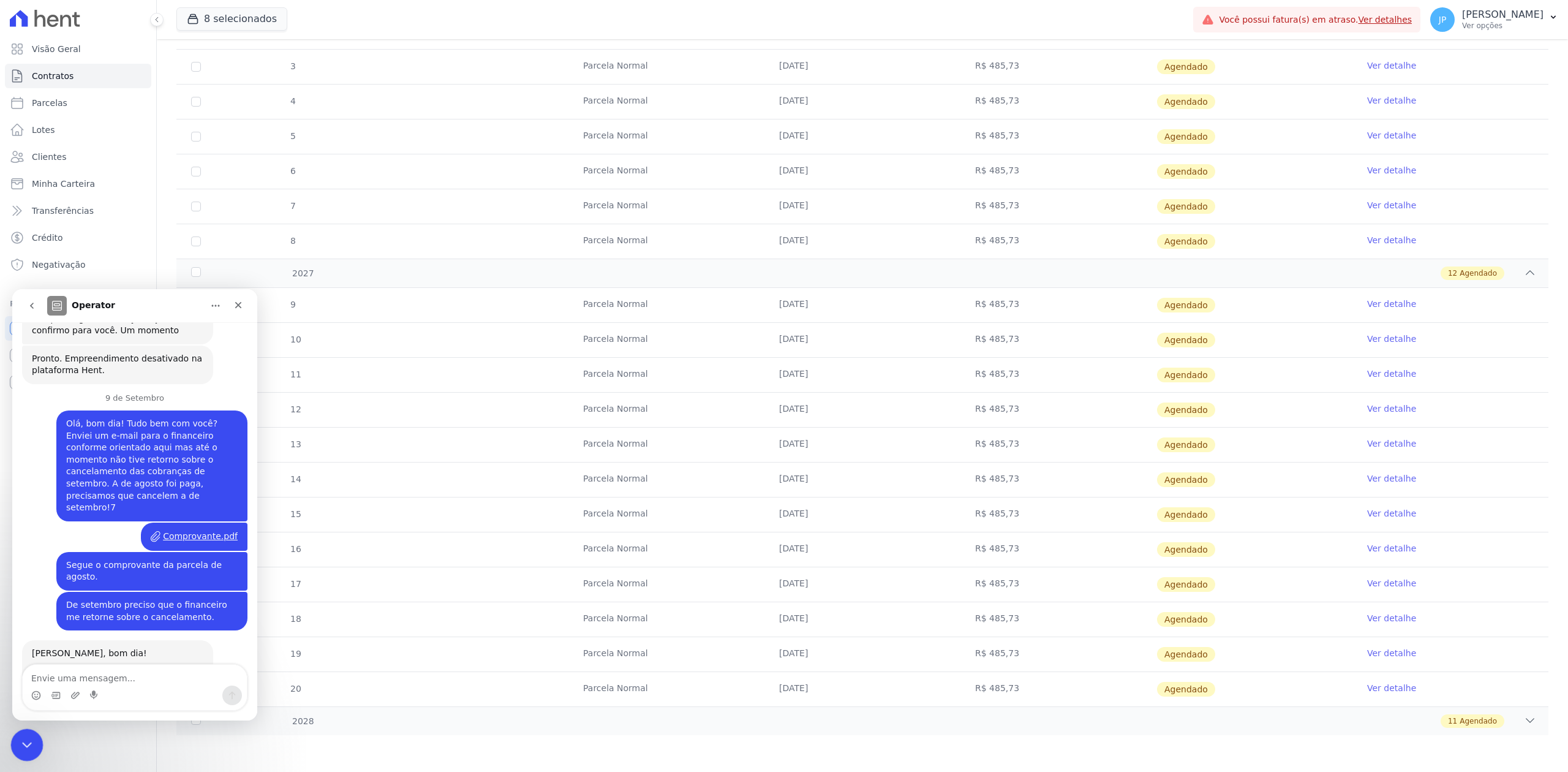
click at [33, 730] on div "Encerramento do Messenger da Intercom" at bounding box center [25, 743] width 29 height 29
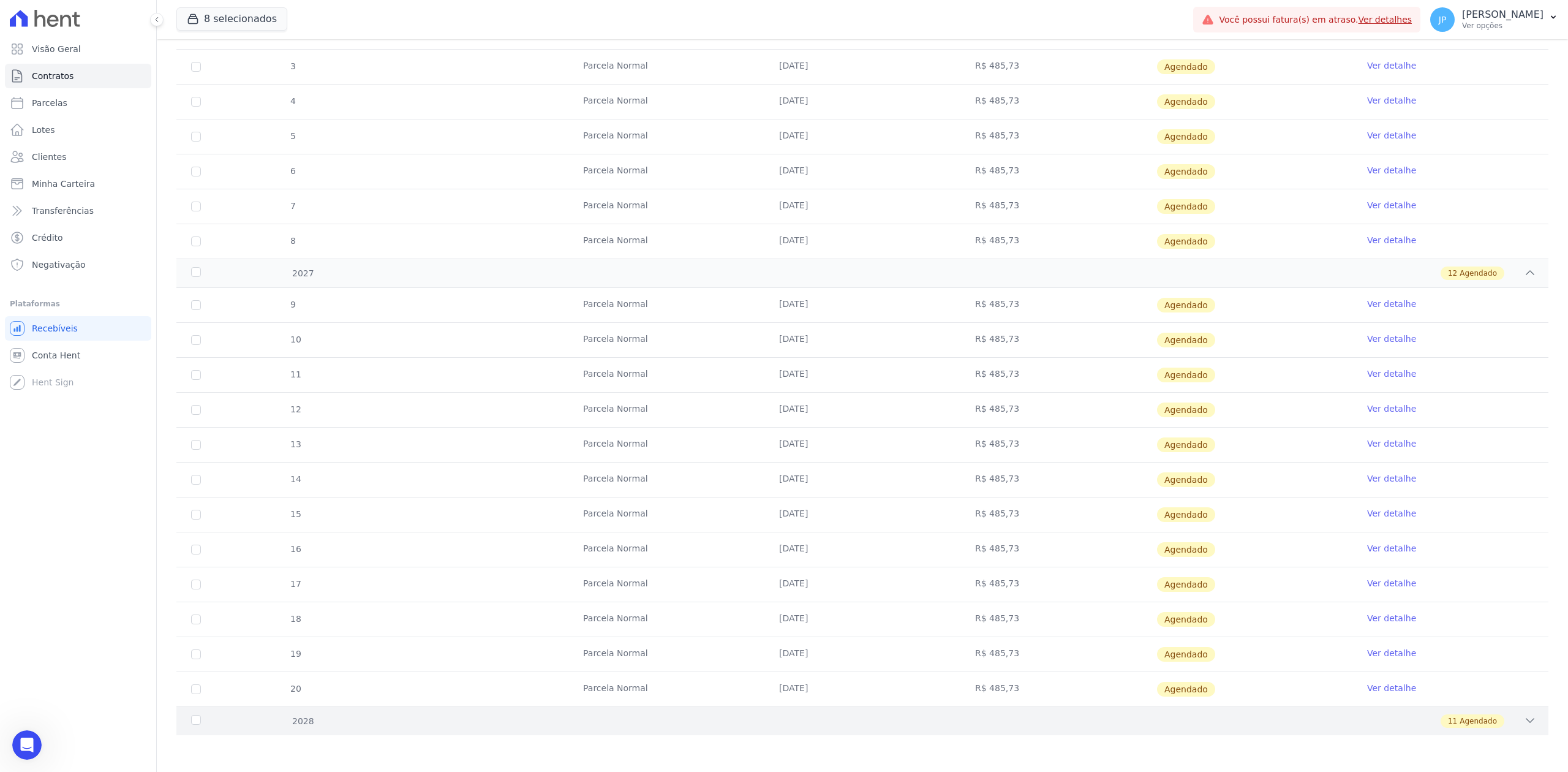
click at [1508, 722] on div "11 Agendado" at bounding box center [930, 721] width 1212 height 13
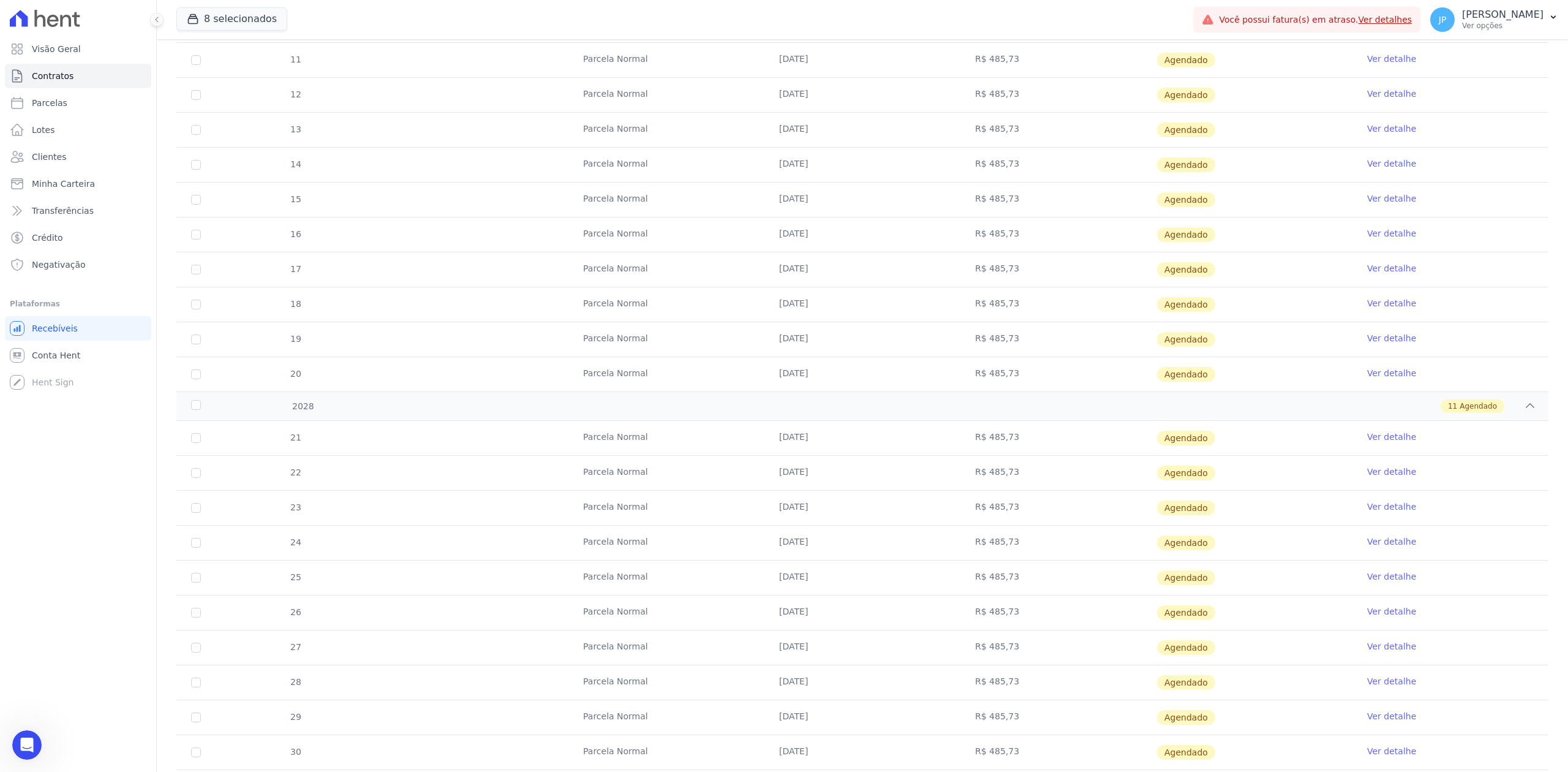
scroll to position [1957, 0]
click at [70, 162] on link "Clientes" at bounding box center [79, 157] width 147 height 25
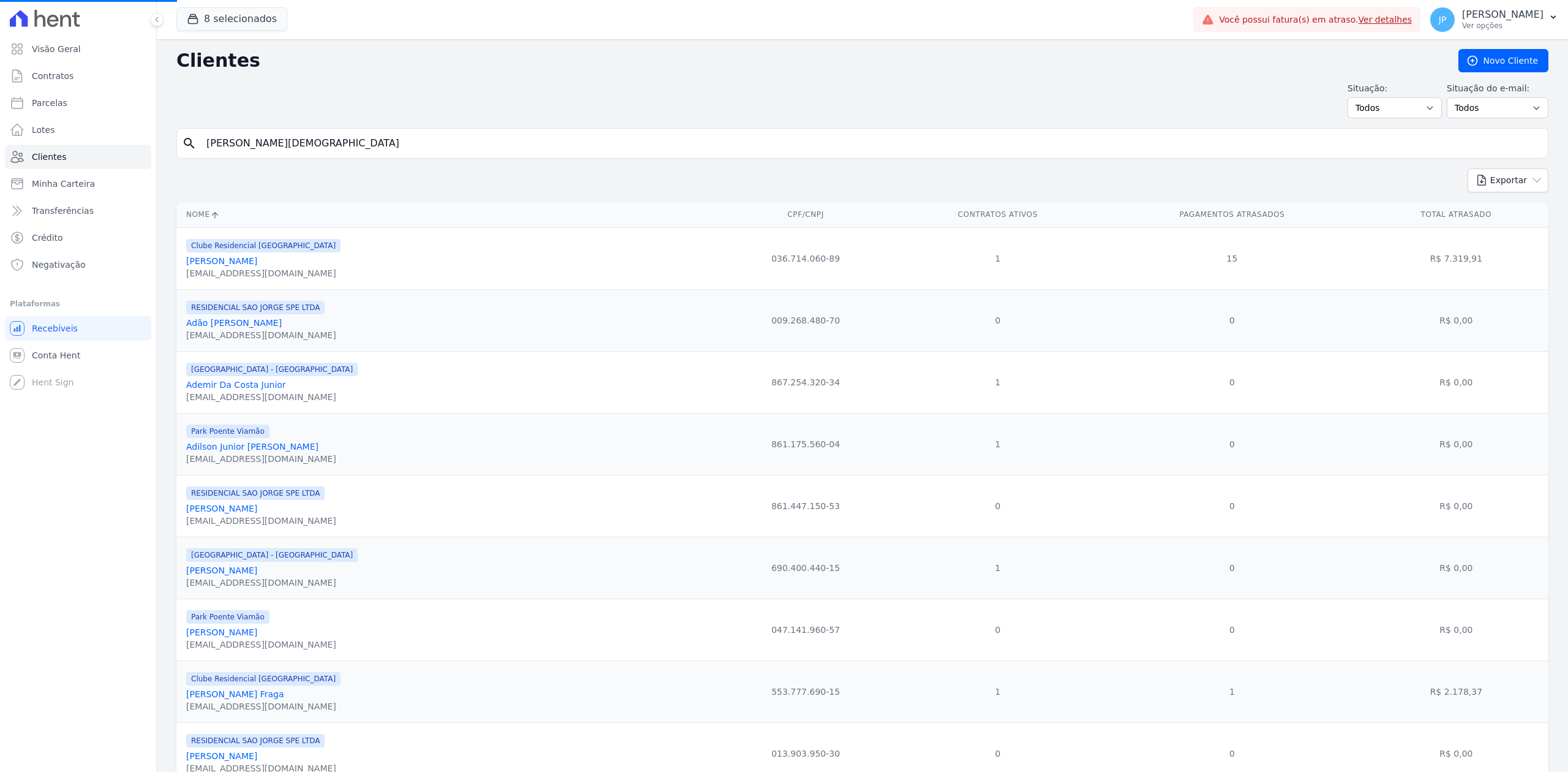
click at [394, 145] on input "[PERSON_NAME][DEMOGRAPHIC_DATA]" at bounding box center [871, 143] width 1343 height 25
click at [397, 145] on input "search" at bounding box center [871, 143] width 1343 height 25
type input "[PERSON_NAME] Da Conceição"
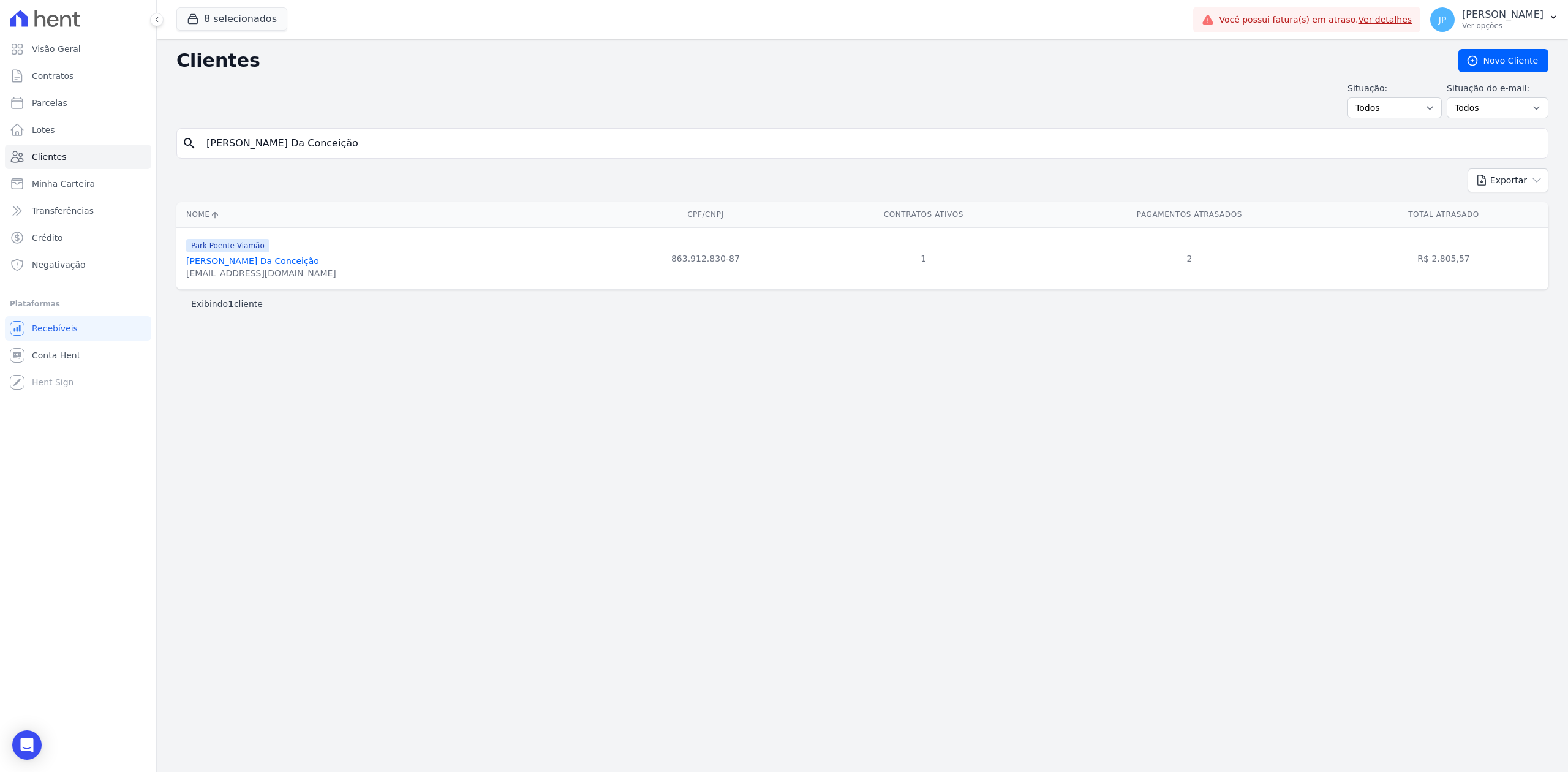
click at [286, 261] on link "[PERSON_NAME] Da Conceição" at bounding box center [253, 261] width 133 height 10
drag, startPoint x: 388, startPoint y: 142, endPoint x: 45, endPoint y: 140, distance: 343.0
click at [45, 140] on div "Visão Geral Contratos [GEOGRAPHIC_DATA] Lotes Clientes Minha Carteira Transferê…" at bounding box center [784, 386] width 1568 height 772
paste input "Braga Alcantara"
type input "[PERSON_NAME]"
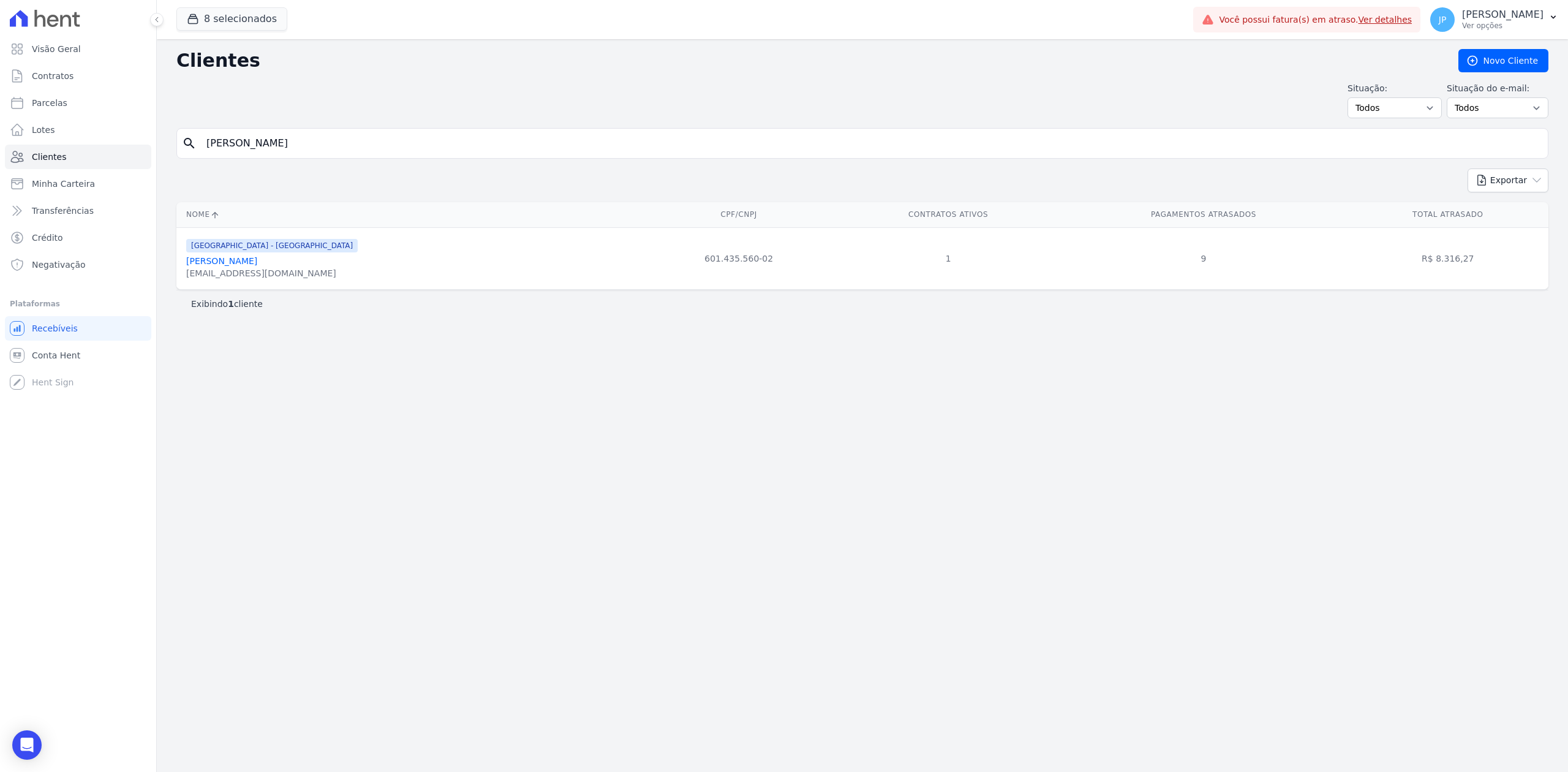
click at [255, 261] on link "[PERSON_NAME]" at bounding box center [222, 261] width 71 height 10
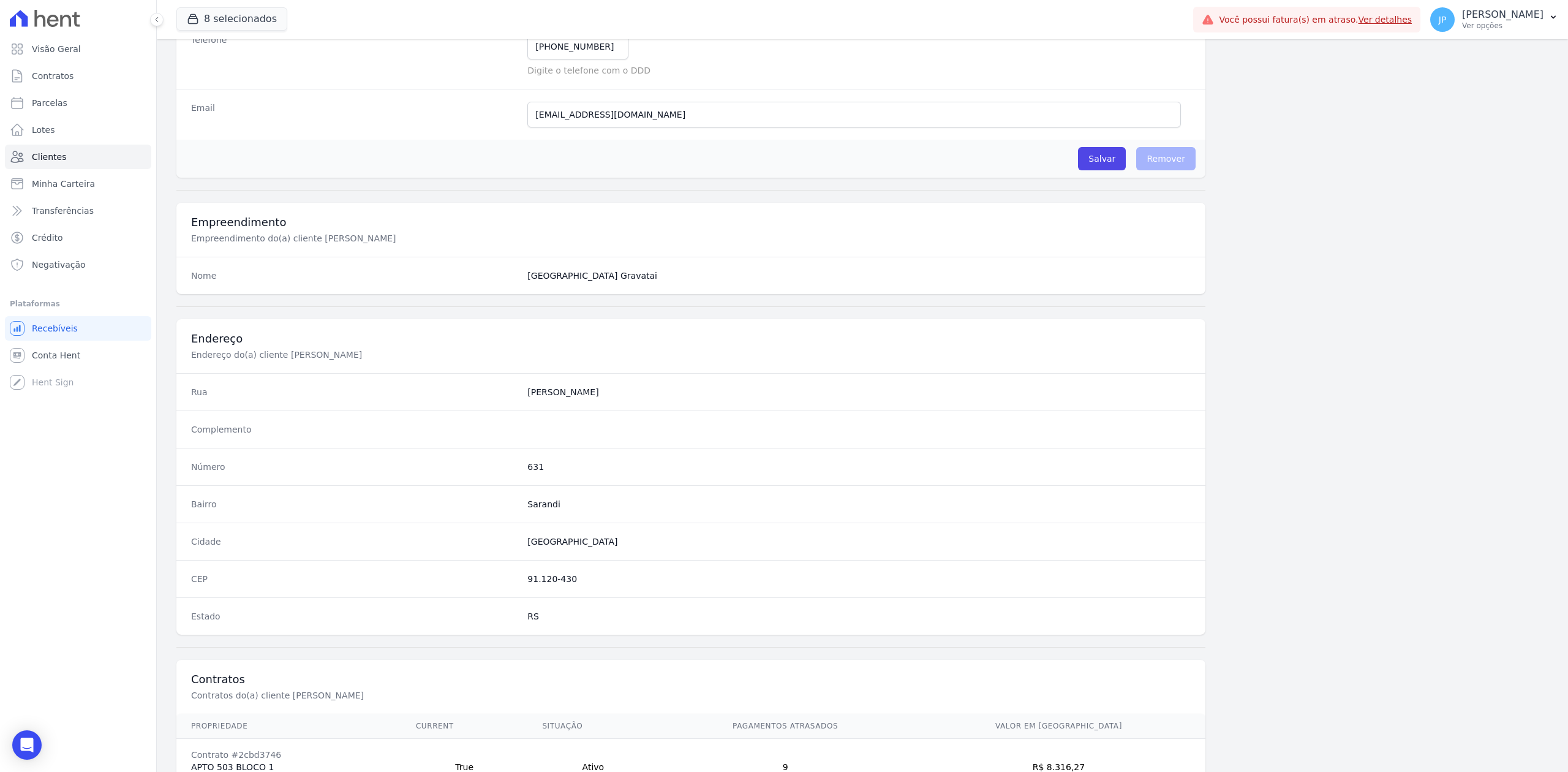
scroll to position [380, 0]
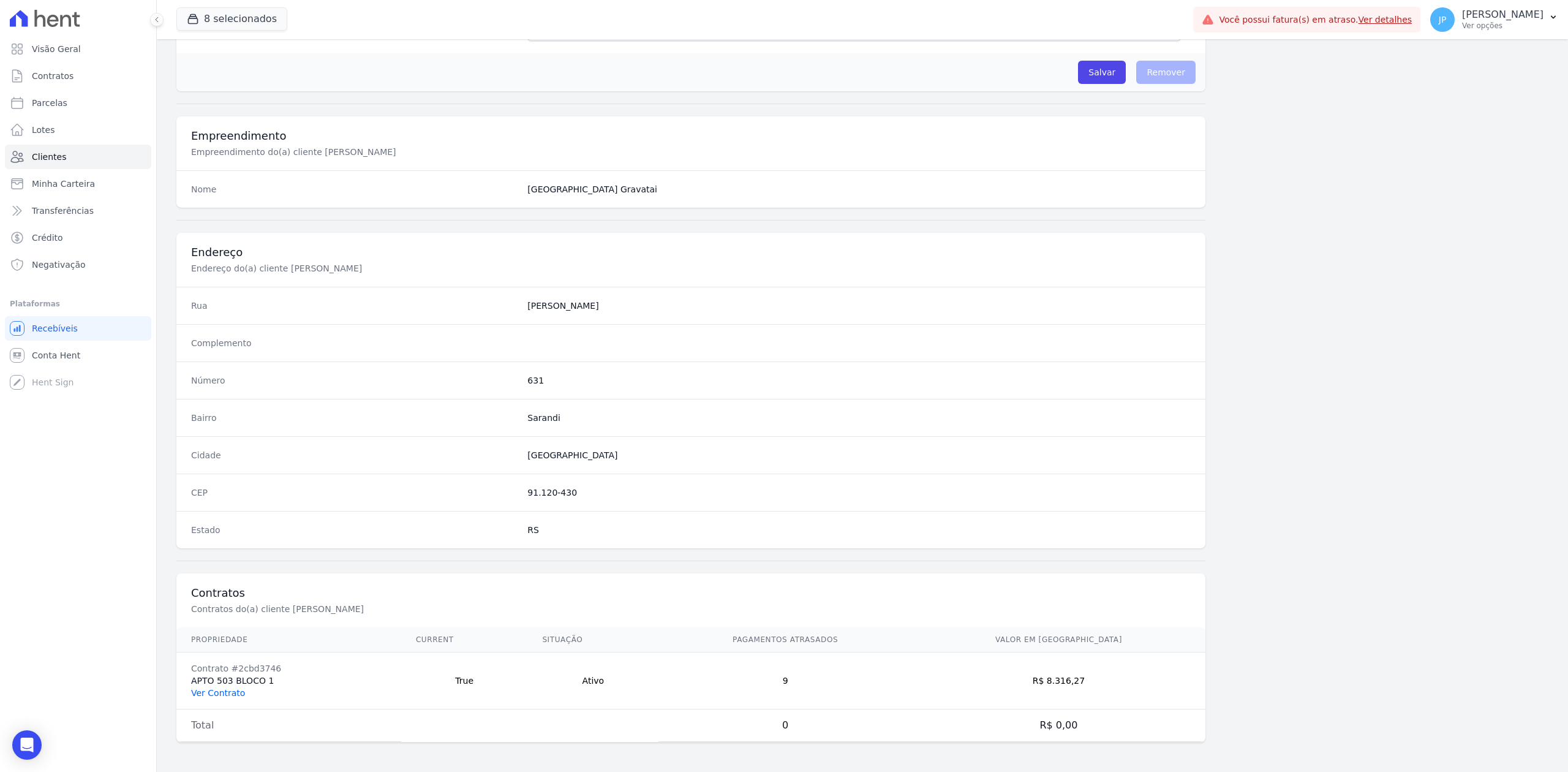
click at [212, 694] on link "Ver Contrato" at bounding box center [217, 692] width 54 height 10
